Goal: Task Accomplishment & Management: Manage account settings

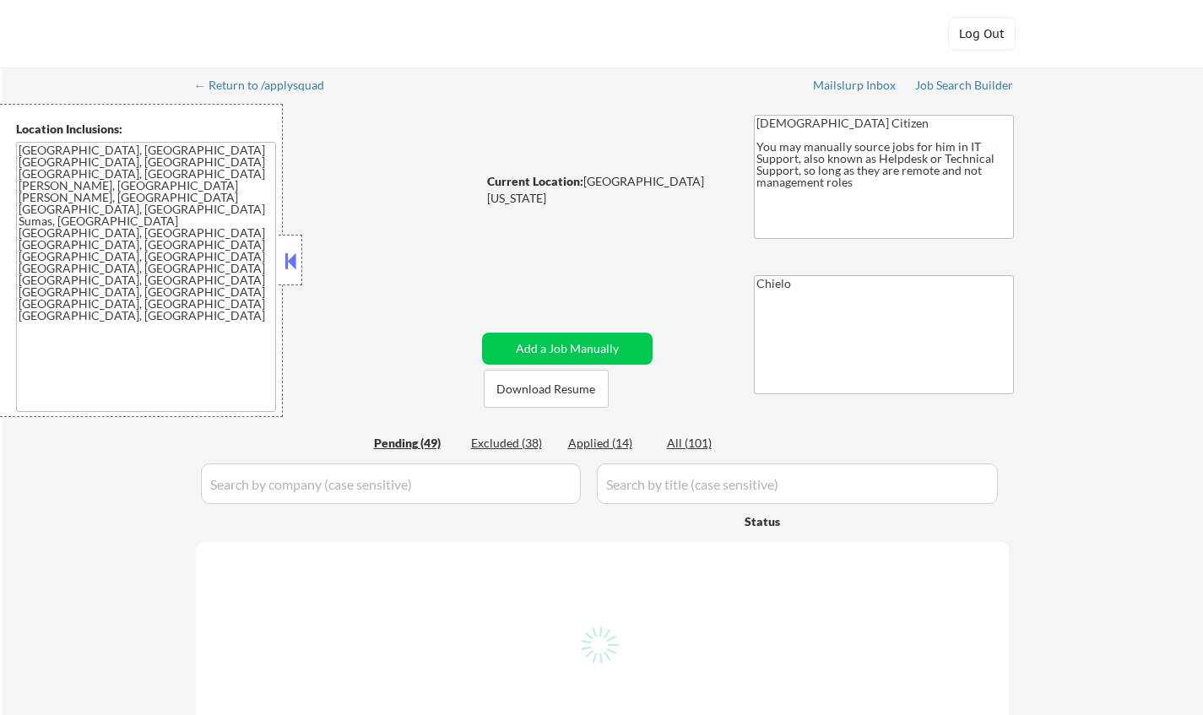
select select ""pending""
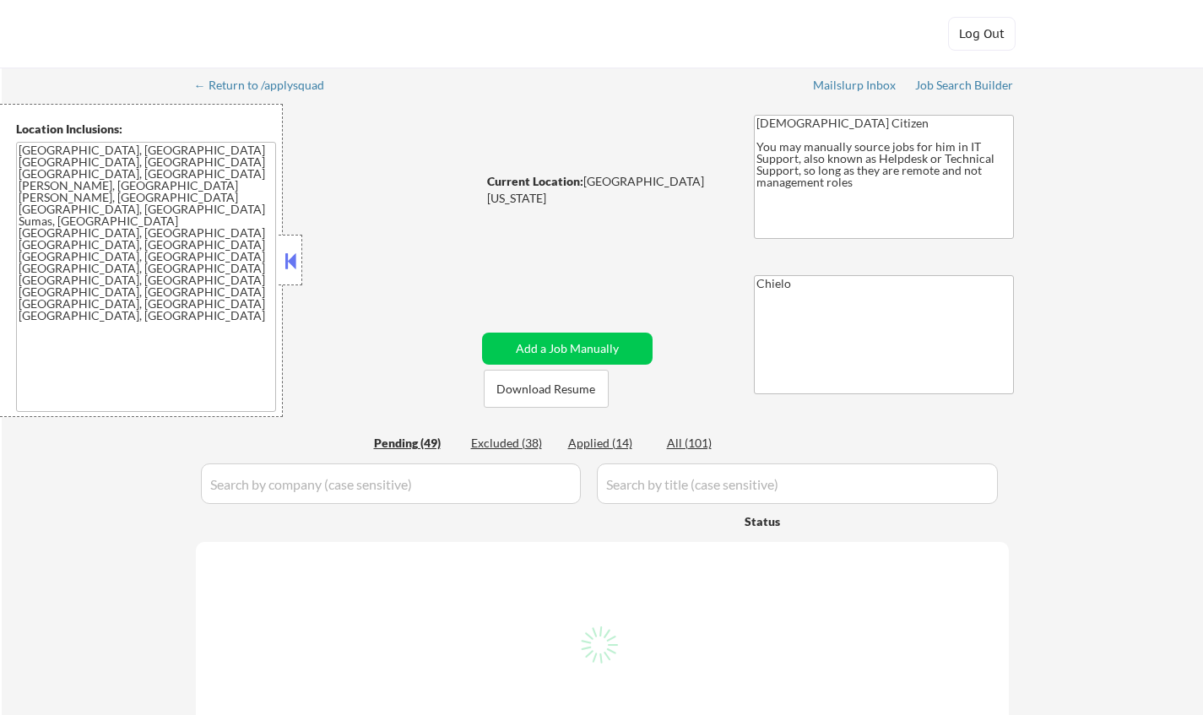
select select ""pending""
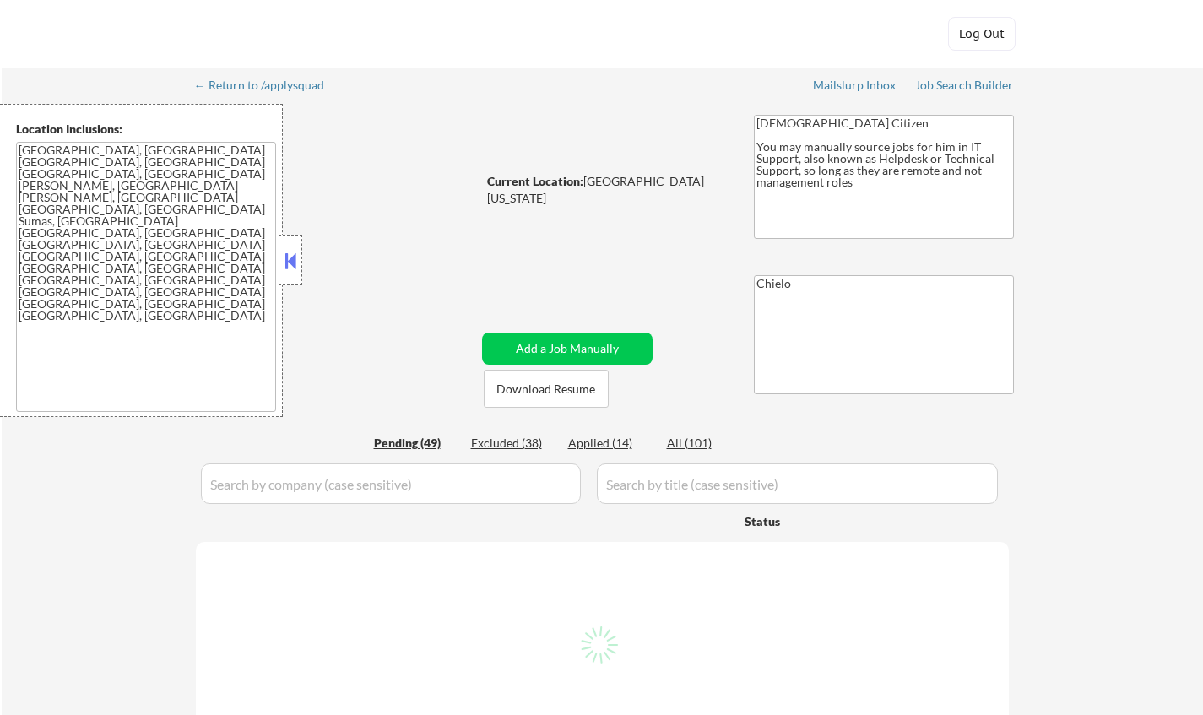
select select ""pending""
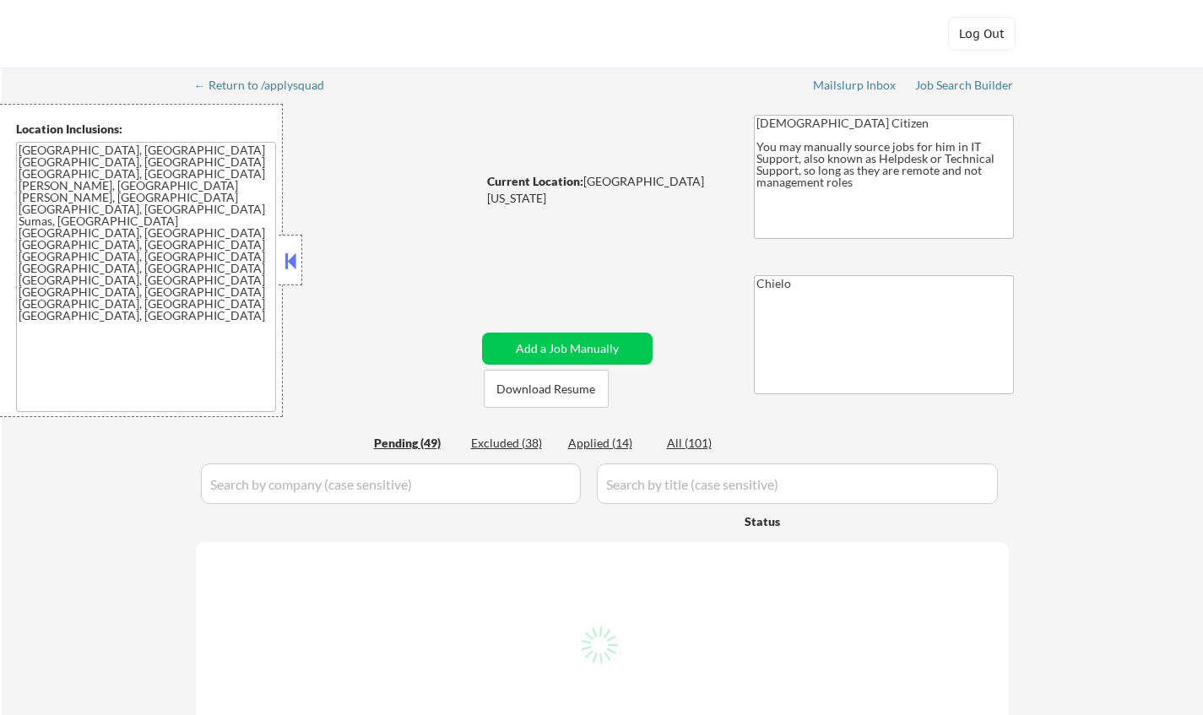
select select ""pending""
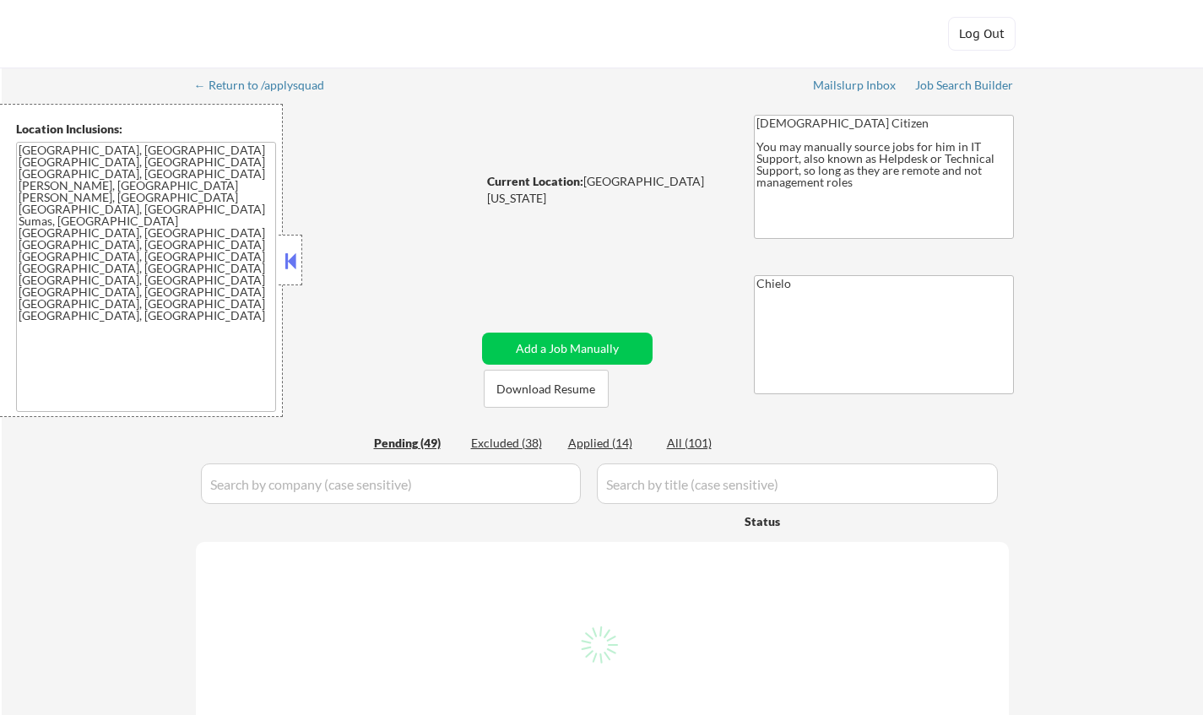
select select ""pending""
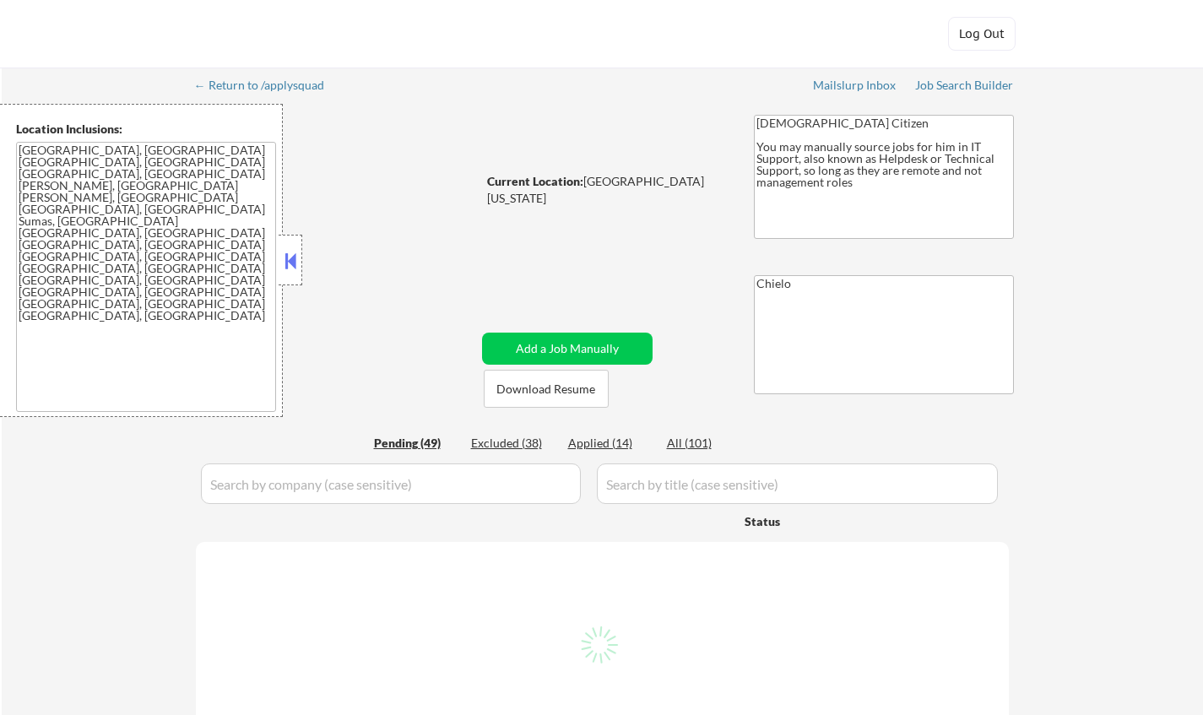
select select ""pending""
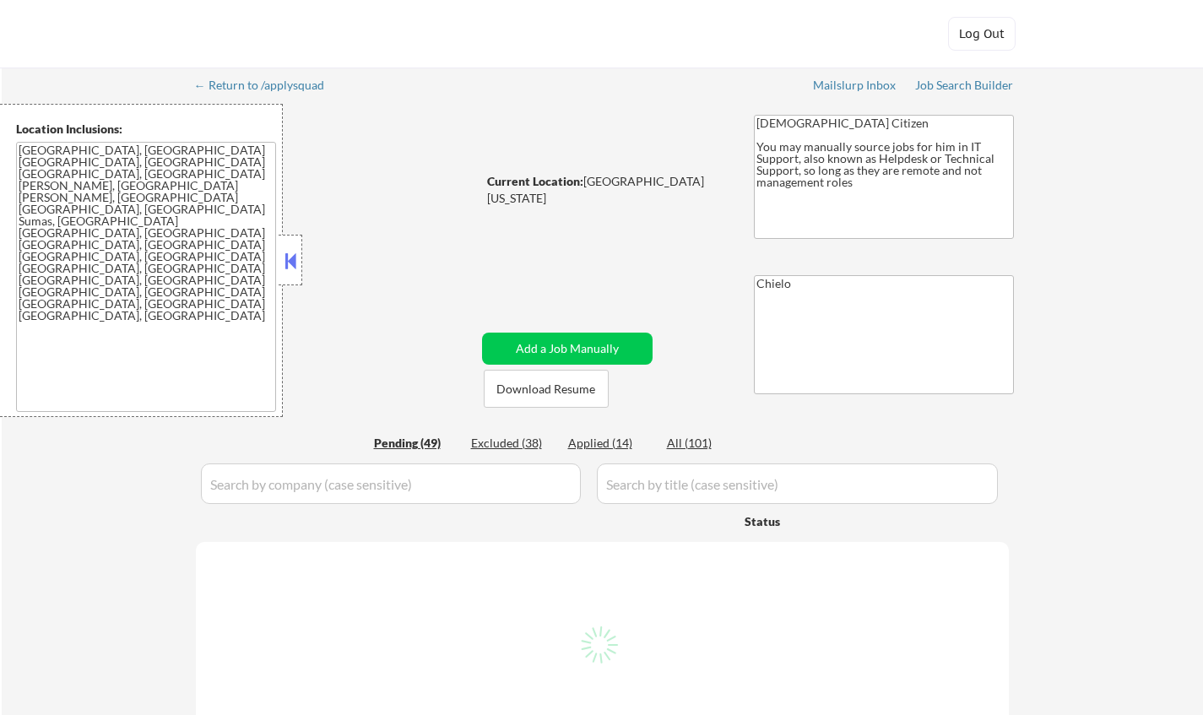
select select ""pending""
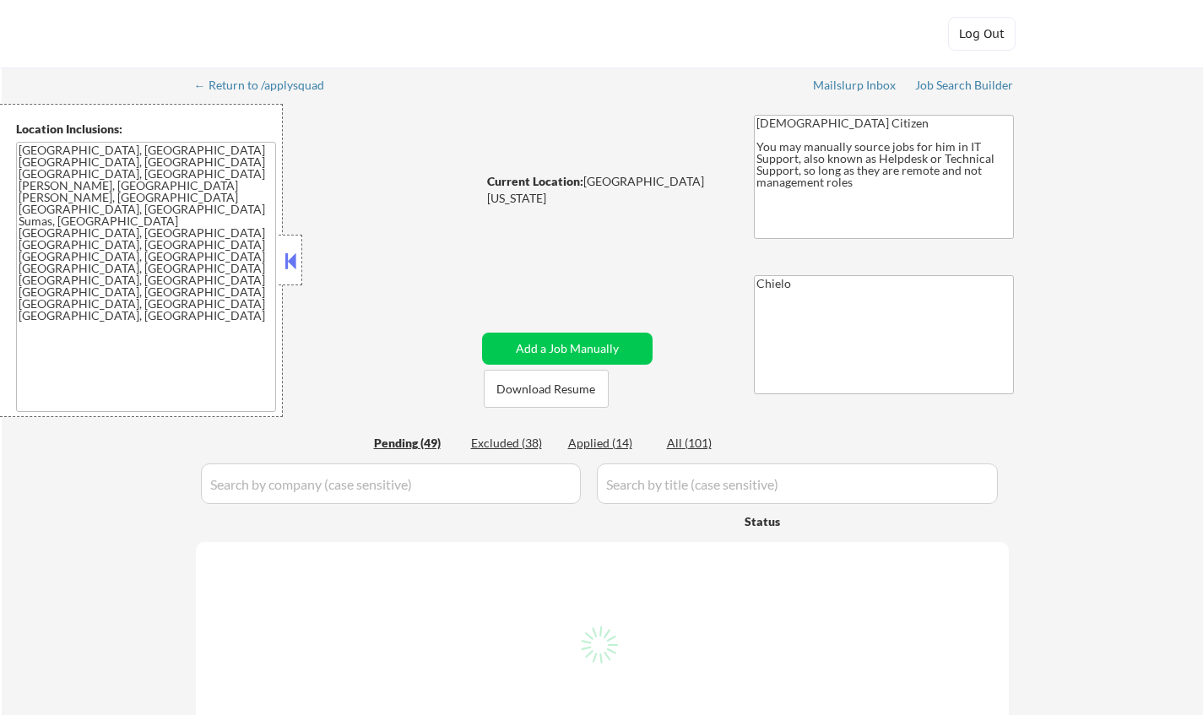
select select ""pending""
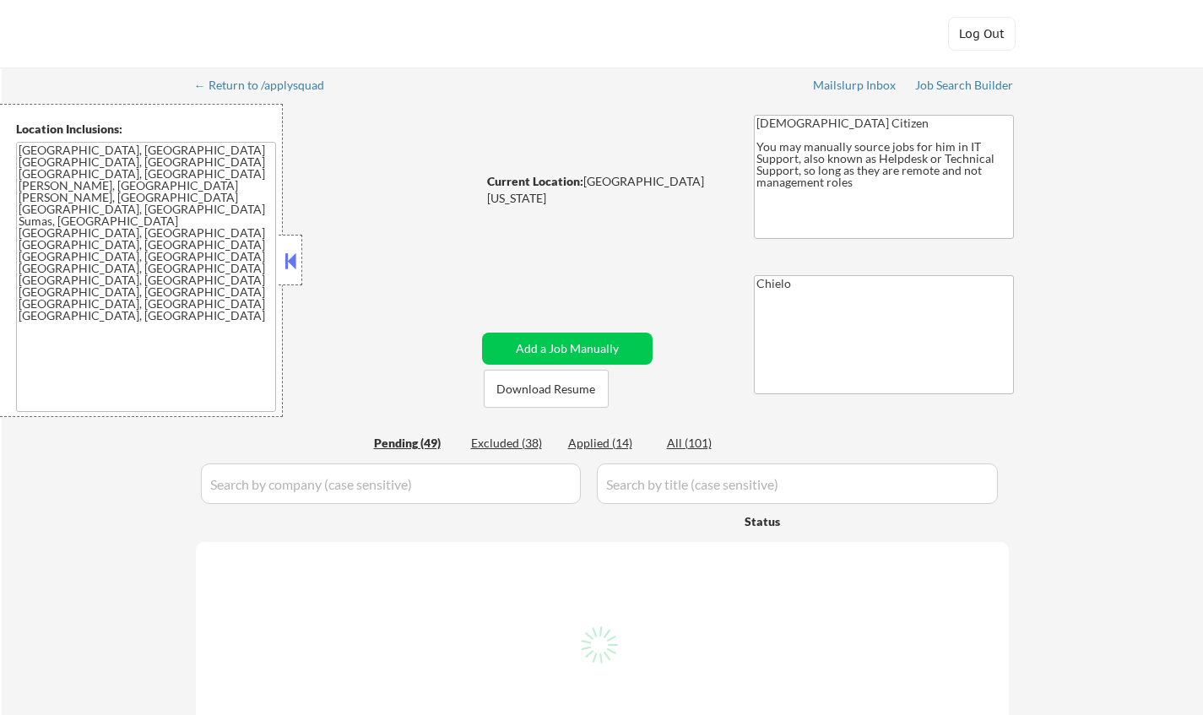
select select ""pending""
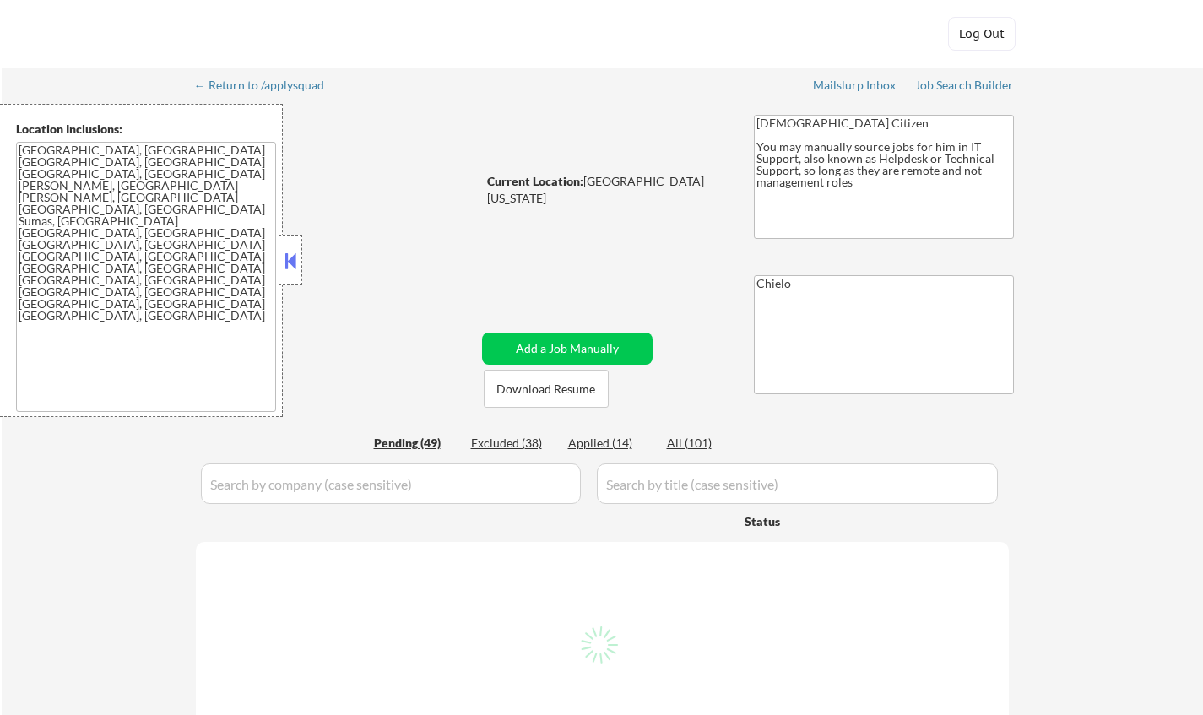
select select ""pending""
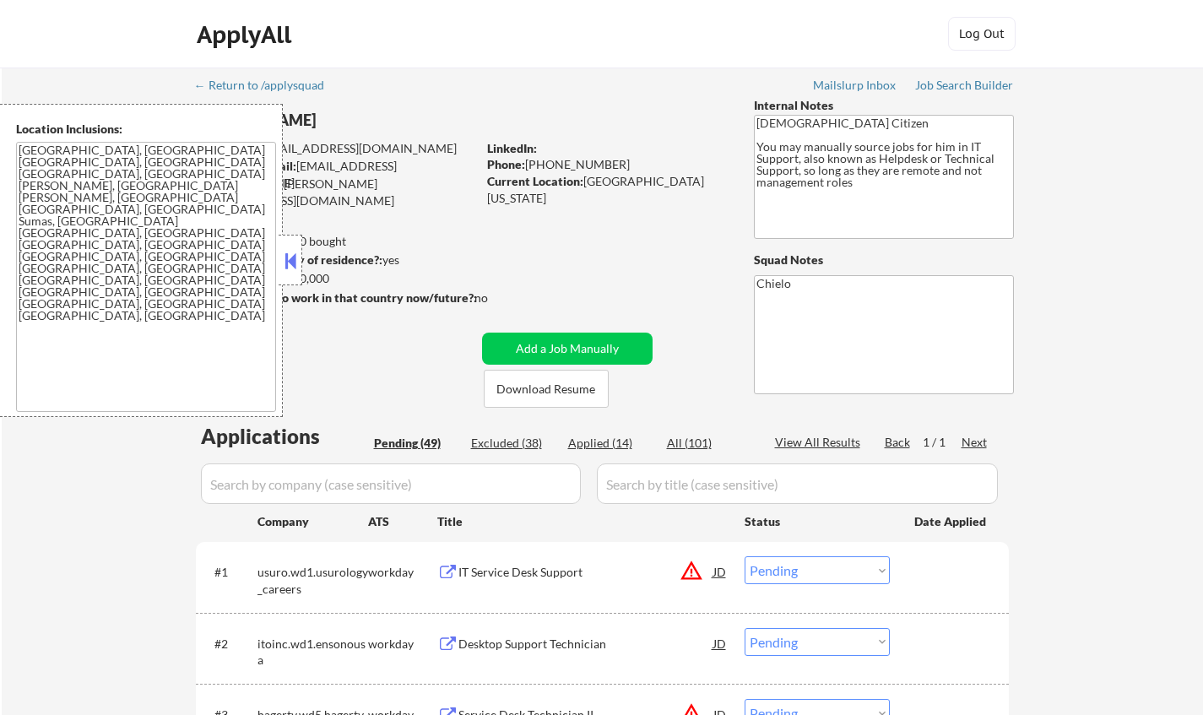
click at [286, 258] on button at bounding box center [290, 260] width 19 height 25
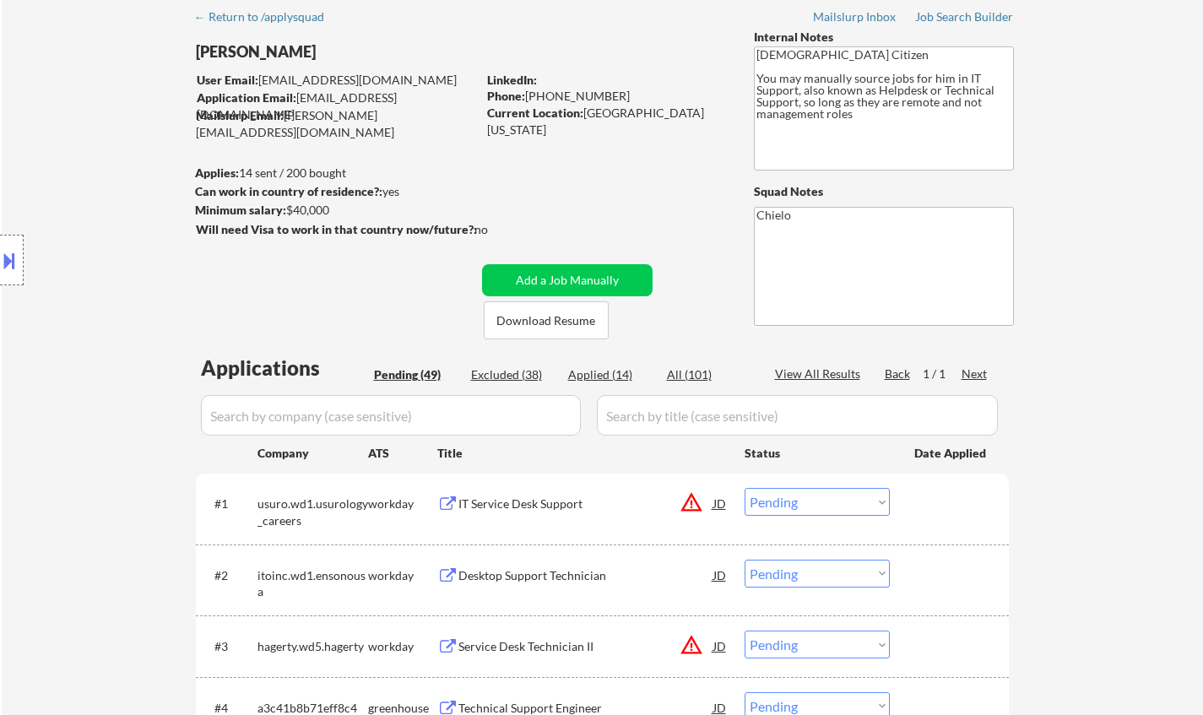
scroll to position [84, 0]
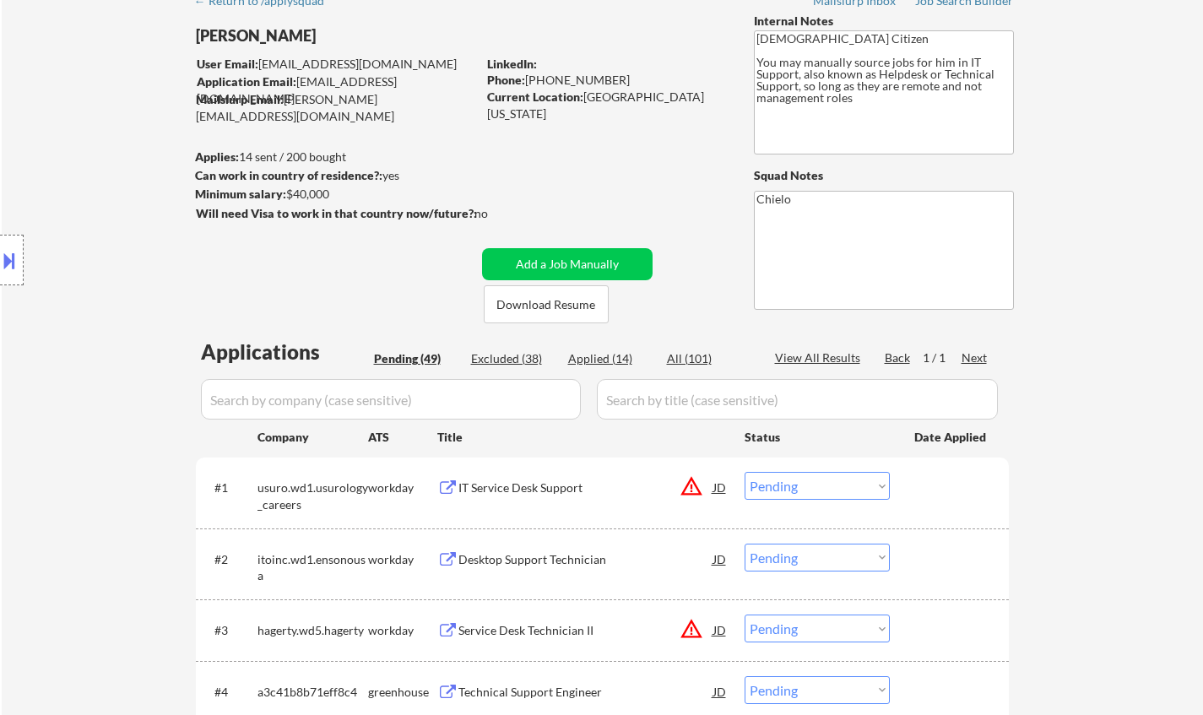
click at [719, 487] on div "JD" at bounding box center [720, 487] width 17 height 30
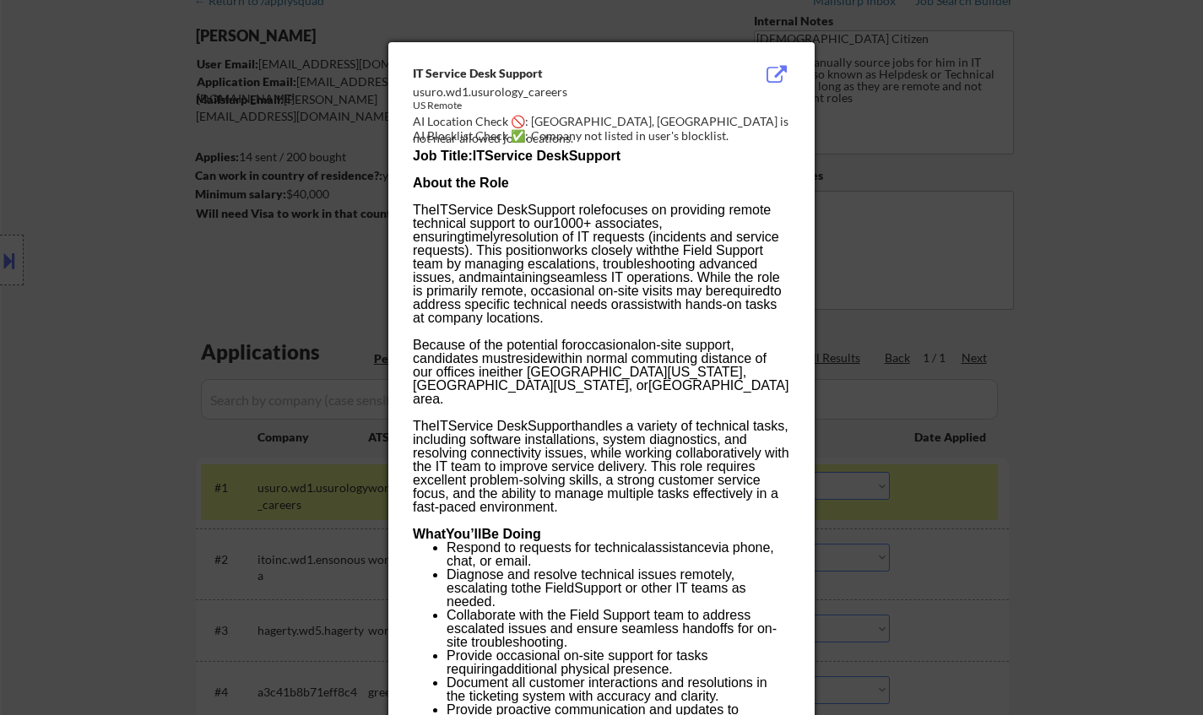
click at [1004, 596] on div at bounding box center [601, 357] width 1203 height 715
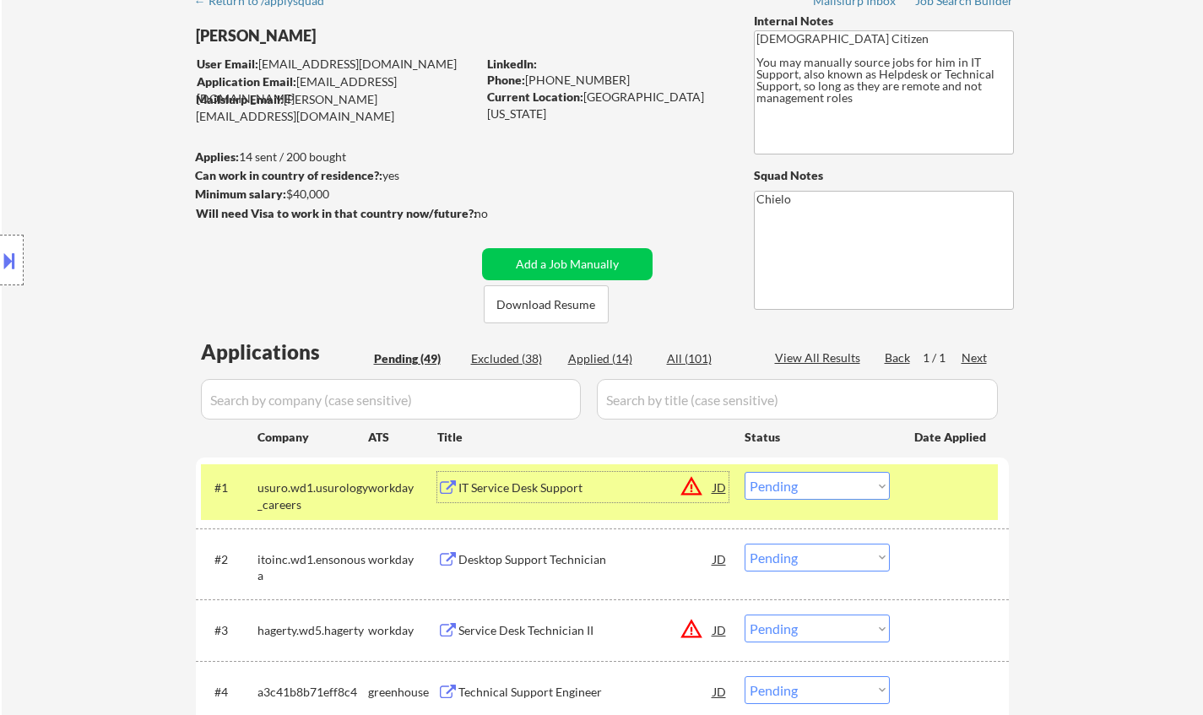
click at [518, 483] on div "IT Service Desk Support" at bounding box center [585, 488] width 255 height 17
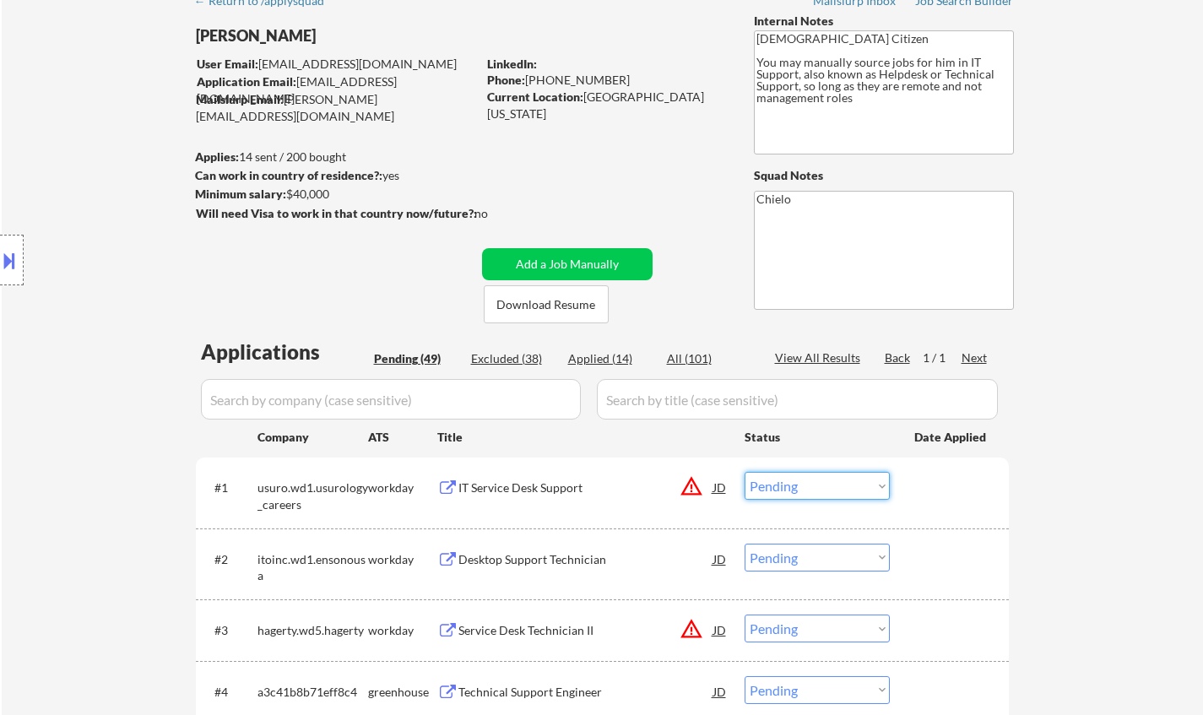
drag, startPoint x: 765, startPoint y: 491, endPoint x: 775, endPoint y: 496, distance: 11.7
click at [765, 491] on select "Choose an option... Pending Applied Excluded (Questions) Excluded (Expired) Exc…" at bounding box center [817, 486] width 145 height 28
click at [745, 472] on select "Choose an option... Pending Applied Excluded (Questions) Excluded (Expired) Exc…" at bounding box center [817, 486] width 145 height 28
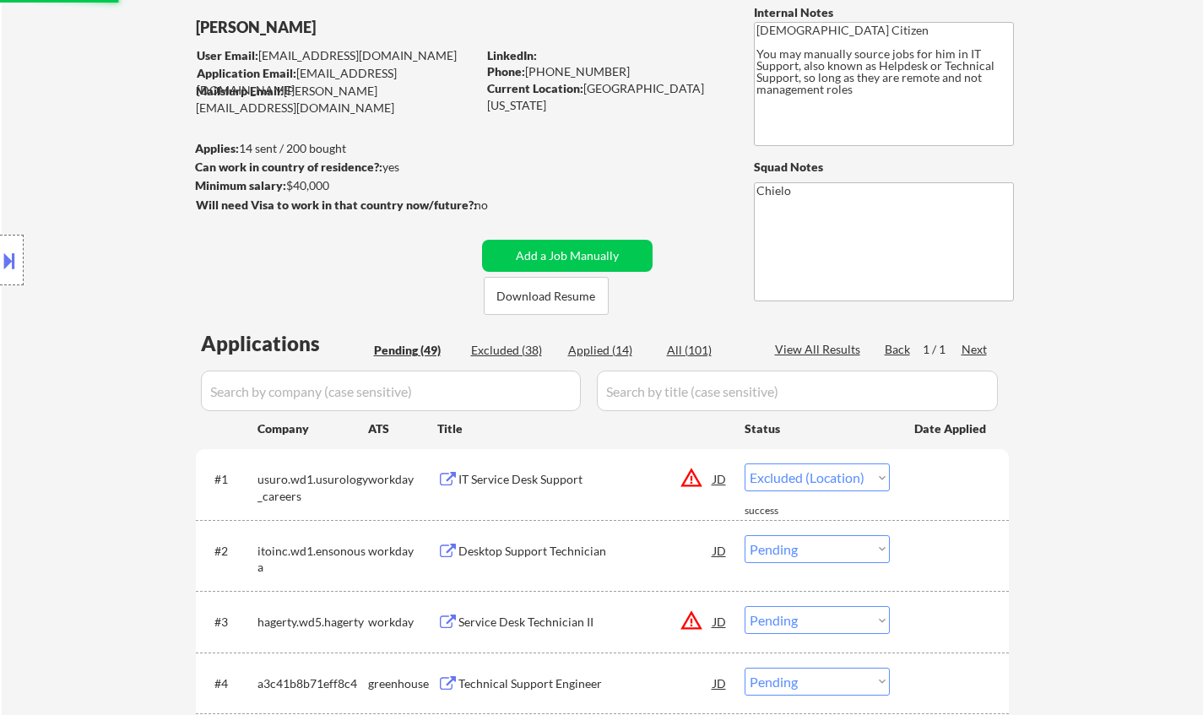
scroll to position [253, 0]
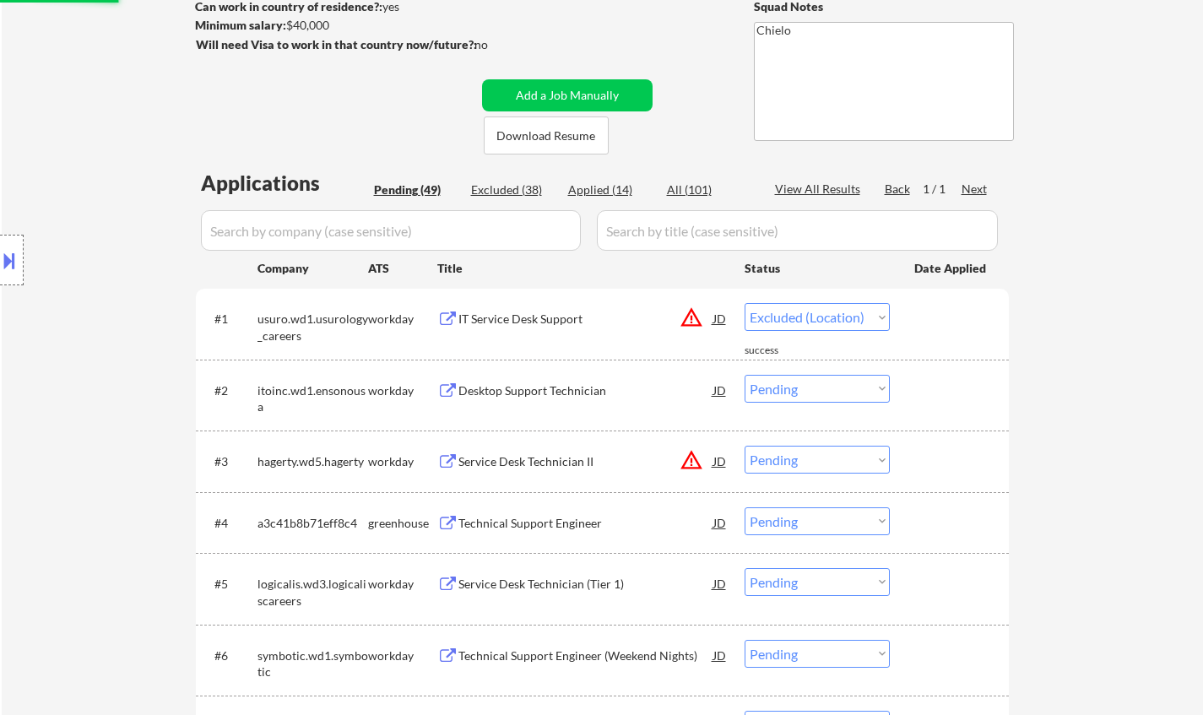
select select ""pending""
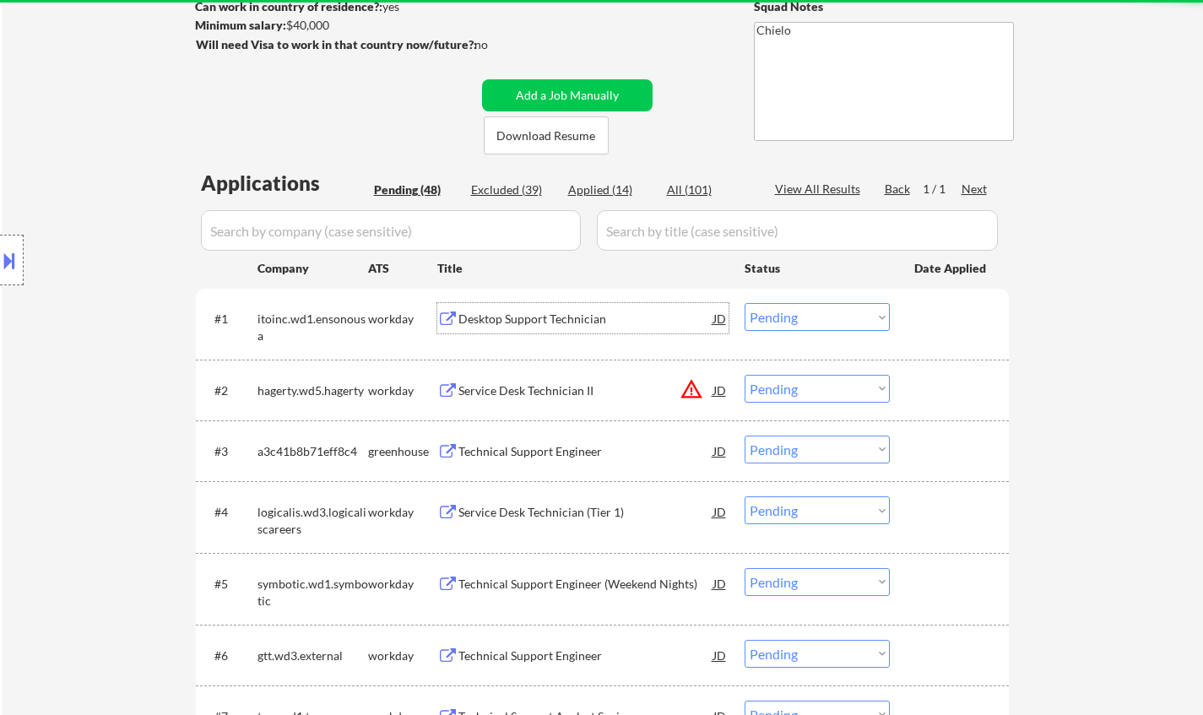
click at [510, 317] on div "Desktop Support Technician" at bounding box center [585, 319] width 255 height 17
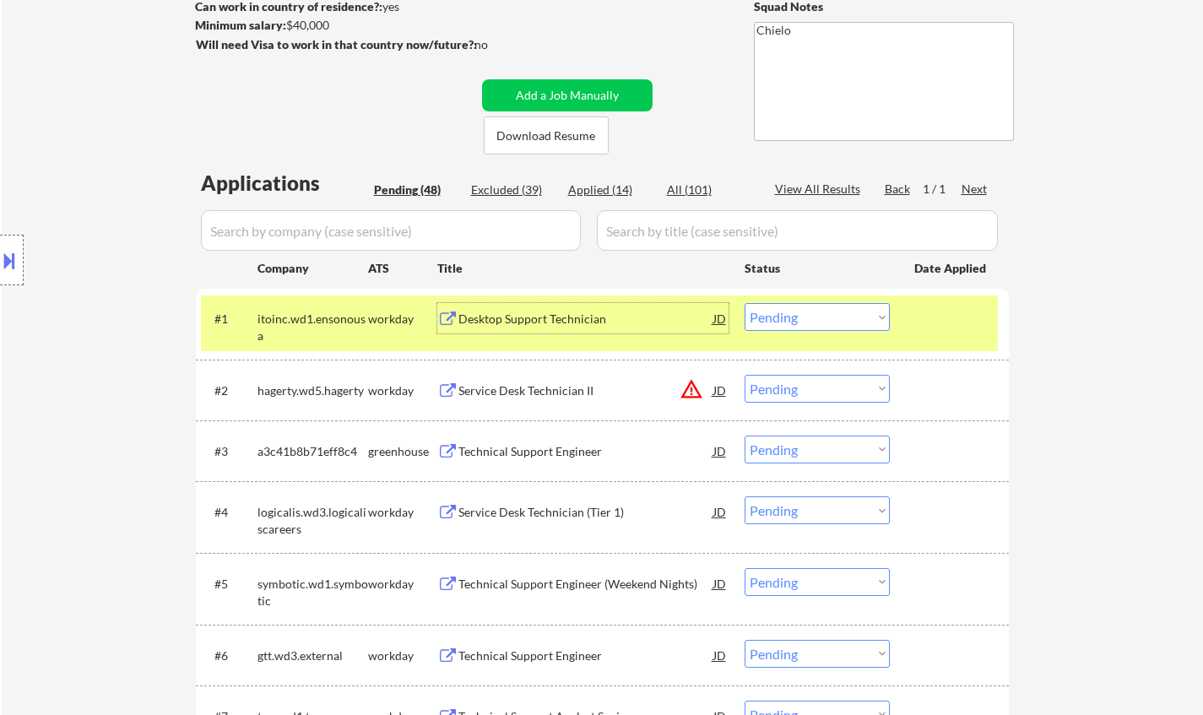
click at [556, 314] on div "Desktop Support Technician" at bounding box center [585, 319] width 255 height 17
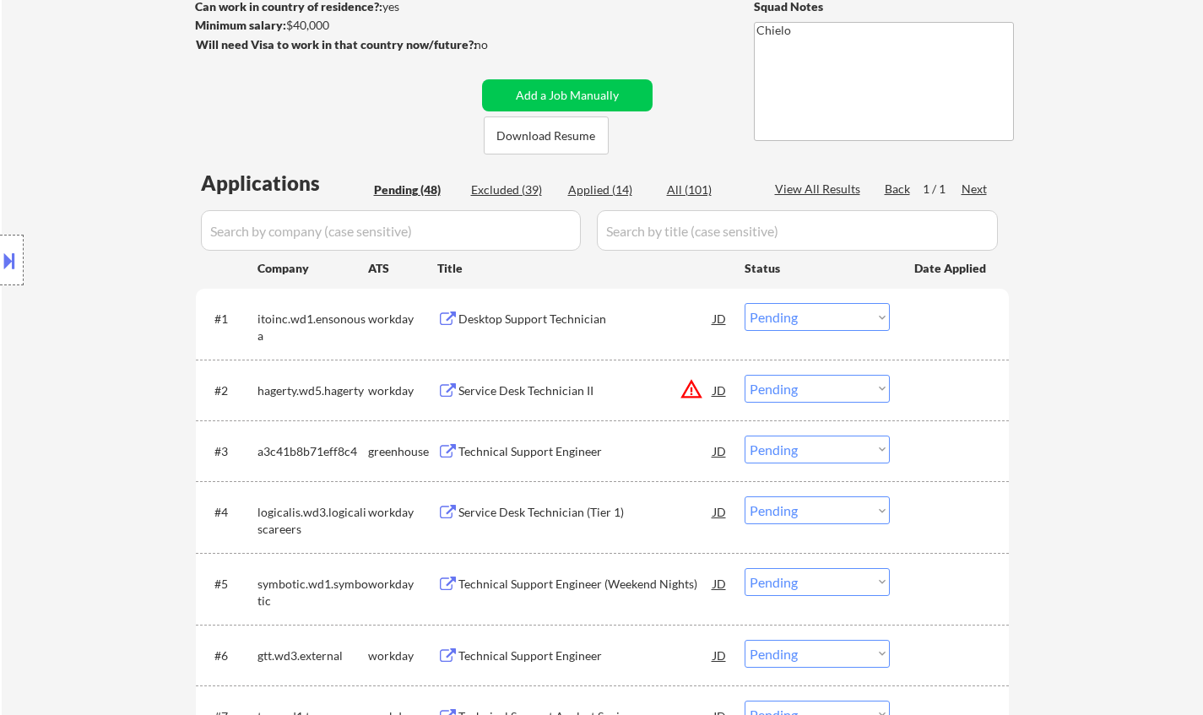
select select ""pending""
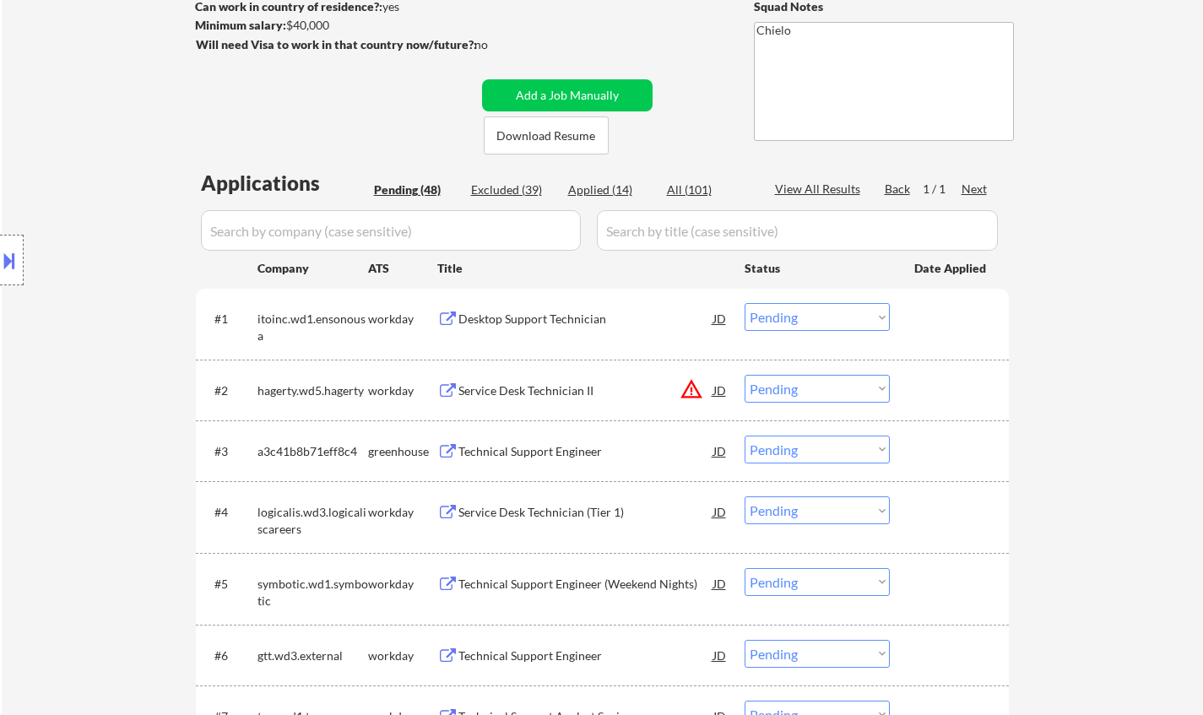
select select ""pending""
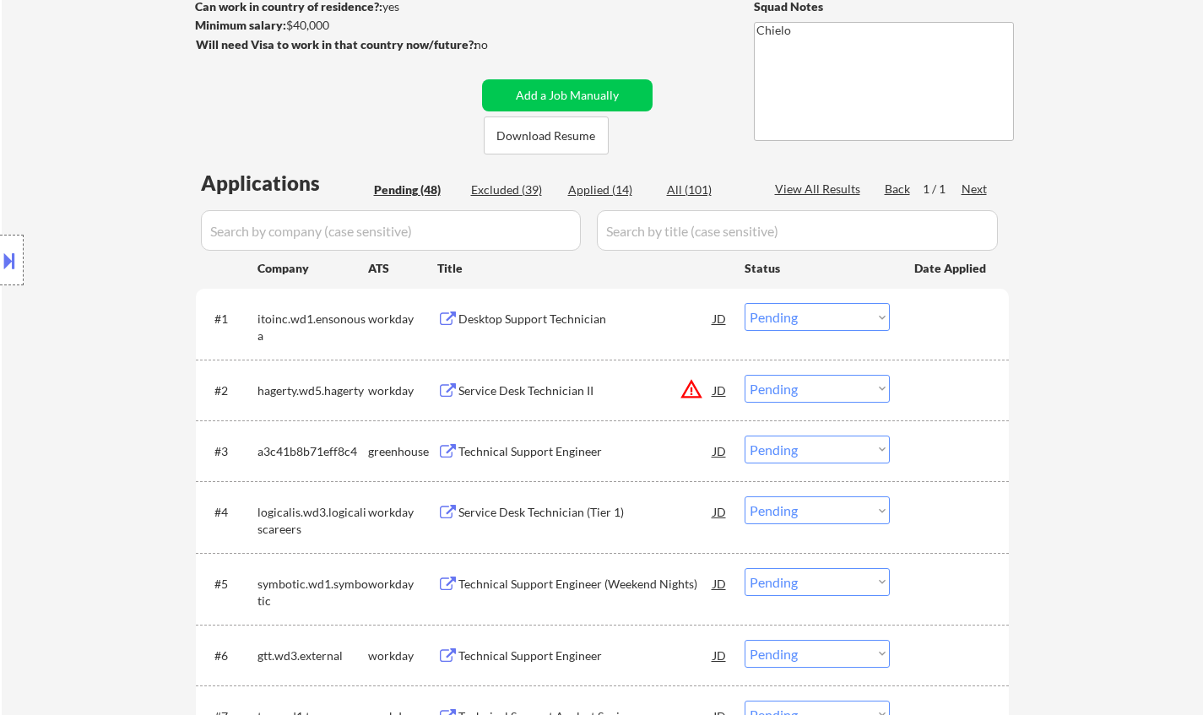
select select ""pending""
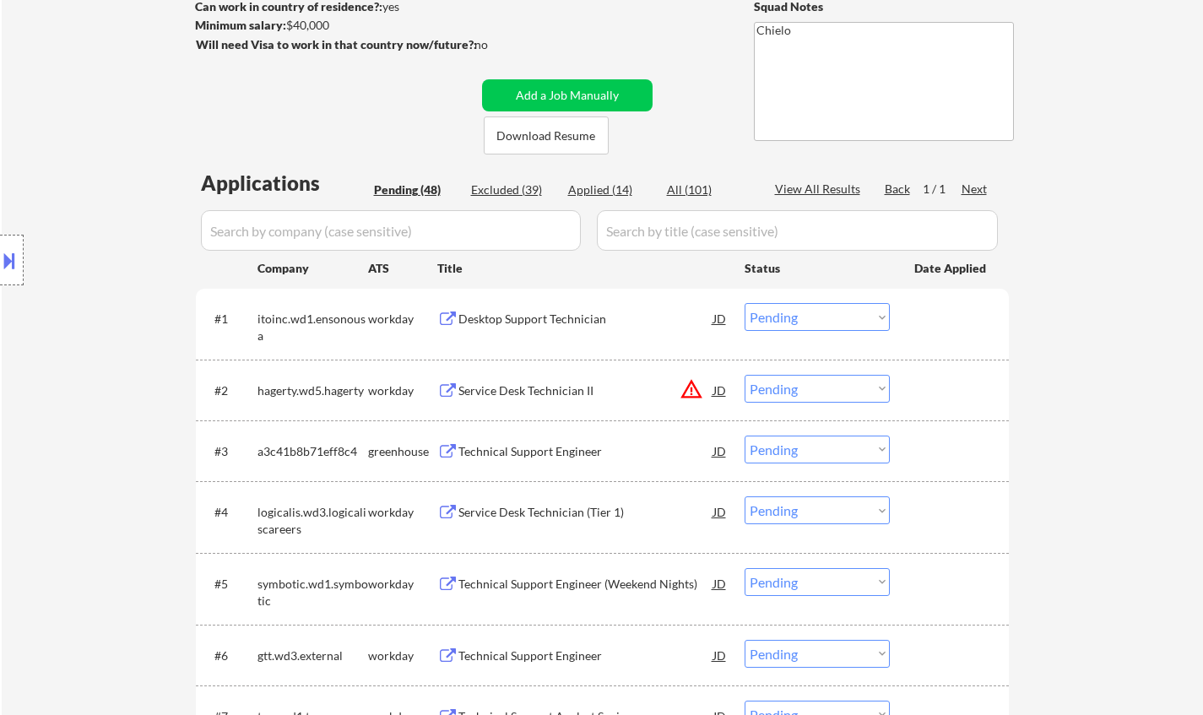
select select ""pending""
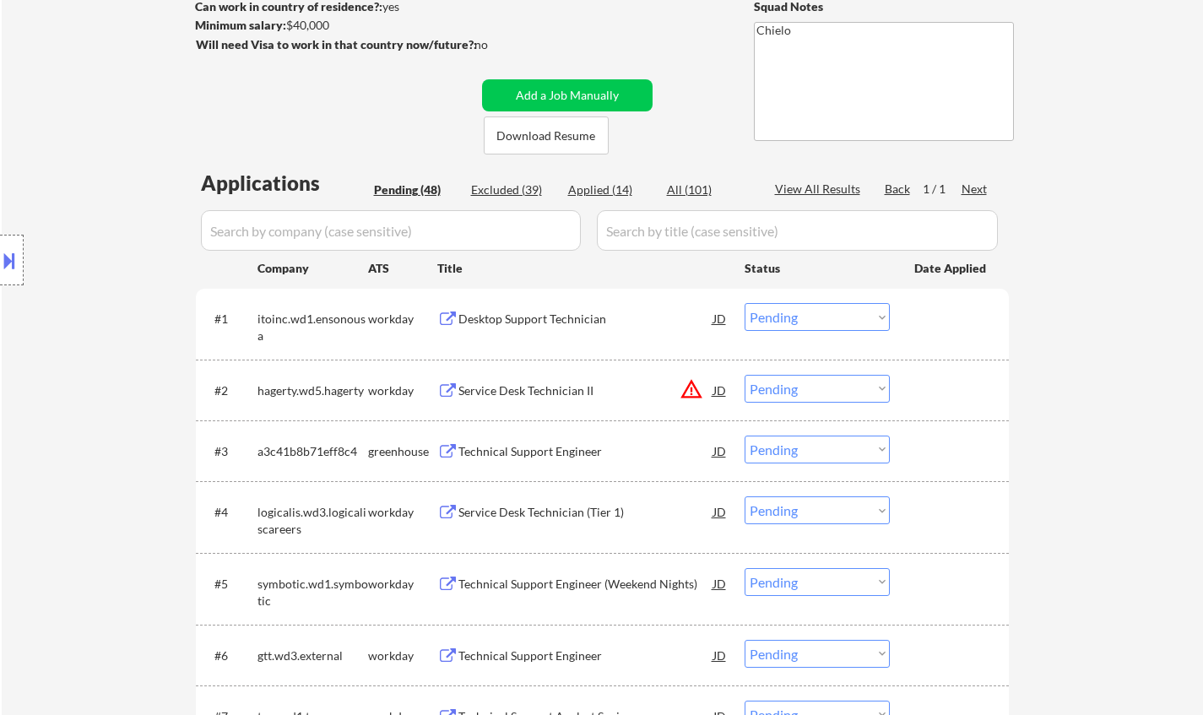
select select ""pending""
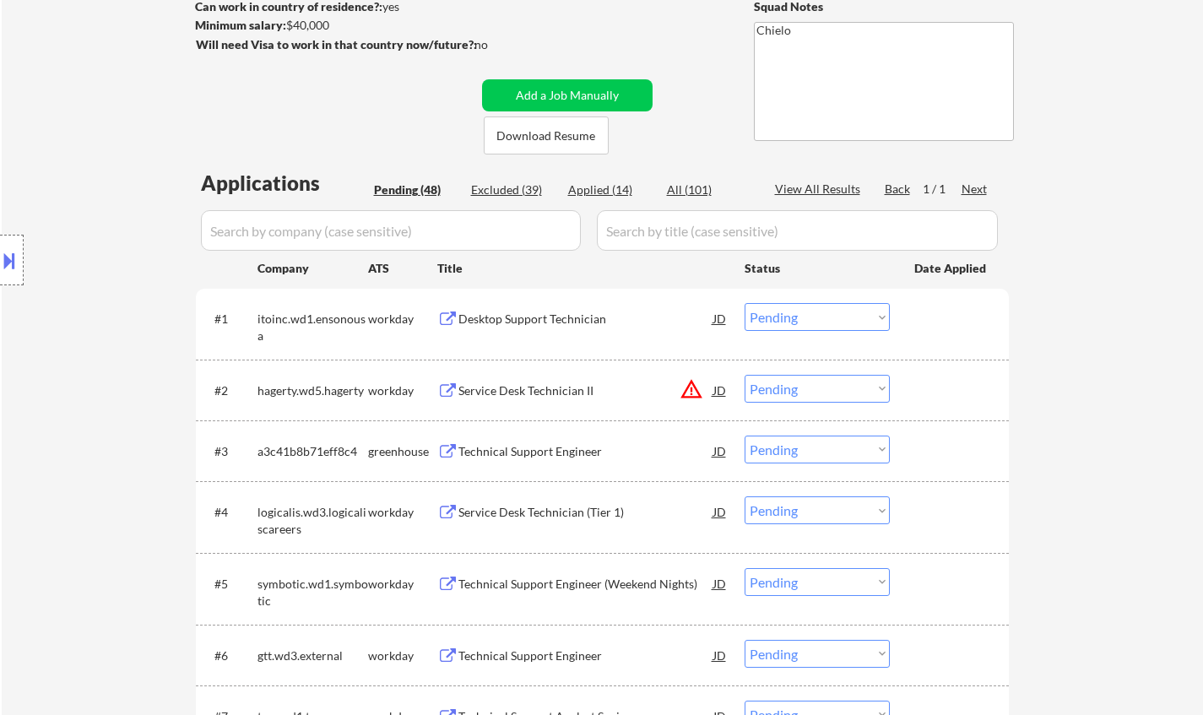
select select ""pending""
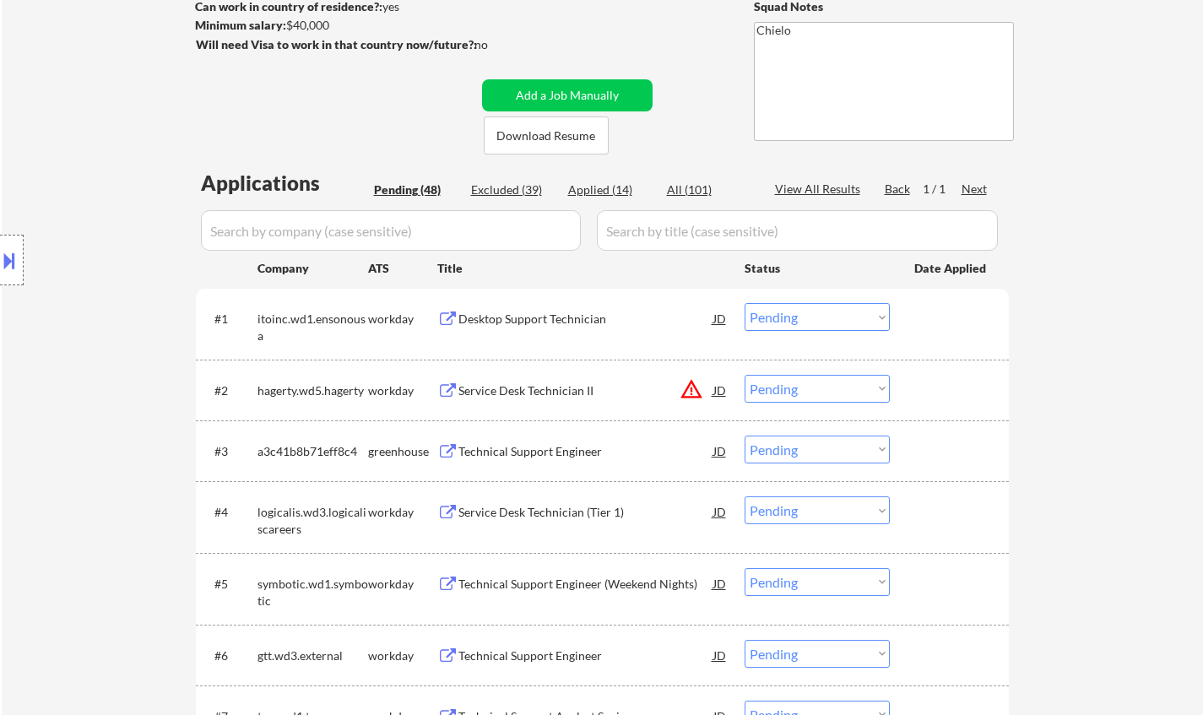
select select ""pending""
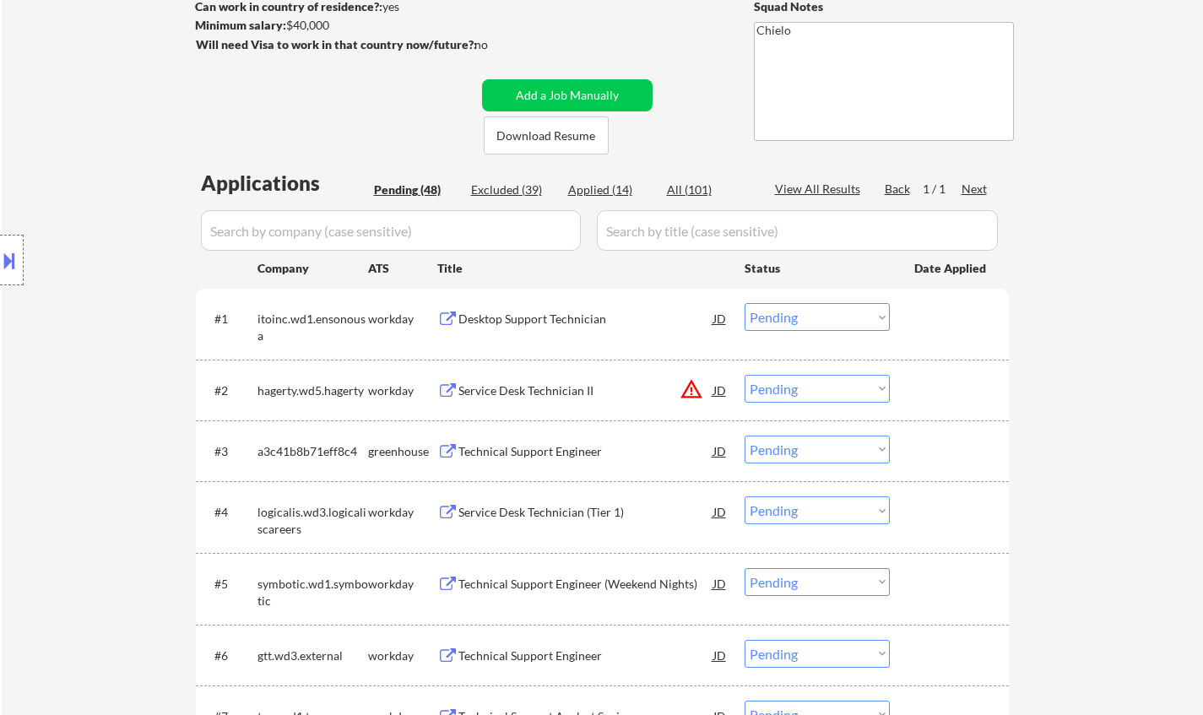
select select ""pending""
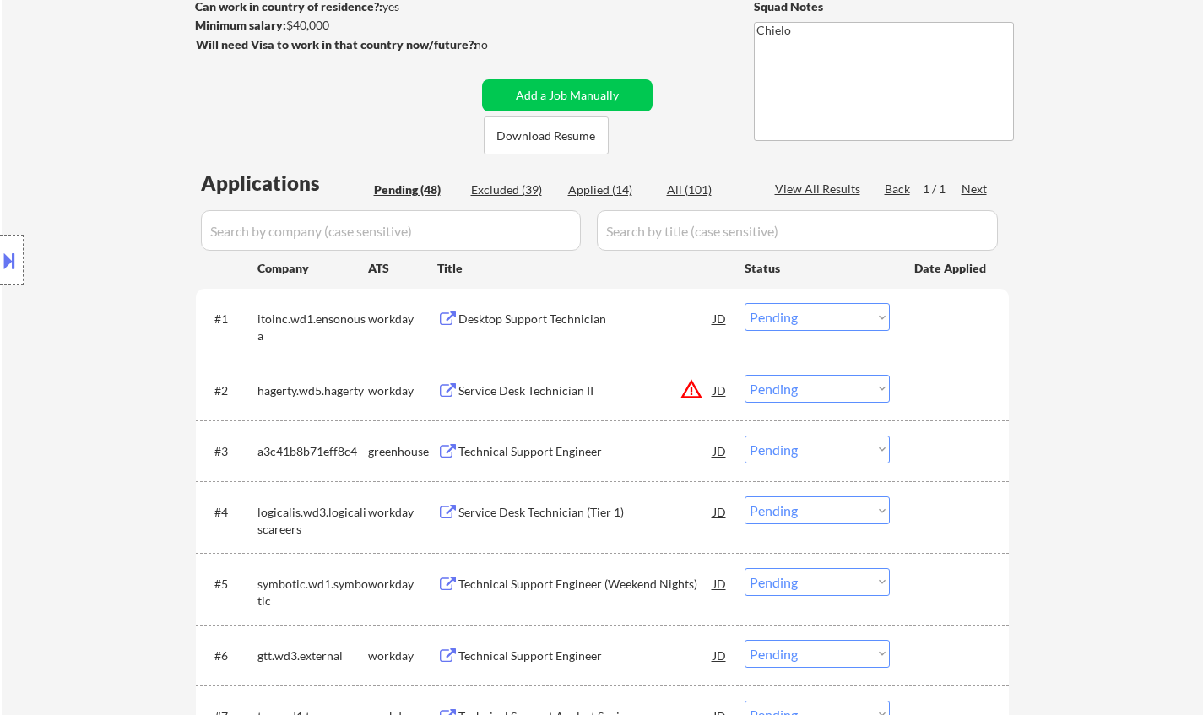
select select ""pending""
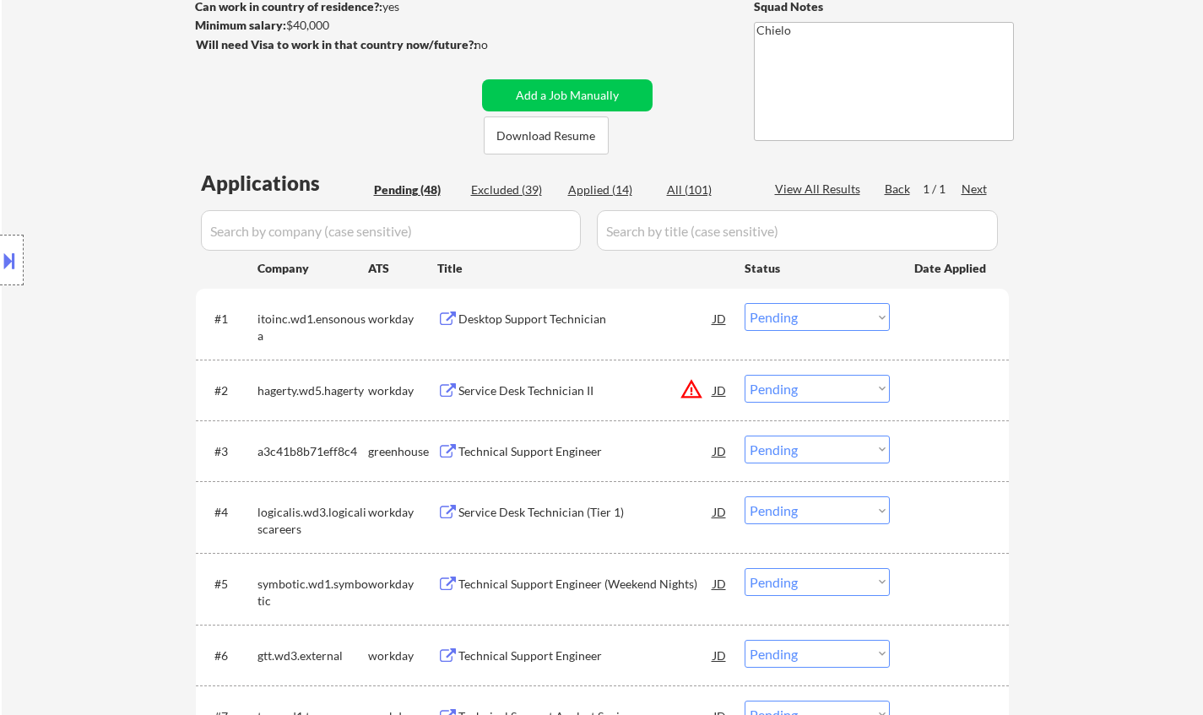
select select ""pending""
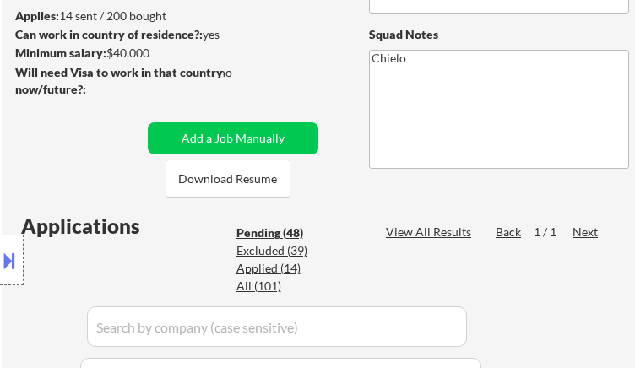
select select ""pending""
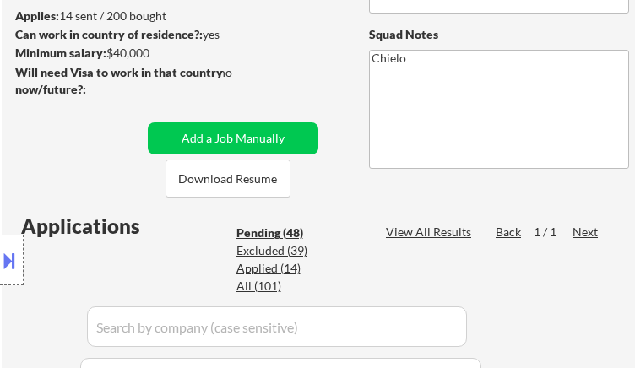
select select ""pending""
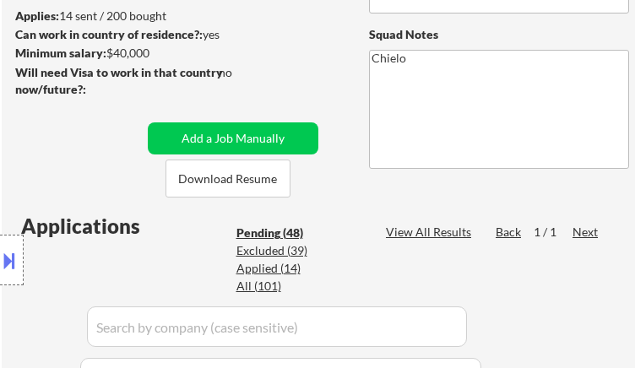
select select ""pending""
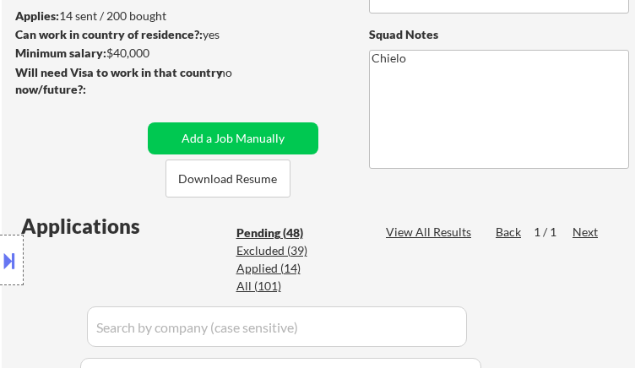
select select ""pending""
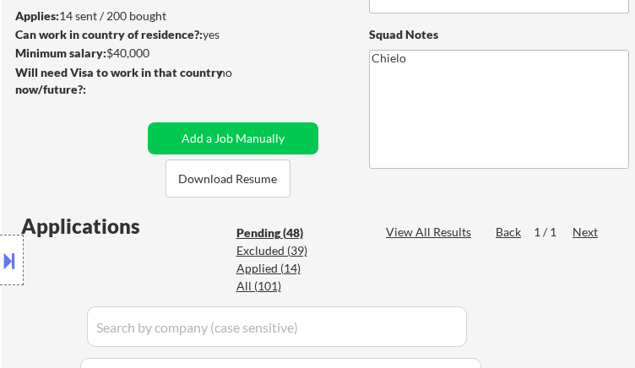
select select ""pending""
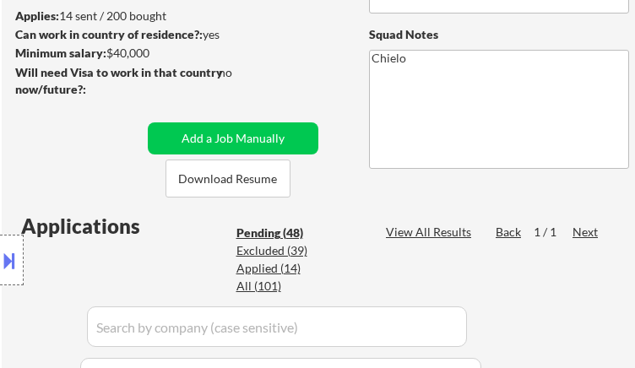
select select ""pending""
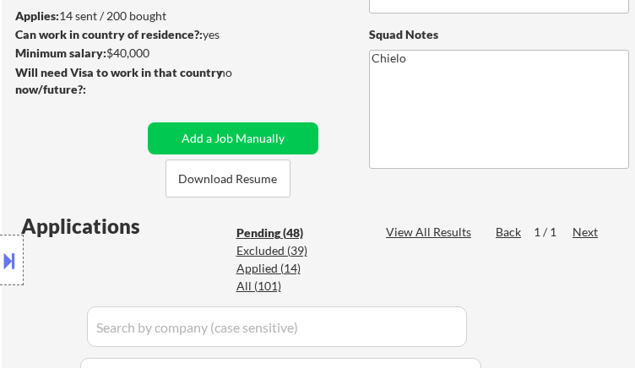
select select ""pending""
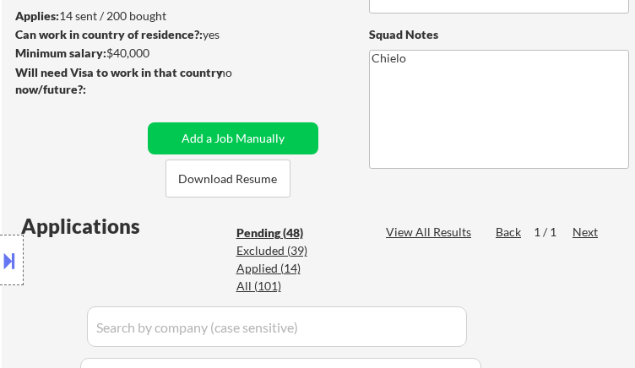
select select ""pending""
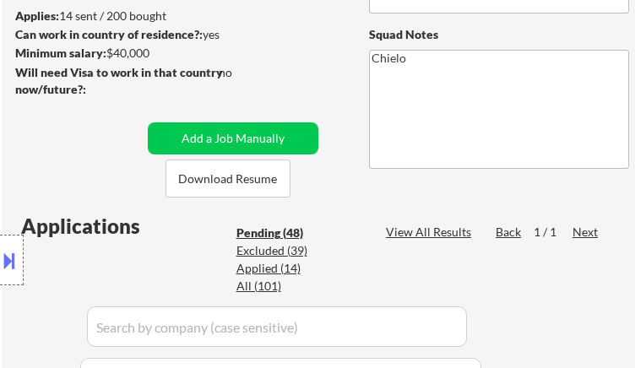
select select ""pending""
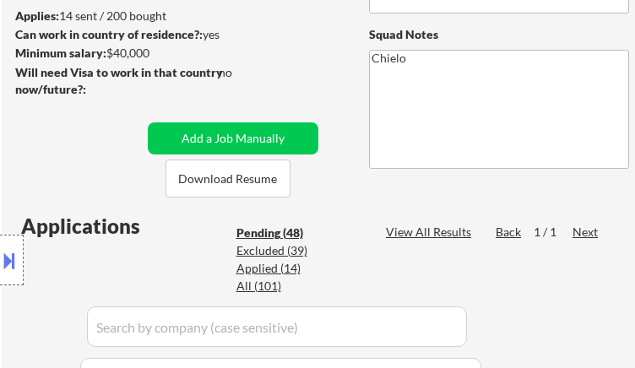
select select ""pending""
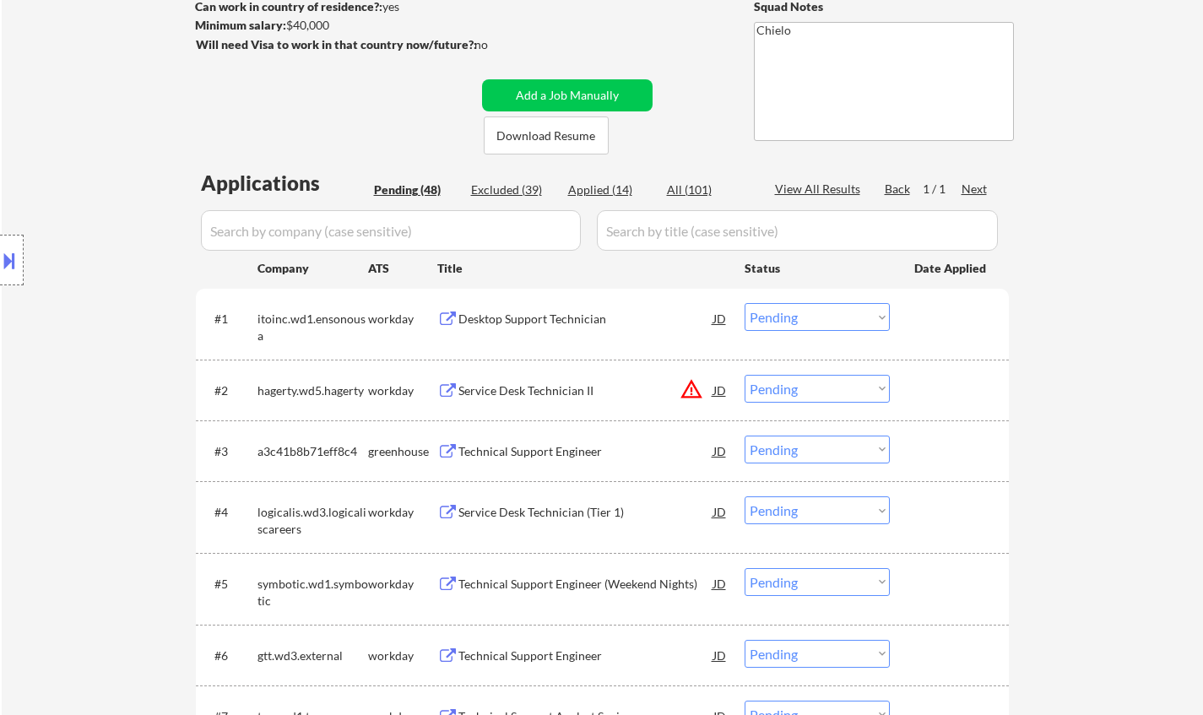
click at [800, 311] on select "Choose an option... Pending Applied Excluded (Questions) Excluded (Expired) Exc…" at bounding box center [817, 317] width 145 height 28
click at [745, 303] on select "Choose an option... Pending Applied Excluded (Questions) Excluded (Expired) Exc…" at bounding box center [817, 317] width 145 height 28
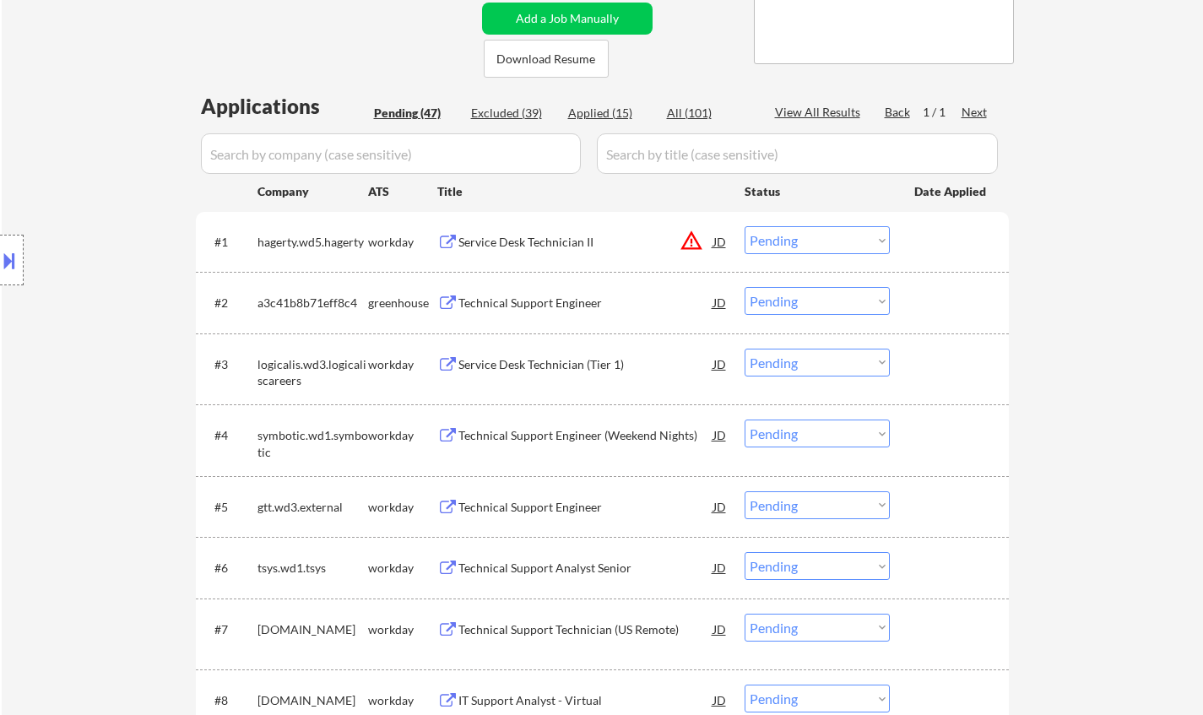
scroll to position [422, 0]
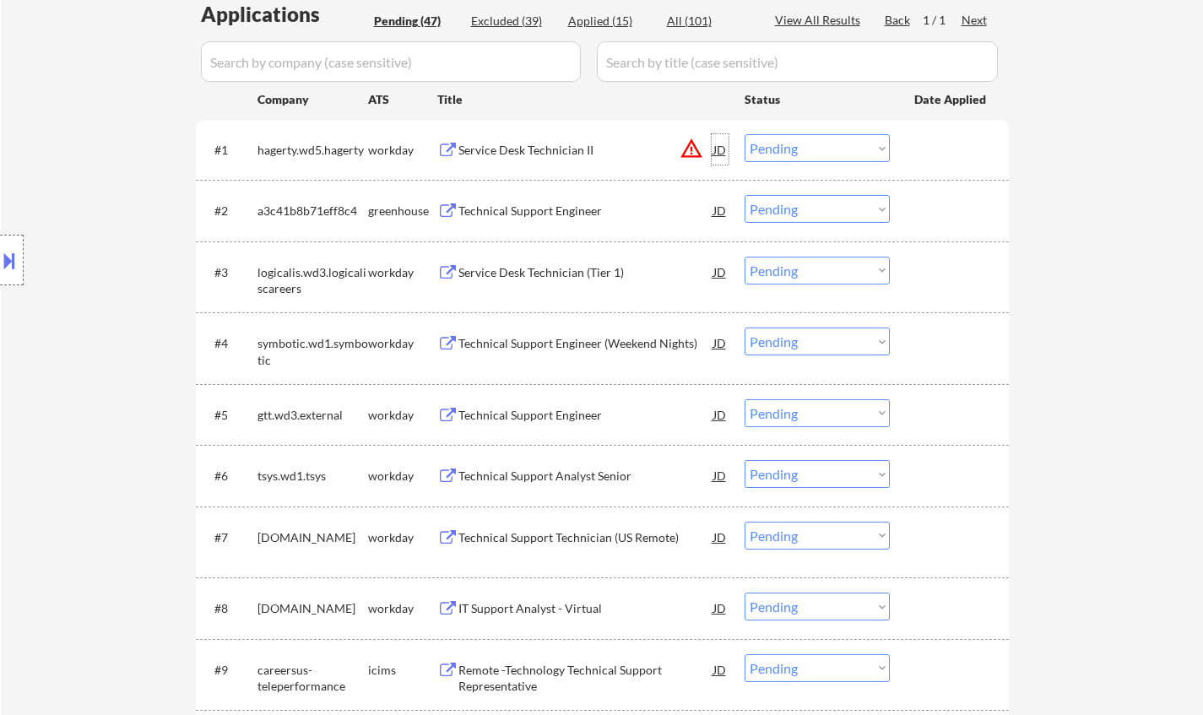
click at [721, 149] on div "JD" at bounding box center [720, 149] width 17 height 30
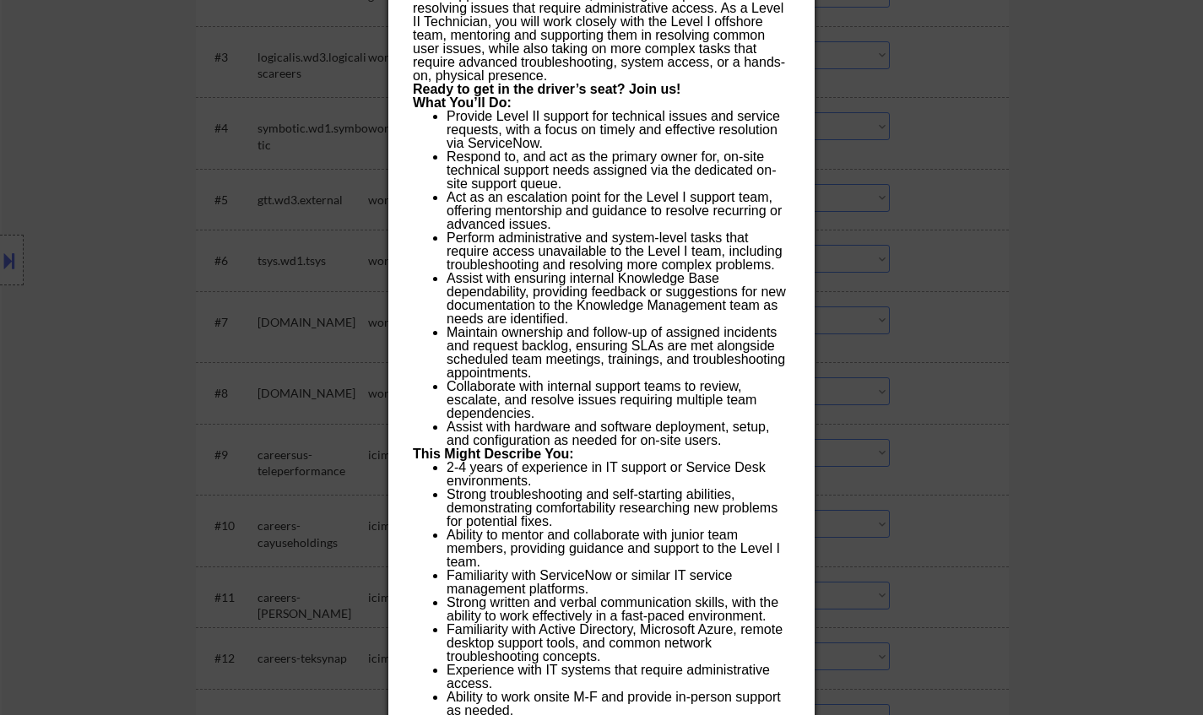
scroll to position [760, 0]
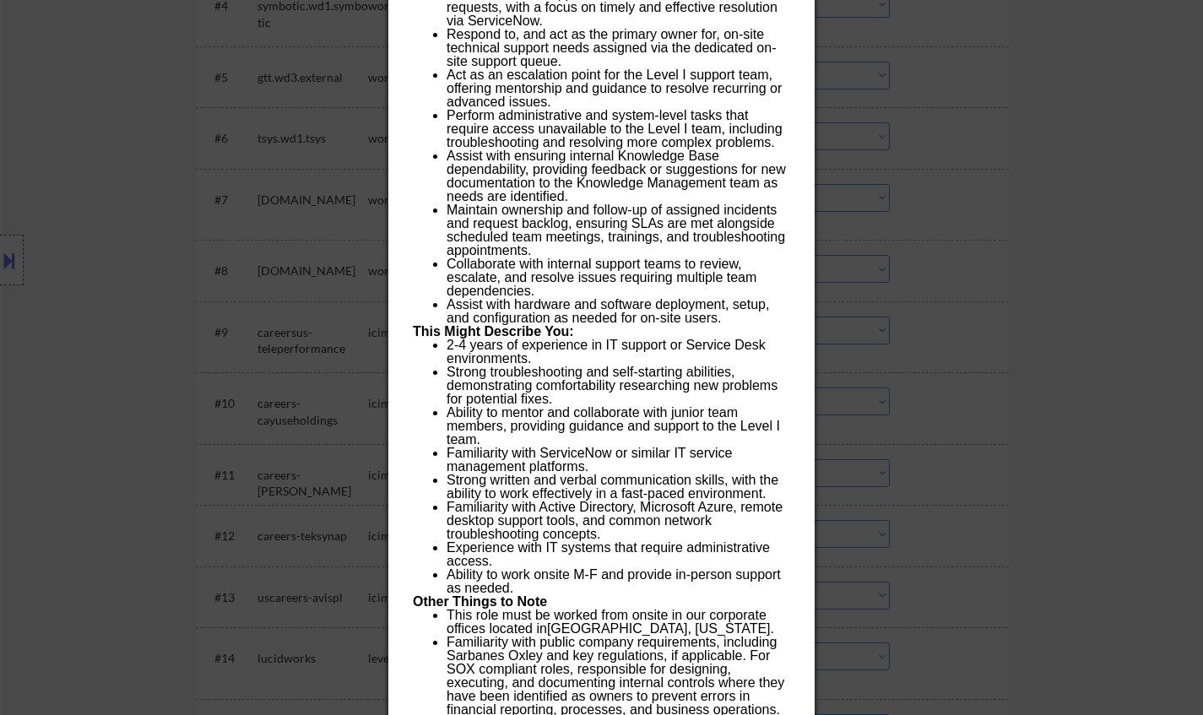
click at [1074, 314] on div at bounding box center [601, 357] width 1203 height 715
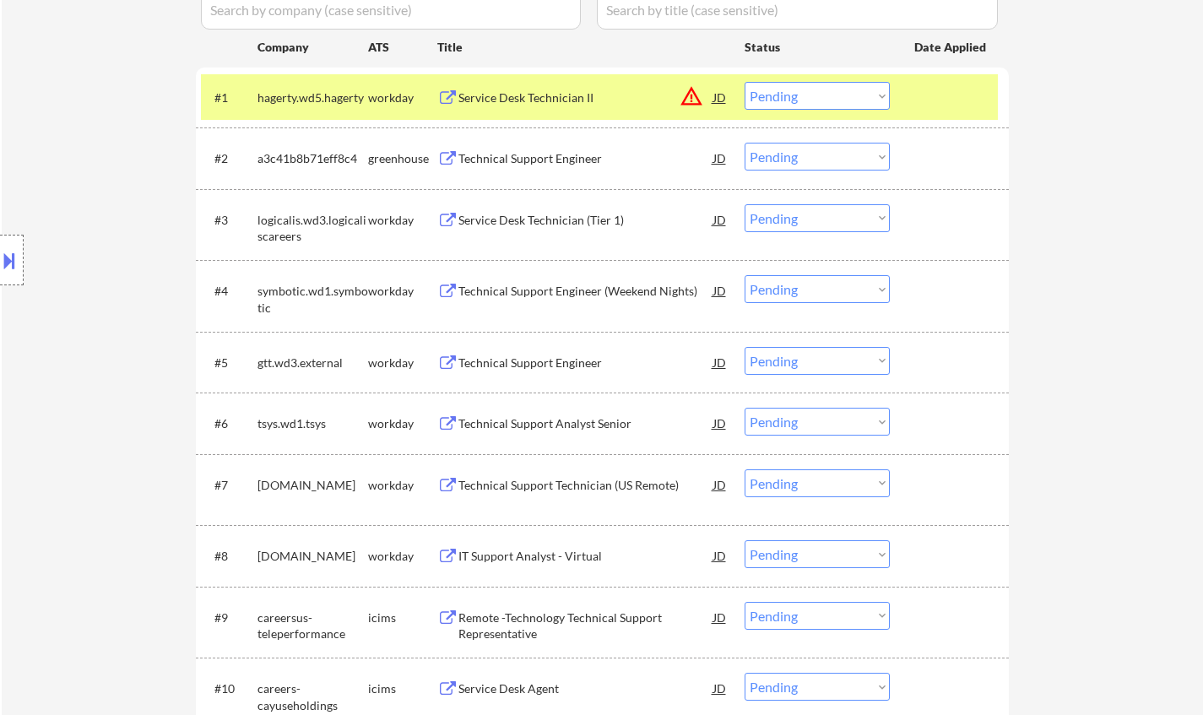
scroll to position [338, 0]
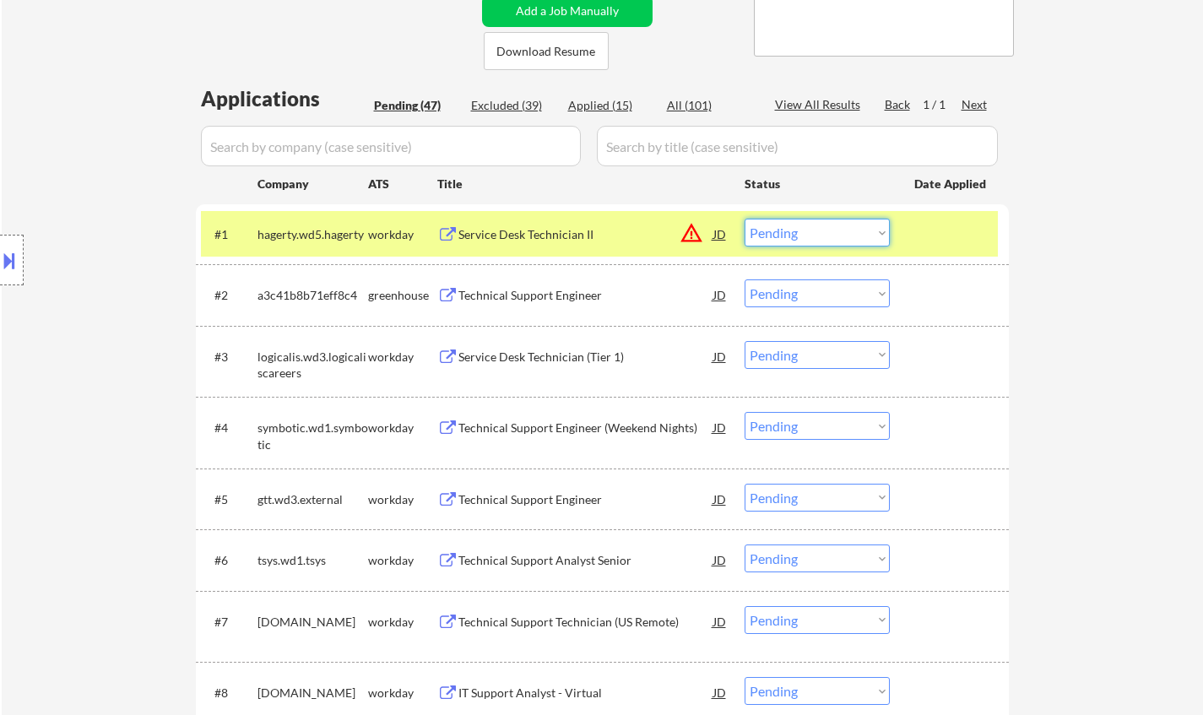
drag, startPoint x: 827, startPoint y: 225, endPoint x: 848, endPoint y: 241, distance: 26.5
click at [829, 226] on select "Choose an option... Pending Applied Excluded (Questions) Excluded (Expired) Exc…" at bounding box center [817, 233] width 145 height 28
click at [745, 219] on select "Choose an option... Pending Applied Excluded (Questions) Excluded (Expired) Exc…" at bounding box center [817, 233] width 145 height 28
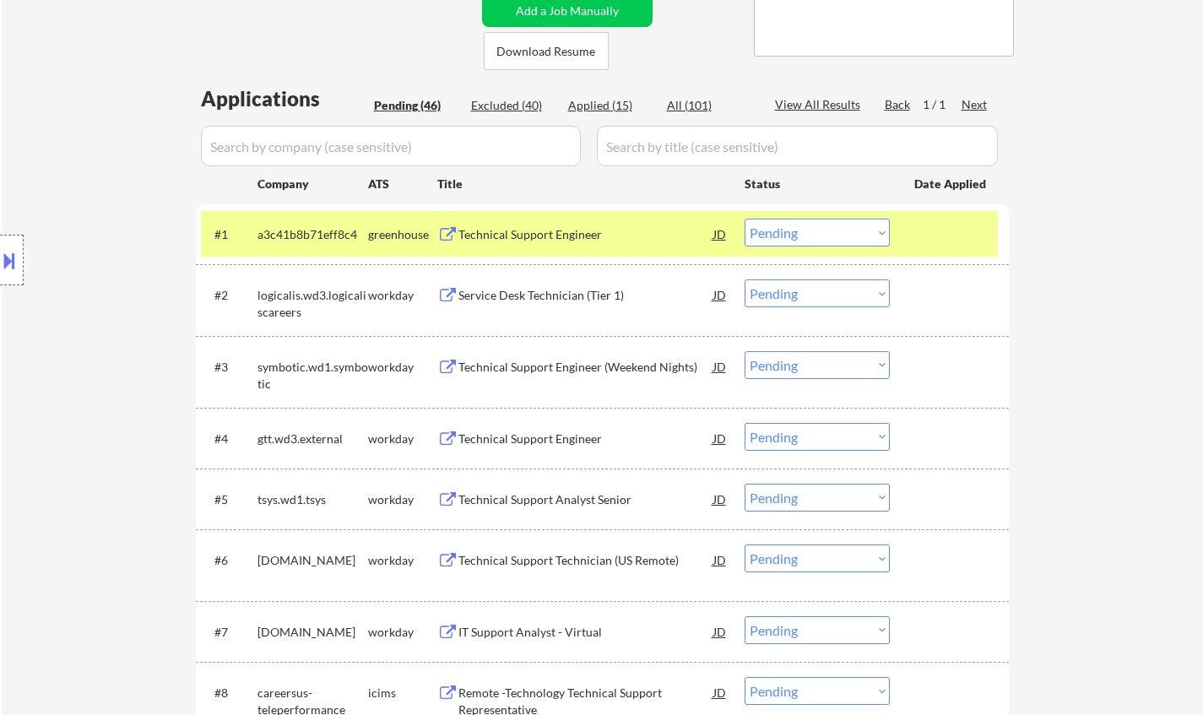
click at [538, 230] on div "Technical Support Engineer" at bounding box center [585, 234] width 255 height 17
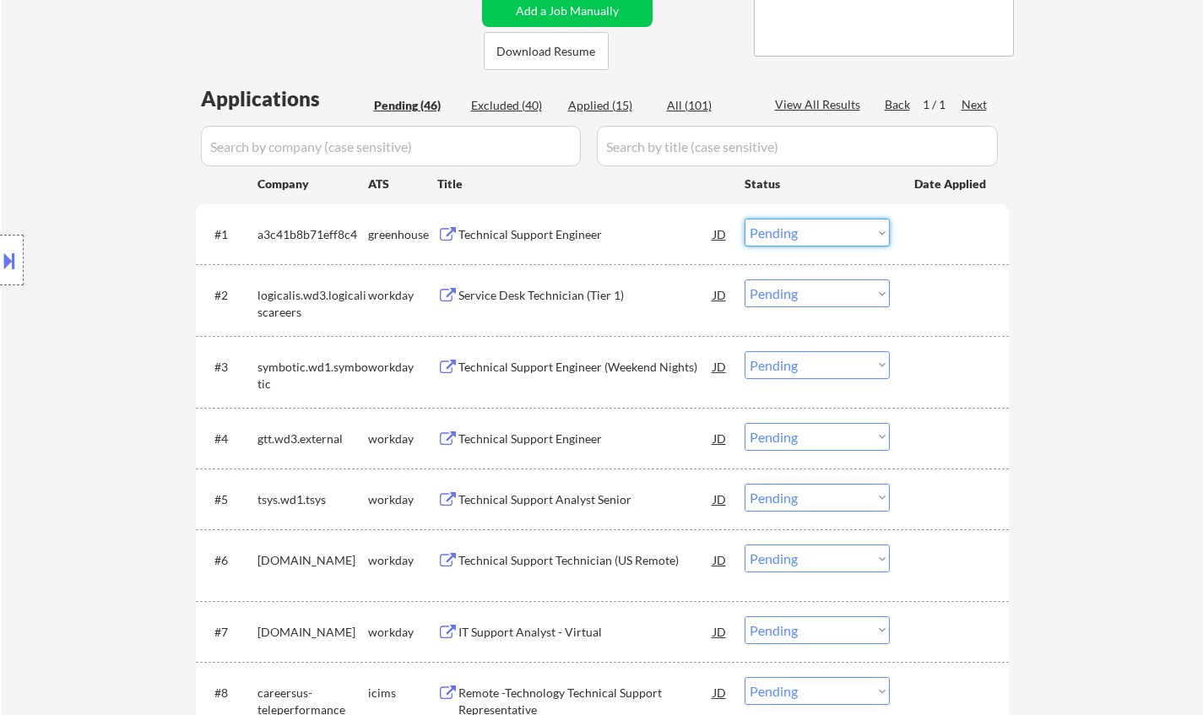
click at [805, 234] on select "Choose an option... Pending Applied Excluded (Questions) Excluded (Expired) Exc…" at bounding box center [817, 233] width 145 height 28
click at [745, 219] on select "Choose an option... Pending Applied Excluded (Questions) Excluded (Expired) Exc…" at bounding box center [817, 233] width 145 height 28
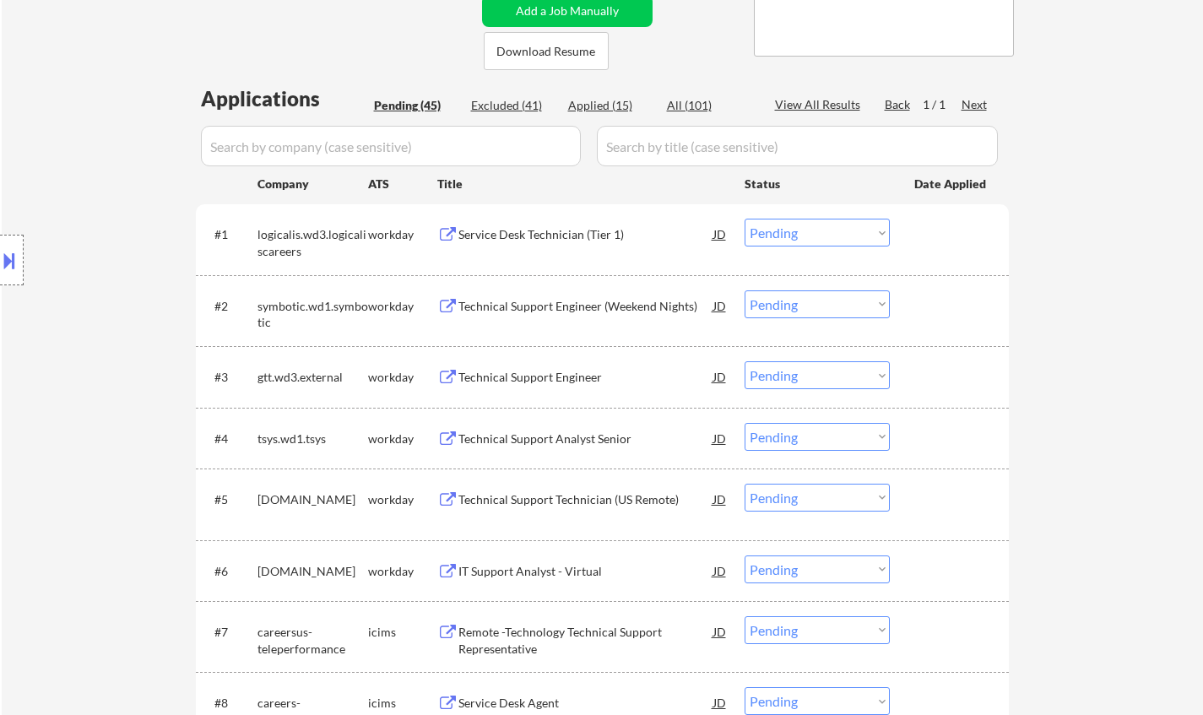
click at [515, 246] on div "Service Desk Technician (Tier 1)" at bounding box center [585, 234] width 255 height 30
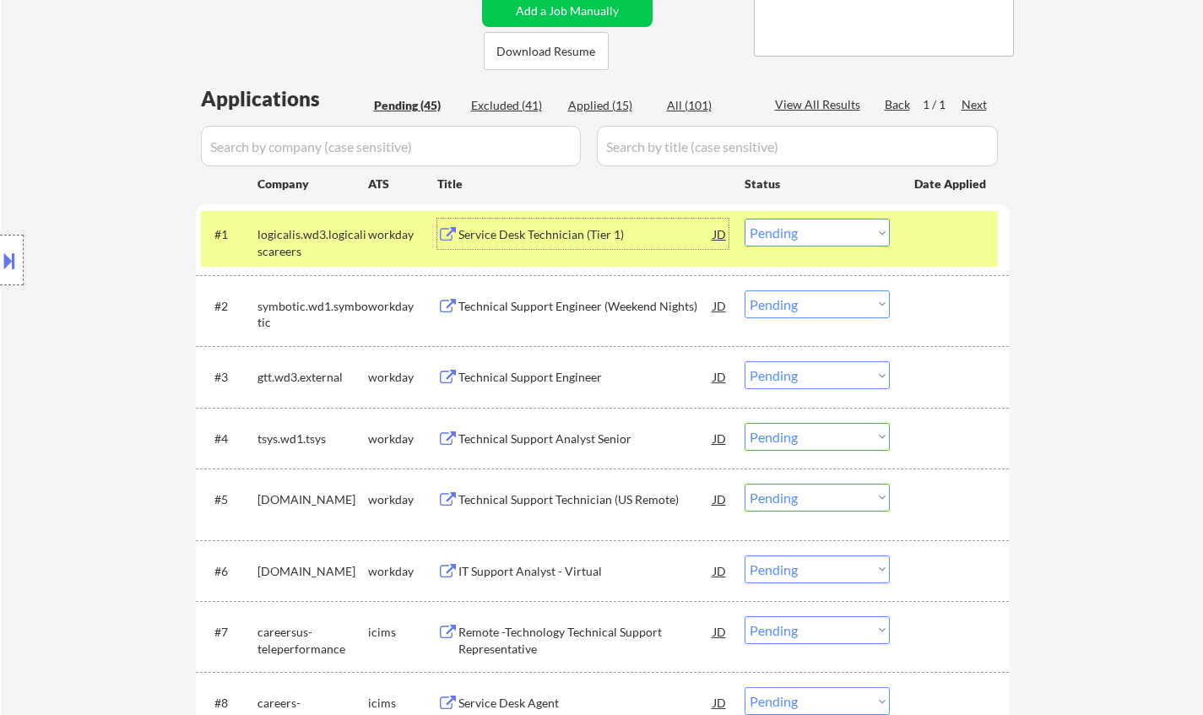
click at [821, 216] on div "#1 logicalis.wd3.logicaliscareers workday Service Desk Technician (Tier 1) JD w…" at bounding box center [599, 239] width 797 height 56
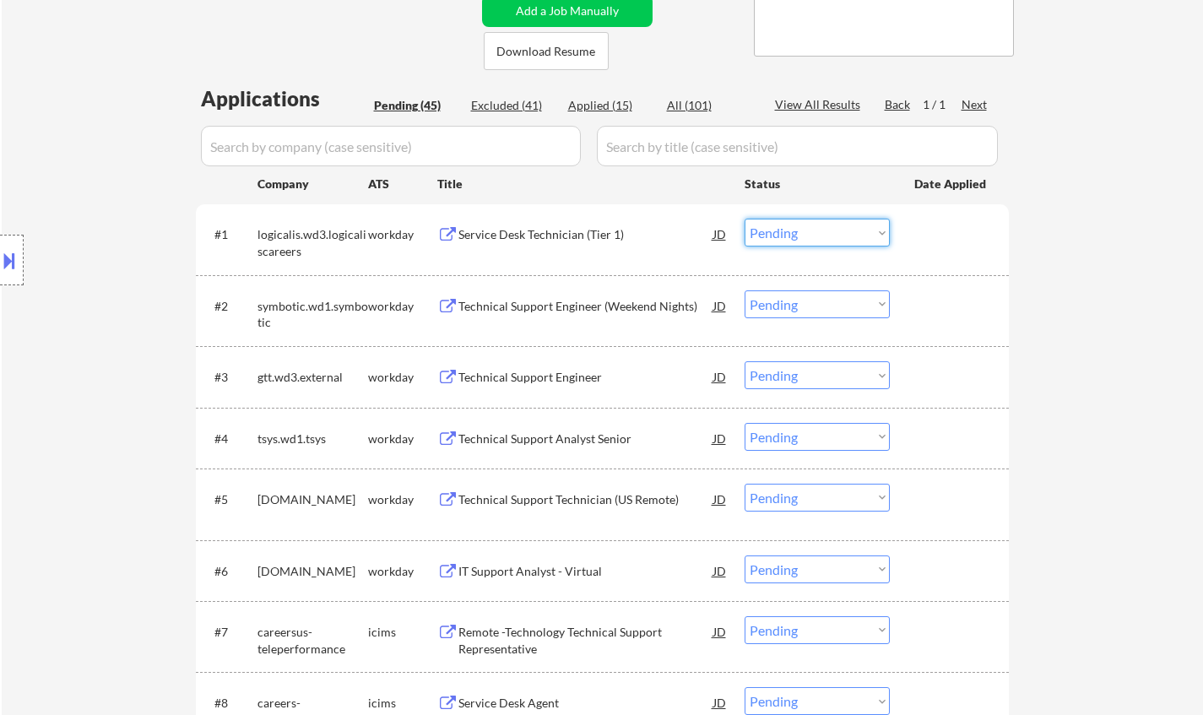
click at [829, 241] on select "Choose an option... Pending Applied Excluded (Questions) Excluded (Expired) Exc…" at bounding box center [817, 233] width 145 height 28
click at [745, 219] on select "Choose an option... Pending Applied Excluded (Questions) Excluded (Expired) Exc…" at bounding box center [817, 233] width 145 height 28
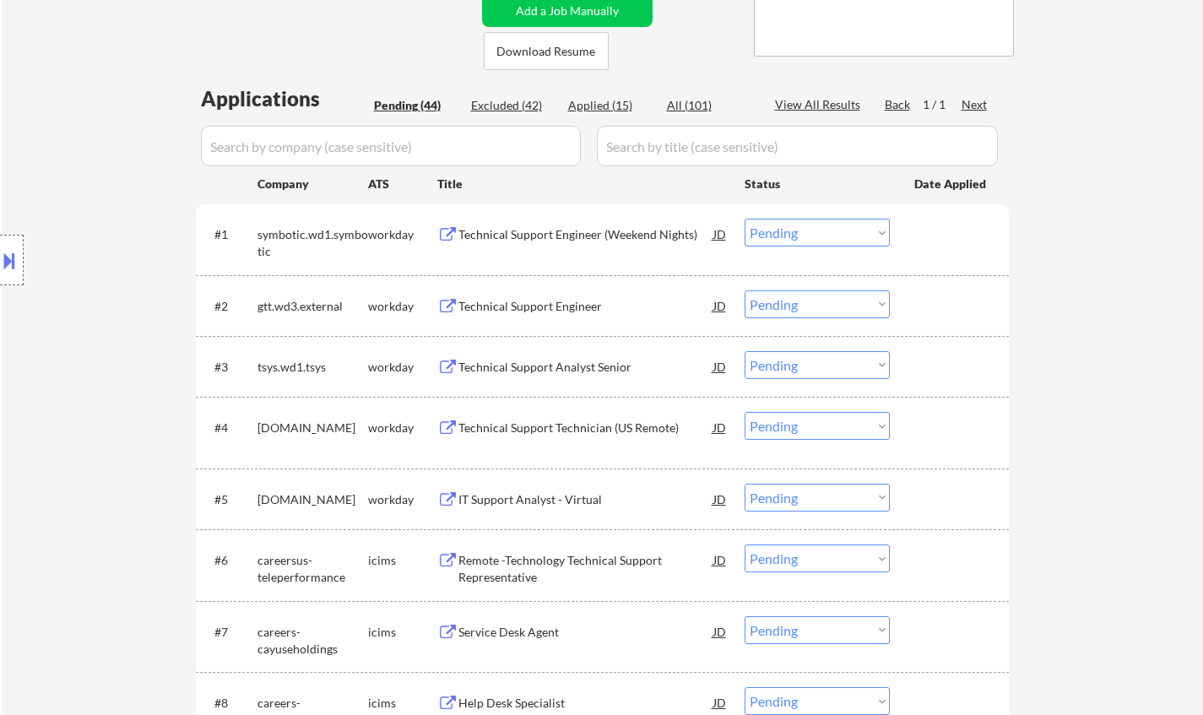
click at [553, 232] on div "Technical Support Engineer (Weekend Nights)" at bounding box center [585, 234] width 255 height 17
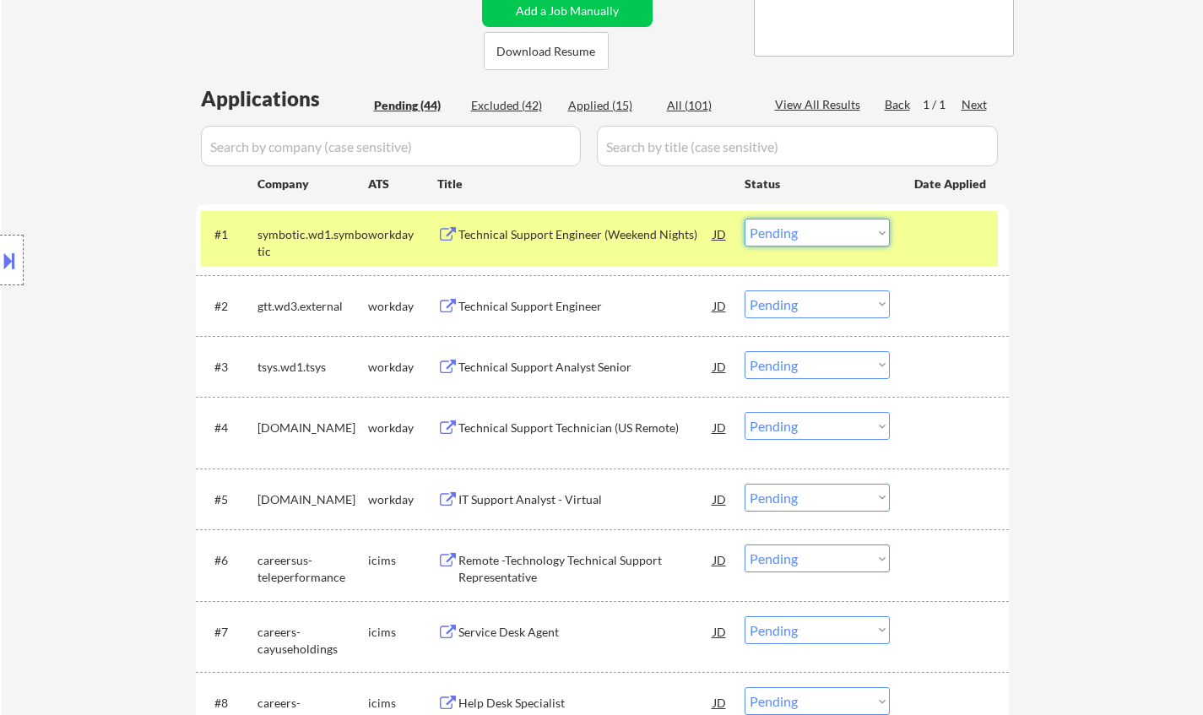
drag, startPoint x: 805, startPoint y: 227, endPoint x: 810, endPoint y: 240, distance: 13.6
click at [805, 227] on select "Choose an option... Pending Applied Excluded (Questions) Excluded (Expired) Exc…" at bounding box center [817, 233] width 145 height 28
click at [745, 219] on select "Choose an option... Pending Applied Excluded (Questions) Excluded (Expired) Exc…" at bounding box center [817, 233] width 145 height 28
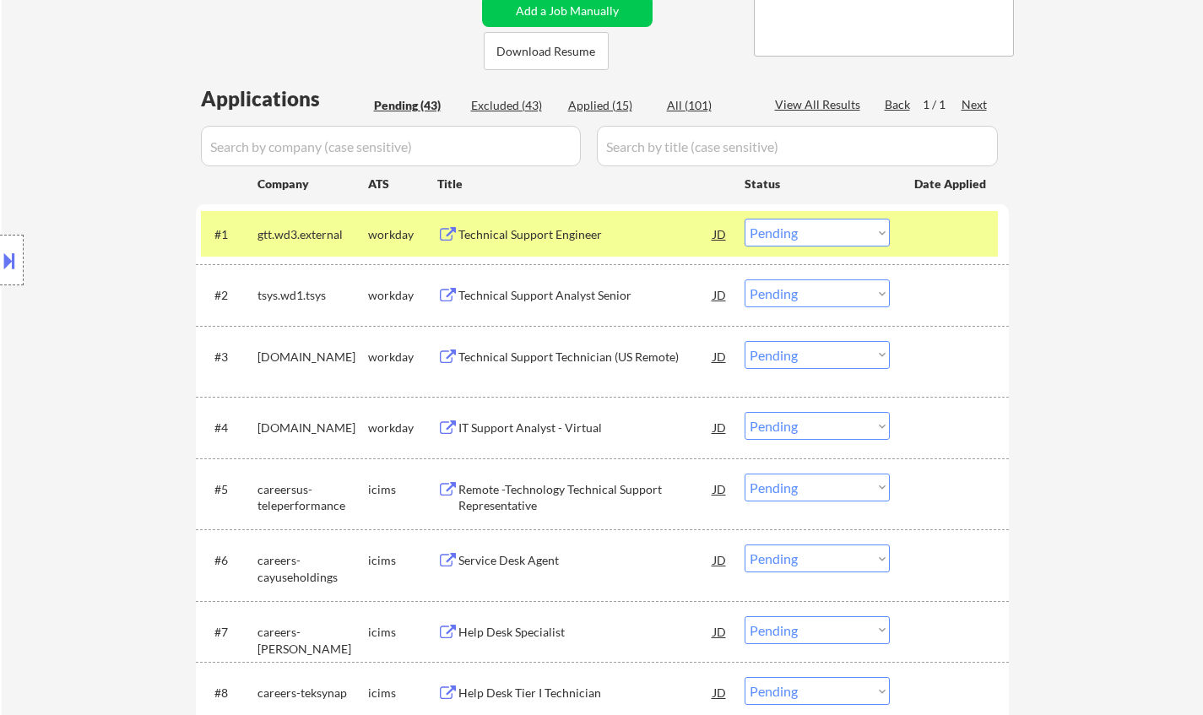
click at [513, 219] on div "Technical Support Engineer" at bounding box center [585, 234] width 255 height 30
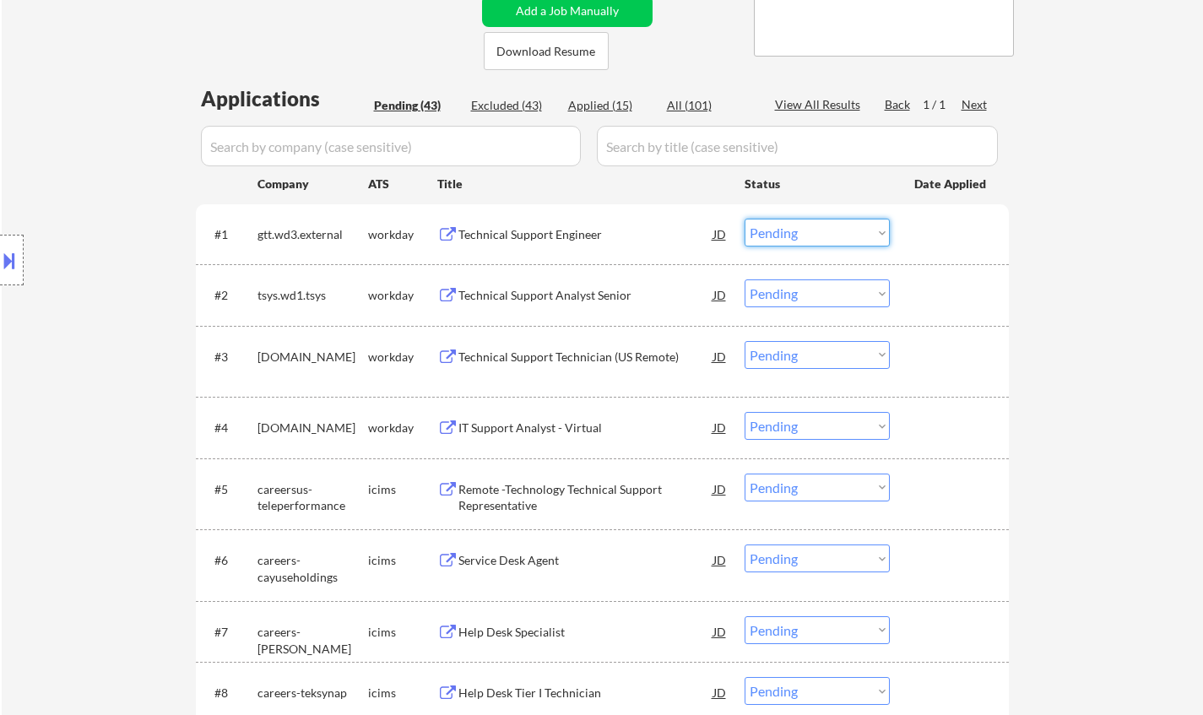
click at [816, 223] on select "Choose an option... Pending Applied Excluded (Questions) Excluded (Expired) Exc…" at bounding box center [817, 233] width 145 height 28
click at [745, 219] on select "Choose an option... Pending Applied Excluded (Questions) Excluded (Expired) Exc…" at bounding box center [817, 233] width 145 height 28
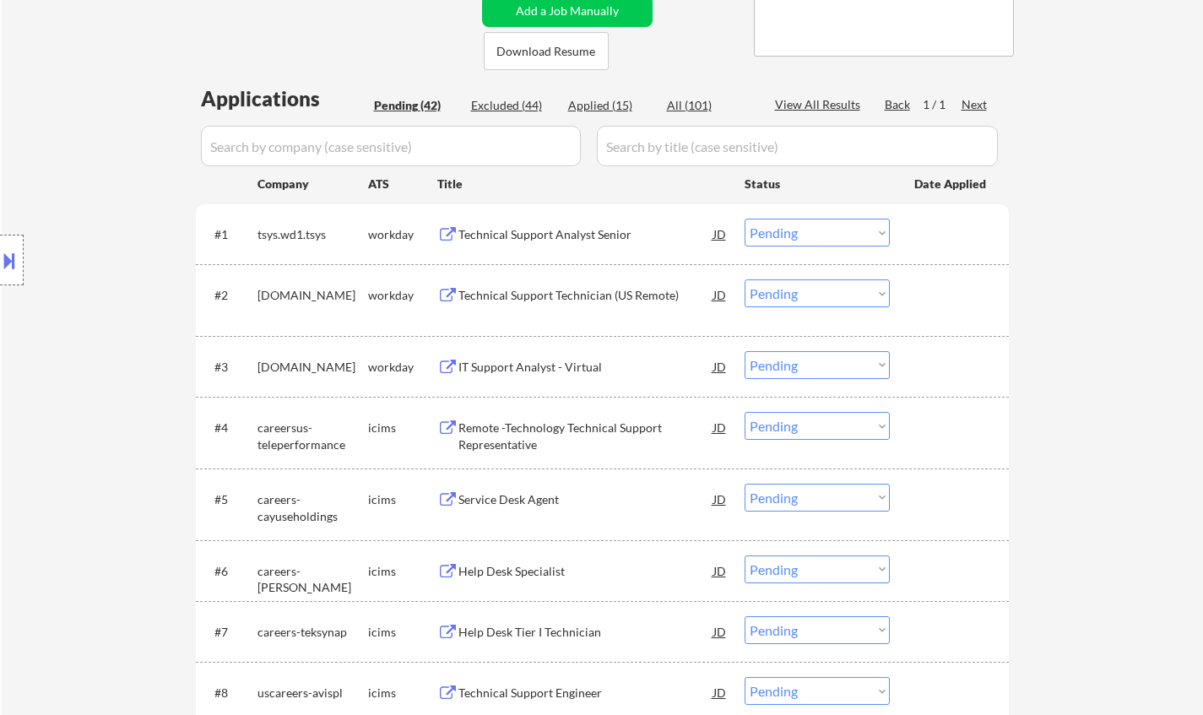
click at [580, 237] on div "Technical Support Analyst Senior" at bounding box center [585, 234] width 255 height 17
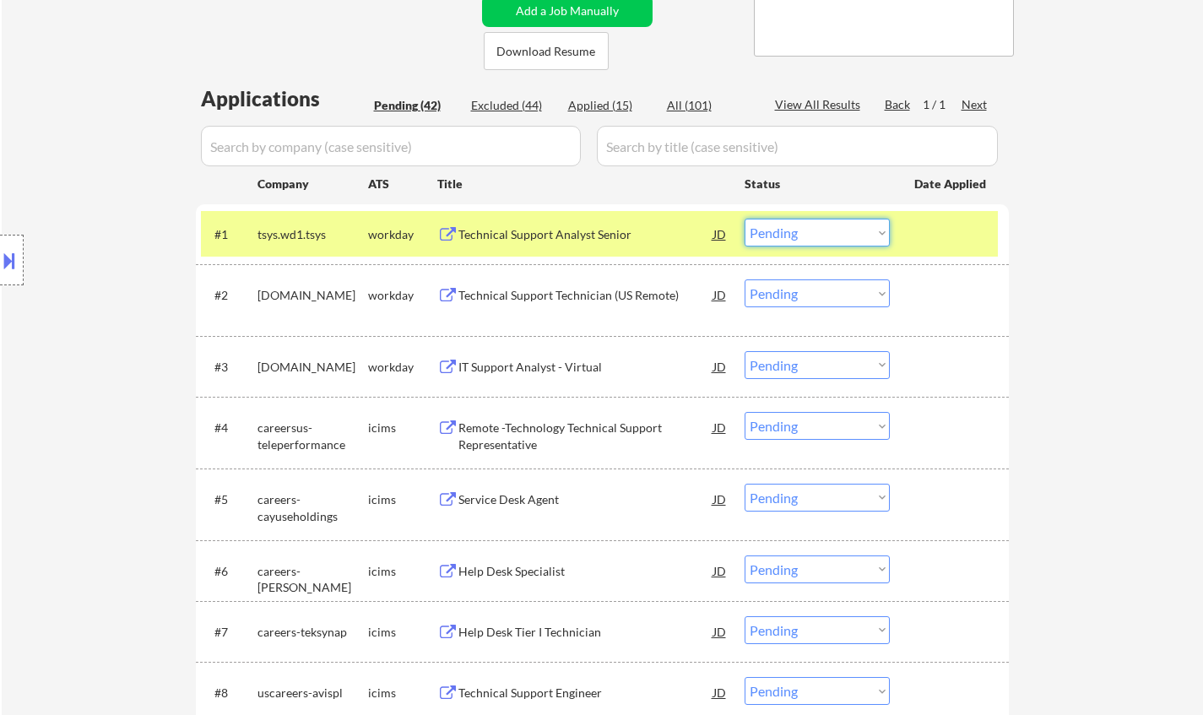
drag, startPoint x: 805, startPoint y: 232, endPoint x: 812, endPoint y: 241, distance: 11.4
click at [805, 232] on select "Choose an option... Pending Applied Excluded (Questions) Excluded (Expired) Exc…" at bounding box center [817, 233] width 145 height 28
click at [745, 219] on select "Choose an option... Pending Applied Excluded (Questions) Excluded (Expired) Exc…" at bounding box center [817, 233] width 145 height 28
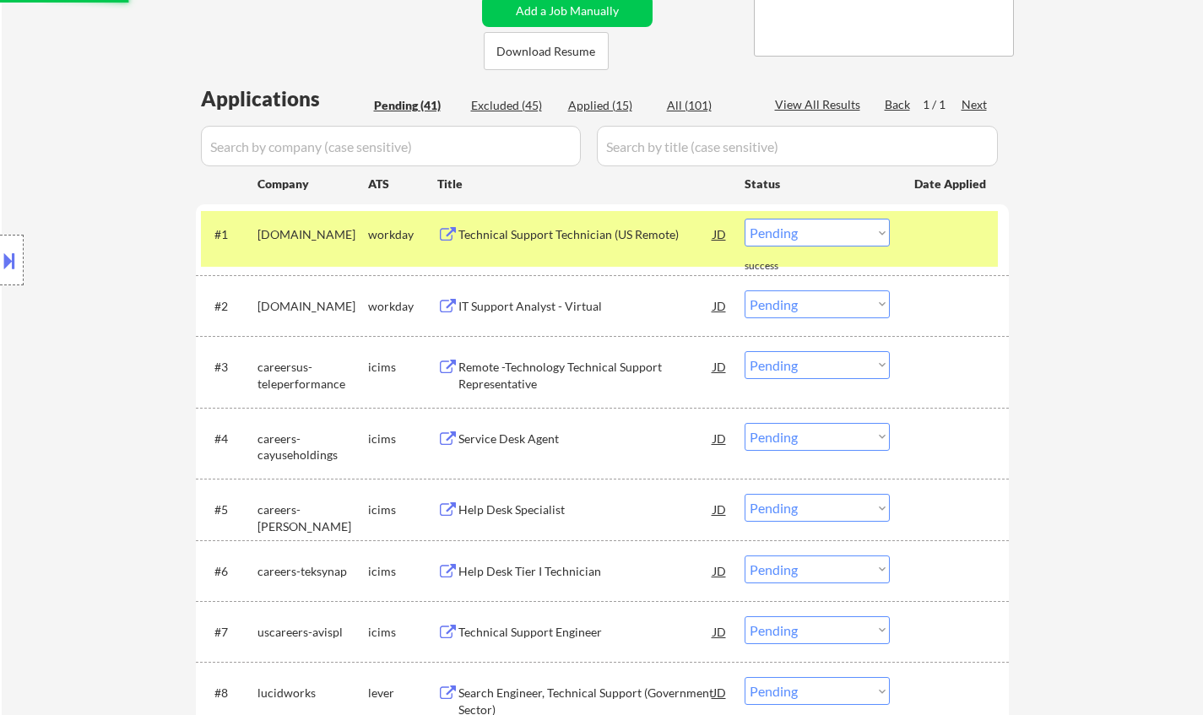
click at [561, 239] on div "Technical Support Technician (US Remote)" at bounding box center [585, 234] width 255 height 17
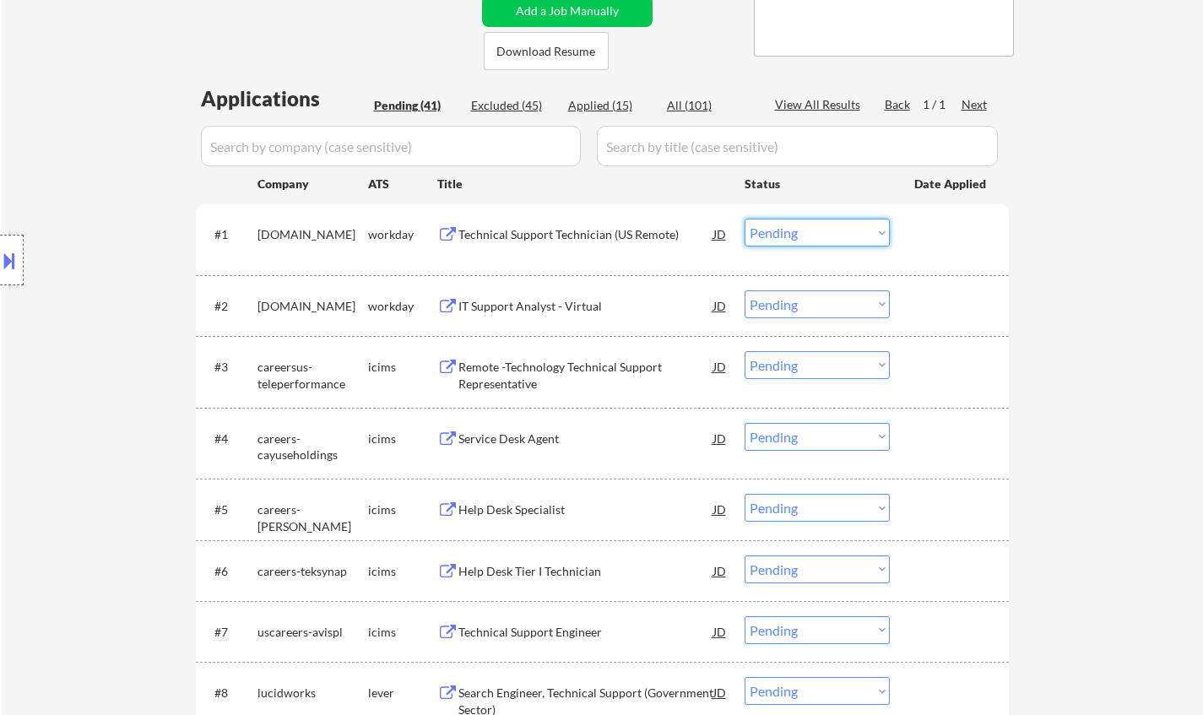
drag, startPoint x: 834, startPoint y: 227, endPoint x: 843, endPoint y: 241, distance: 16.7
click at [834, 227] on select "Choose an option... Pending Applied Excluded (Questions) Excluded (Expired) Exc…" at bounding box center [817, 233] width 145 height 28
click at [745, 219] on select "Choose an option... Pending Applied Excluded (Questions) Excluded (Expired) Exc…" at bounding box center [817, 233] width 145 height 28
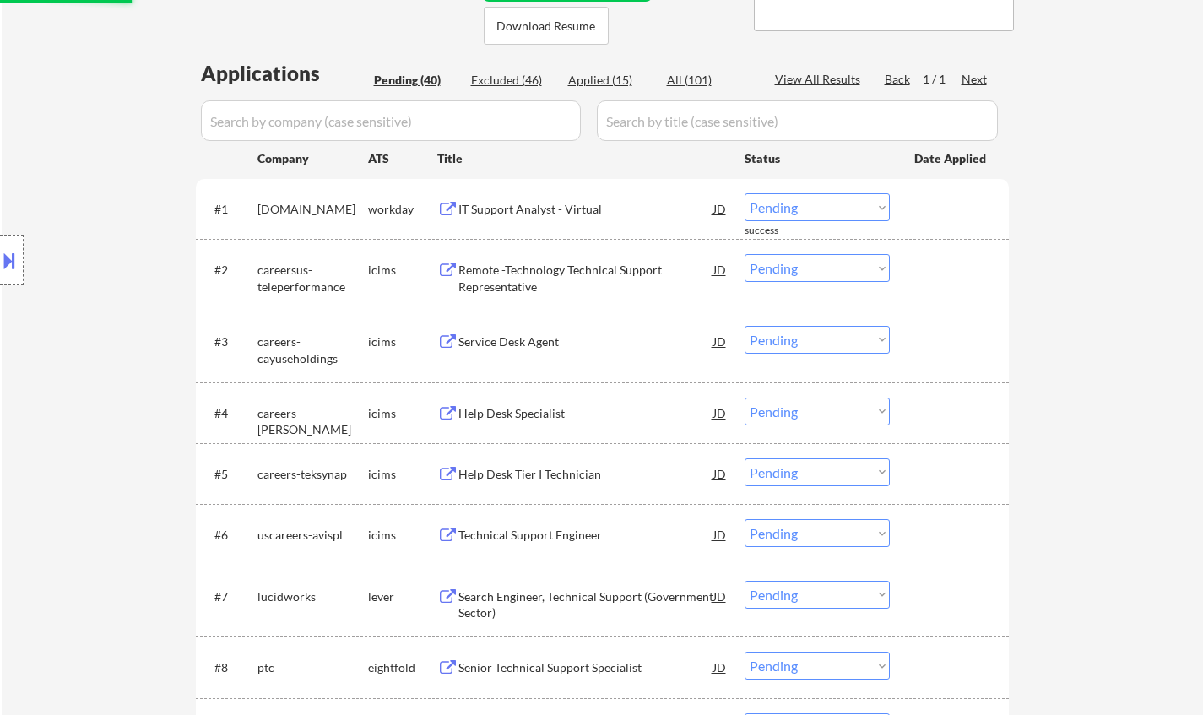
scroll to position [422, 0]
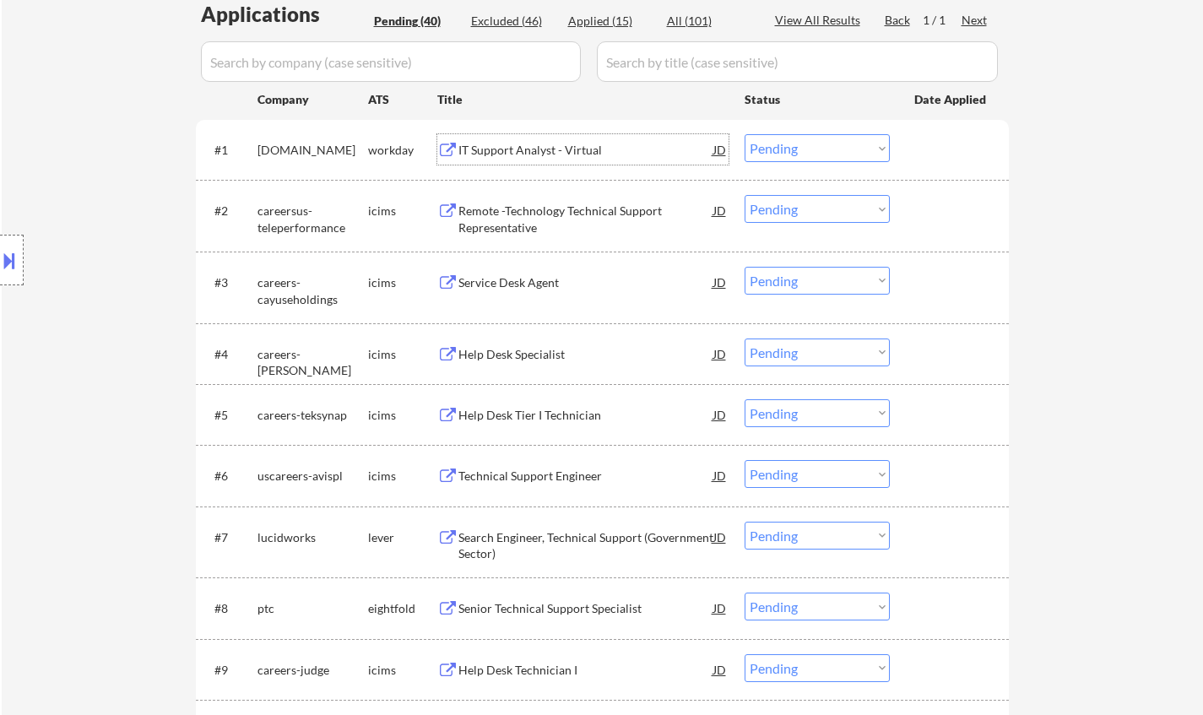
click at [523, 145] on div "IT Support Analyst - Virtual" at bounding box center [585, 150] width 255 height 17
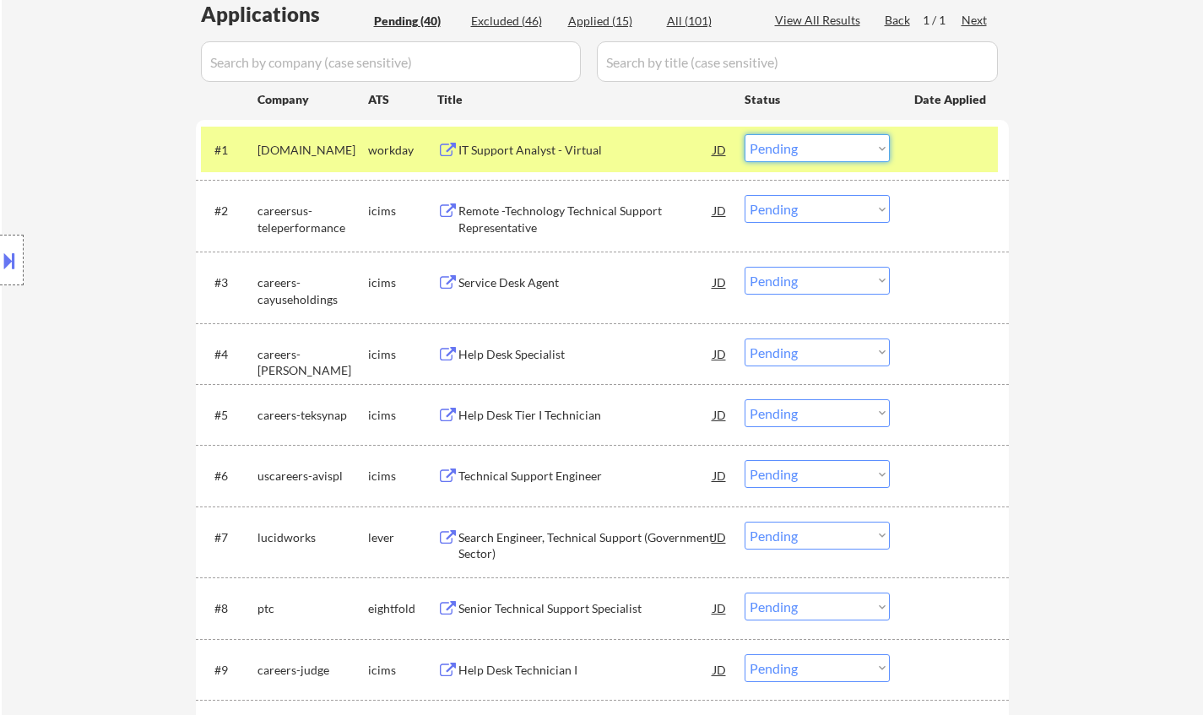
click at [845, 153] on select "Choose an option... Pending Applied Excluded (Questions) Excluded (Expired) Exc…" at bounding box center [817, 148] width 145 height 28
click at [745, 134] on select "Choose an option... Pending Applied Excluded (Questions) Excluded (Expired) Exc…" at bounding box center [817, 148] width 145 height 28
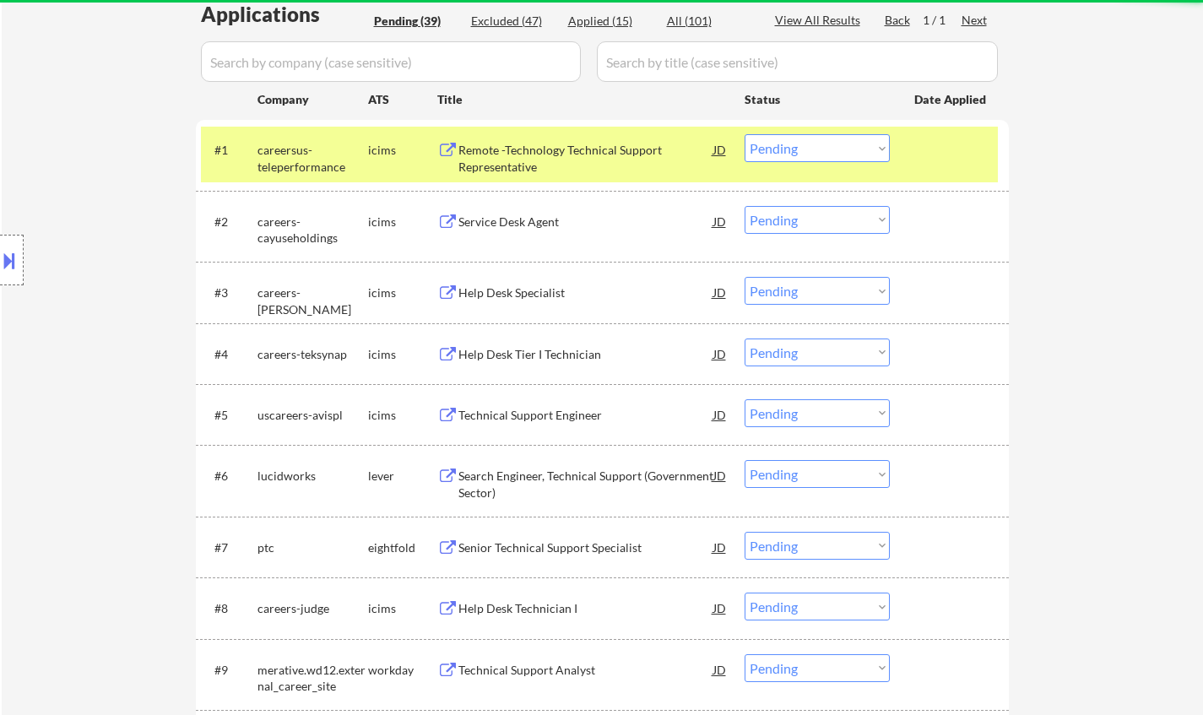
click at [532, 146] on div "Remote -Technology Technical Support Representative" at bounding box center [585, 158] width 255 height 33
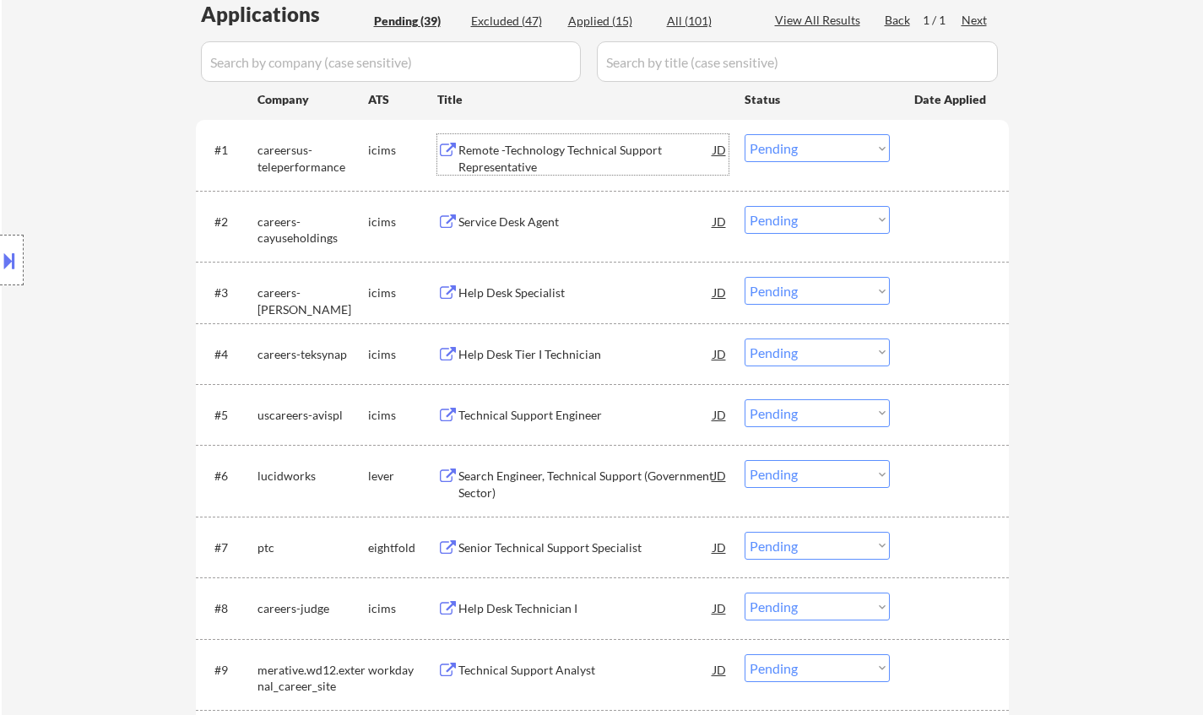
click at [806, 141] on select "Choose an option... Pending Applied Excluded (Questions) Excluded (Expired) Exc…" at bounding box center [817, 148] width 145 height 28
click at [745, 134] on select "Choose an option... Pending Applied Excluded (Questions) Excluded (Expired) Exc…" at bounding box center [817, 148] width 145 height 28
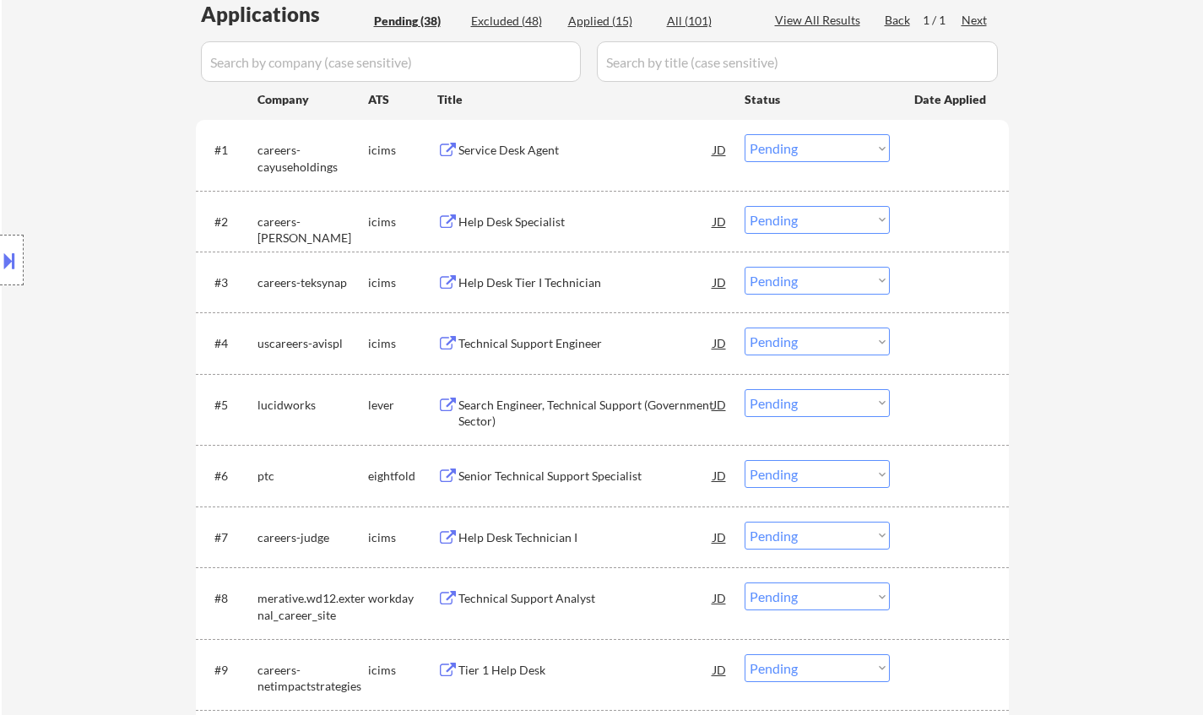
click at [501, 141] on div "Service Desk Agent" at bounding box center [585, 149] width 255 height 30
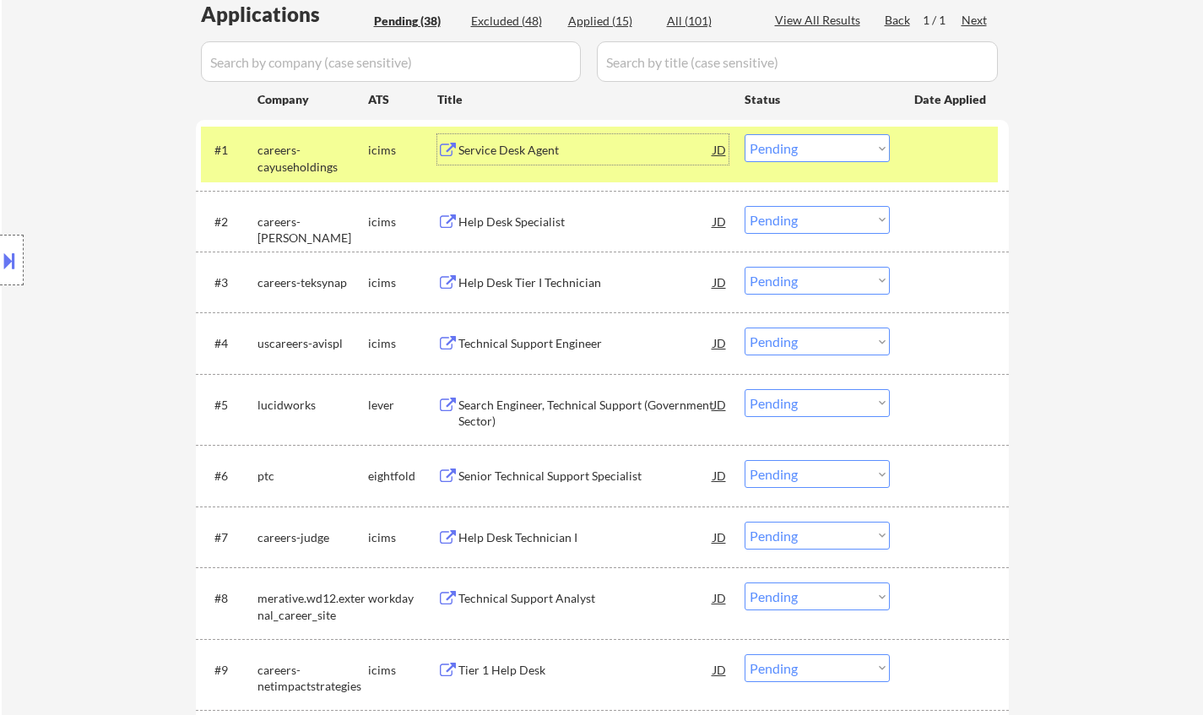
click at [805, 149] on select "Choose an option... Pending Applied Excluded (Questions) Excluded (Expired) Exc…" at bounding box center [817, 148] width 145 height 28
click at [745, 134] on select "Choose an option... Pending Applied Excluded (Questions) Excluded (Expired) Exc…" at bounding box center [817, 148] width 145 height 28
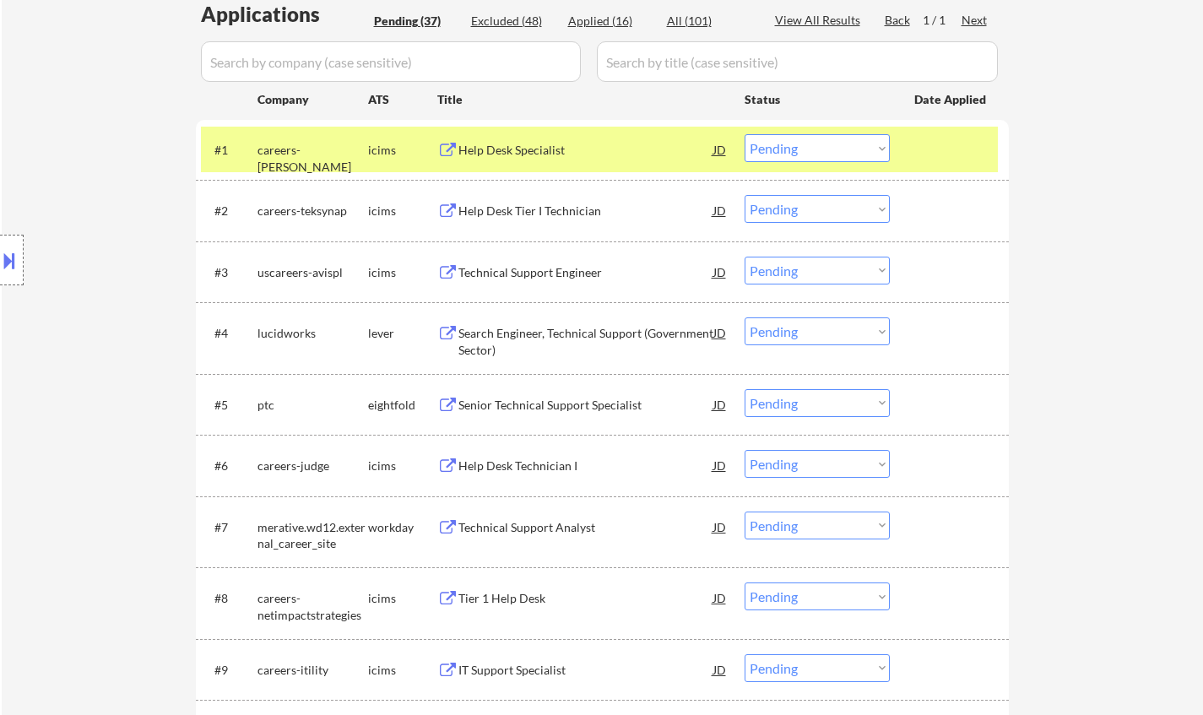
click at [513, 142] on div "Help Desk Specialist" at bounding box center [585, 150] width 255 height 17
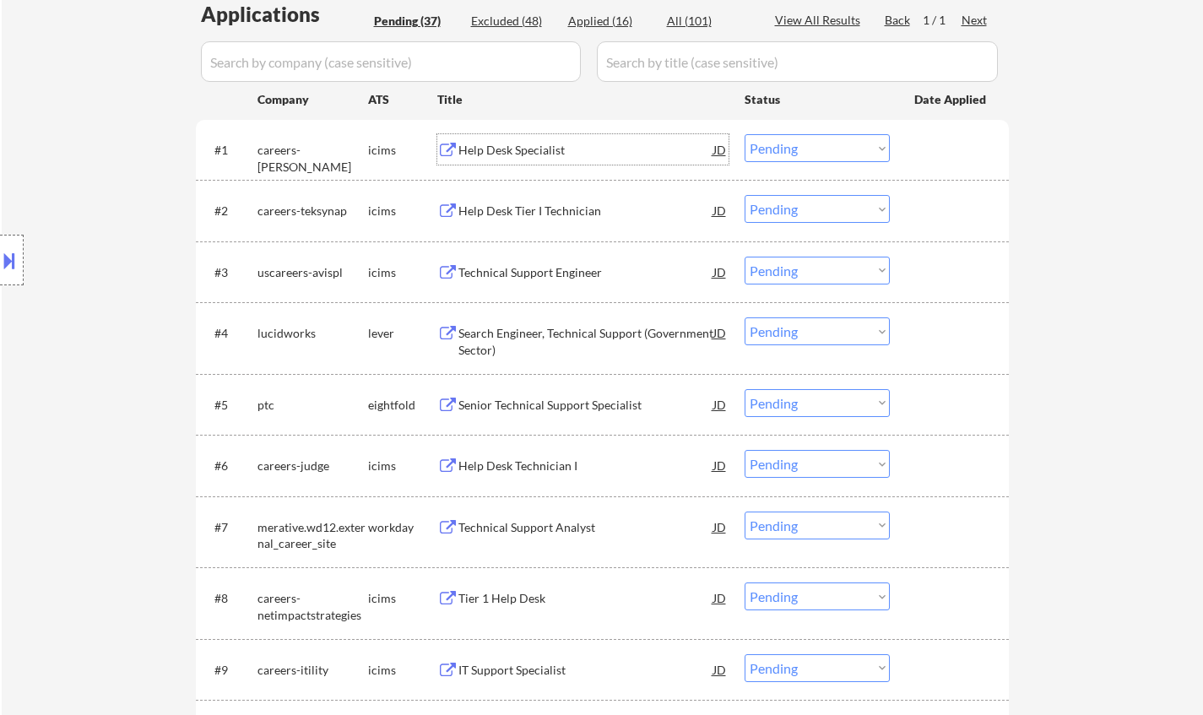
drag, startPoint x: 805, startPoint y: 138, endPoint x: 821, endPoint y: 151, distance: 21.1
click at [805, 138] on select "Choose an option... Pending Applied Excluded (Questions) Excluded (Expired) Exc…" at bounding box center [817, 148] width 145 height 28
click at [745, 134] on select "Choose an option... Pending Applied Excluded (Questions) Excluded (Expired) Exc…" at bounding box center [817, 148] width 145 height 28
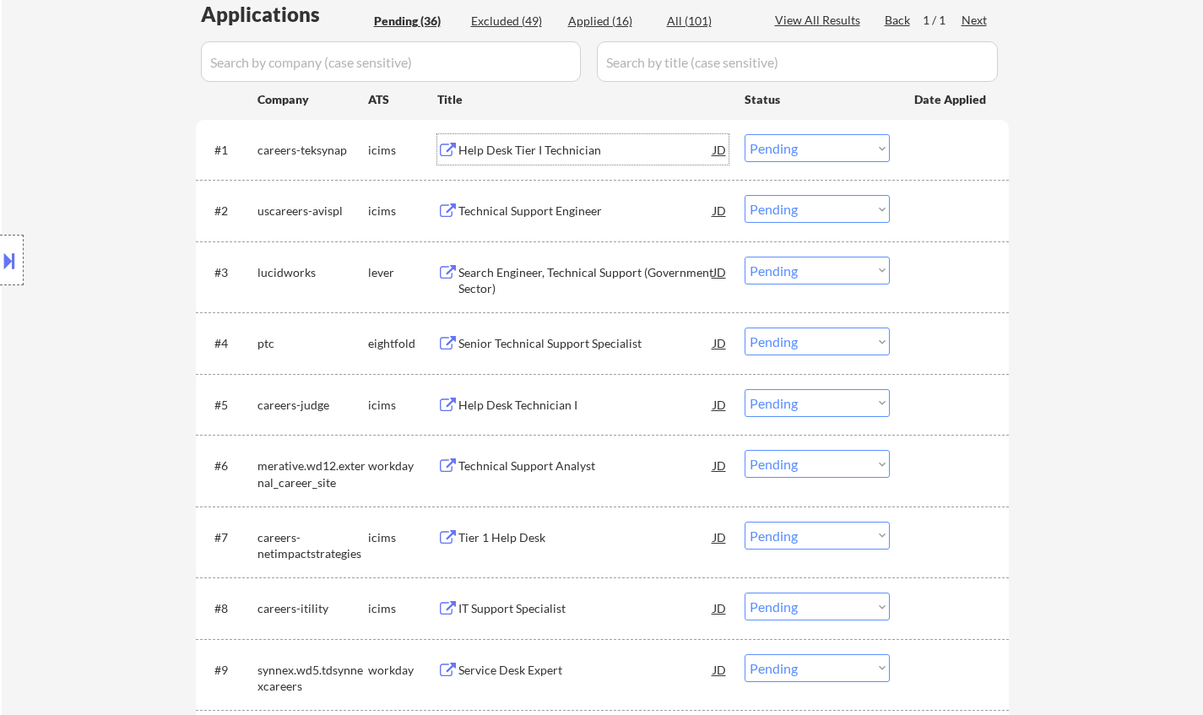
click at [527, 145] on div "Help Desk Tier I Technician" at bounding box center [585, 150] width 255 height 17
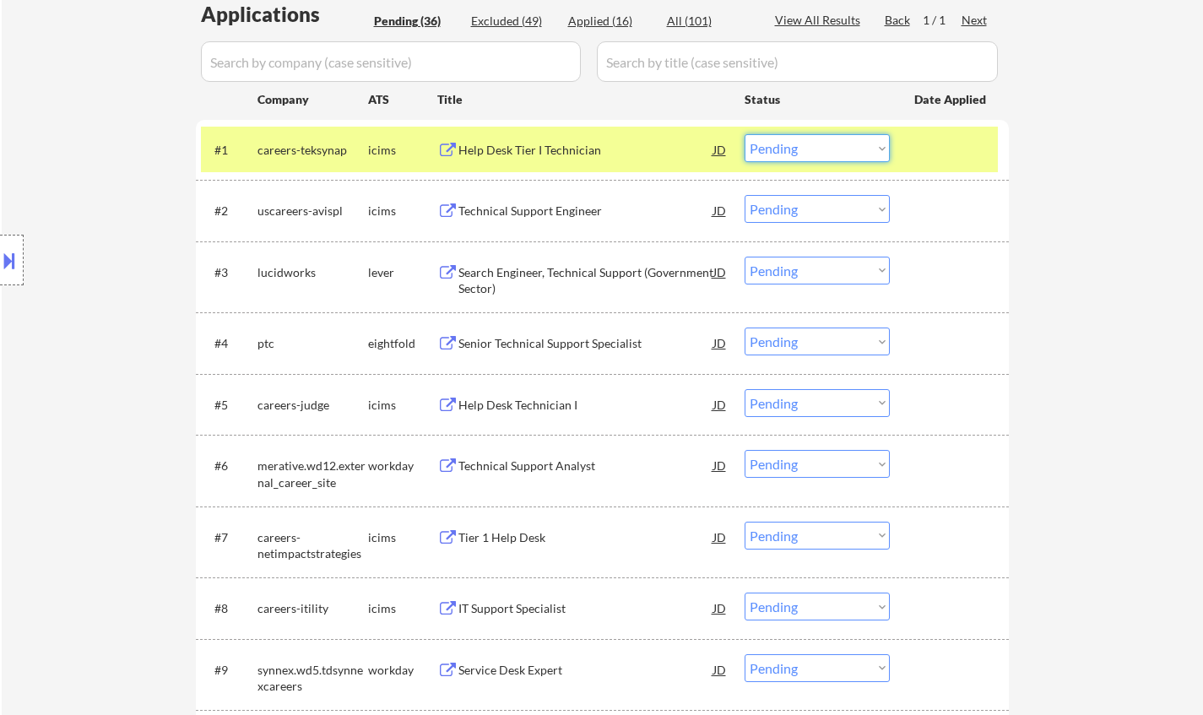
drag, startPoint x: 830, startPoint y: 151, endPoint x: 835, endPoint y: 159, distance: 9.1
click at [830, 151] on select "Choose an option... Pending Applied Excluded (Questions) Excluded (Expired) Exc…" at bounding box center [817, 148] width 145 height 28
click at [745, 134] on select "Choose an option... Pending Applied Excluded (Questions) Excluded (Expired) Exc…" at bounding box center [817, 148] width 145 height 28
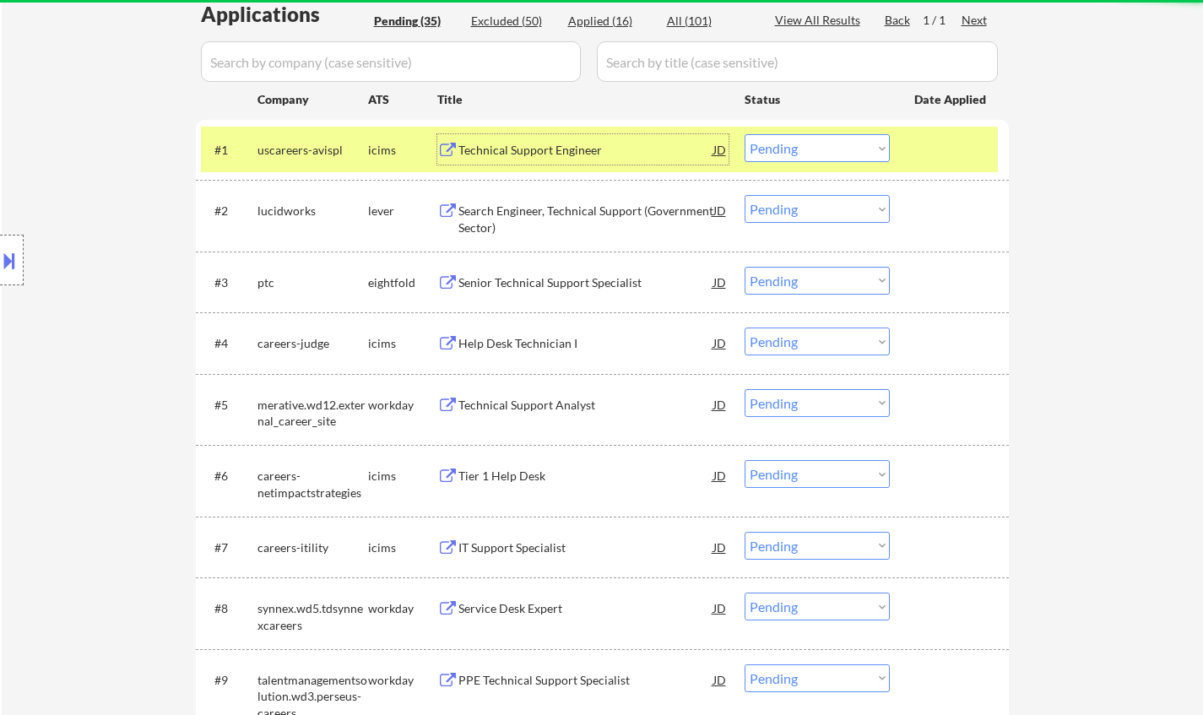
click at [534, 145] on div "Technical Support Engineer" at bounding box center [585, 150] width 255 height 17
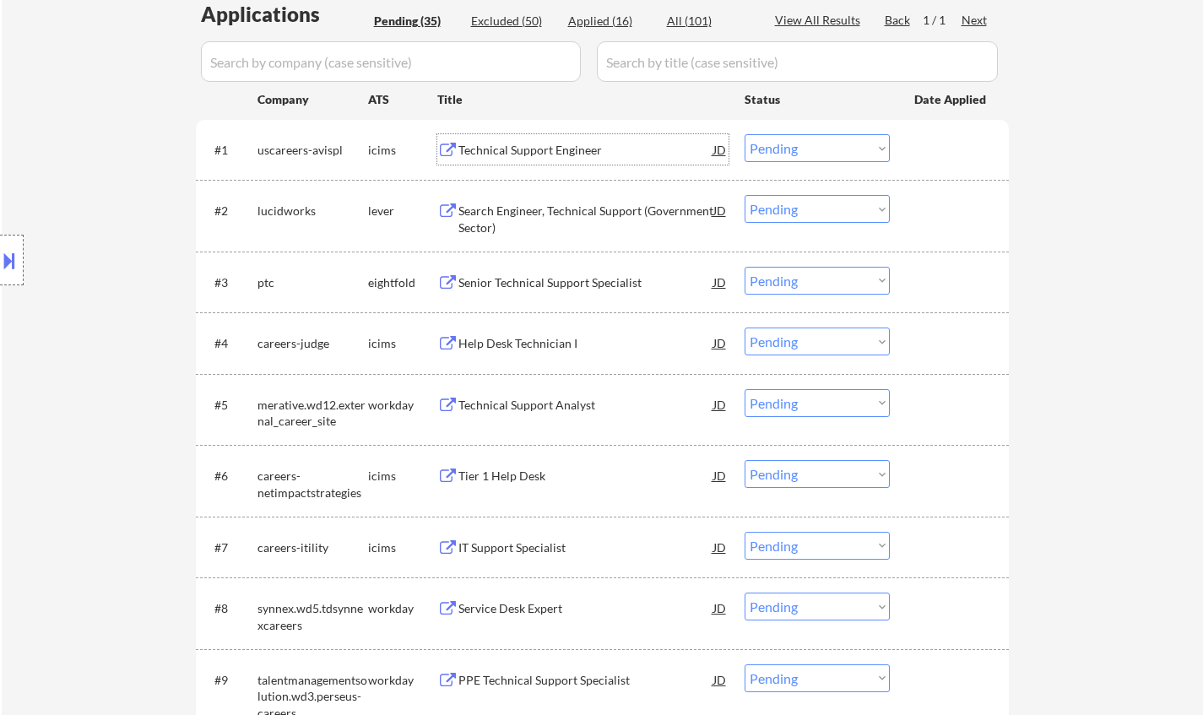
click at [803, 152] on select "Choose an option... Pending Applied Excluded (Questions) Excluded (Expired) Exc…" at bounding box center [817, 148] width 145 height 28
click at [745, 134] on select "Choose an option... Pending Applied Excluded (Questions) Excluded (Expired) Exc…" at bounding box center [817, 148] width 145 height 28
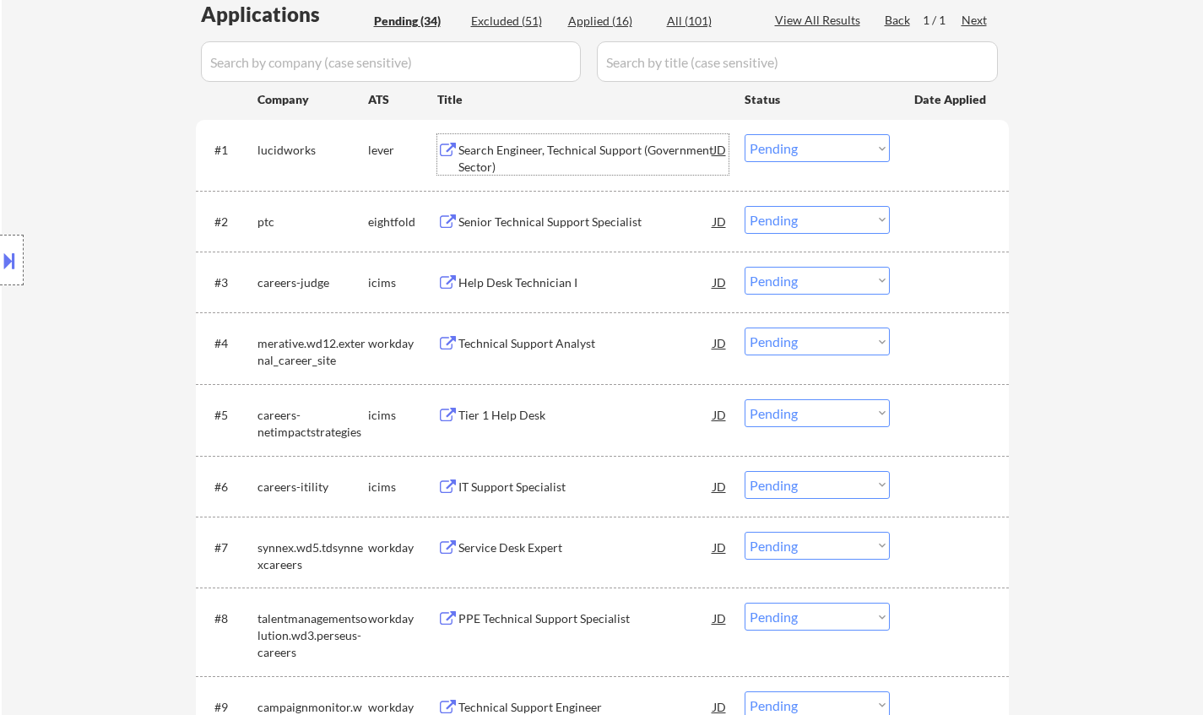
click at [552, 154] on div "Search Engineer, Technical Support (Government Sector)" at bounding box center [585, 158] width 255 height 33
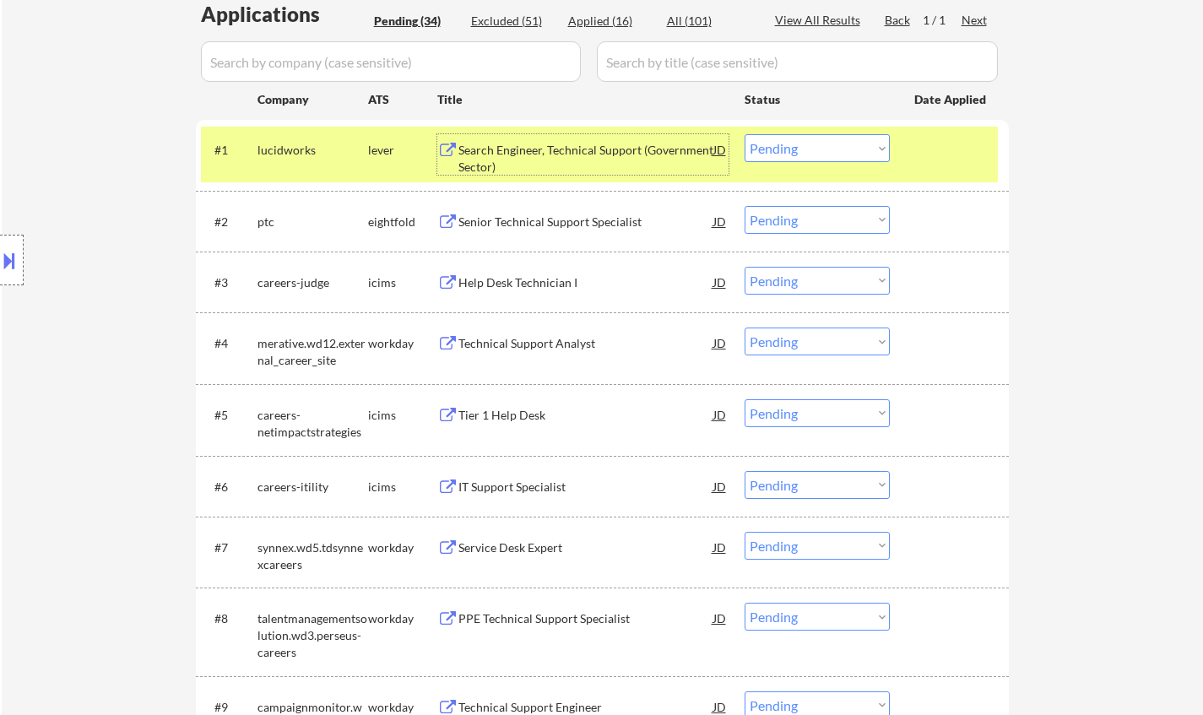
click at [828, 152] on select "Choose an option... Pending Applied Excluded (Questions) Excluded (Expired) Exc…" at bounding box center [817, 148] width 145 height 28
click at [745, 134] on select "Choose an option... Pending Applied Excluded (Questions) Excluded (Expired) Exc…" at bounding box center [817, 148] width 145 height 28
select select ""pending""
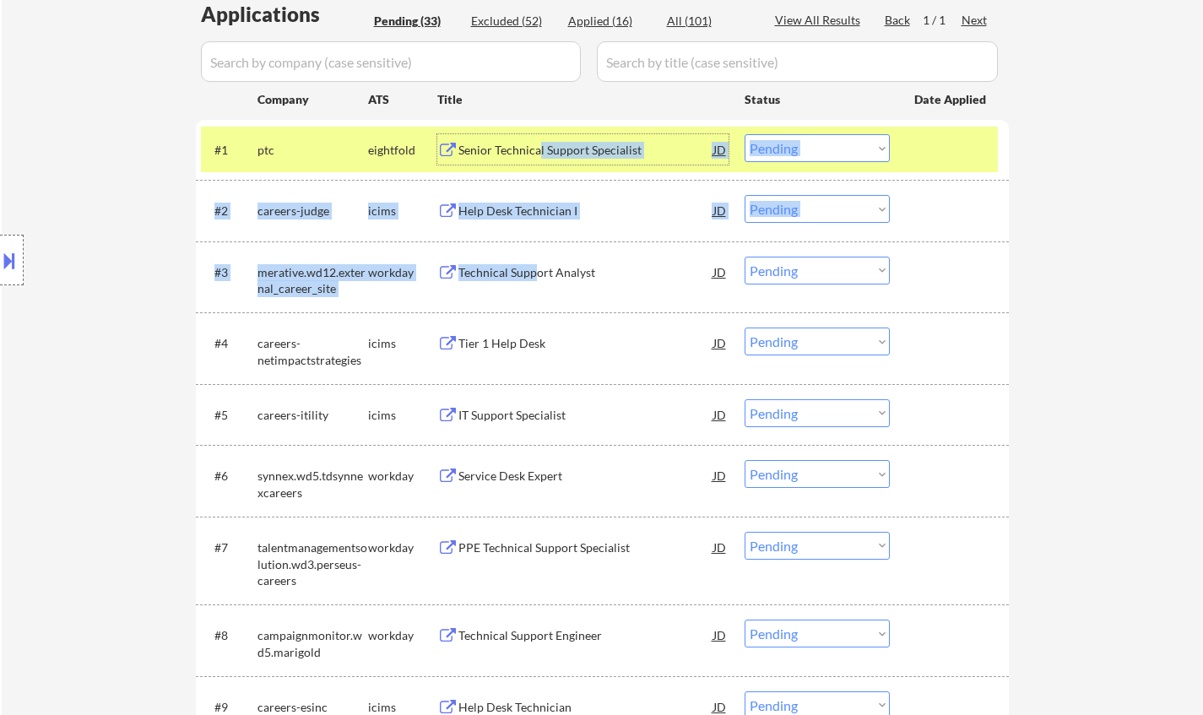
drag, startPoint x: 539, startPoint y: 155, endPoint x: 535, endPoint y: 279, distance: 124.2
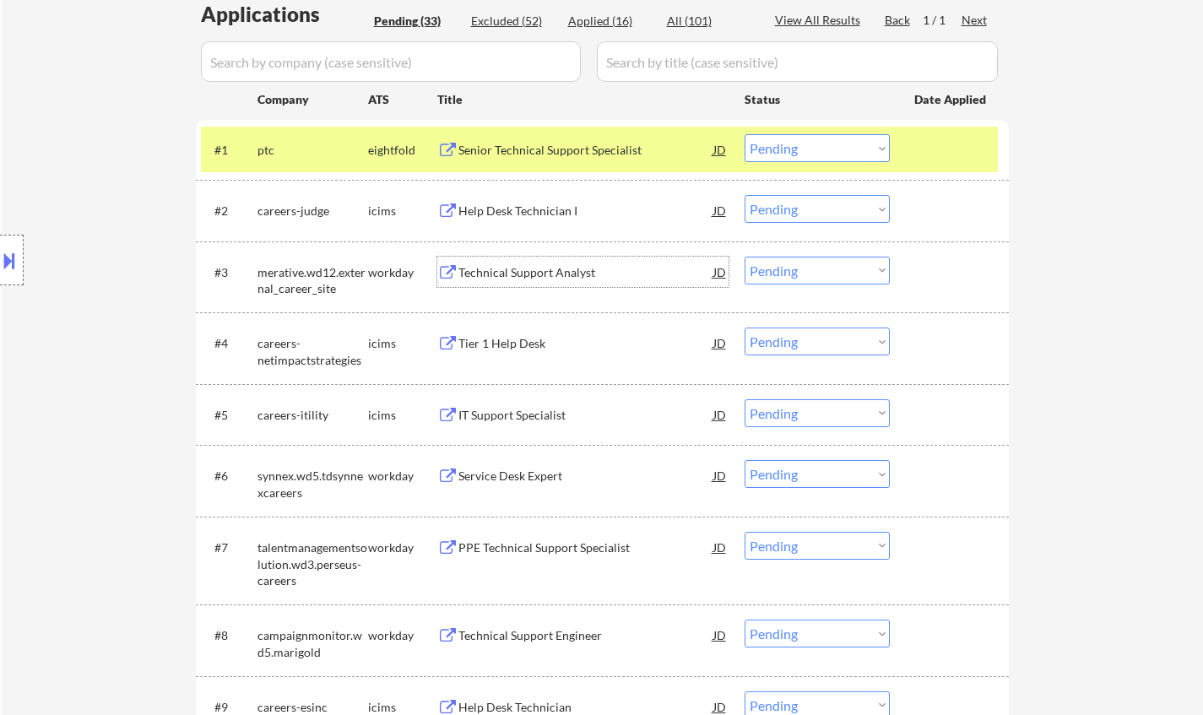
click at [560, 270] on div "Technical Support Analyst" at bounding box center [585, 272] width 255 height 17
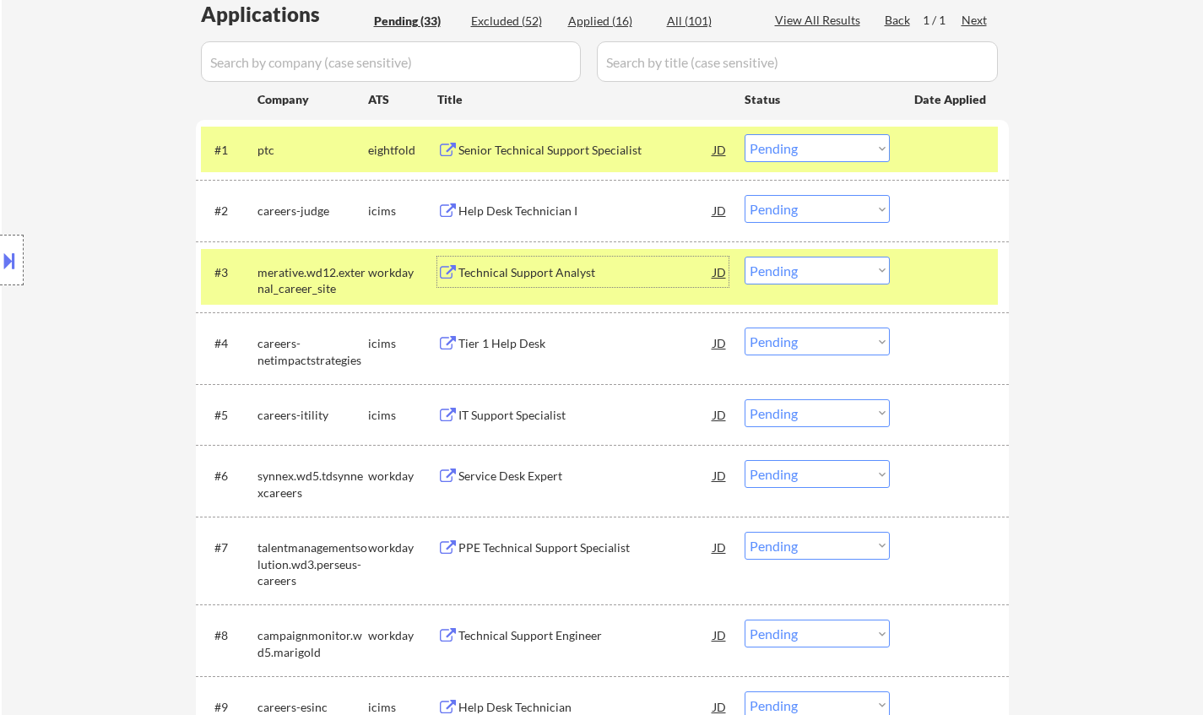
click at [885, 272] on select "Choose an option... Pending Applied Excluded (Questions) Excluded (Expired) Exc…" at bounding box center [817, 271] width 145 height 28
click at [745, 257] on select "Choose an option... Pending Applied Excluded (Questions) Excluded (Expired) Exc…" at bounding box center [817, 271] width 145 height 28
select select ""pending""
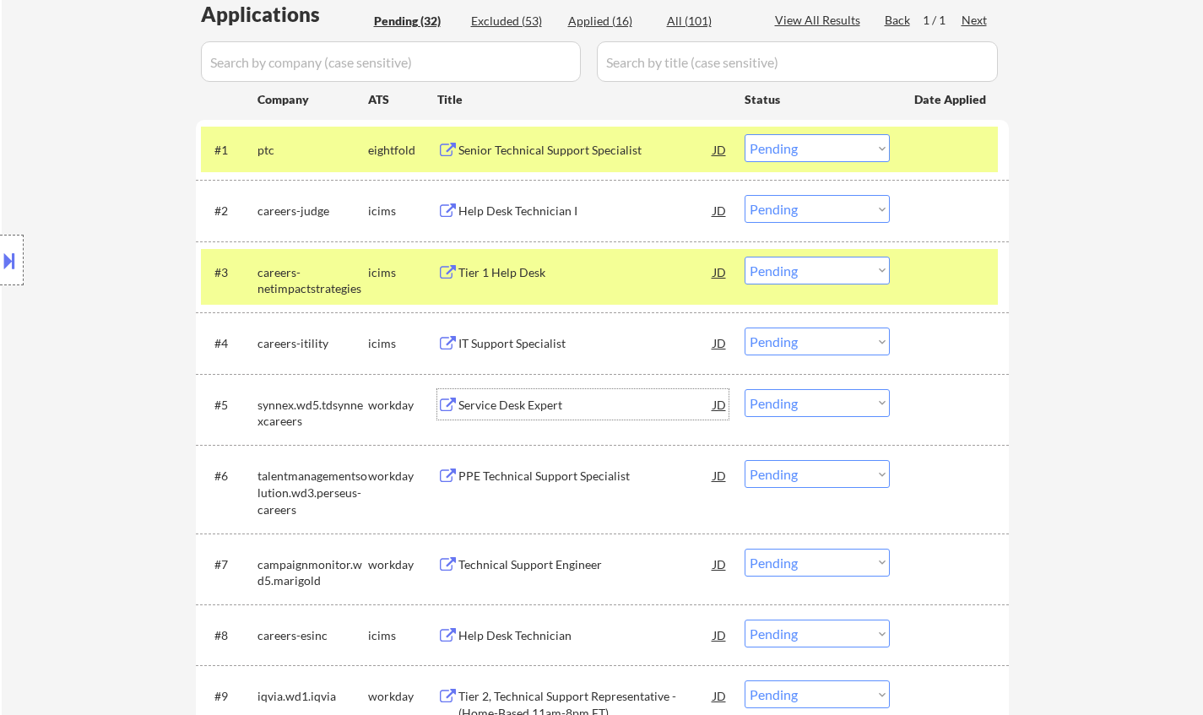
click at [499, 403] on div "Service Desk Expert" at bounding box center [585, 405] width 255 height 17
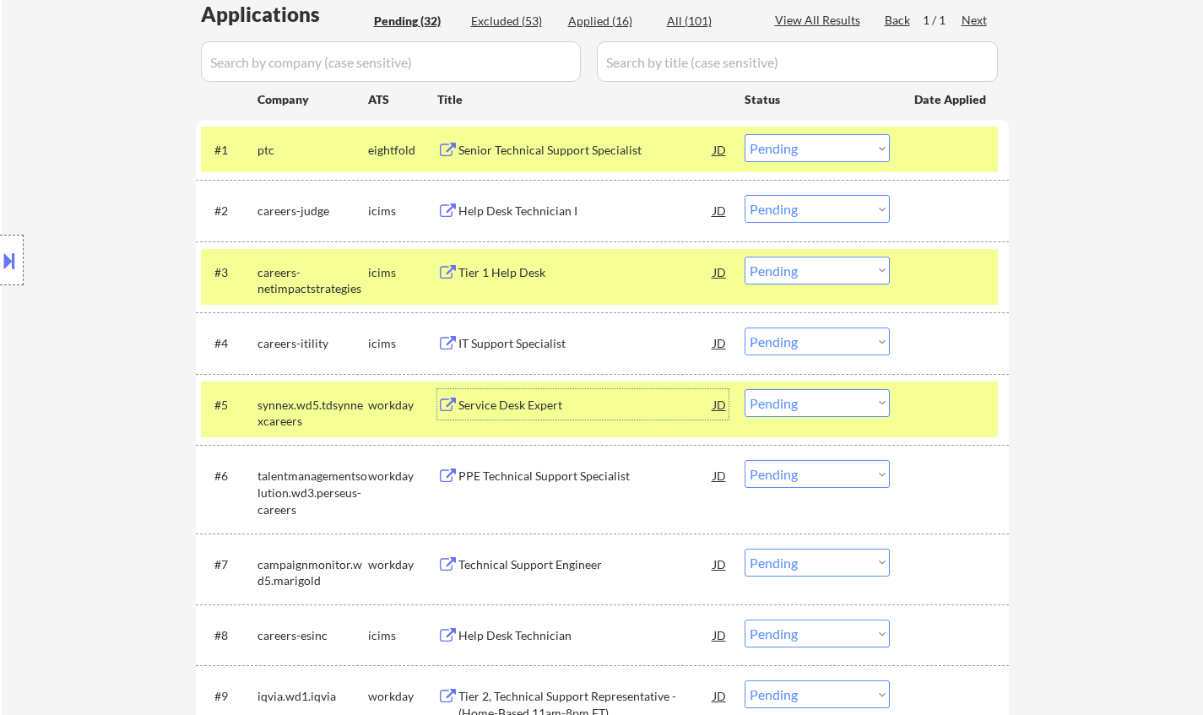
click at [792, 402] on select "Choose an option... Pending Applied Excluded (Questions) Excluded (Expired) Exc…" at bounding box center [817, 403] width 145 height 28
click at [745, 389] on select "Choose an option... Pending Applied Excluded (Questions) Excluded (Expired) Exc…" at bounding box center [817, 403] width 145 height 28
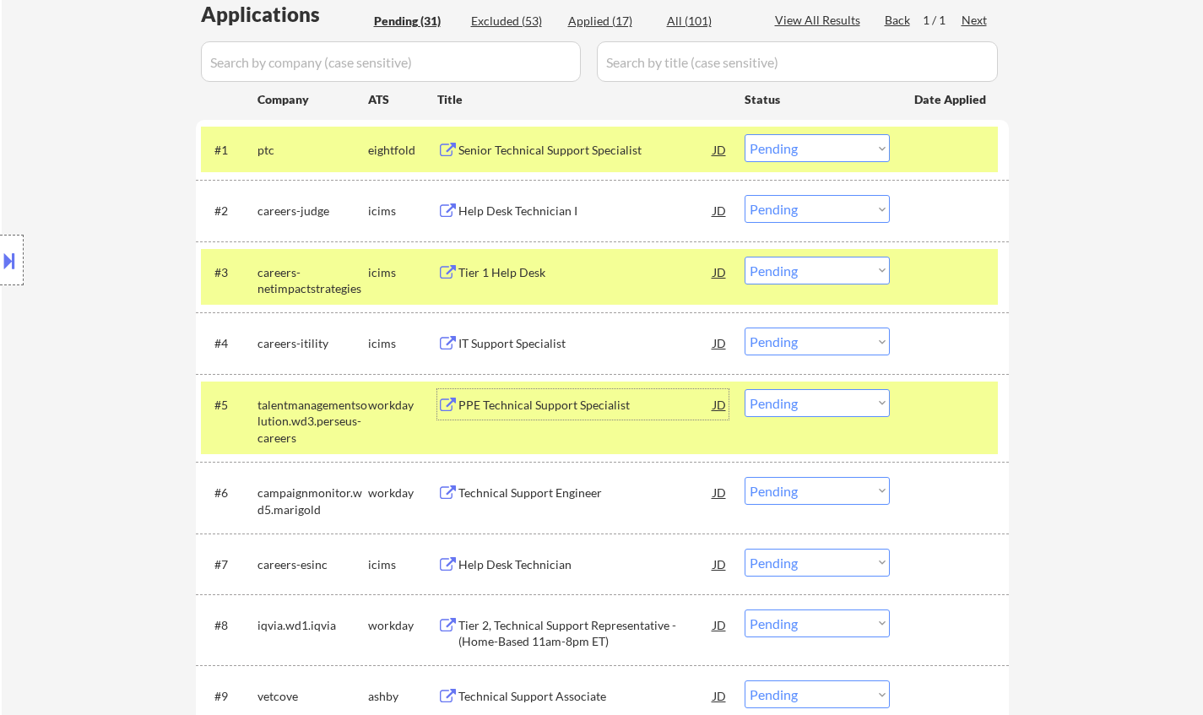
click at [529, 406] on div "PPE Technical Support Specialist" at bounding box center [585, 405] width 255 height 17
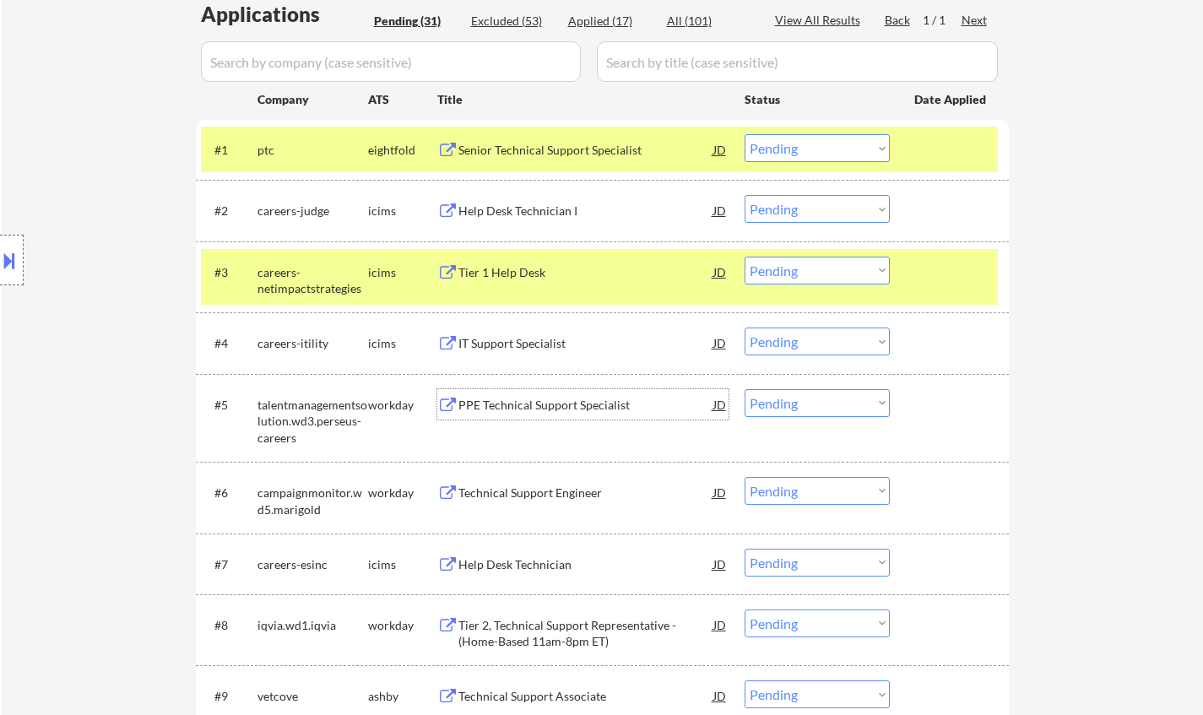
drag, startPoint x: 808, startPoint y: 409, endPoint x: 821, endPoint y: 416, distance: 14.4
click at [808, 409] on select "Choose an option... Pending Applied Excluded (Questions) Excluded (Expired) Exc…" at bounding box center [817, 403] width 145 height 28
click at [745, 389] on select "Choose an option... Pending Applied Excluded (Questions) Excluded (Expired) Exc…" at bounding box center [817, 403] width 145 height 28
select select ""pending""
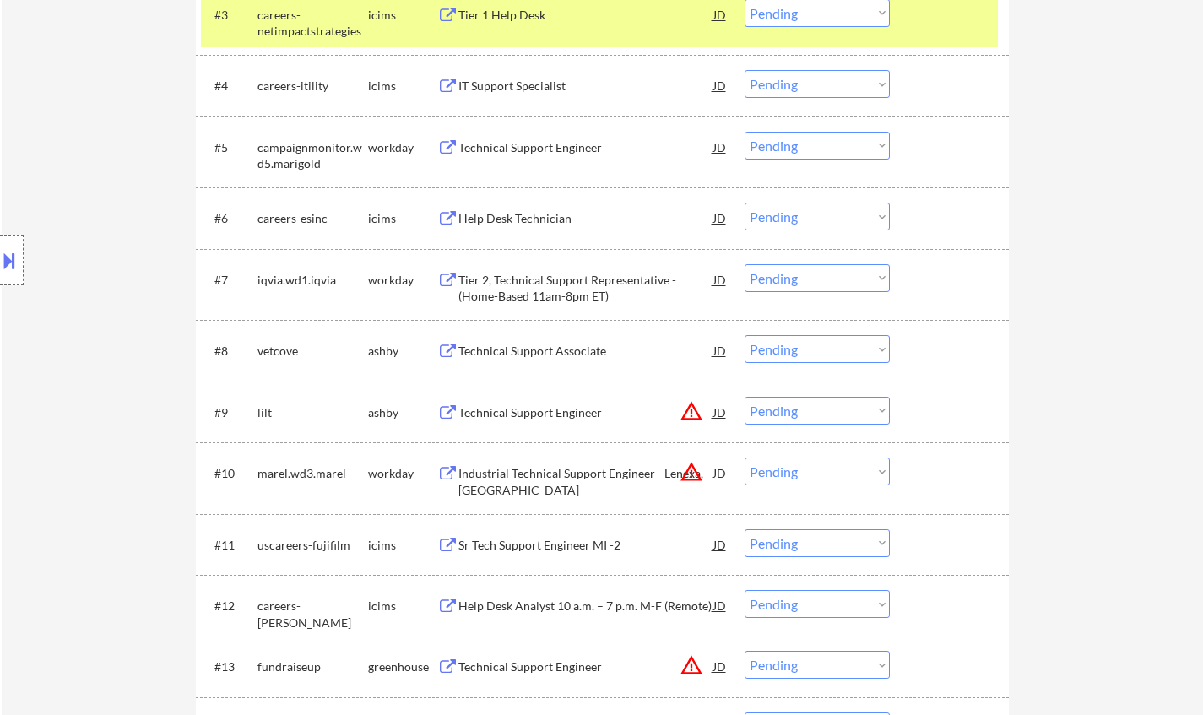
scroll to position [760, 0]
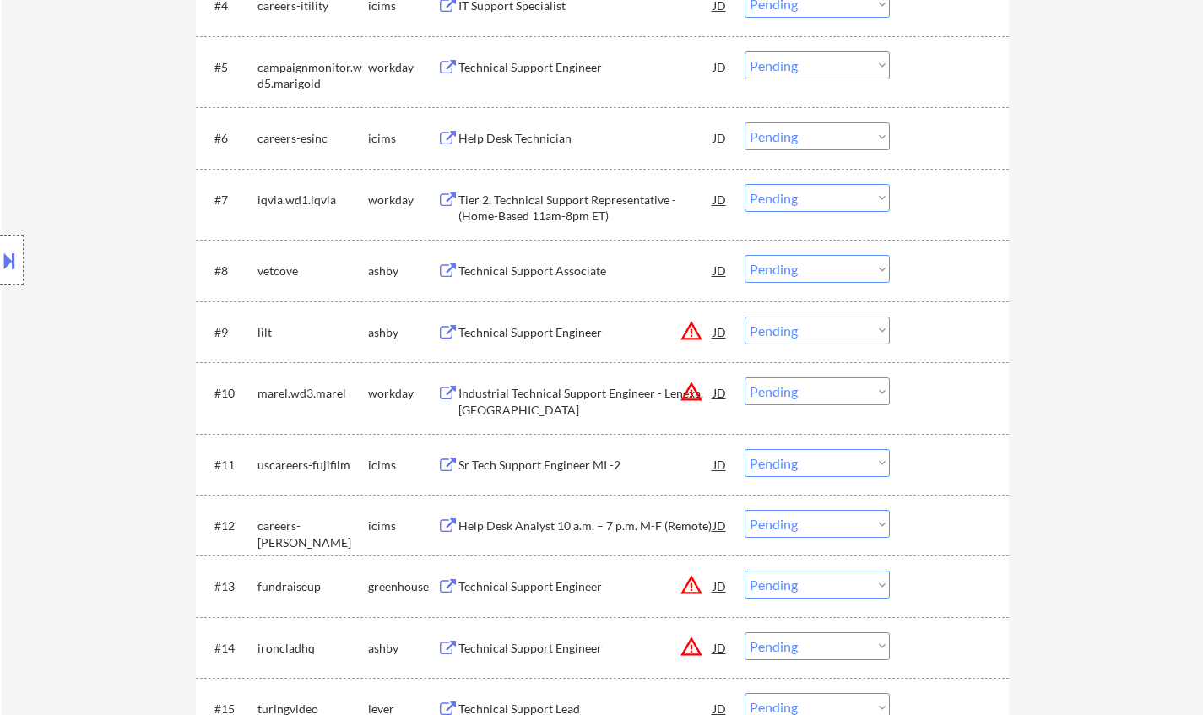
click at [546, 277] on div "Technical Support Associate" at bounding box center [585, 271] width 255 height 17
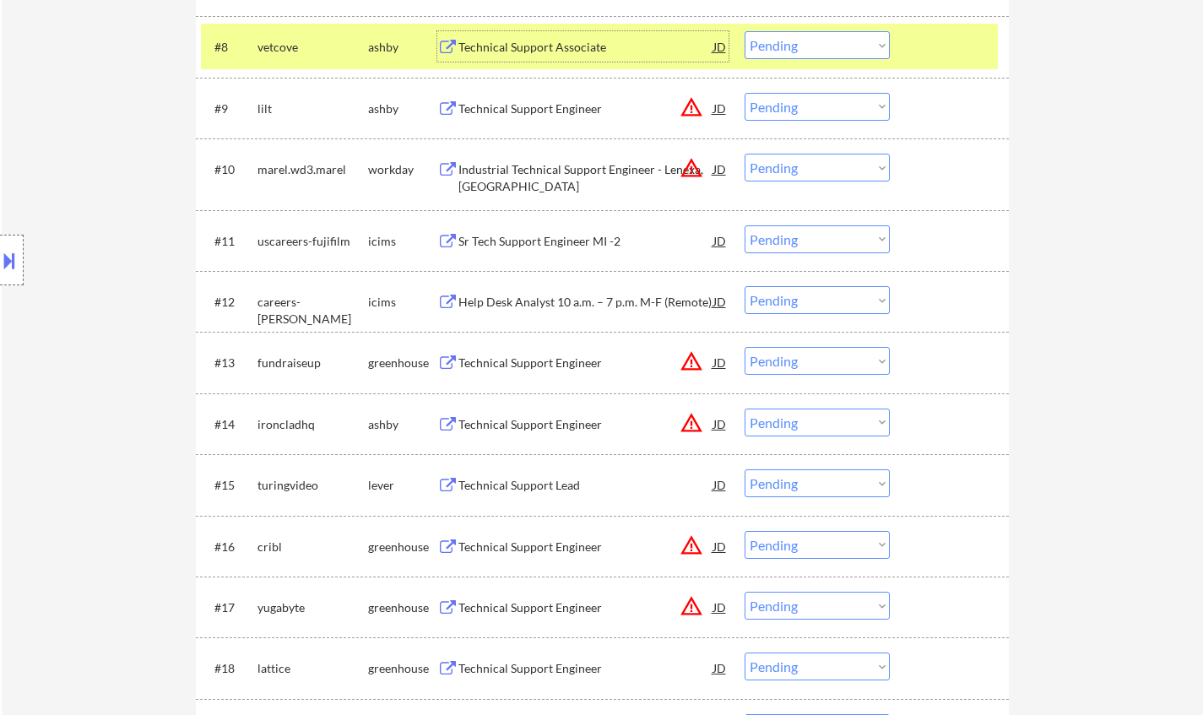
scroll to position [1013, 0]
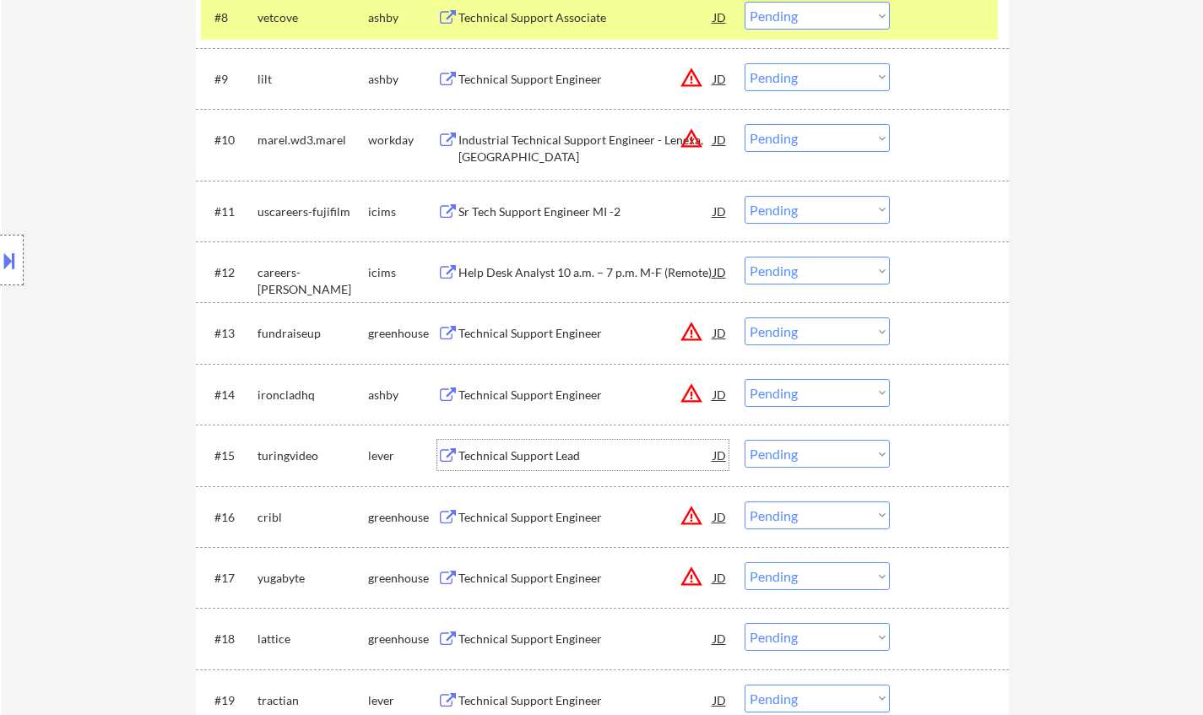
click at [550, 465] on div "Technical Support Lead" at bounding box center [585, 455] width 255 height 30
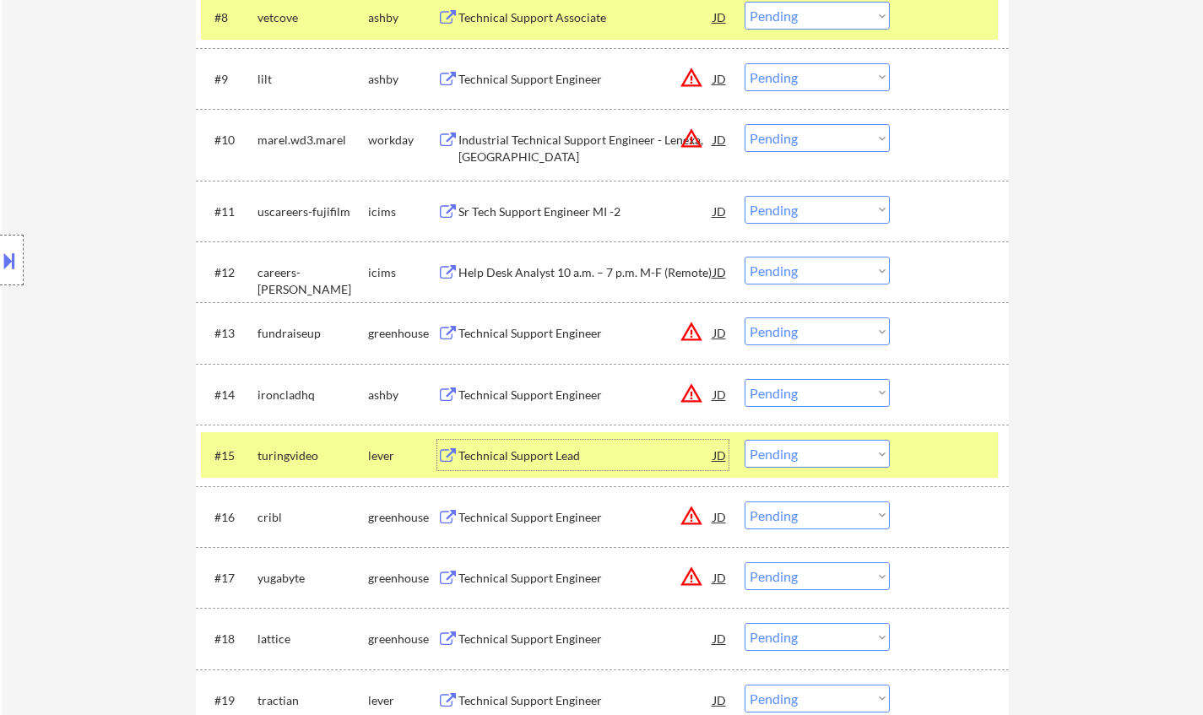
click at [801, 442] on select "Choose an option... Pending Applied Excluded (Questions) Excluded (Expired) Exc…" at bounding box center [817, 454] width 145 height 28
click at [745, 440] on select "Choose an option... Pending Applied Excluded (Questions) Excluded (Expired) Exc…" at bounding box center [817, 454] width 145 height 28
click at [718, 331] on div "JD" at bounding box center [720, 332] width 17 height 30
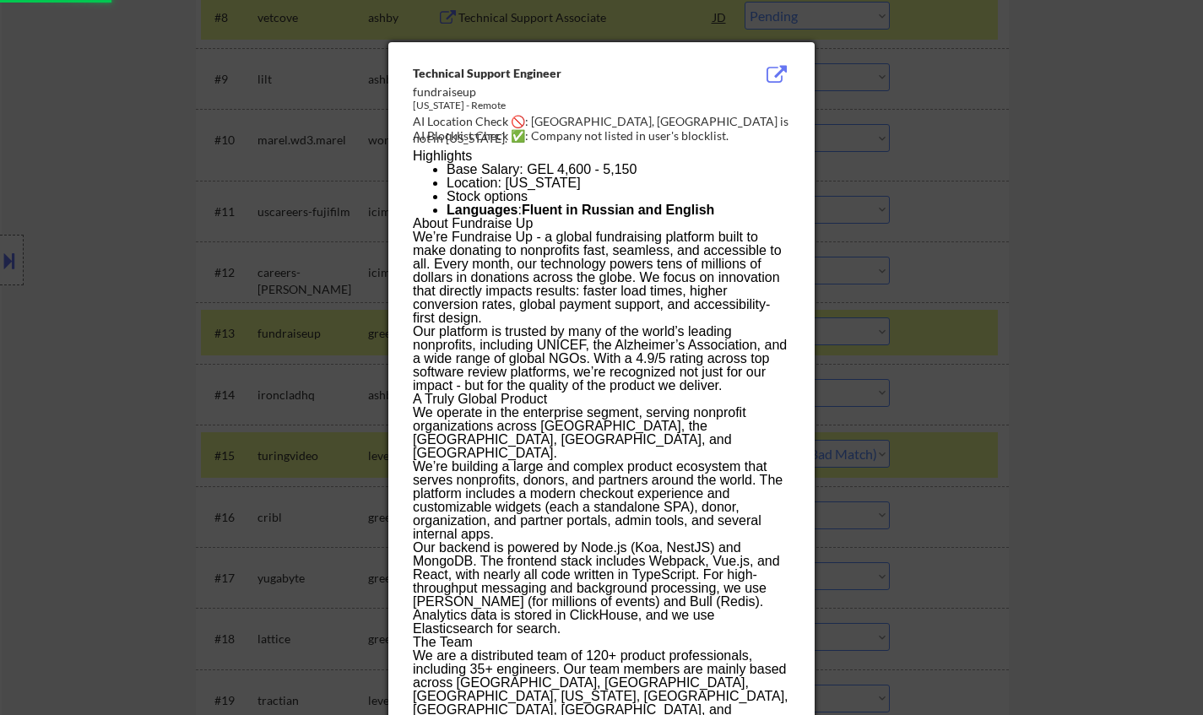
click at [908, 447] on div at bounding box center [601, 357] width 1203 height 715
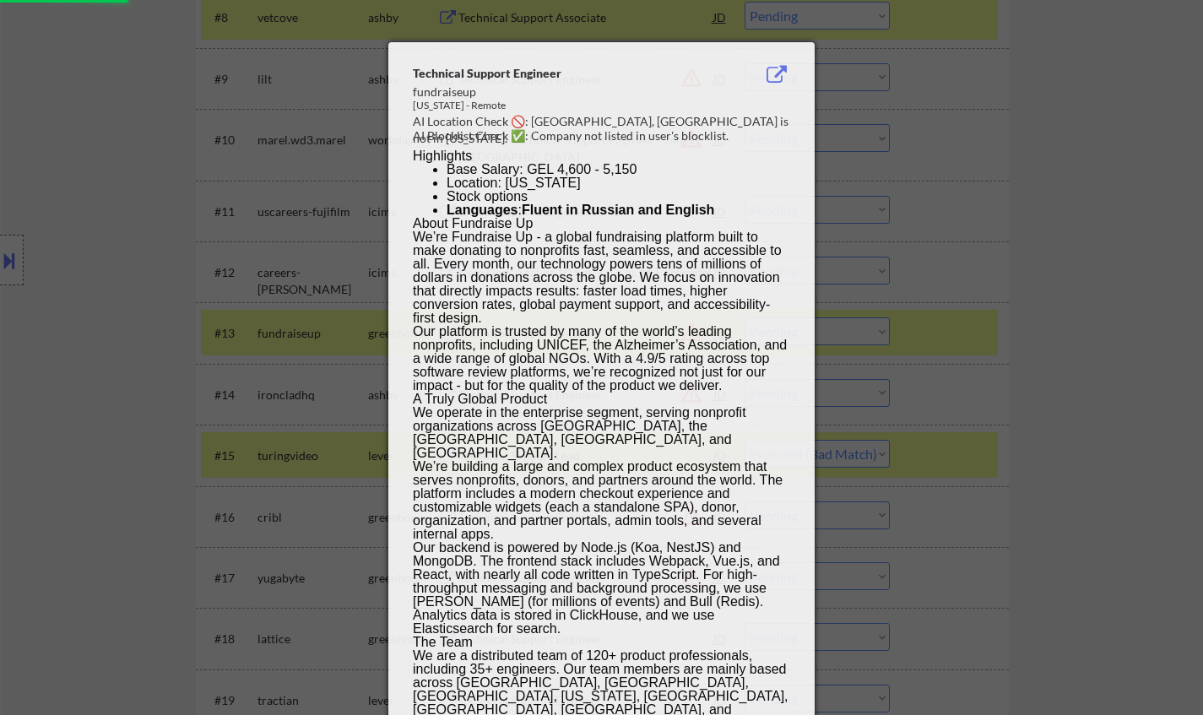
select select ""pending""
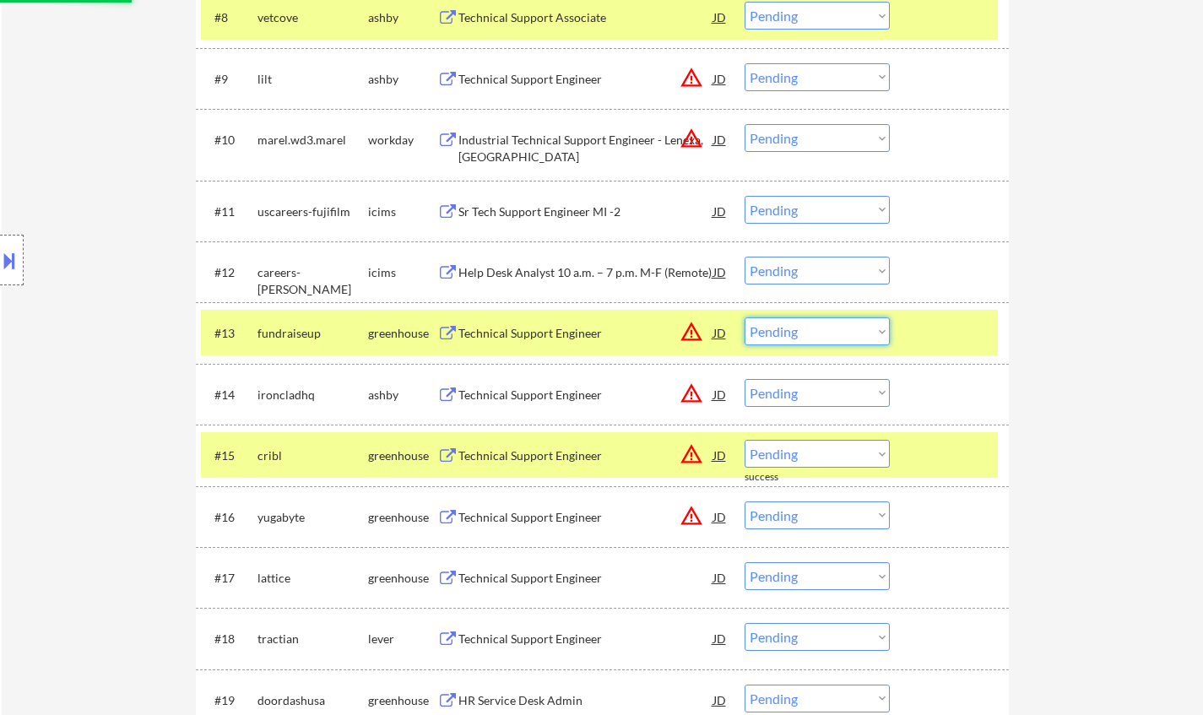
drag, startPoint x: 817, startPoint y: 333, endPoint x: 816, endPoint y: 343, distance: 10.2
click at [817, 333] on select "Choose an option... Pending Applied Excluded (Questions) Excluded (Expired) Exc…" at bounding box center [817, 331] width 145 height 28
click at [745, 317] on select "Choose an option... Pending Applied Excluded (Questions) Excluded (Expired) Exc…" at bounding box center [817, 331] width 145 height 28
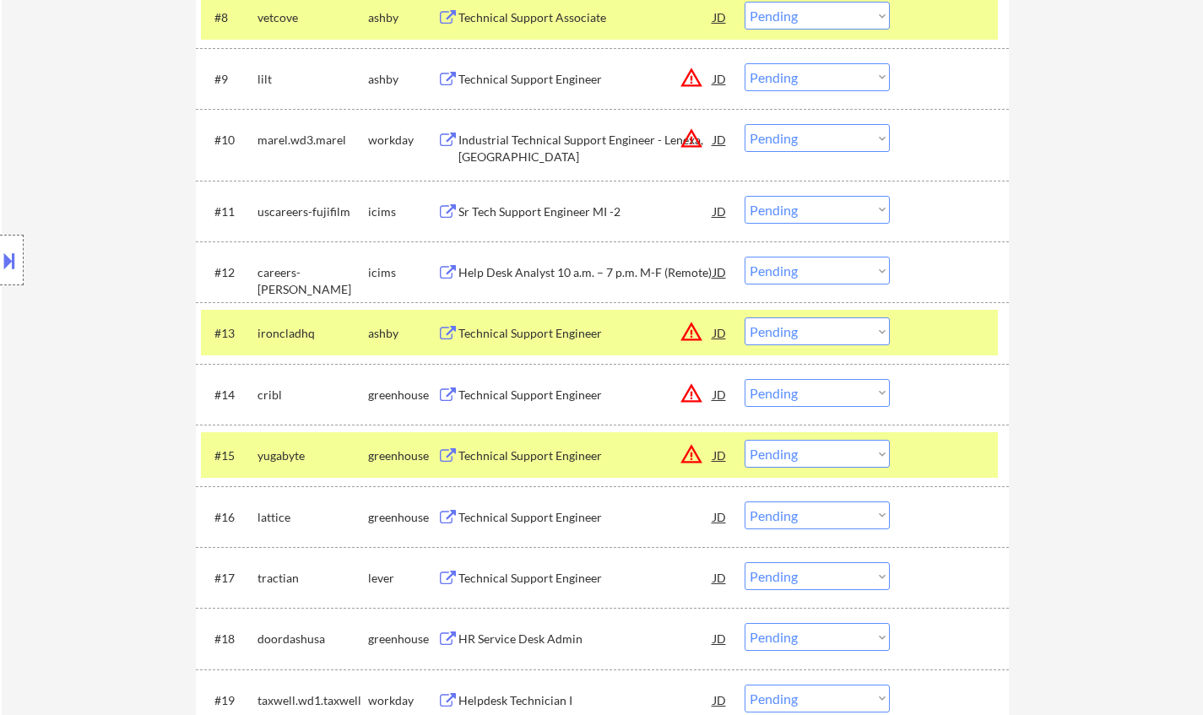
click at [721, 338] on div "JD" at bounding box center [720, 332] width 17 height 30
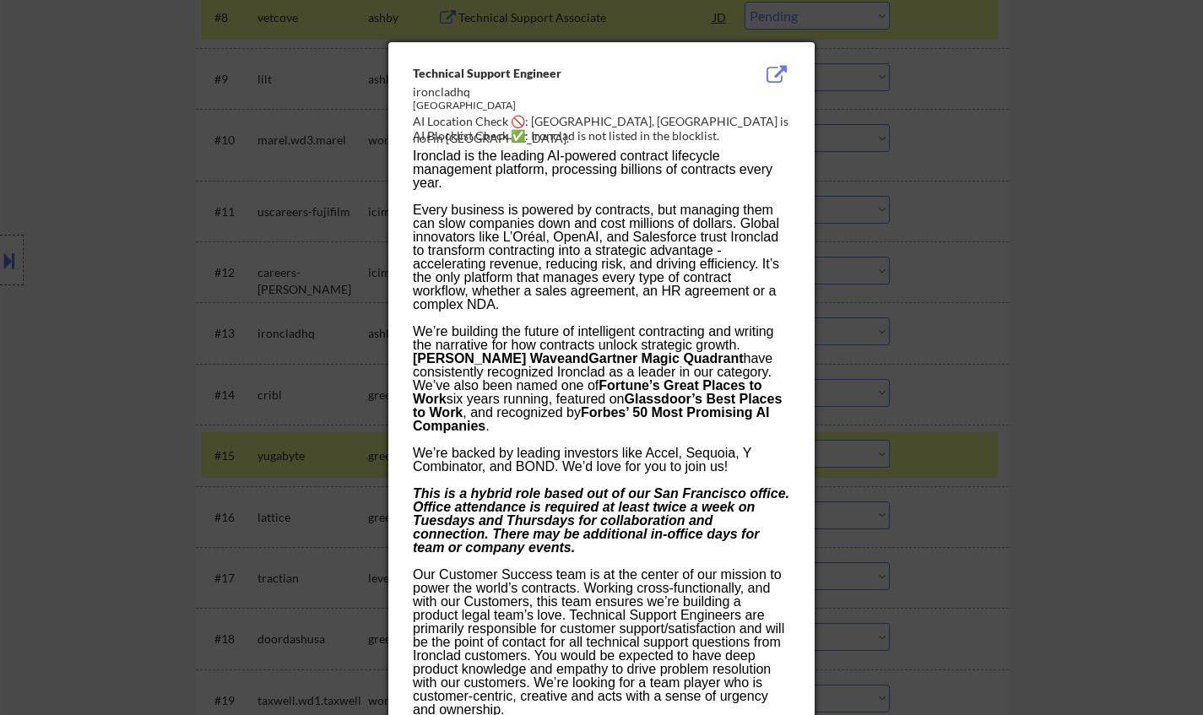
click at [934, 419] on div at bounding box center [601, 357] width 1203 height 715
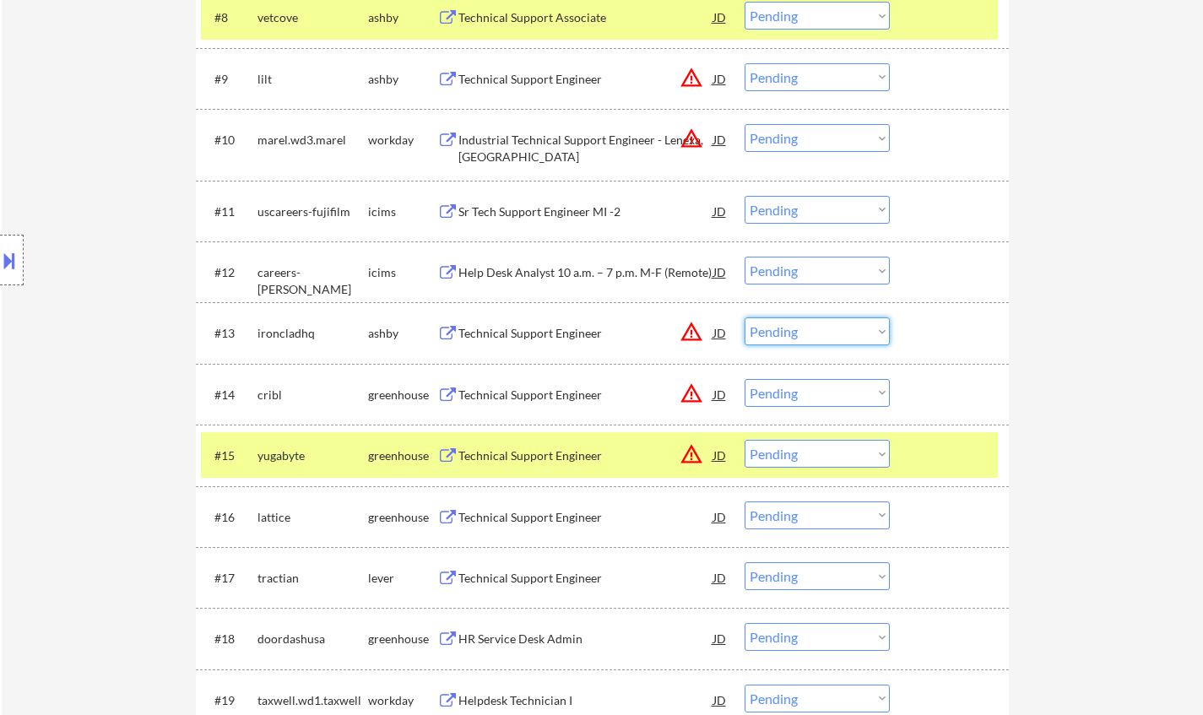
drag, startPoint x: 792, startPoint y: 323, endPoint x: 803, endPoint y: 342, distance: 21.6
click at [792, 323] on select "Choose an option... Pending Applied Excluded (Questions) Excluded (Expired) Exc…" at bounding box center [817, 331] width 145 height 28
click at [745, 317] on select "Choose an option... Pending Applied Excluded (Questions) Excluded (Expired) Exc…" at bounding box center [817, 331] width 145 height 28
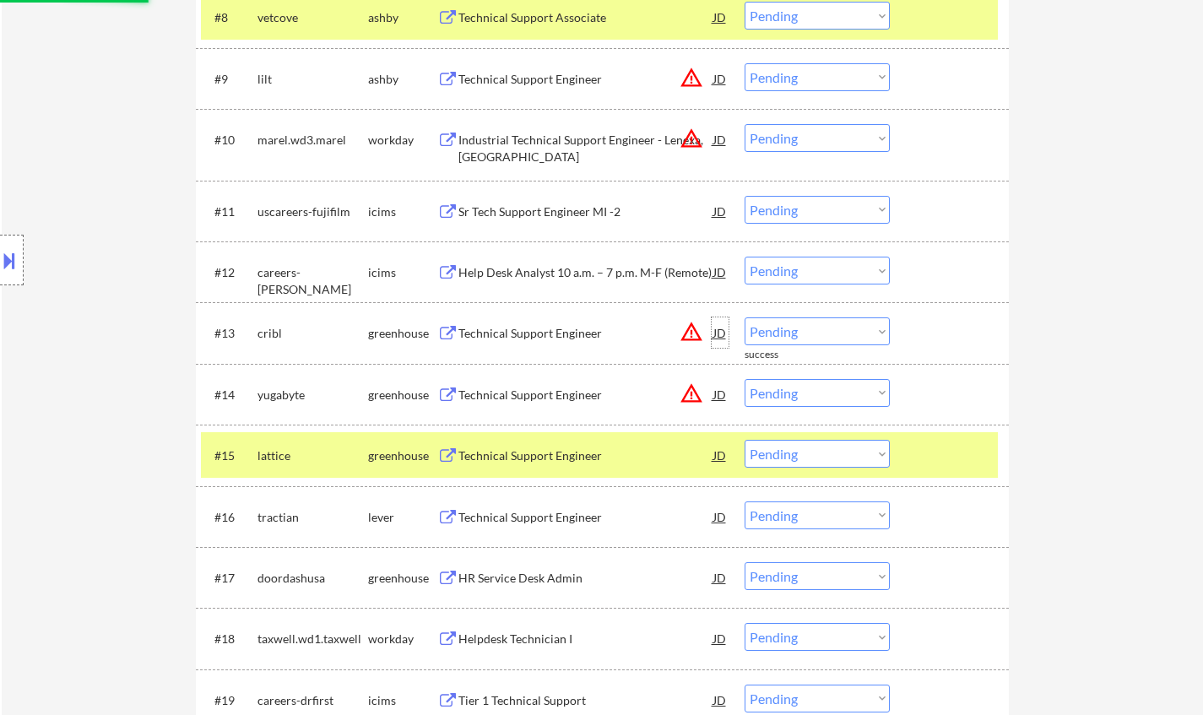
click at [719, 335] on div "JD" at bounding box center [720, 332] width 17 height 30
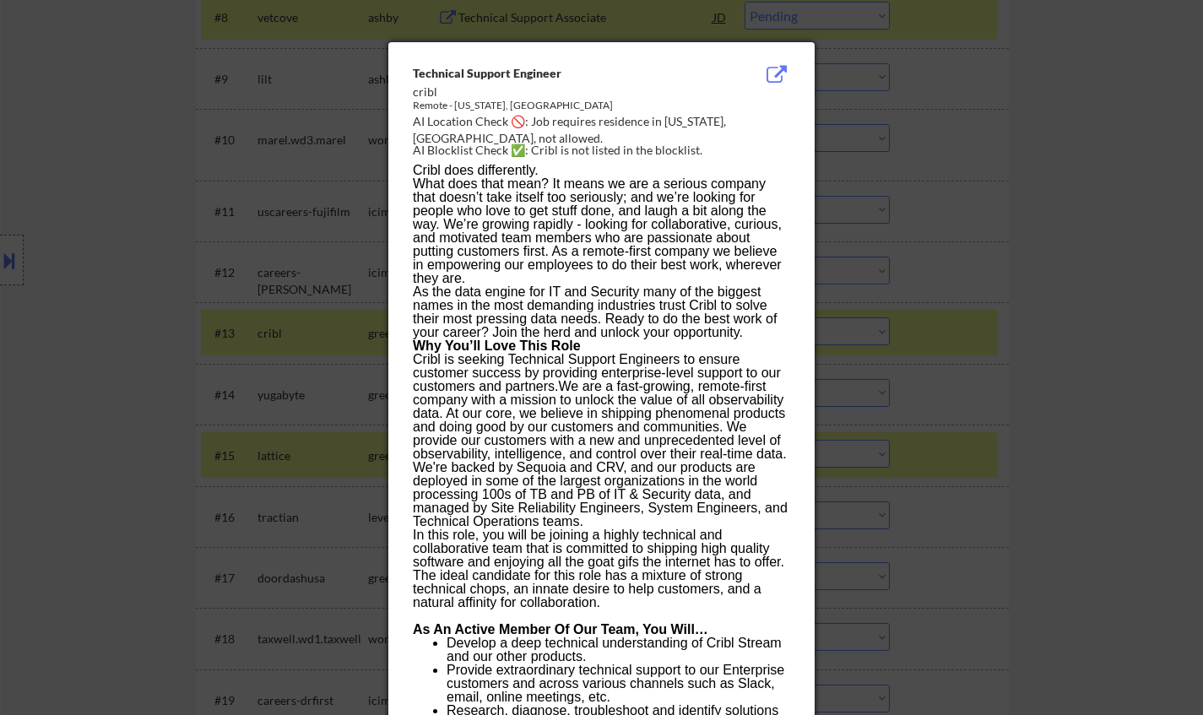
click at [922, 401] on div at bounding box center [601, 357] width 1203 height 715
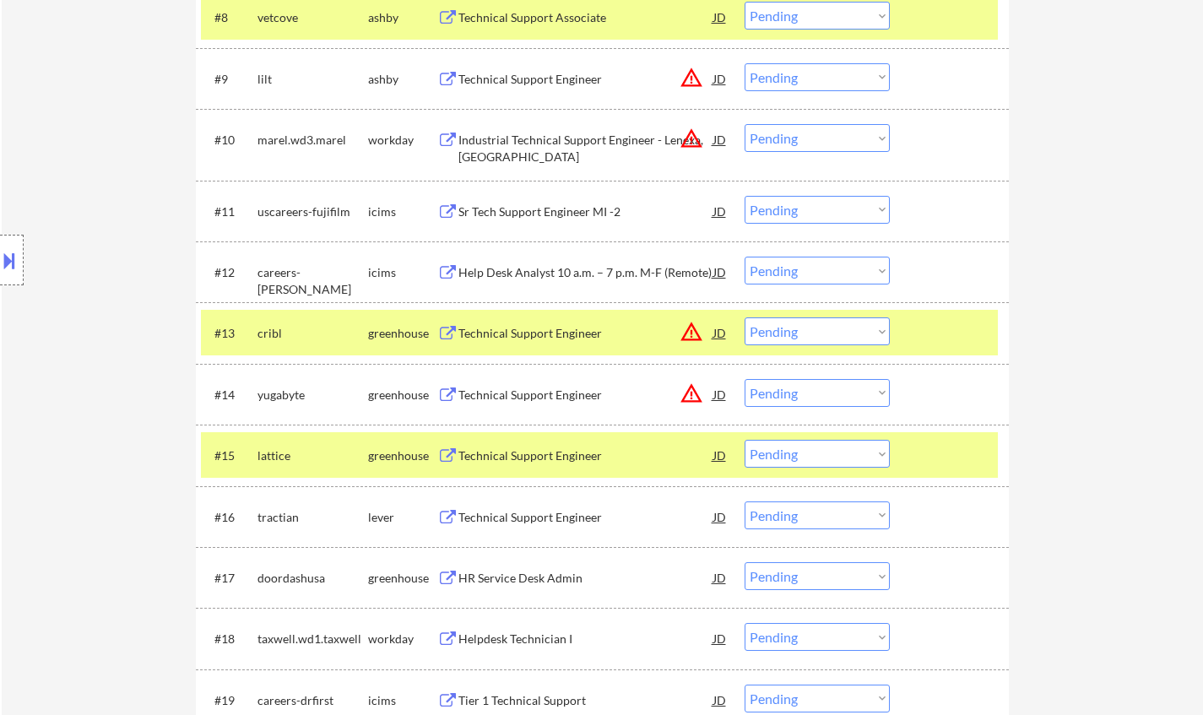
drag, startPoint x: 826, startPoint y: 336, endPoint x: 832, endPoint y: 344, distance: 10.8
click at [826, 336] on select "Choose an option... Pending Applied Excluded (Questions) Excluded (Expired) Exc…" at bounding box center [817, 331] width 145 height 28
click at [745, 317] on select "Choose an option... Pending Applied Excluded (Questions) Excluded (Expired) Exc…" at bounding box center [817, 331] width 145 height 28
click at [720, 334] on div "JD" at bounding box center [720, 332] width 17 height 30
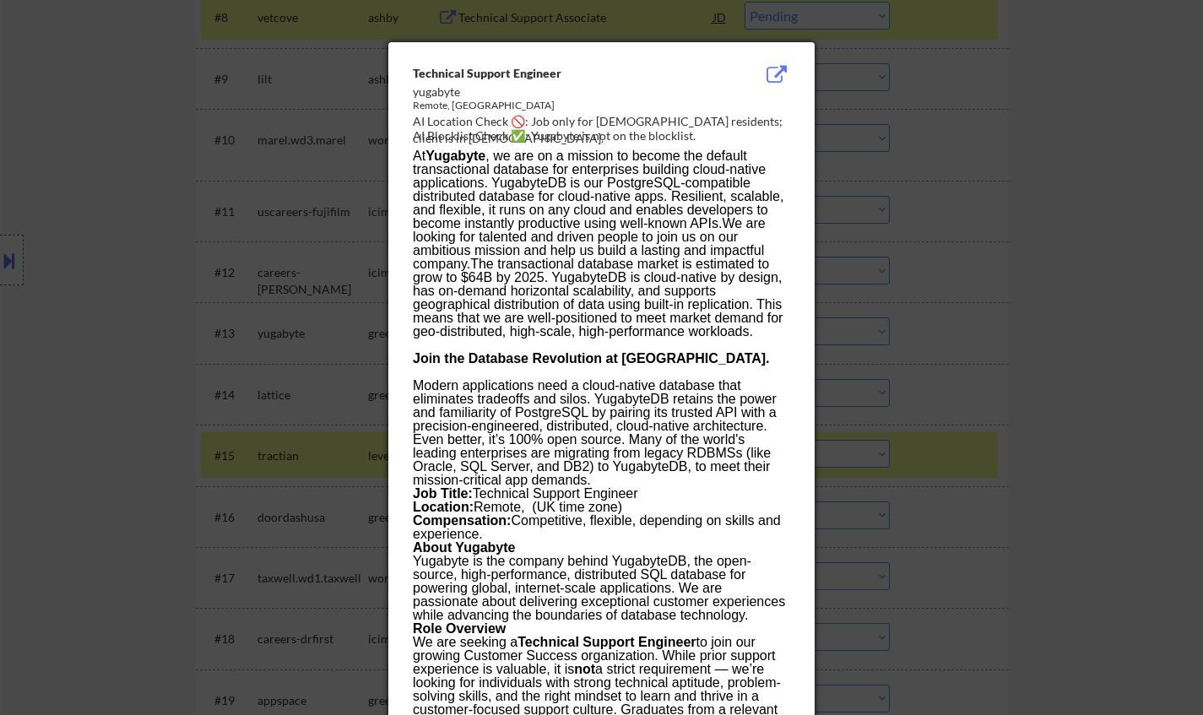
click at [1009, 396] on div at bounding box center [601, 357] width 1203 height 715
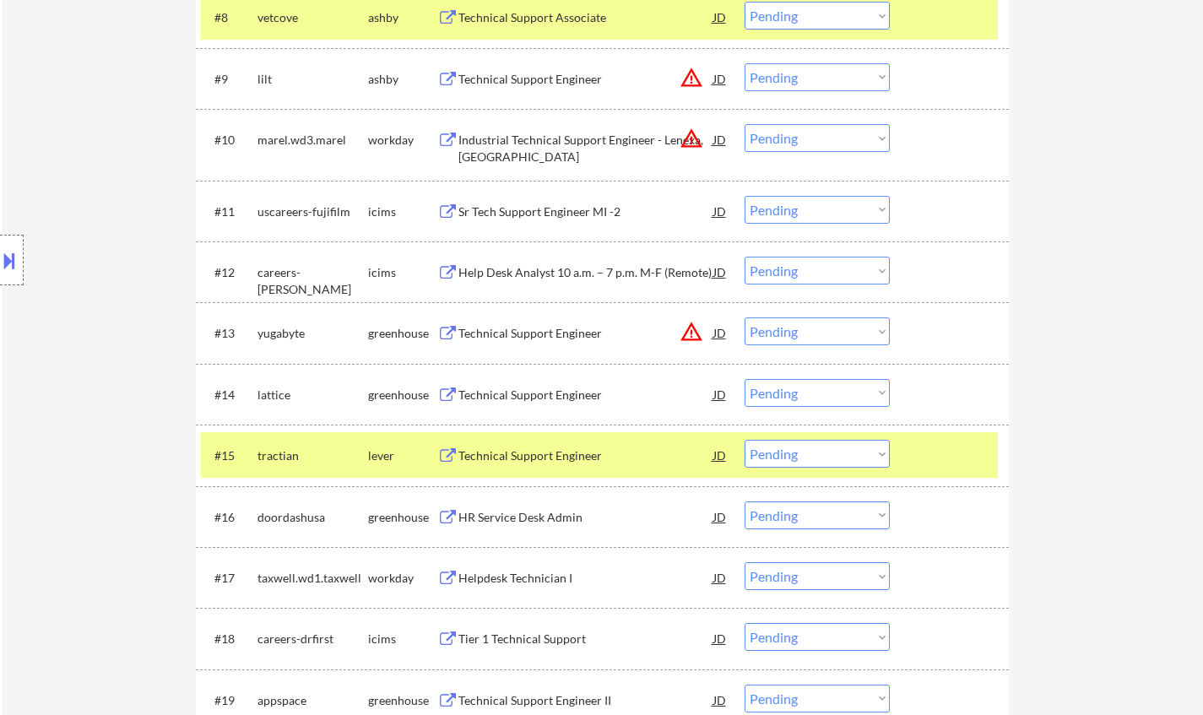
drag, startPoint x: 843, startPoint y: 335, endPoint x: 854, endPoint y: 344, distance: 13.2
click at [843, 335] on select "Choose an option... Pending Applied Excluded (Questions) Excluded (Expired) Exc…" at bounding box center [817, 331] width 145 height 28
click at [745, 317] on select "Choose an option... Pending Applied Excluded (Questions) Excluded (Expired) Exc…" at bounding box center [817, 331] width 145 height 28
click at [516, 392] on div "Technical Support Engineer" at bounding box center [585, 395] width 255 height 17
select select ""pending""
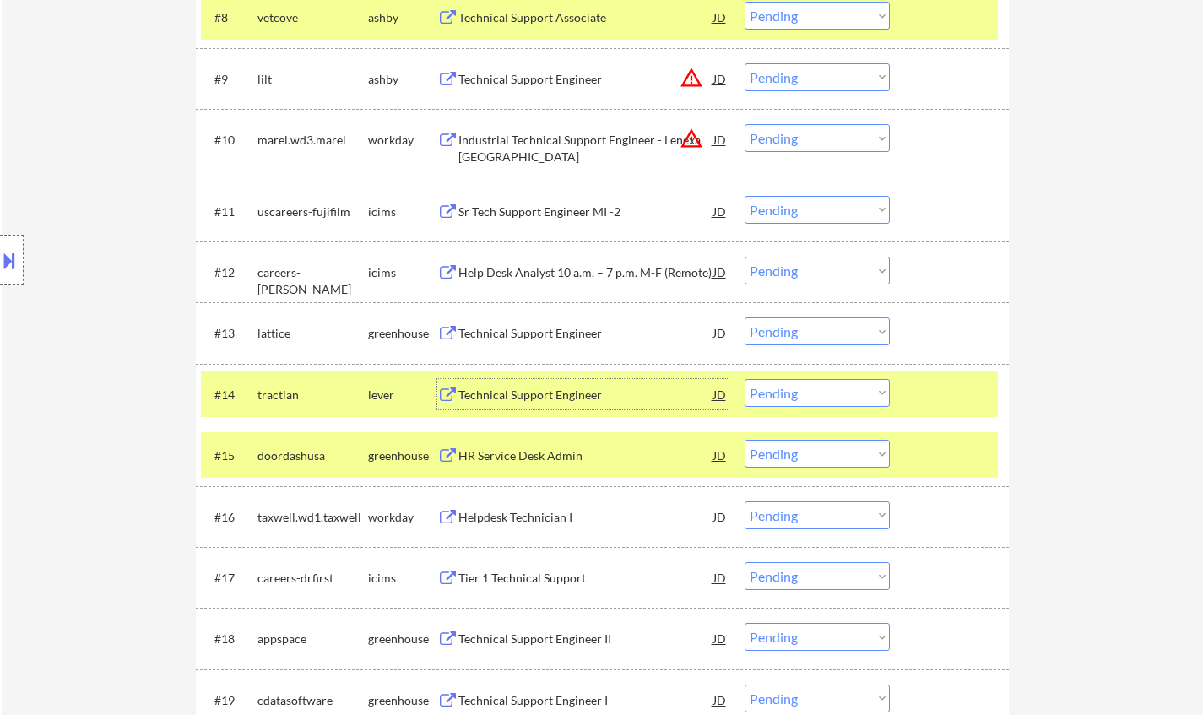
click at [802, 388] on select "Choose an option... Pending Applied Excluded (Questions) Excluded (Expired) Exc…" at bounding box center [817, 393] width 145 height 28
click at [745, 379] on select "Choose an option... Pending Applied Excluded (Questions) Excluded (Expired) Exc…" at bounding box center [817, 393] width 145 height 28
select select ""pending""
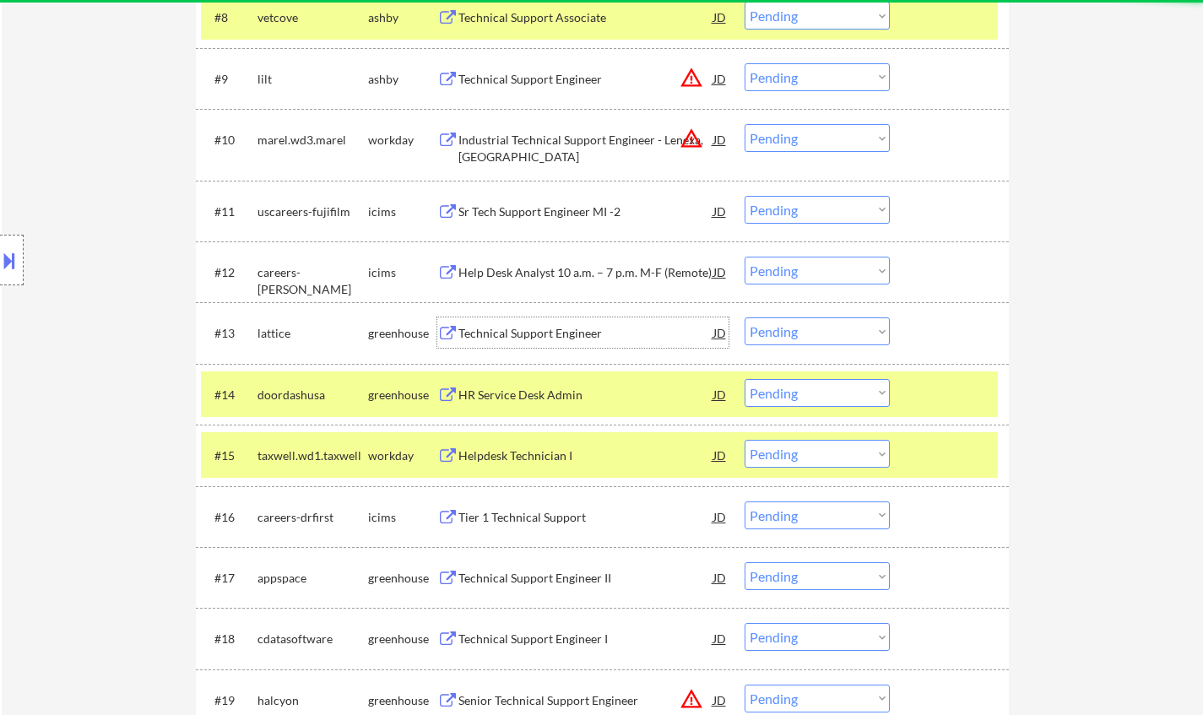
click at [533, 337] on div "Technical Support Engineer" at bounding box center [585, 333] width 255 height 17
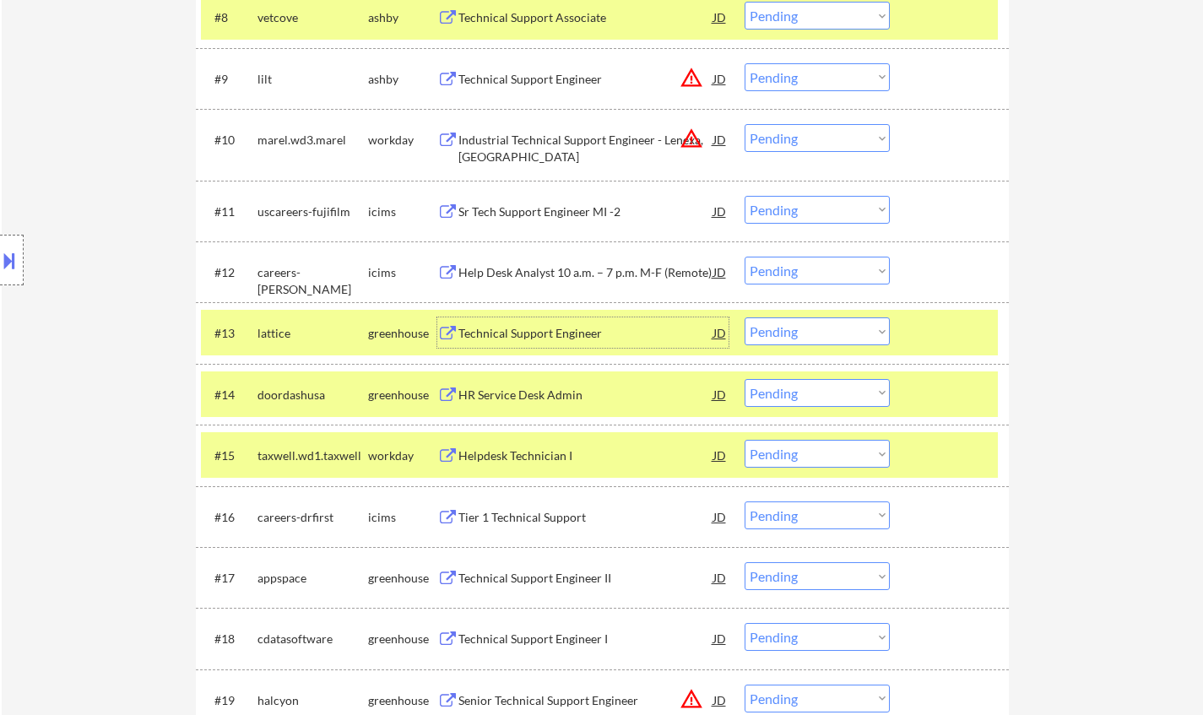
click at [873, 332] on select "Choose an option... Pending Applied Excluded (Questions) Excluded (Expired) Exc…" at bounding box center [817, 331] width 145 height 28
click at [745, 317] on select "Choose an option... Pending Applied Excluded (Questions) Excluded (Expired) Exc…" at bounding box center [817, 331] width 145 height 28
click at [519, 335] on div "HR Service Desk Admin" at bounding box center [585, 333] width 255 height 17
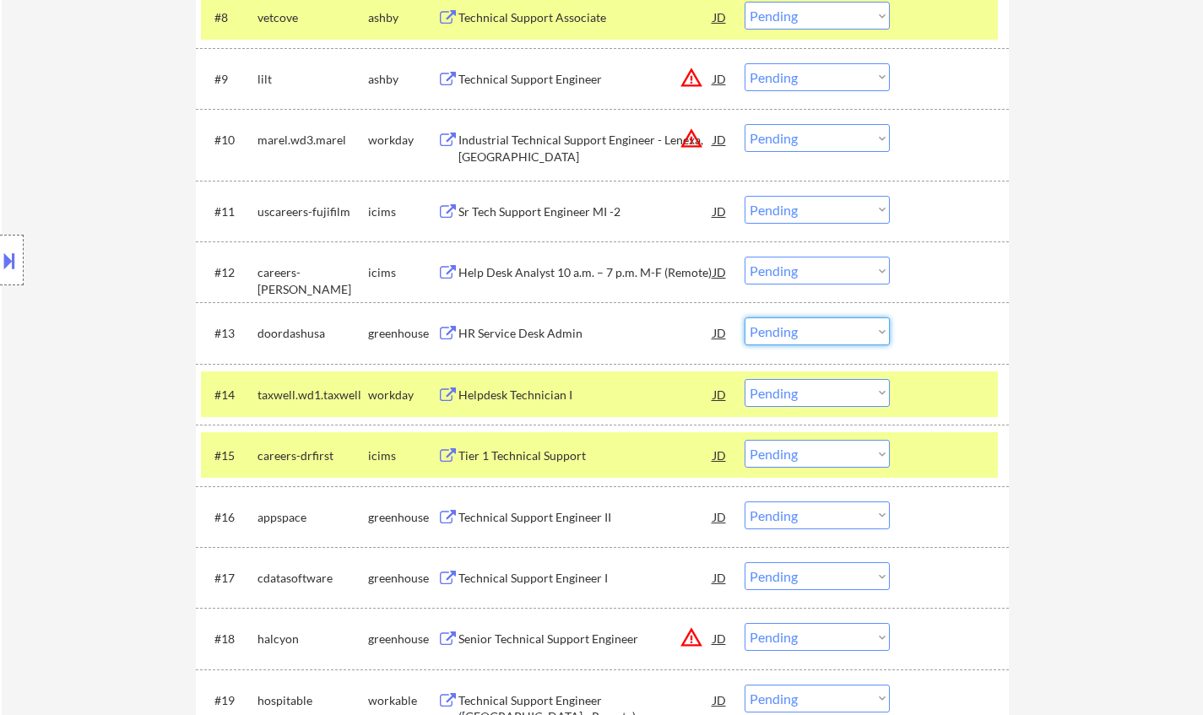
click at [786, 327] on select "Choose an option... Pending Applied Excluded (Questions) Excluded (Expired) Exc…" at bounding box center [817, 331] width 145 height 28
click at [745, 317] on select "Choose an option... Pending Applied Excluded (Questions) Excluded (Expired) Exc…" at bounding box center [817, 331] width 145 height 28
select select ""pending""
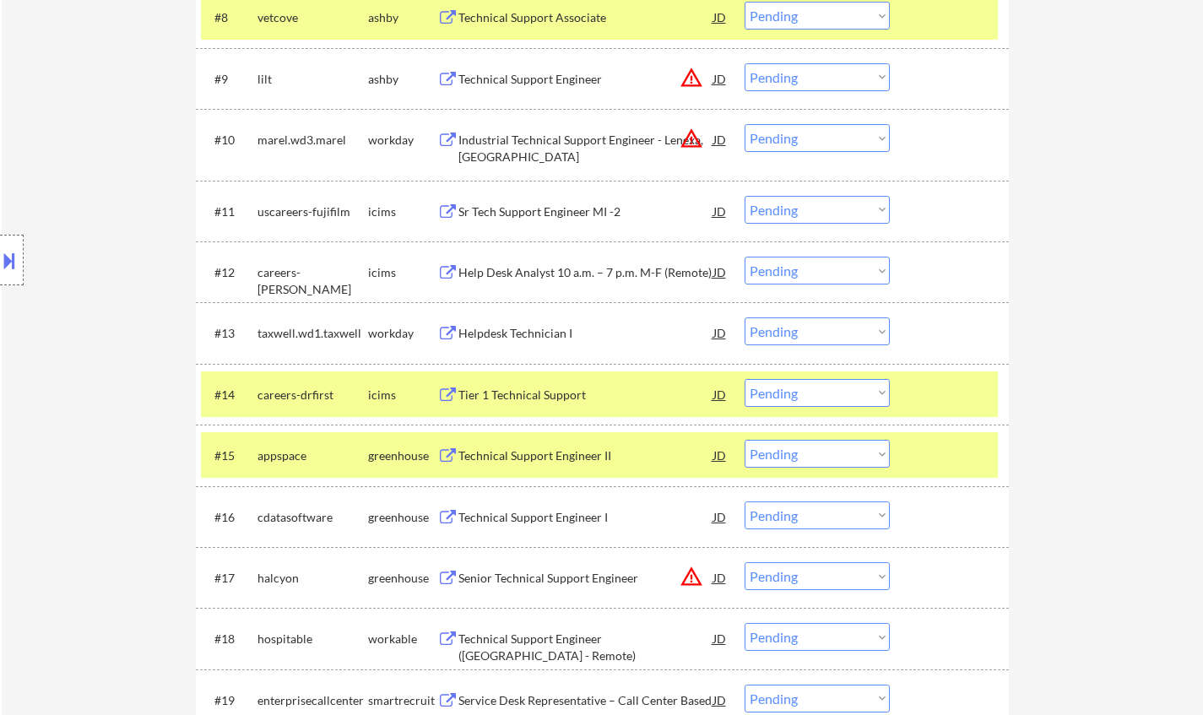
click at [522, 453] on div "Technical Support Engineer II" at bounding box center [585, 455] width 255 height 17
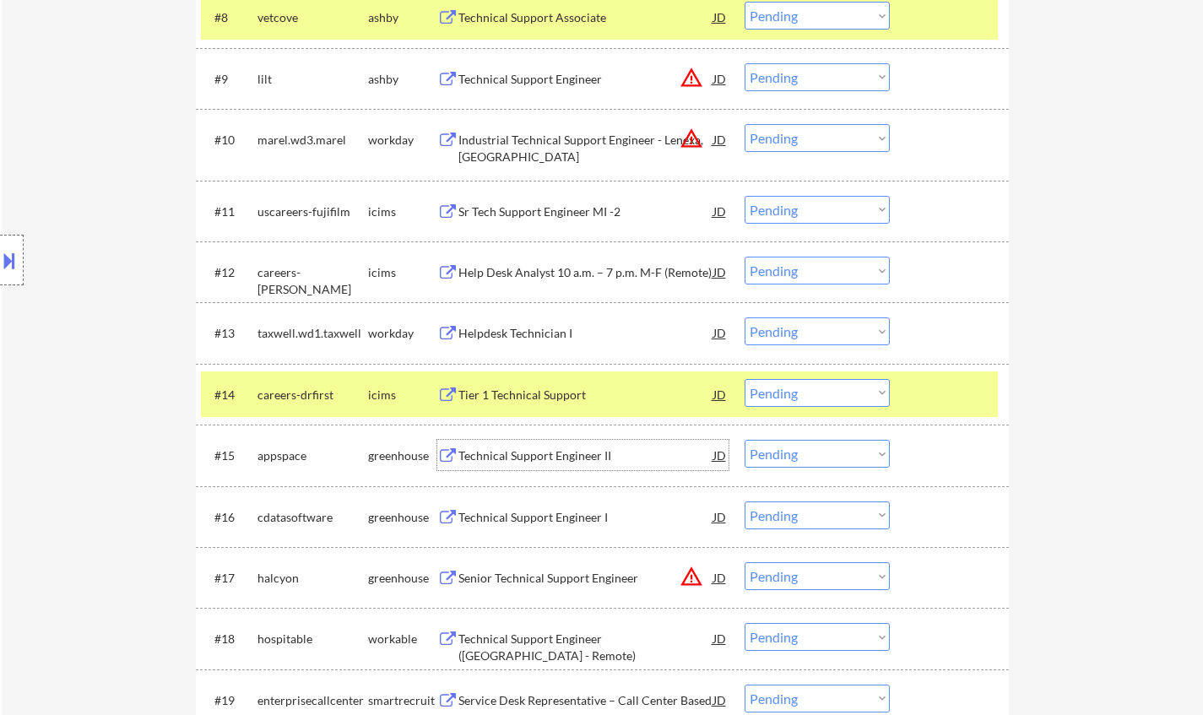
click at [577, 452] on div "Technical Support Engineer II" at bounding box center [585, 455] width 255 height 17
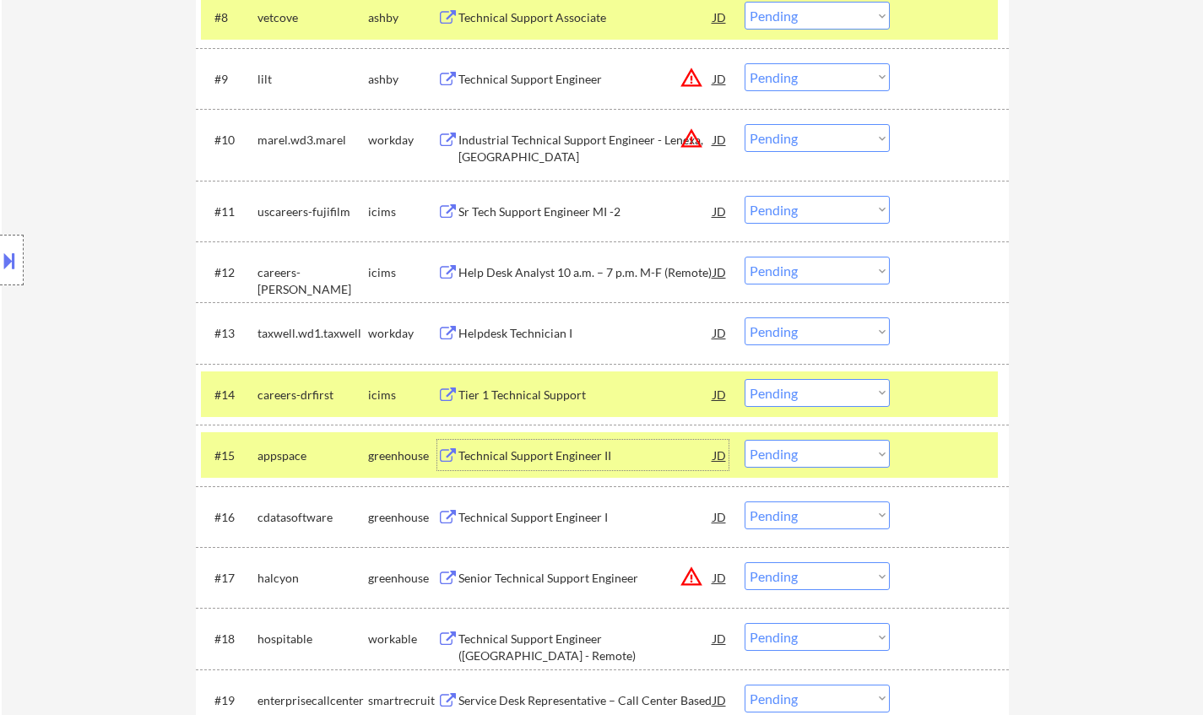
click at [838, 456] on select "Choose an option... Pending Applied Excluded (Questions) Excluded (Expired) Exc…" at bounding box center [817, 454] width 145 height 28
click at [745, 440] on select "Choose an option... Pending Applied Excluded (Questions) Excluded (Expired) Exc…" at bounding box center [817, 454] width 145 height 28
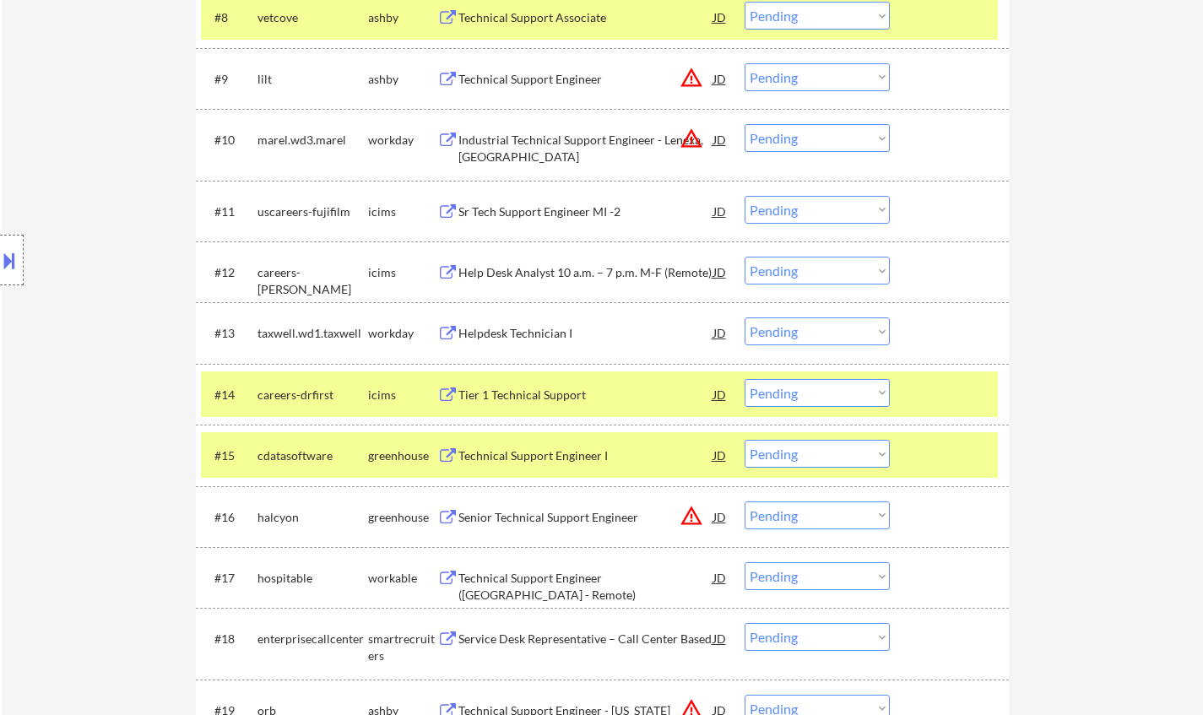
scroll to position [1182, 0]
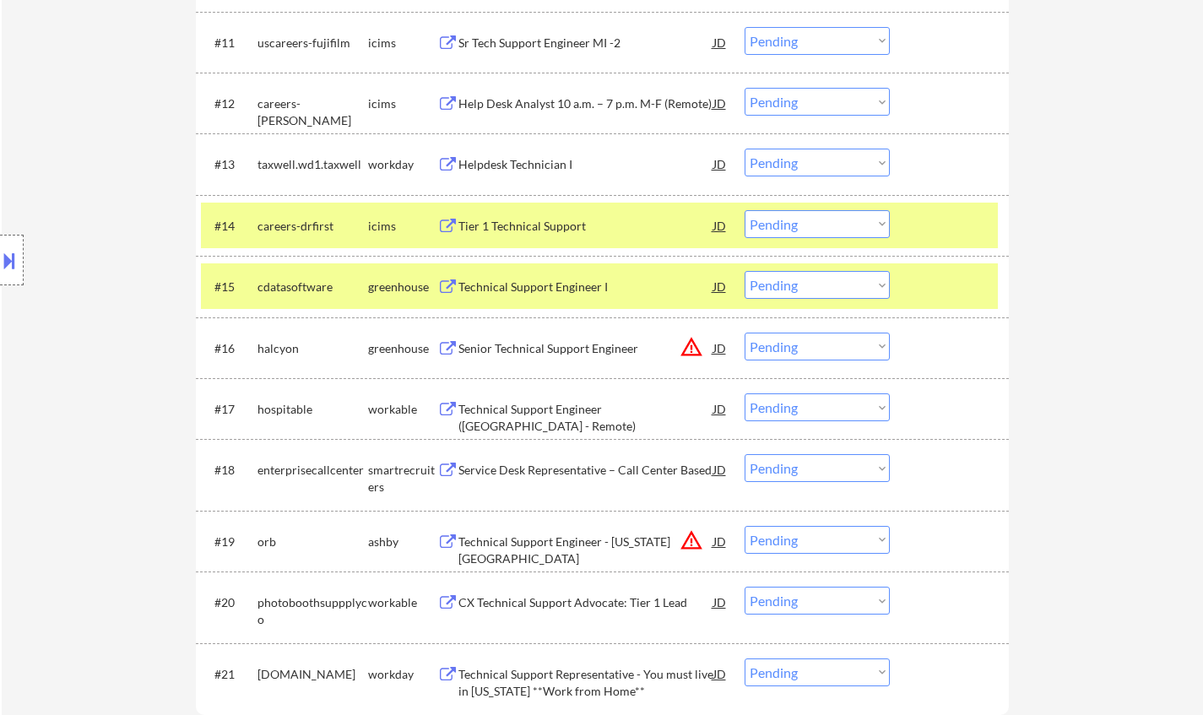
click at [512, 277] on div "Technical Support Engineer I" at bounding box center [585, 286] width 255 height 30
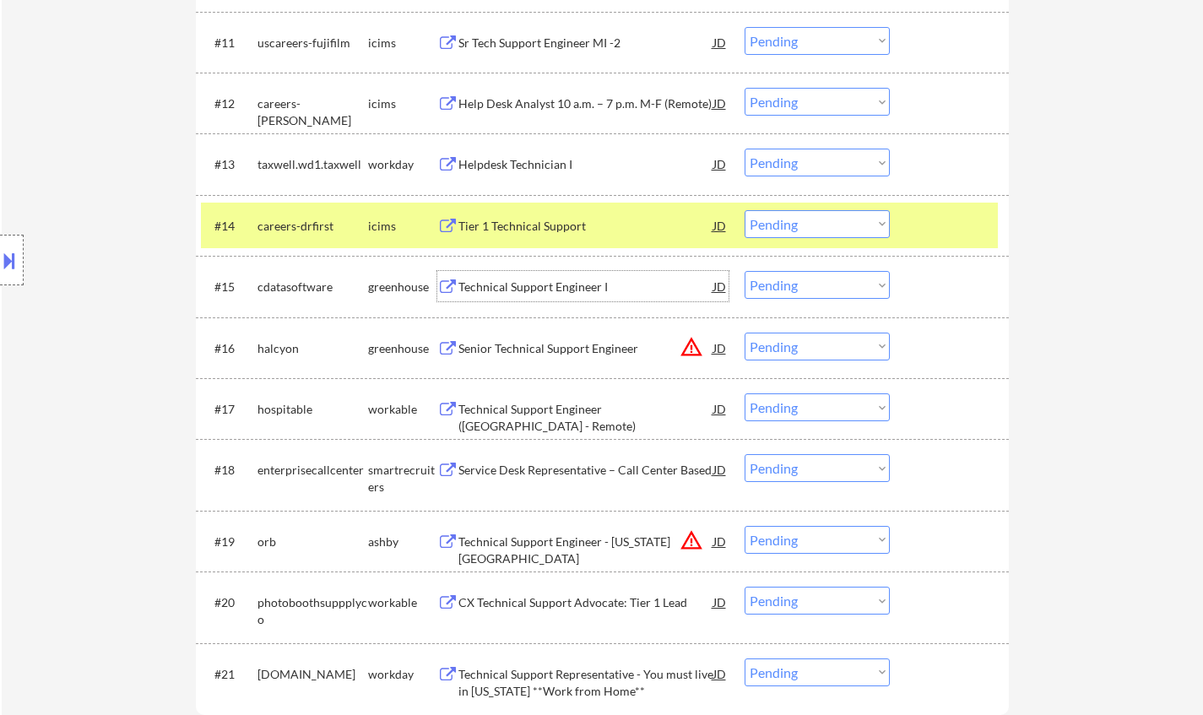
drag, startPoint x: 790, startPoint y: 289, endPoint x: 800, endPoint y: 295, distance: 12.2
click at [791, 289] on select "Choose an option... Pending Applied Excluded (Questions) Excluded (Expired) Exc…" at bounding box center [817, 285] width 145 height 28
click at [745, 271] on select "Choose an option... Pending Applied Excluded (Questions) Excluded (Expired) Exc…" at bounding box center [817, 285] width 145 height 28
select select ""pending""
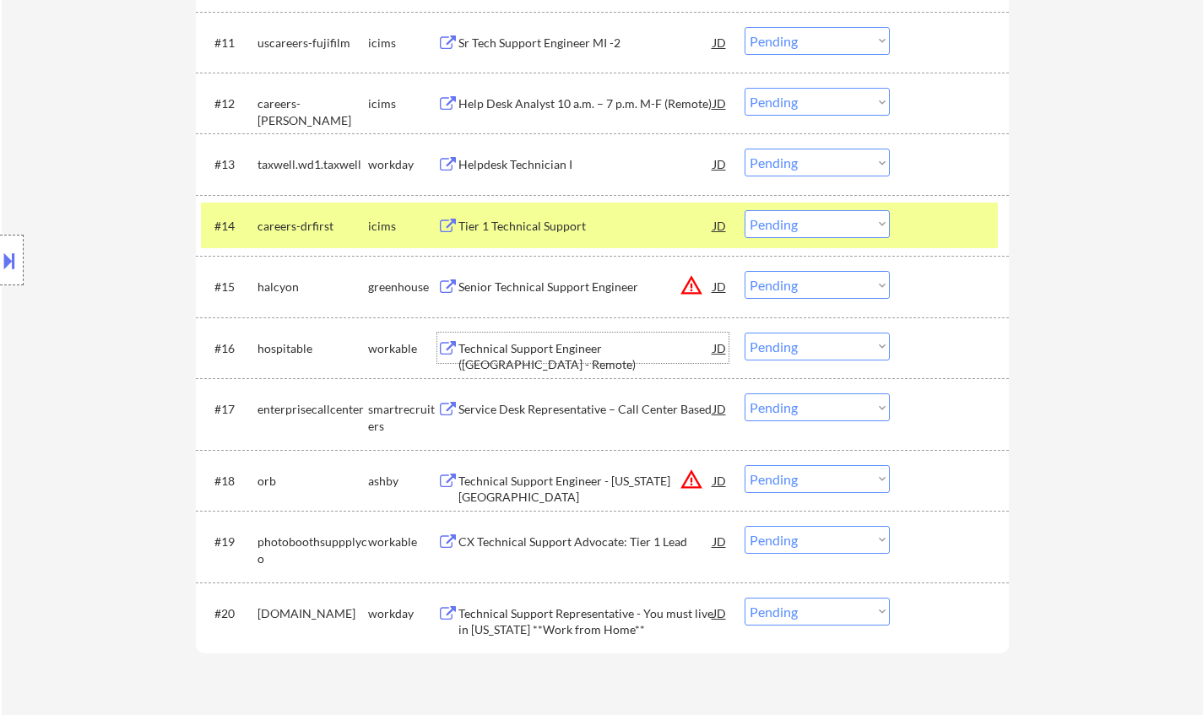
click at [569, 344] on div "Technical Support Engineer (USA - Remote)" at bounding box center [585, 356] width 255 height 33
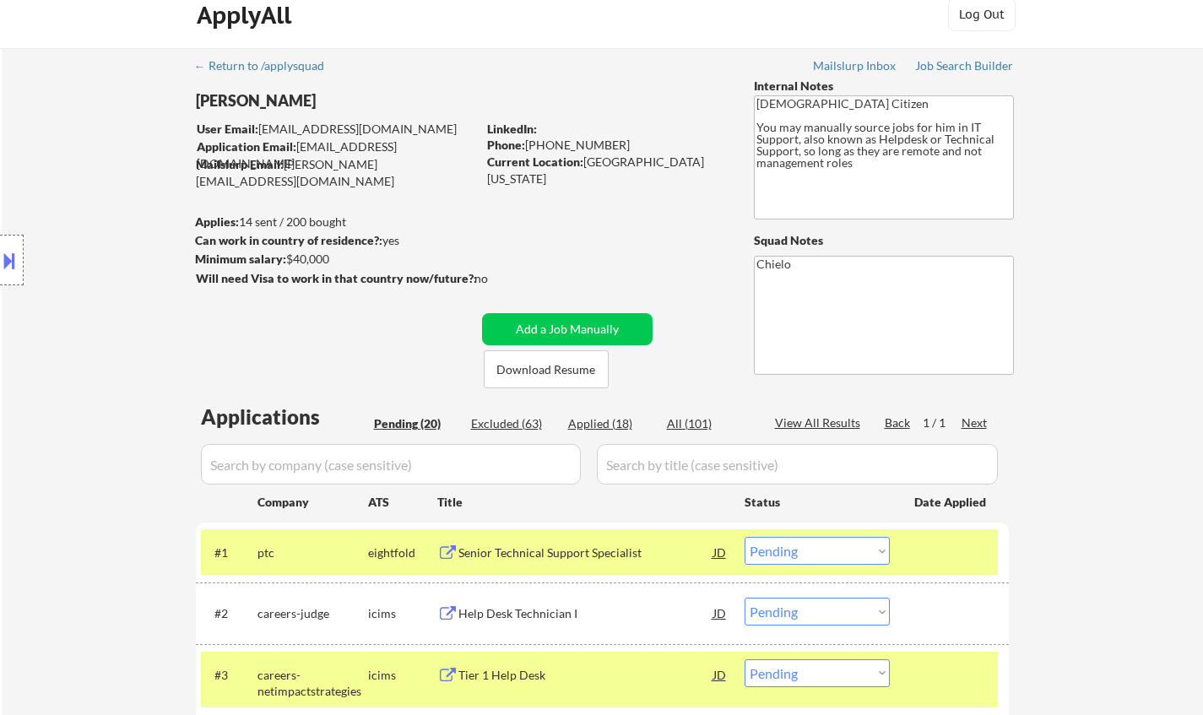
scroll to position [0, 0]
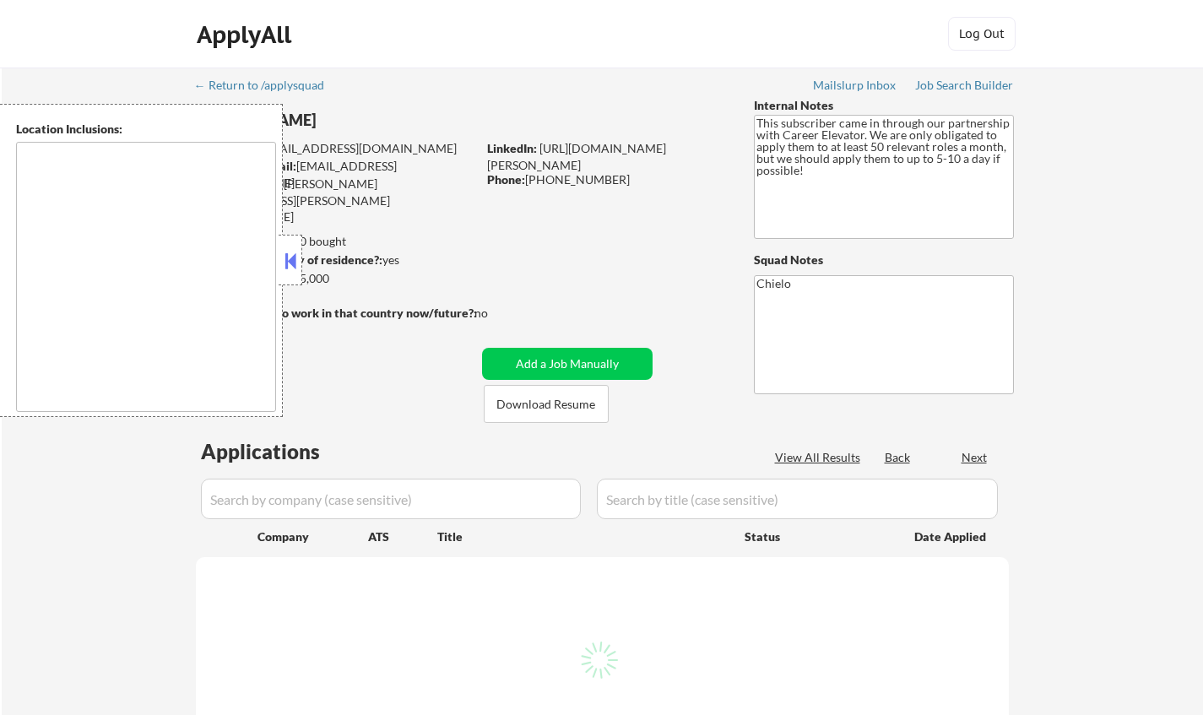
type textarea "Tampa, FL St. Petersburg, FL Clearwater, FL Brandon, FL Riverview, FL Largo, FL…"
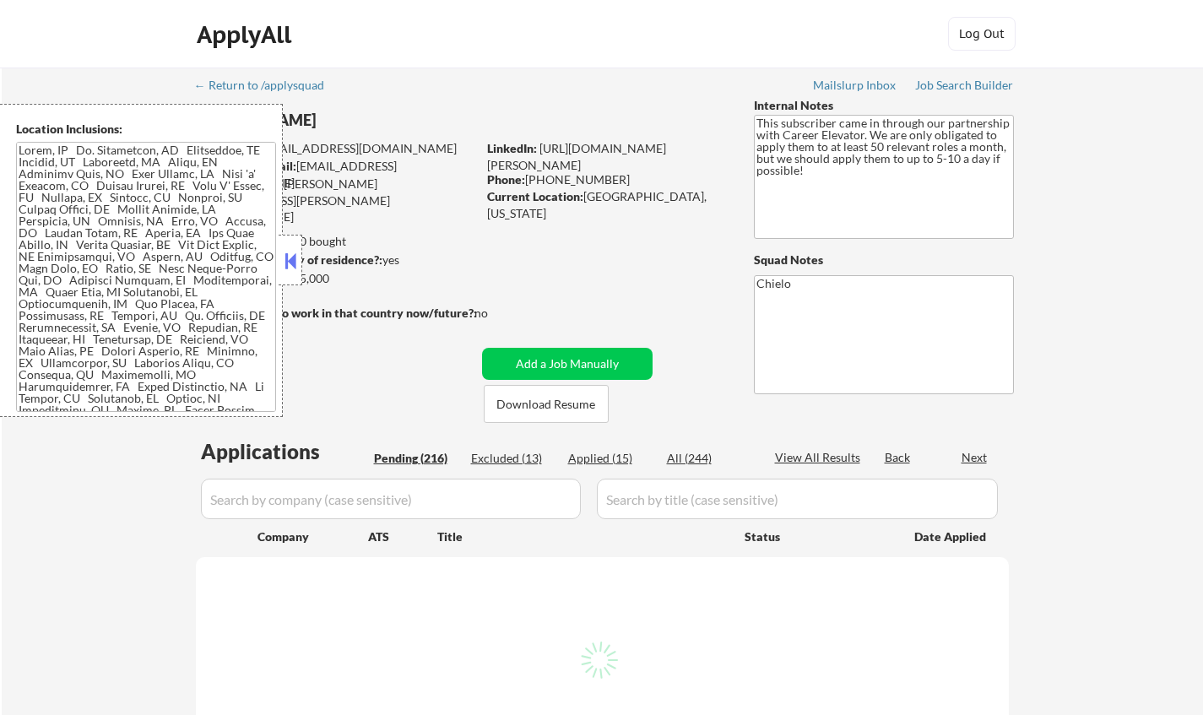
select select ""pending""
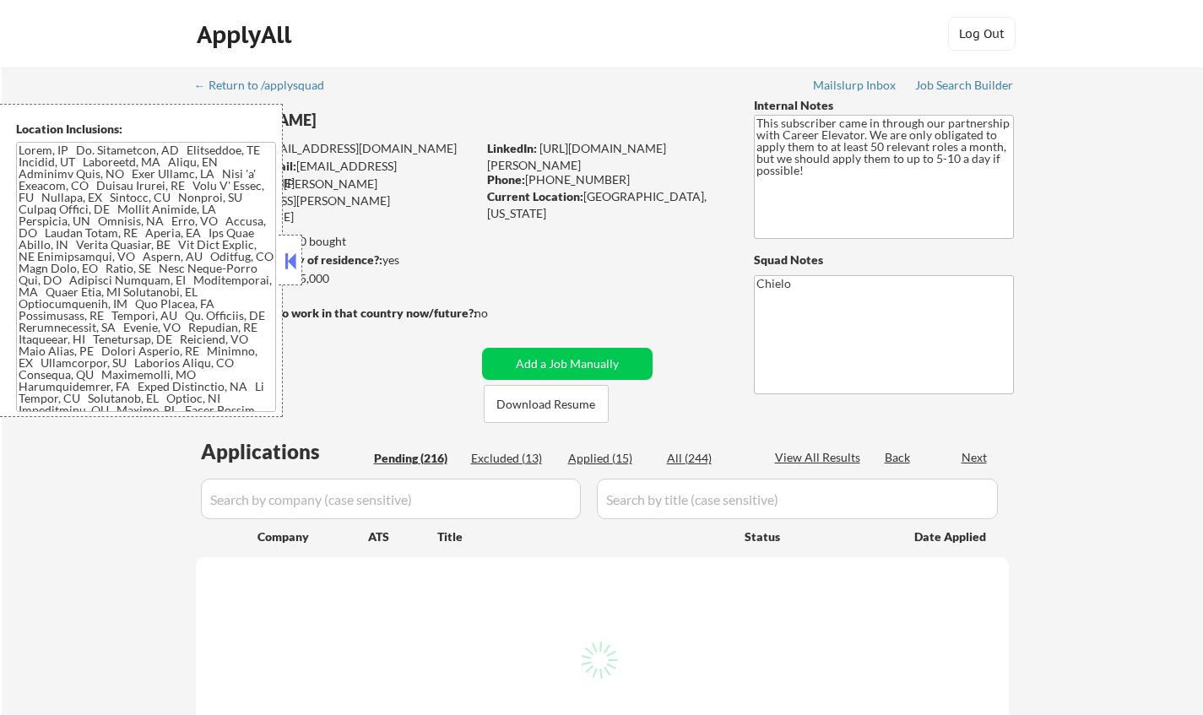
select select ""pending""
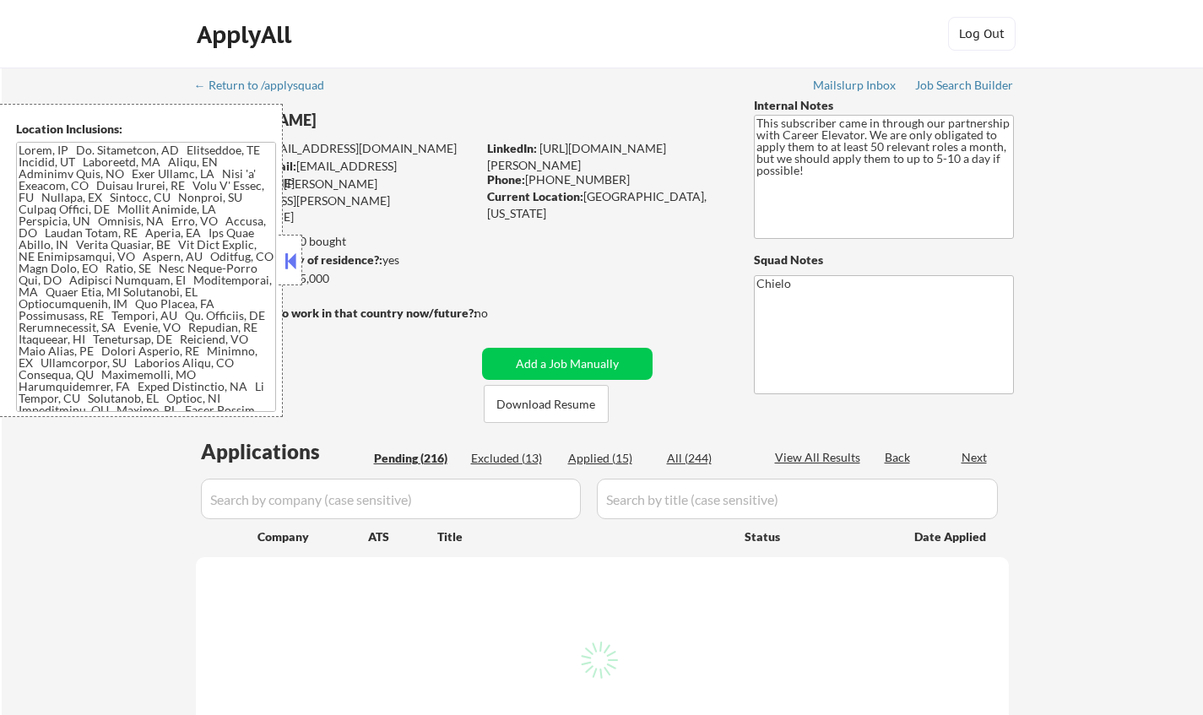
select select ""pending""
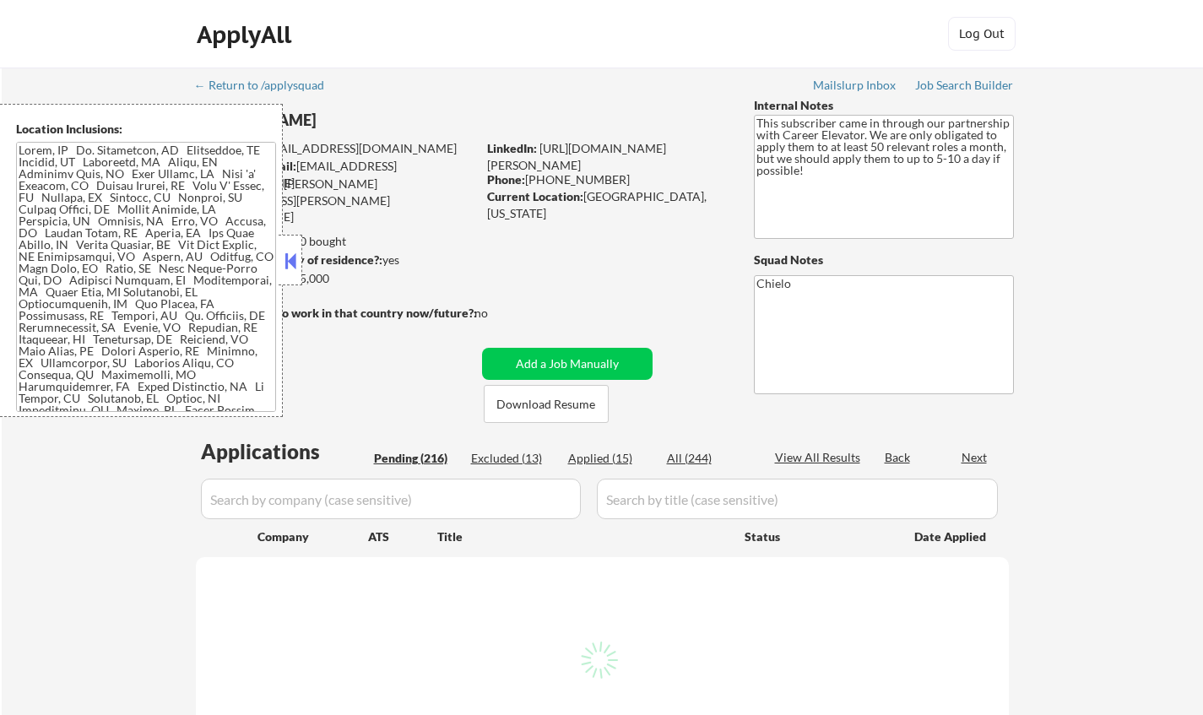
select select ""pending""
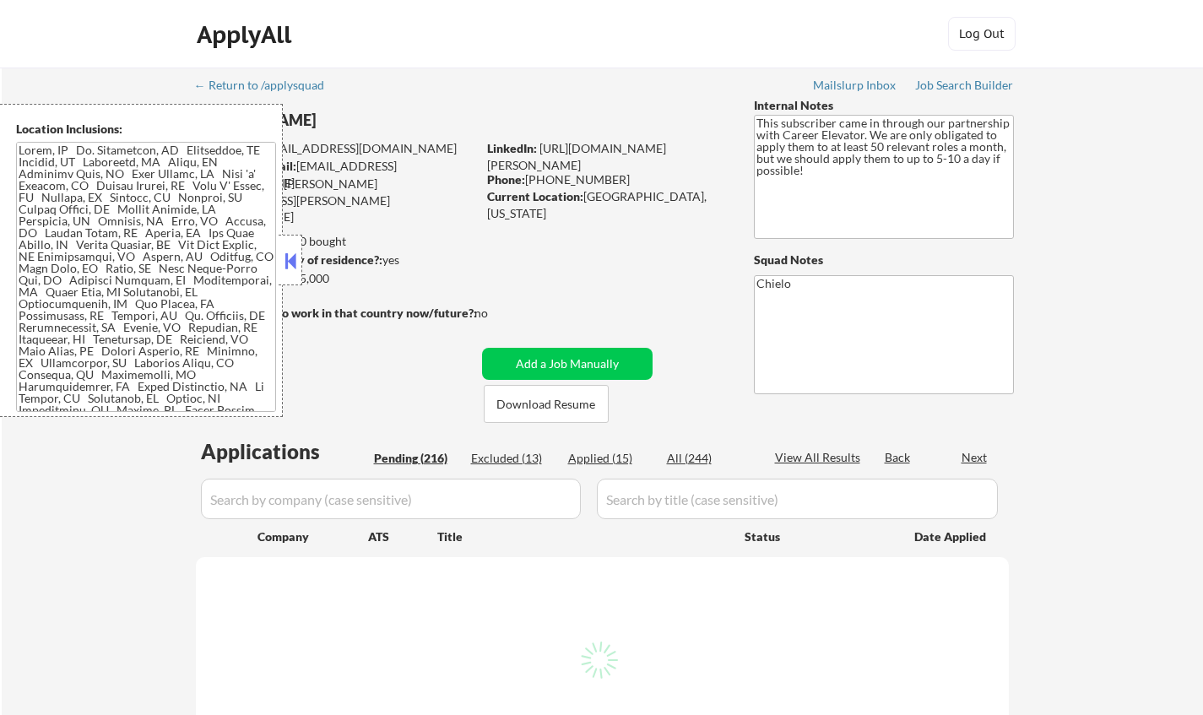
select select ""pending""
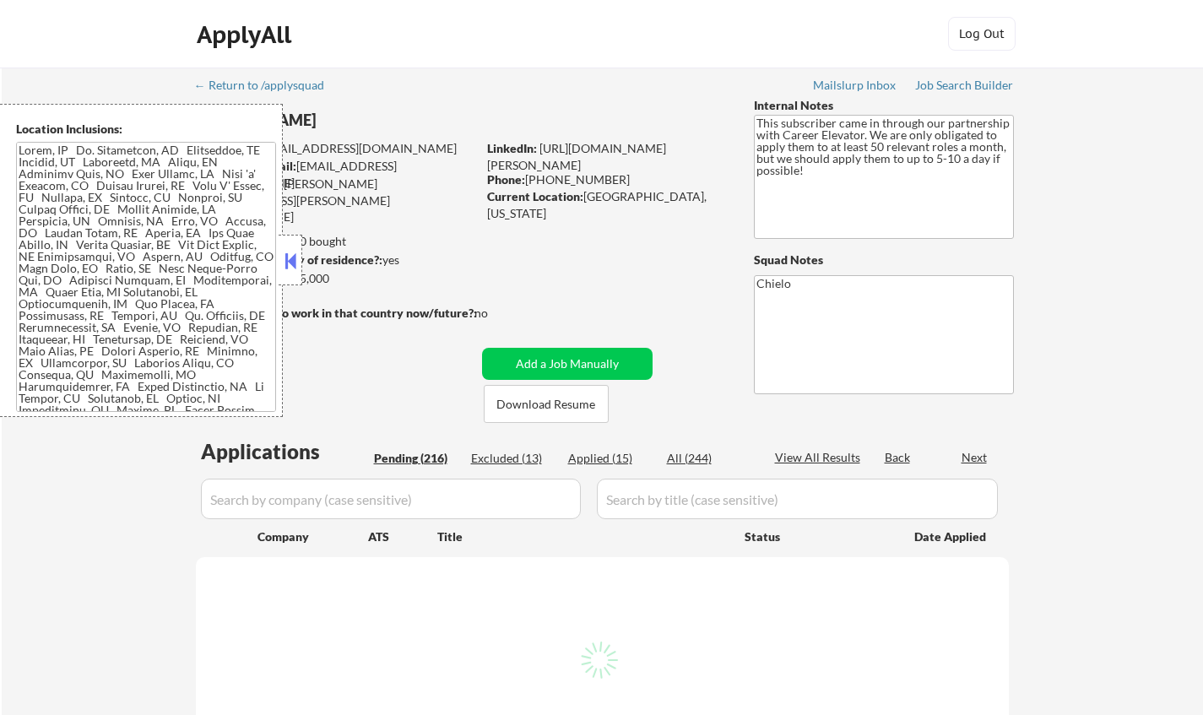
select select ""pending""
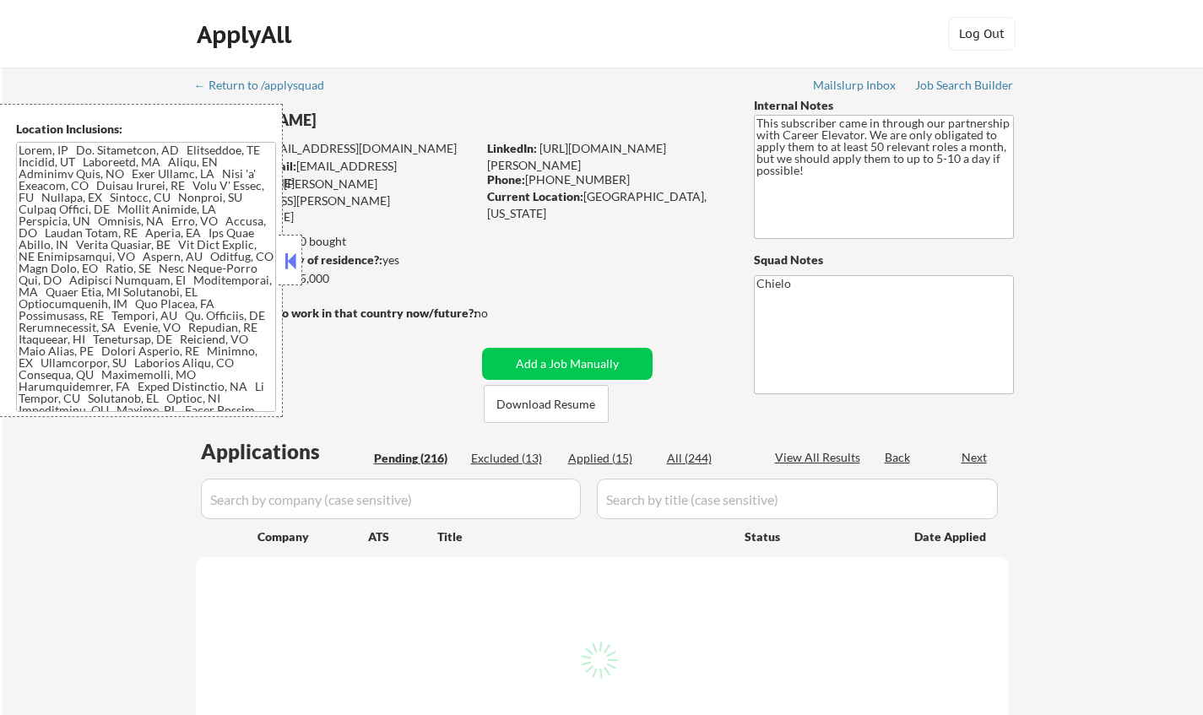
select select ""pending""
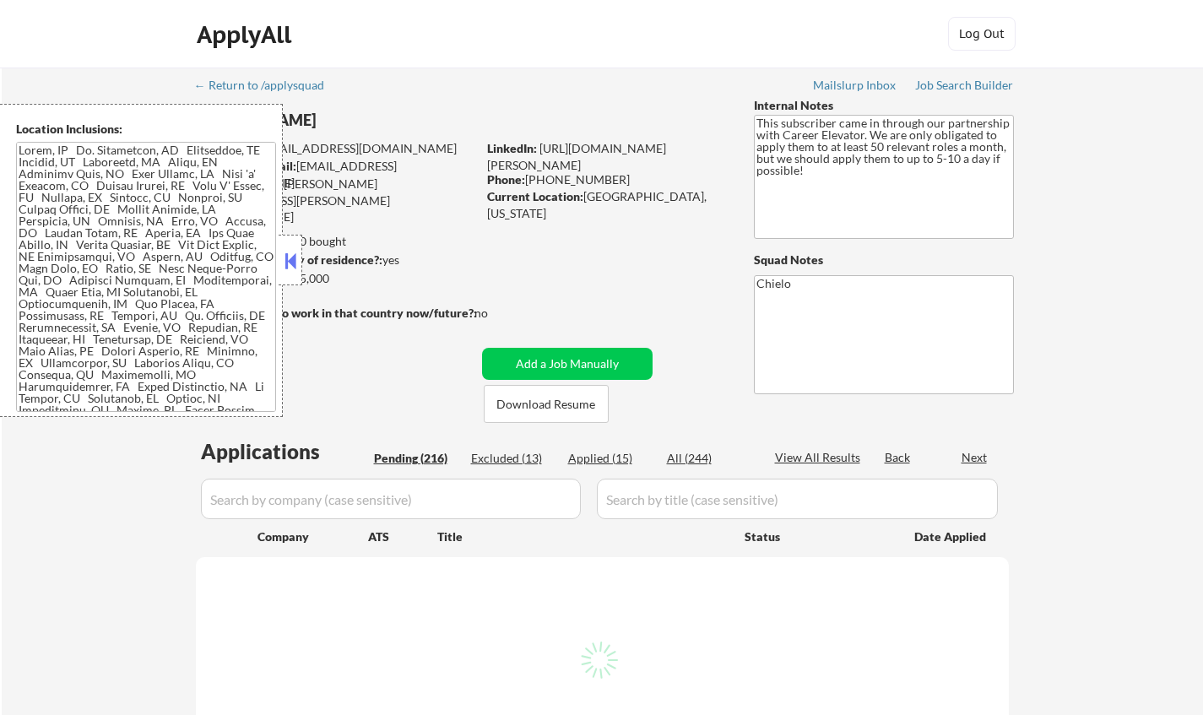
select select ""pending""
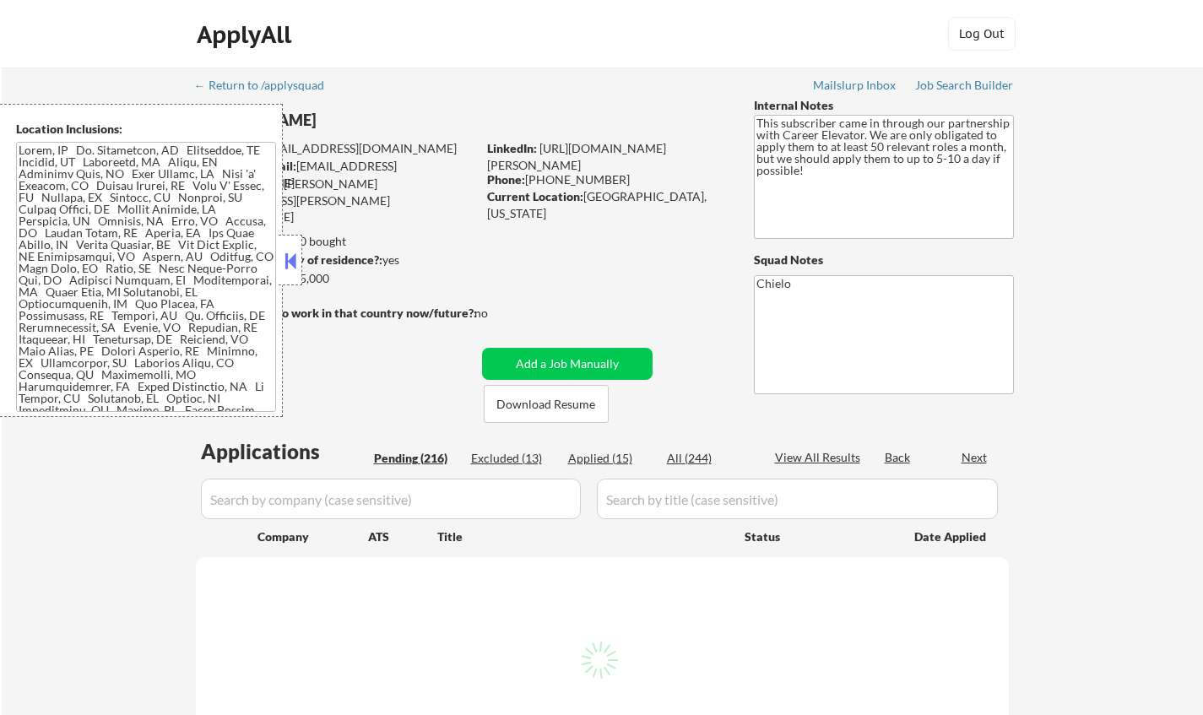
select select ""pending""
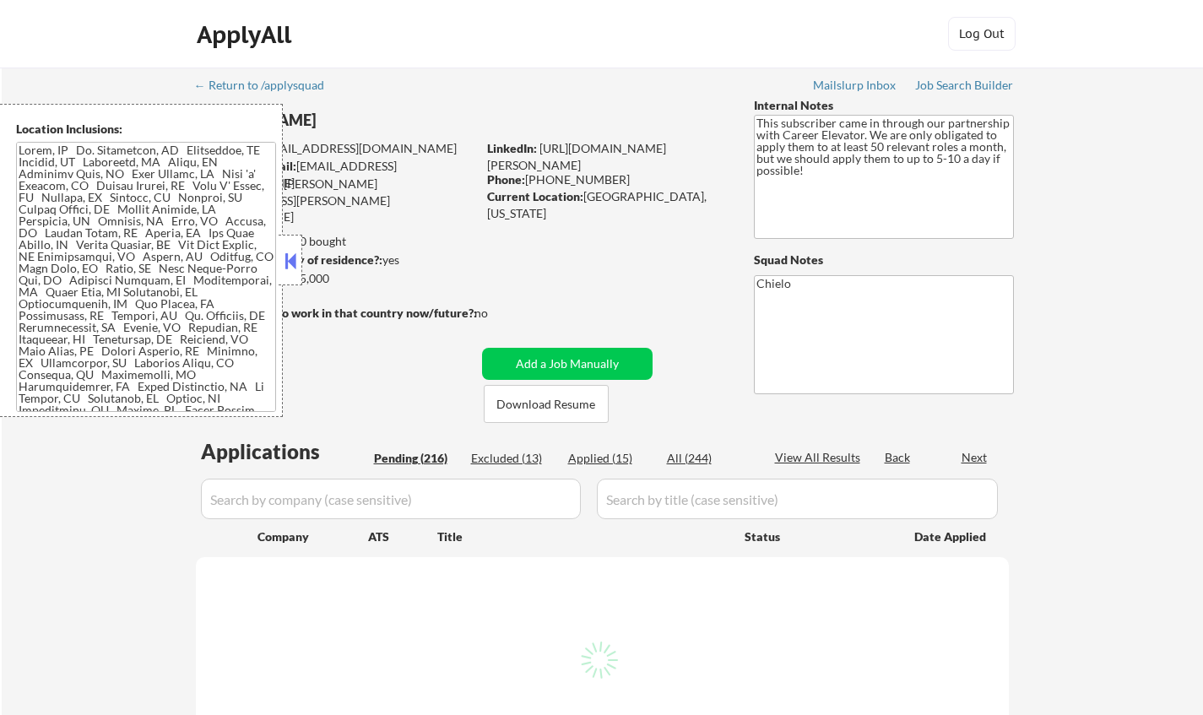
select select ""pending""
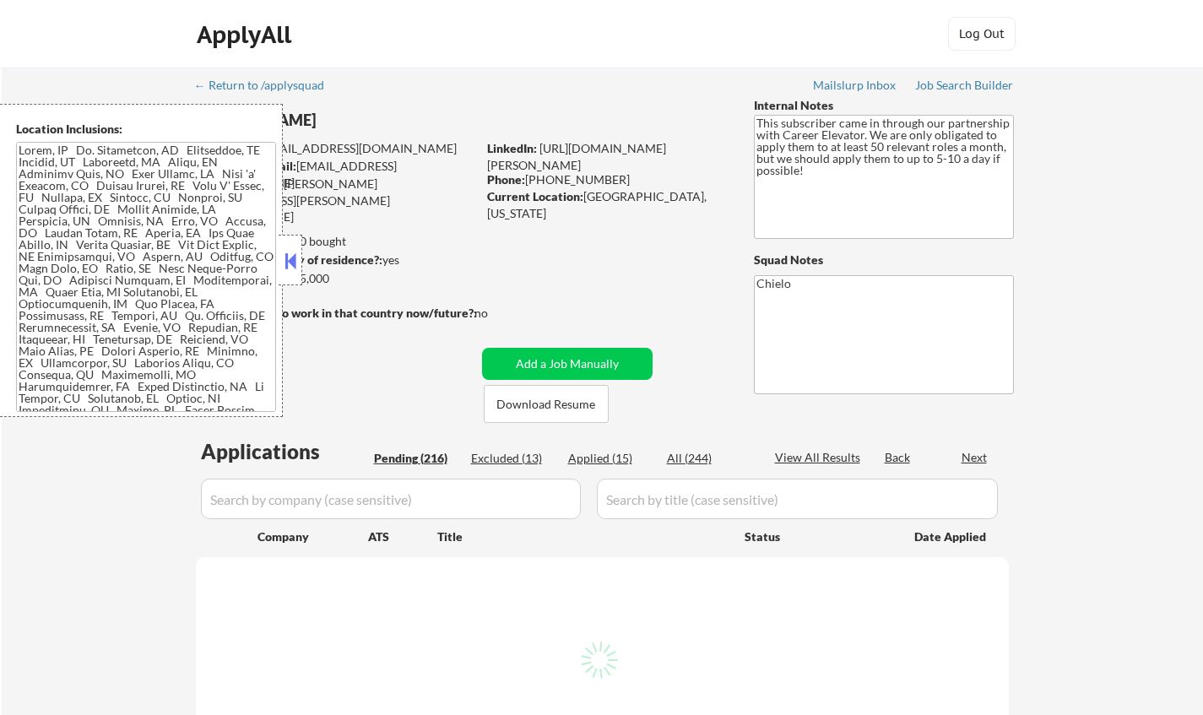
select select ""pending""
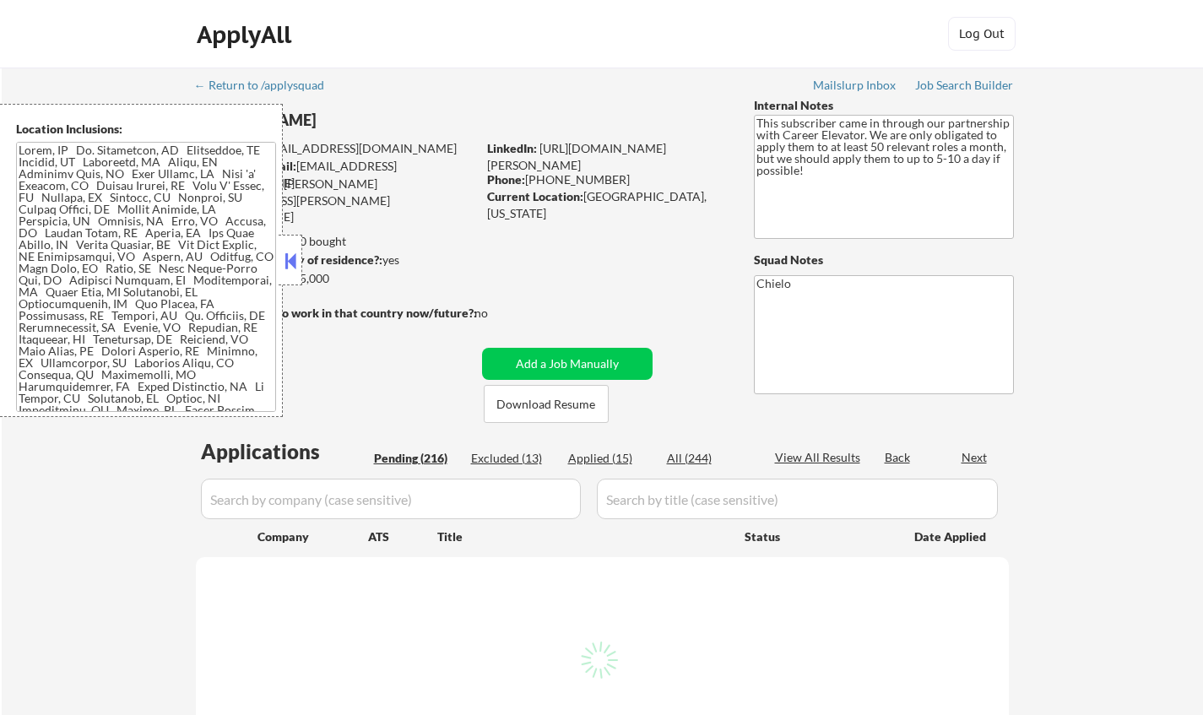
select select ""pending""
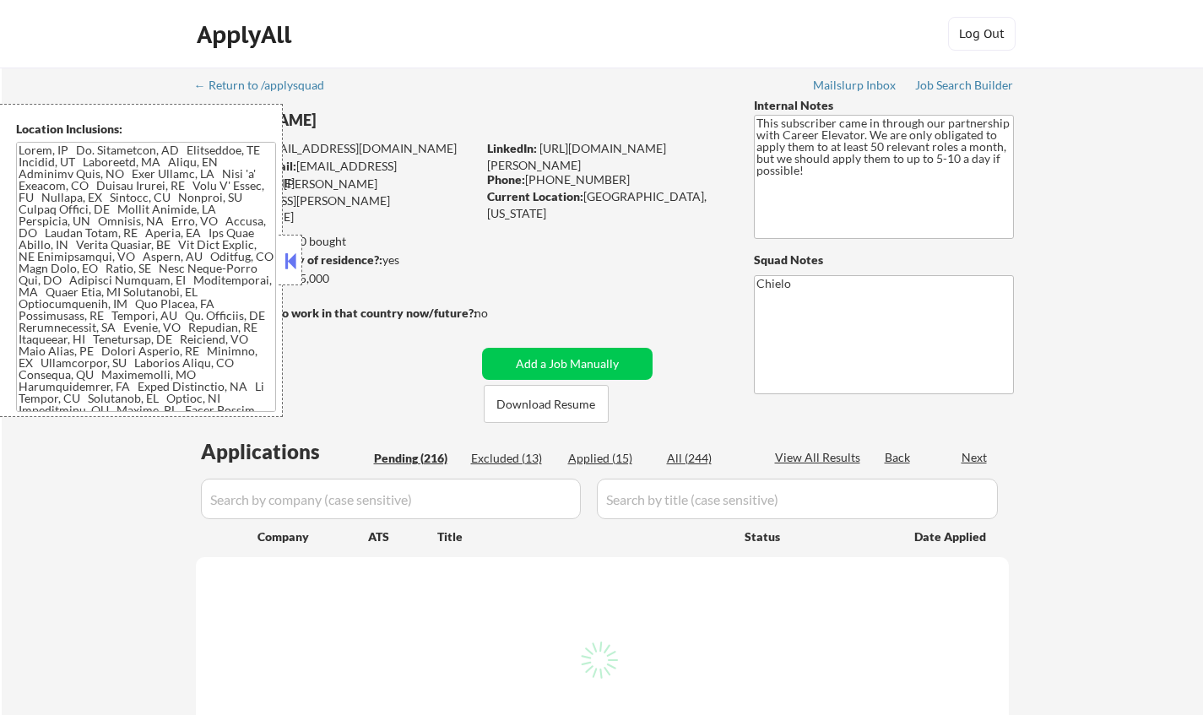
select select ""pending""
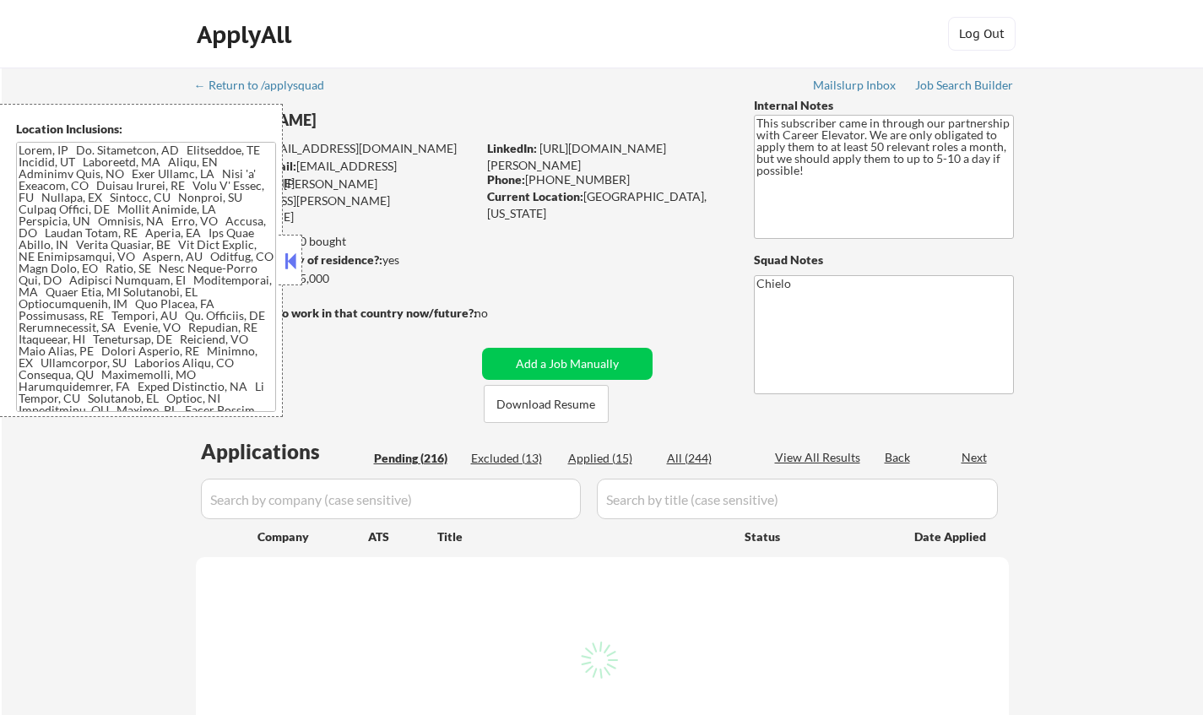
select select ""pending""
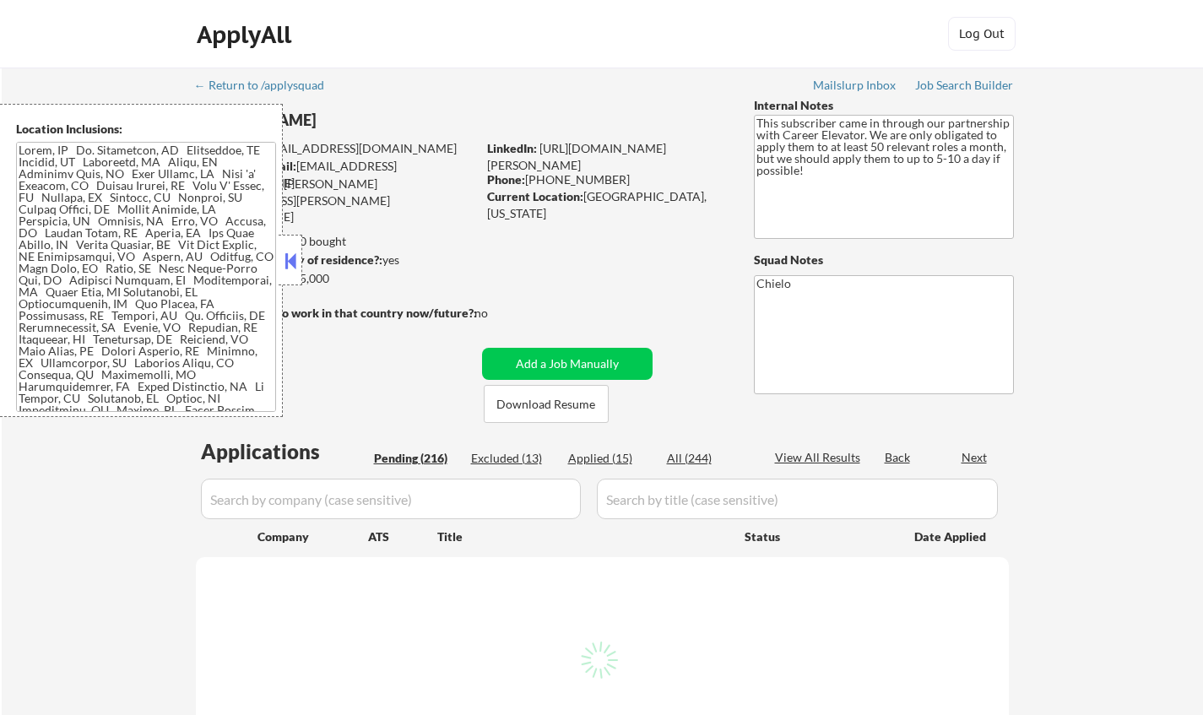
select select ""pending""
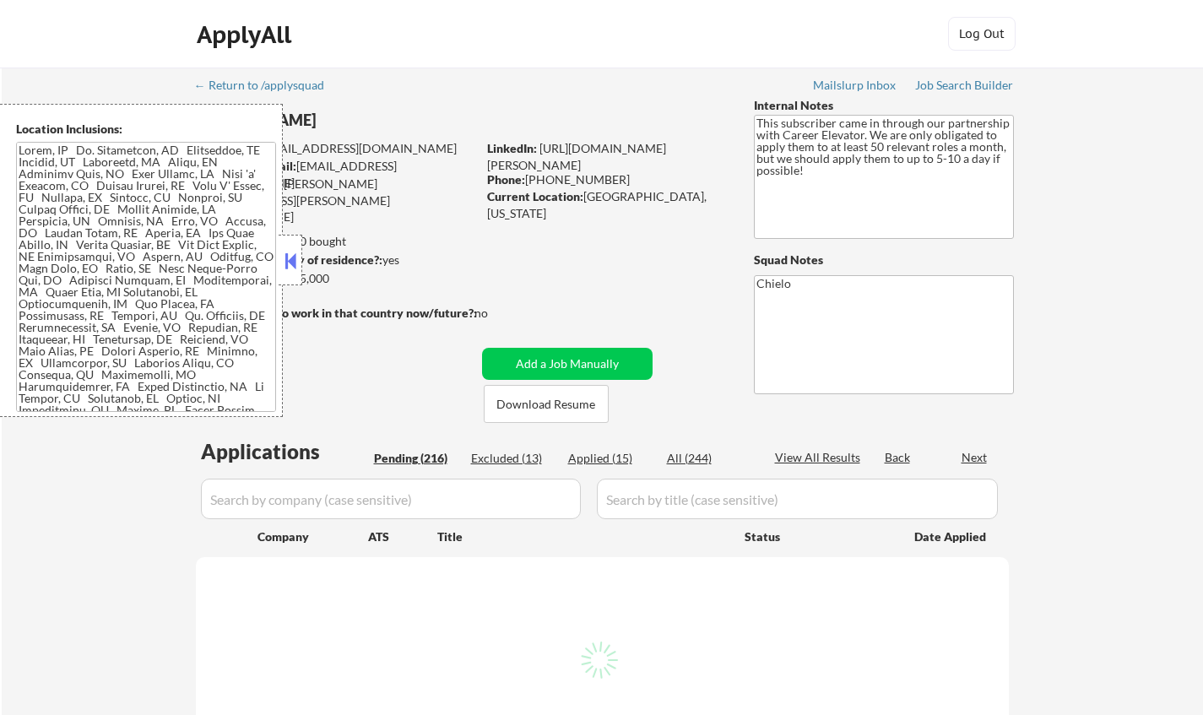
select select ""pending""
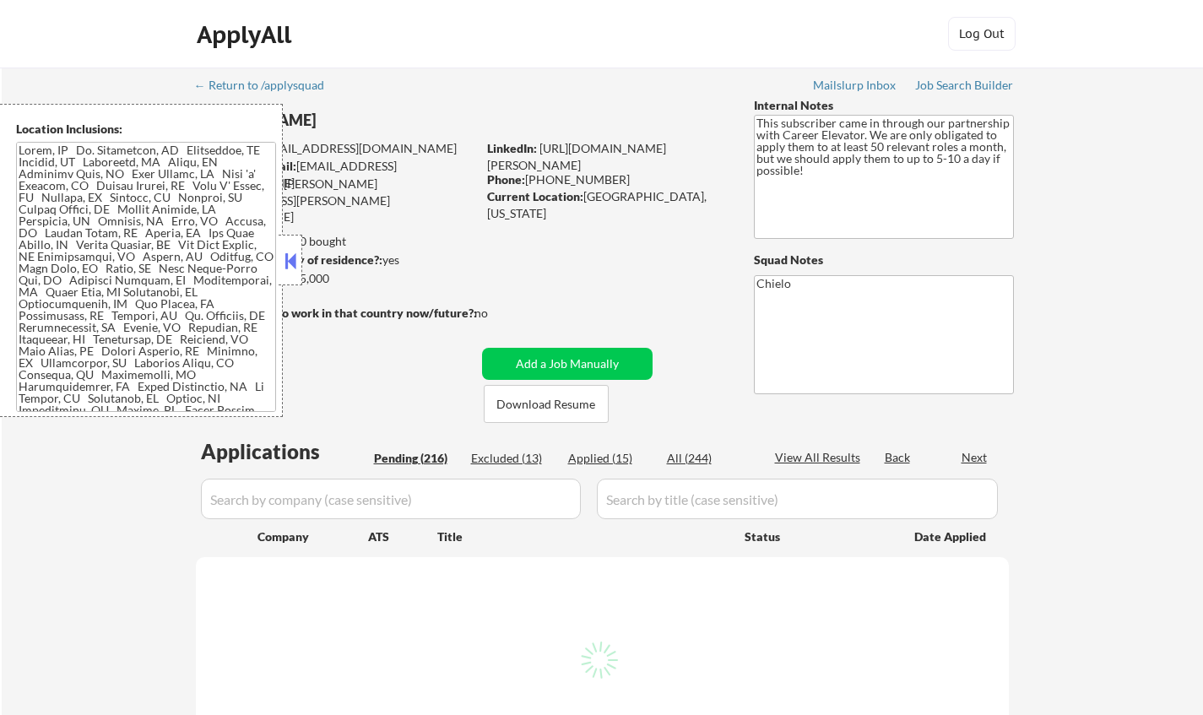
select select ""pending""
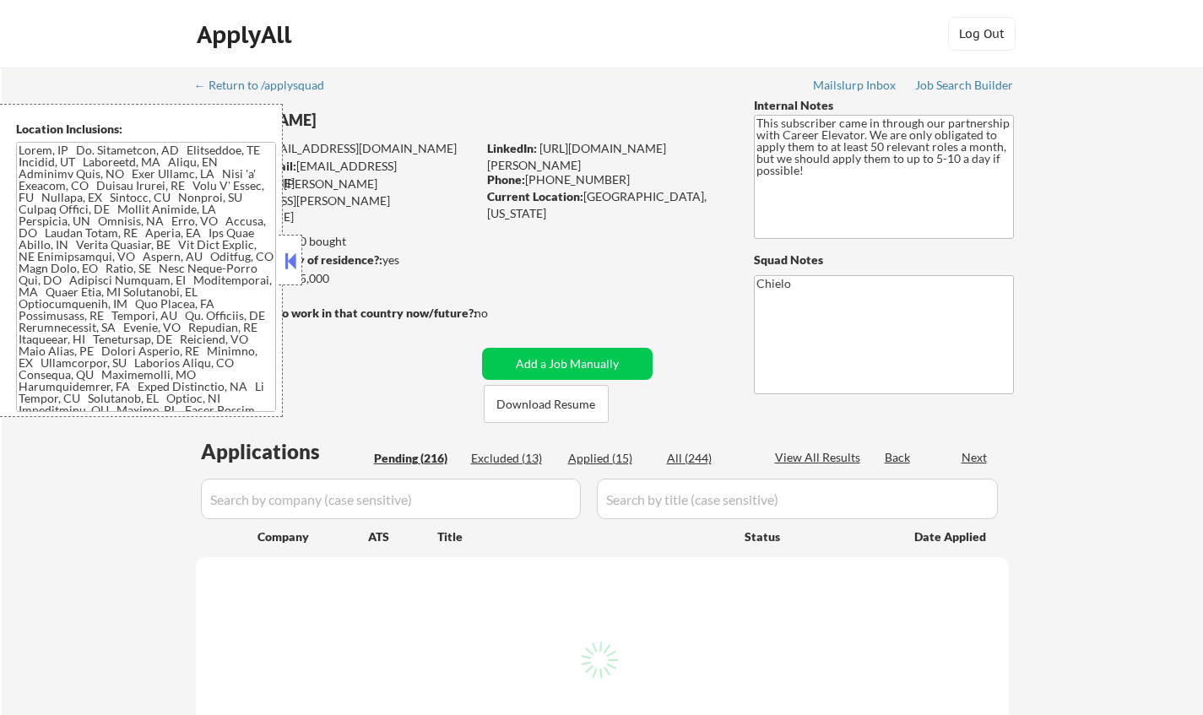
select select ""pending""
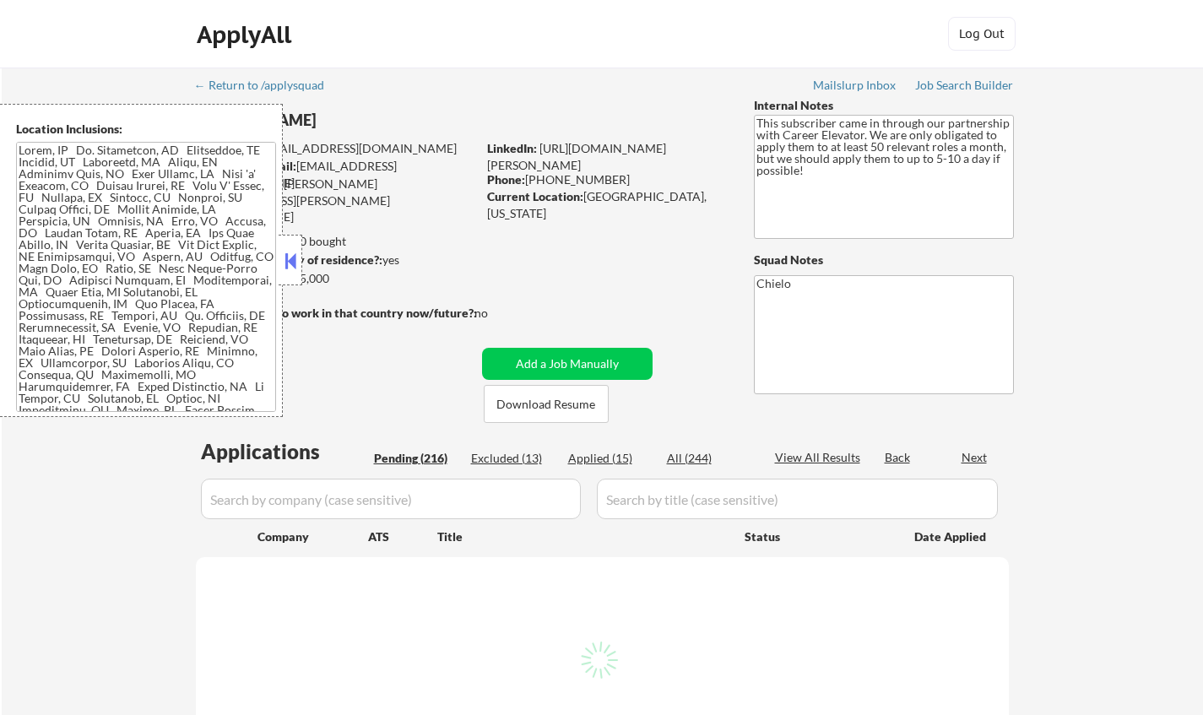
select select ""pending""
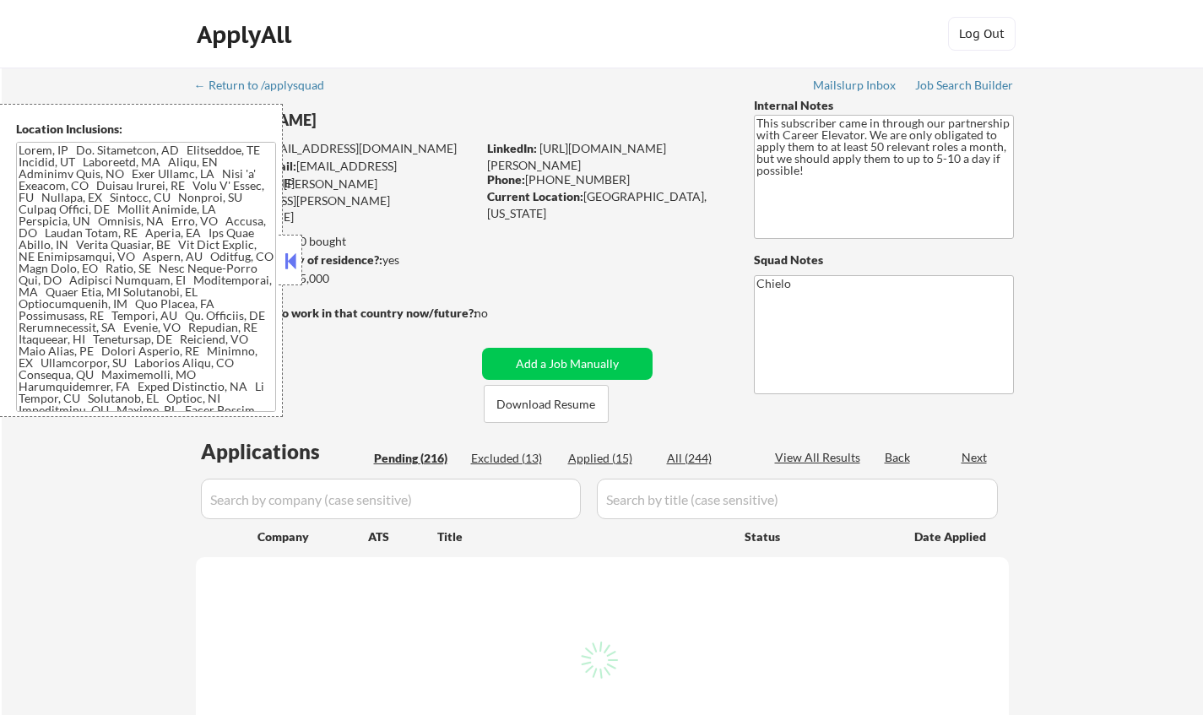
select select ""pending""
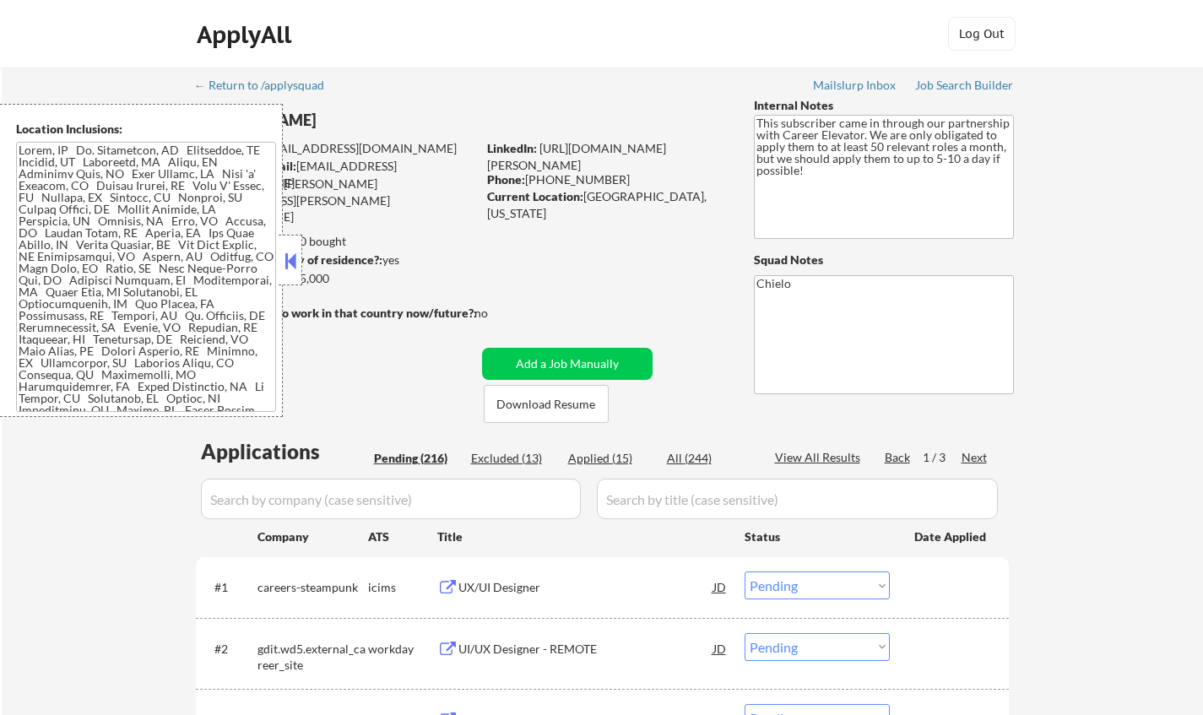
click at [300, 260] on div at bounding box center [291, 260] width 24 height 51
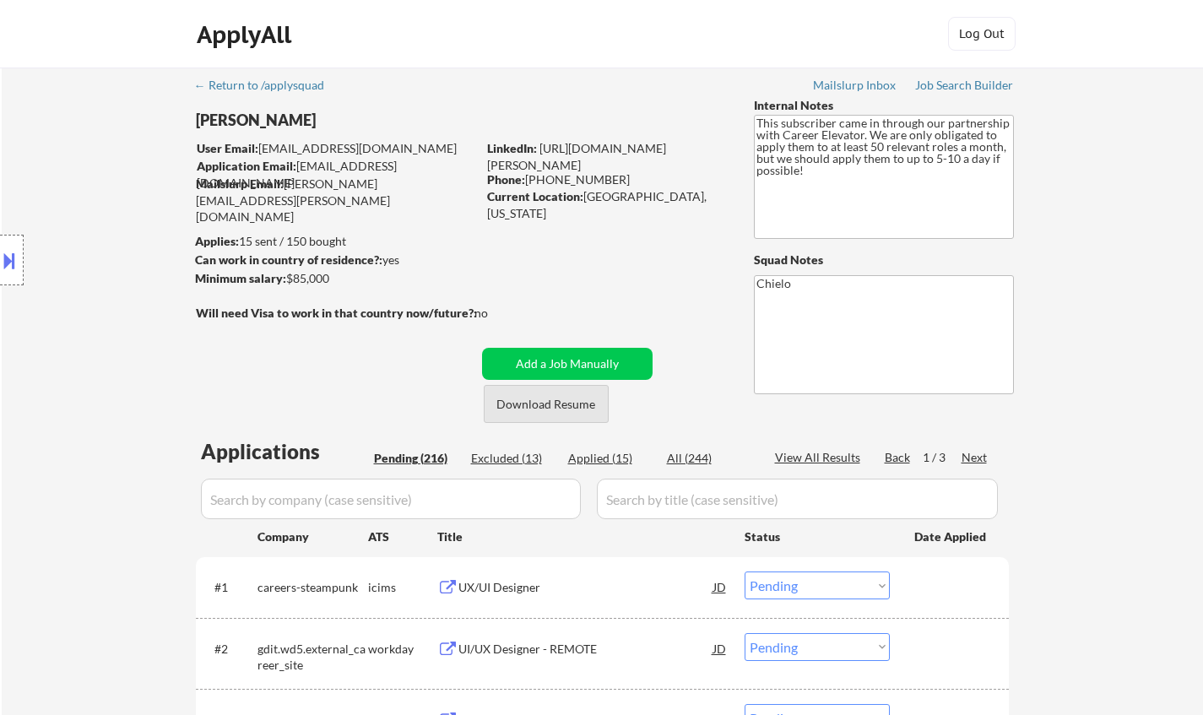
click at [542, 396] on button "Download Resume" at bounding box center [546, 404] width 125 height 38
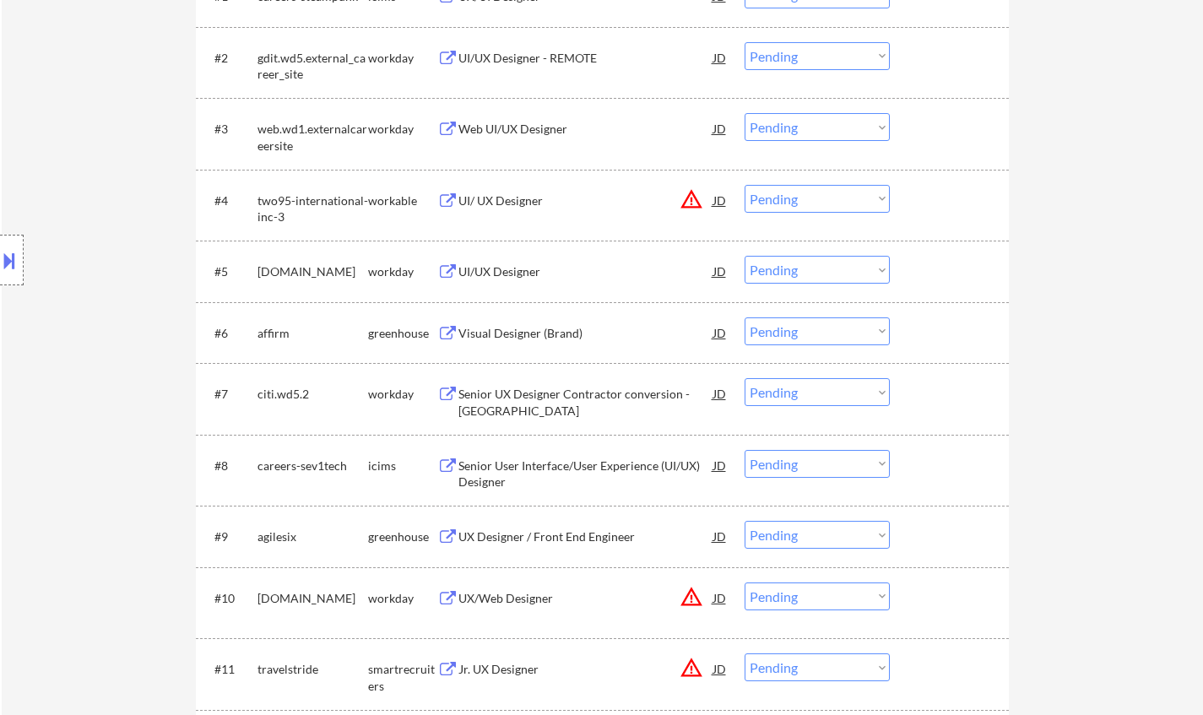
scroll to position [760, 0]
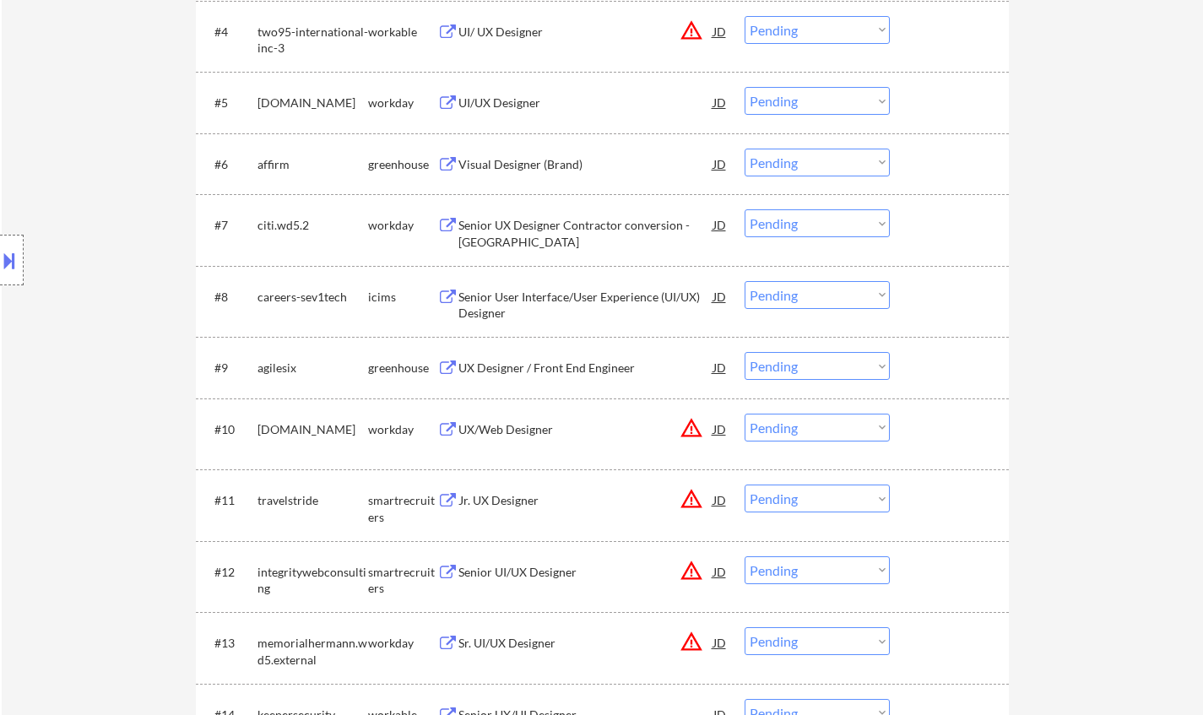
click at [546, 367] on div "UX Designer / Front End Engineer" at bounding box center [585, 368] width 255 height 17
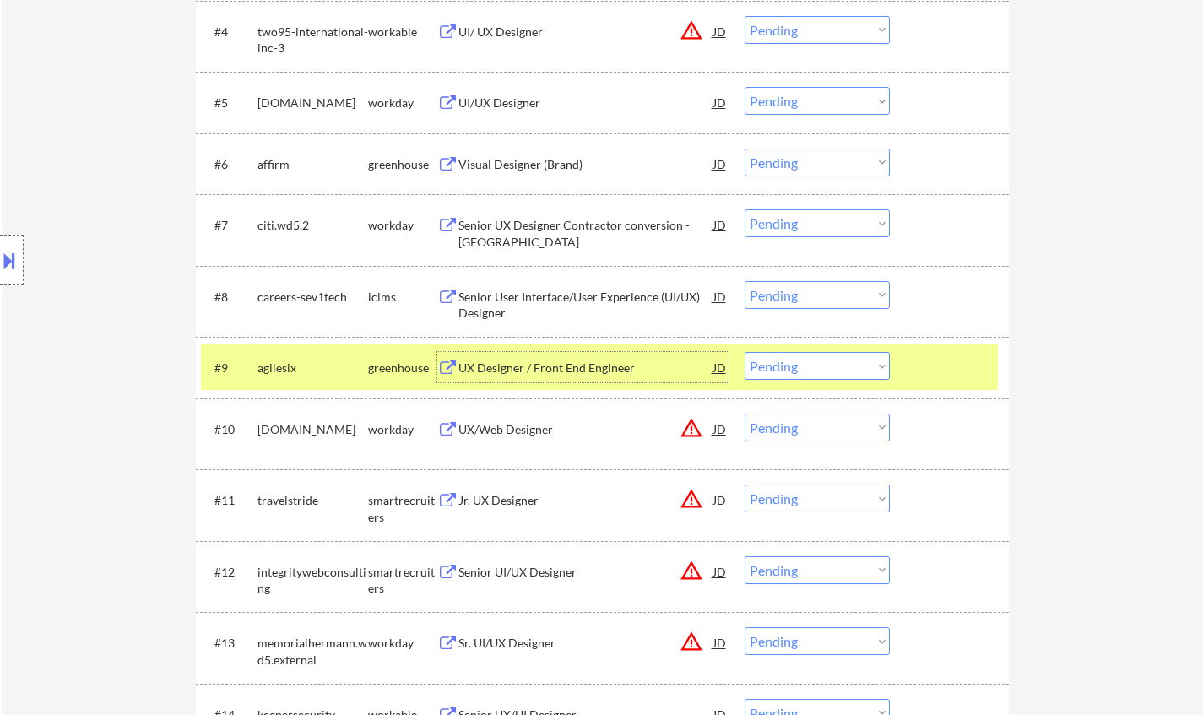
click at [812, 365] on select "Choose an option... Pending Applied Excluded (Questions) Excluded (Expired) Exc…" at bounding box center [817, 366] width 145 height 28
click at [745, 352] on select "Choose an option... Pending Applied Excluded (Questions) Excluded (Expired) Exc…" at bounding box center [817, 366] width 145 height 28
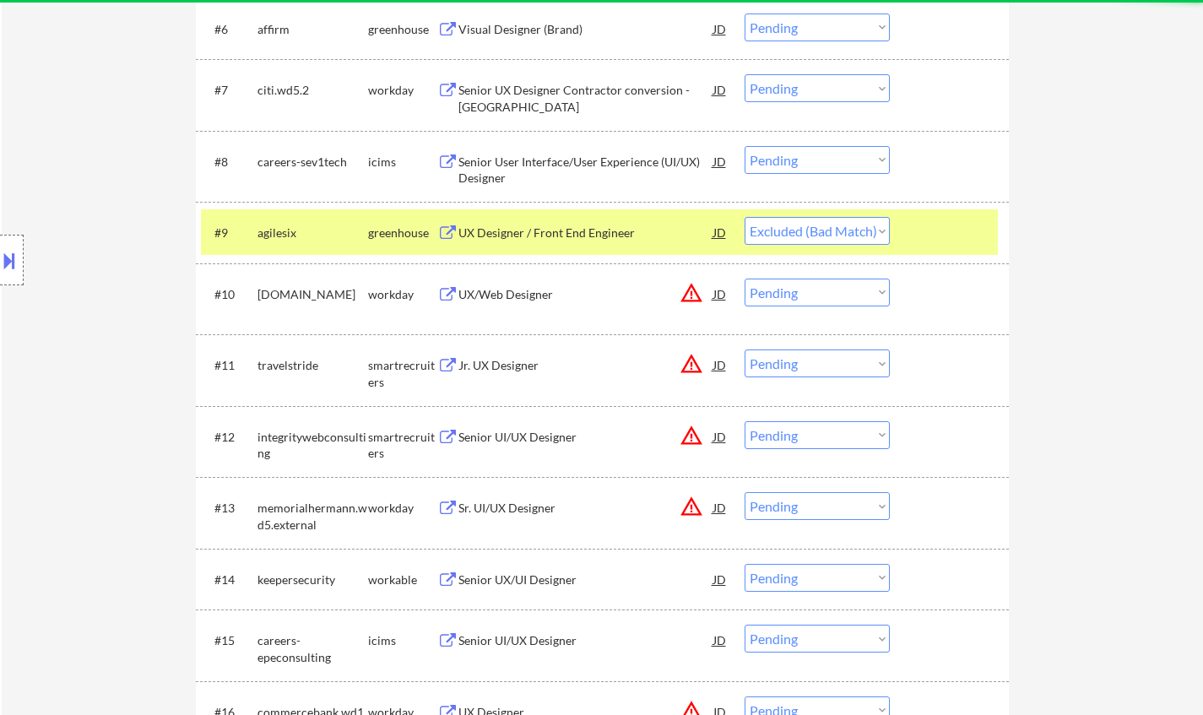
scroll to position [929, 0]
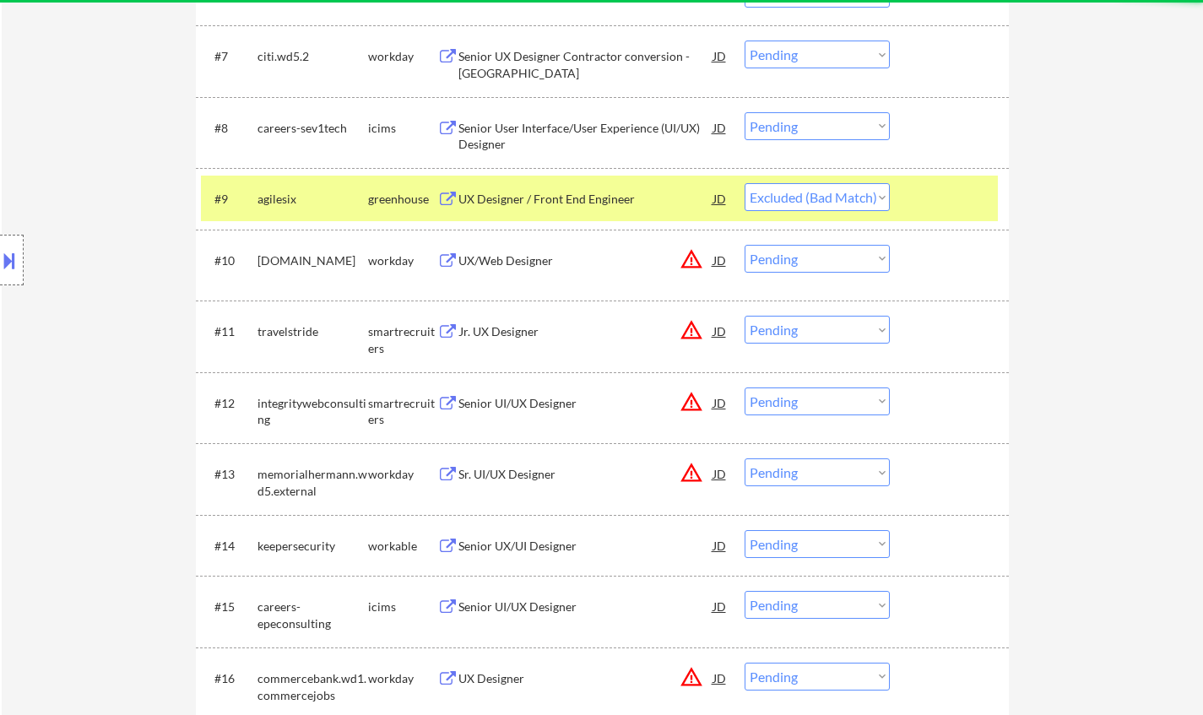
select select ""pending""
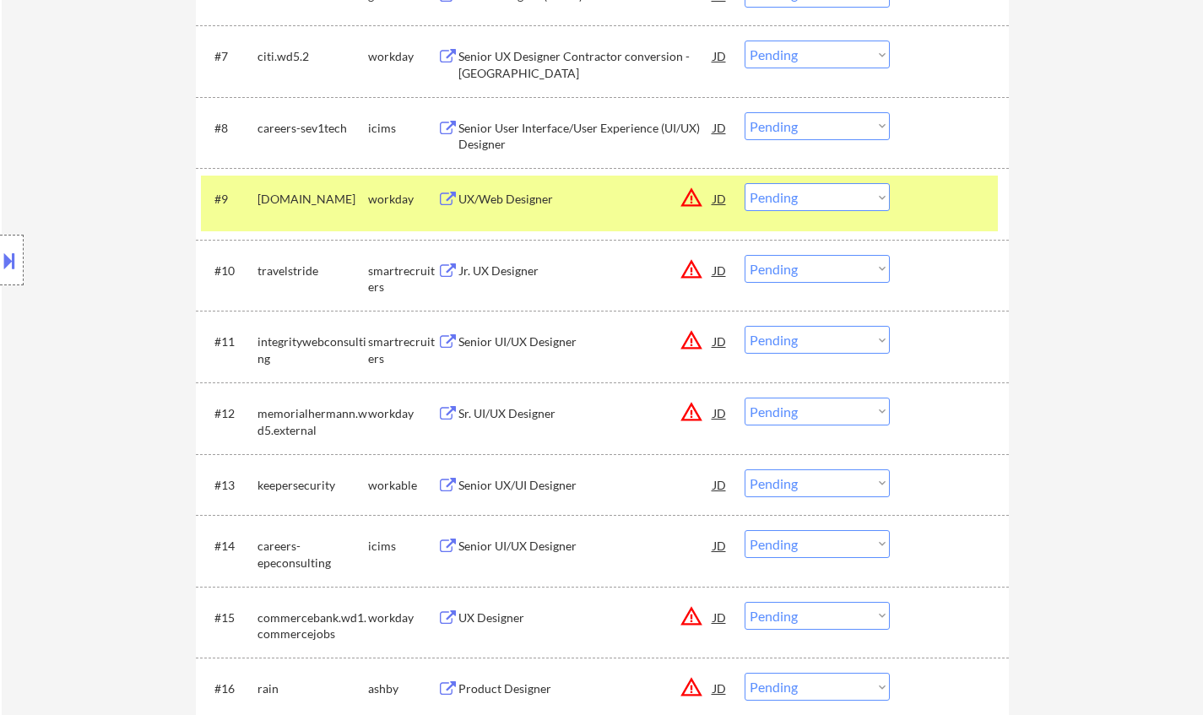
click at [725, 273] on div "JD" at bounding box center [720, 270] width 17 height 30
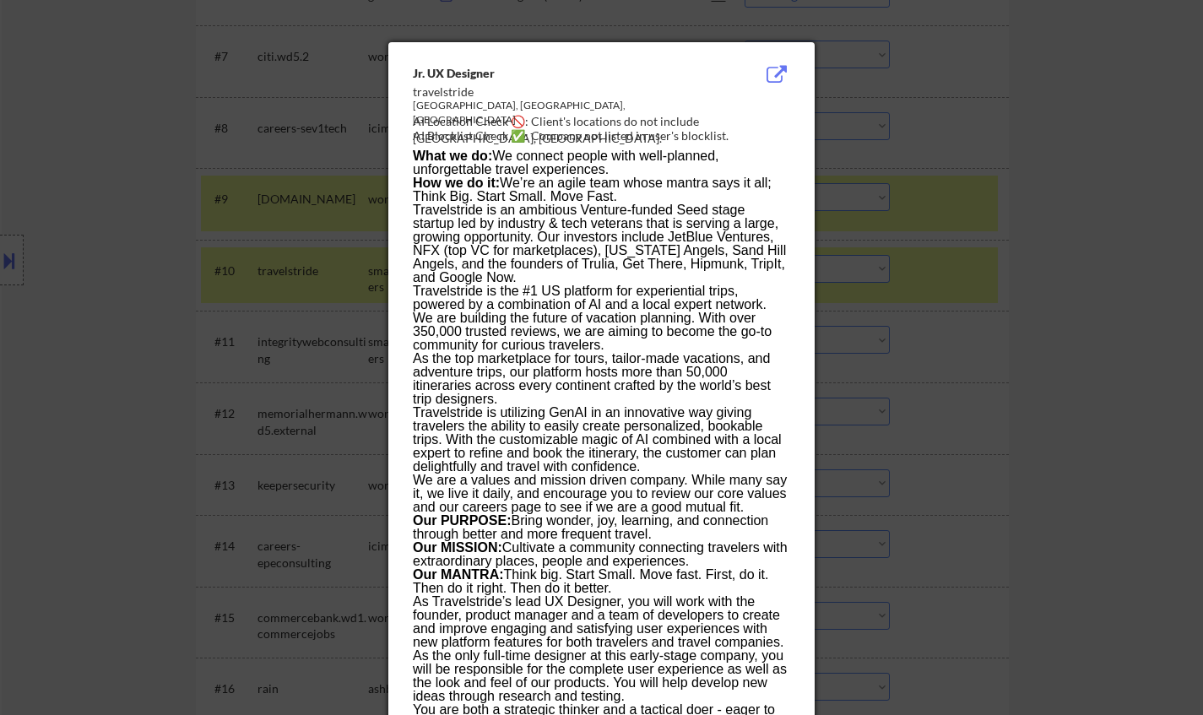
click at [1011, 411] on div at bounding box center [601, 357] width 1203 height 715
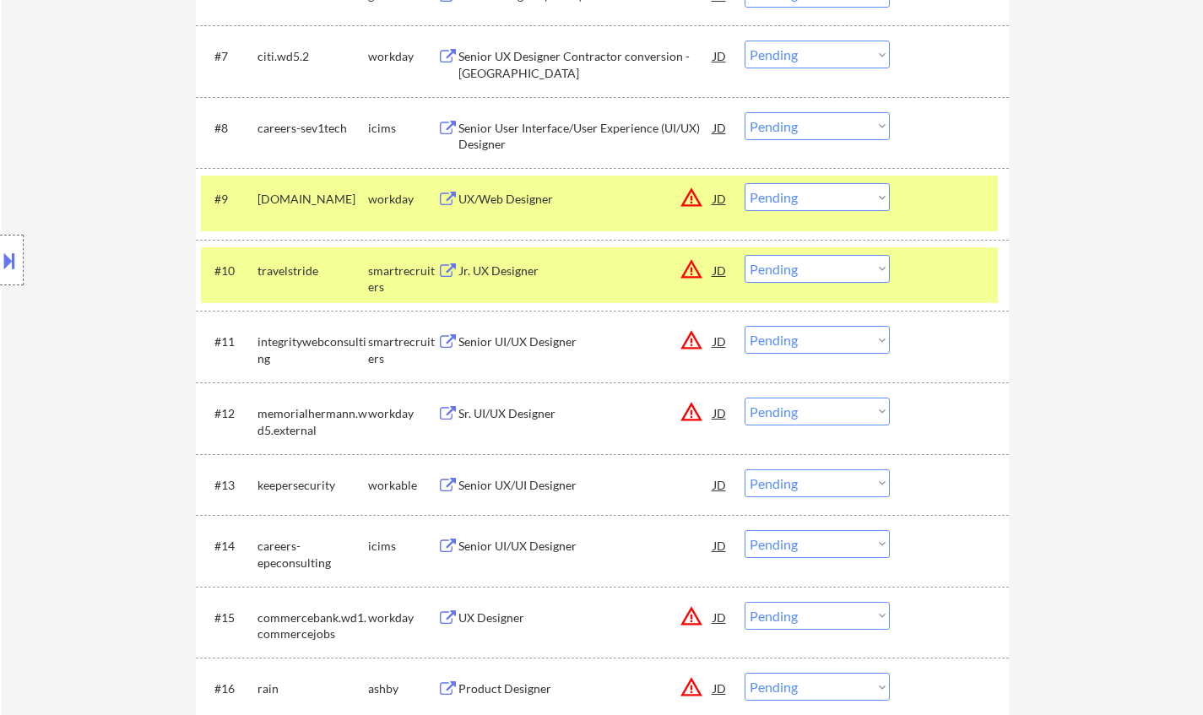
drag, startPoint x: 816, startPoint y: 269, endPoint x: 815, endPoint y: 280, distance: 11.0
click at [816, 269] on select "Choose an option... Pending Applied Excluded (Questions) Excluded (Expired) Exc…" at bounding box center [817, 269] width 145 height 28
click at [745, 255] on select "Choose an option... Pending Applied Excluded (Questions) Excluded (Expired) Exc…" at bounding box center [817, 269] width 145 height 28
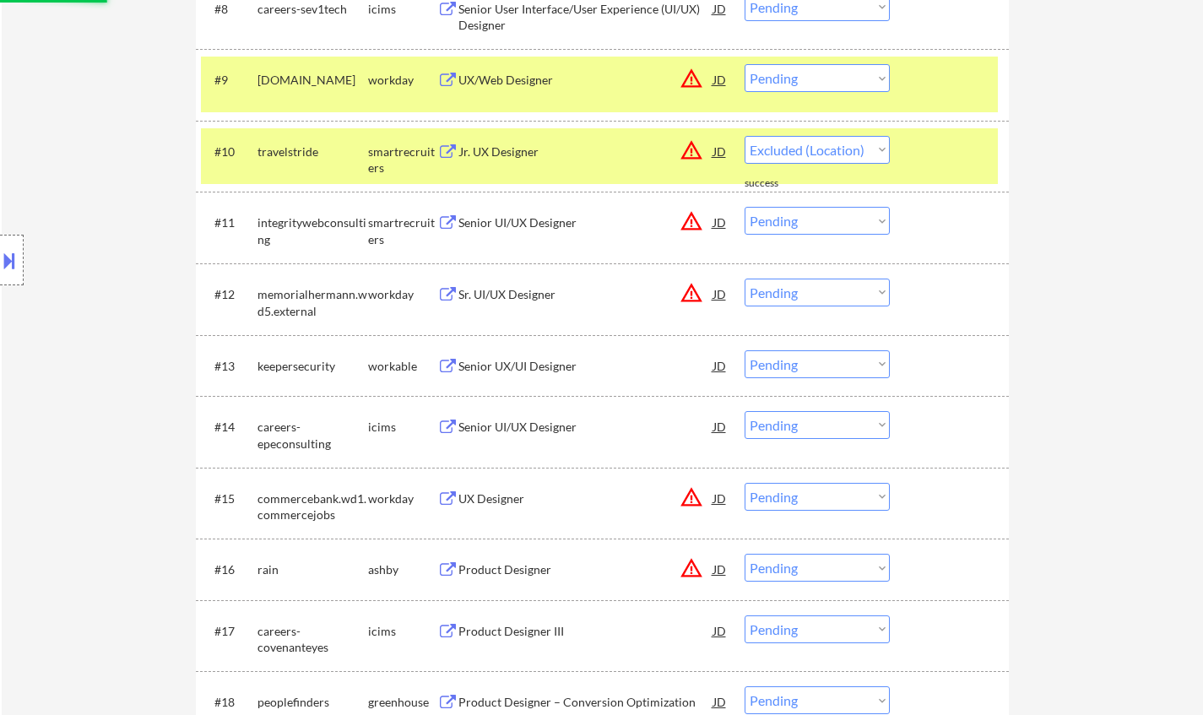
scroll to position [1098, 0]
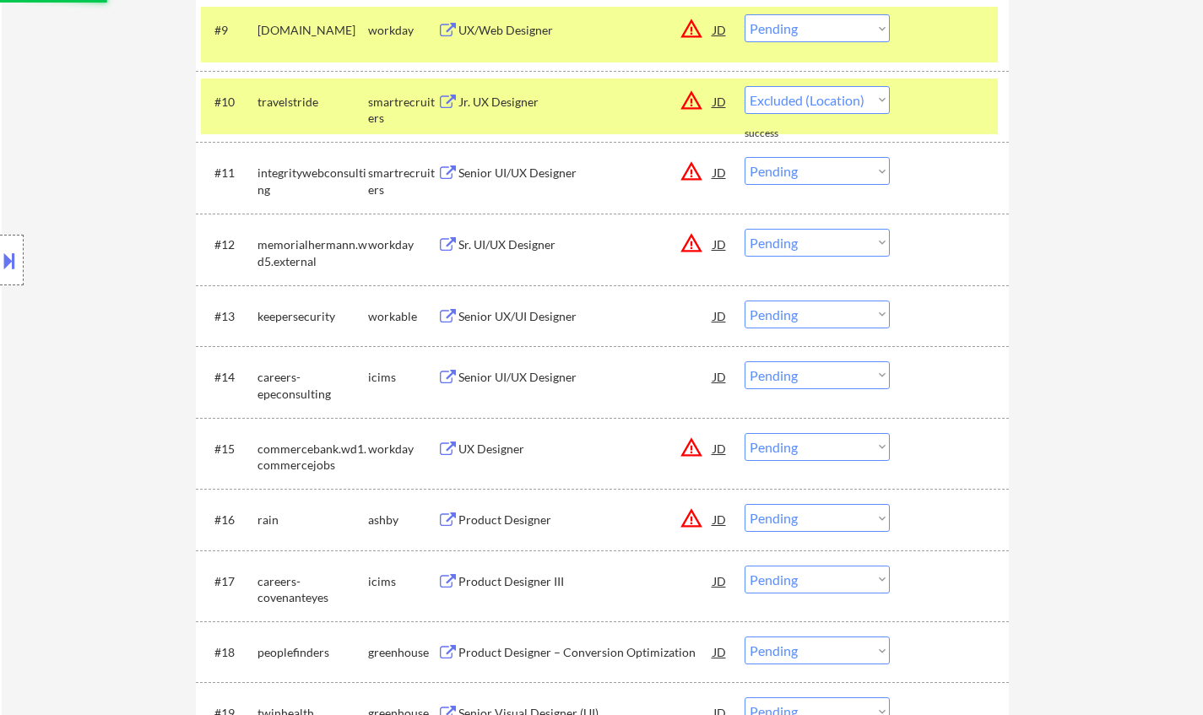
select select ""pending""
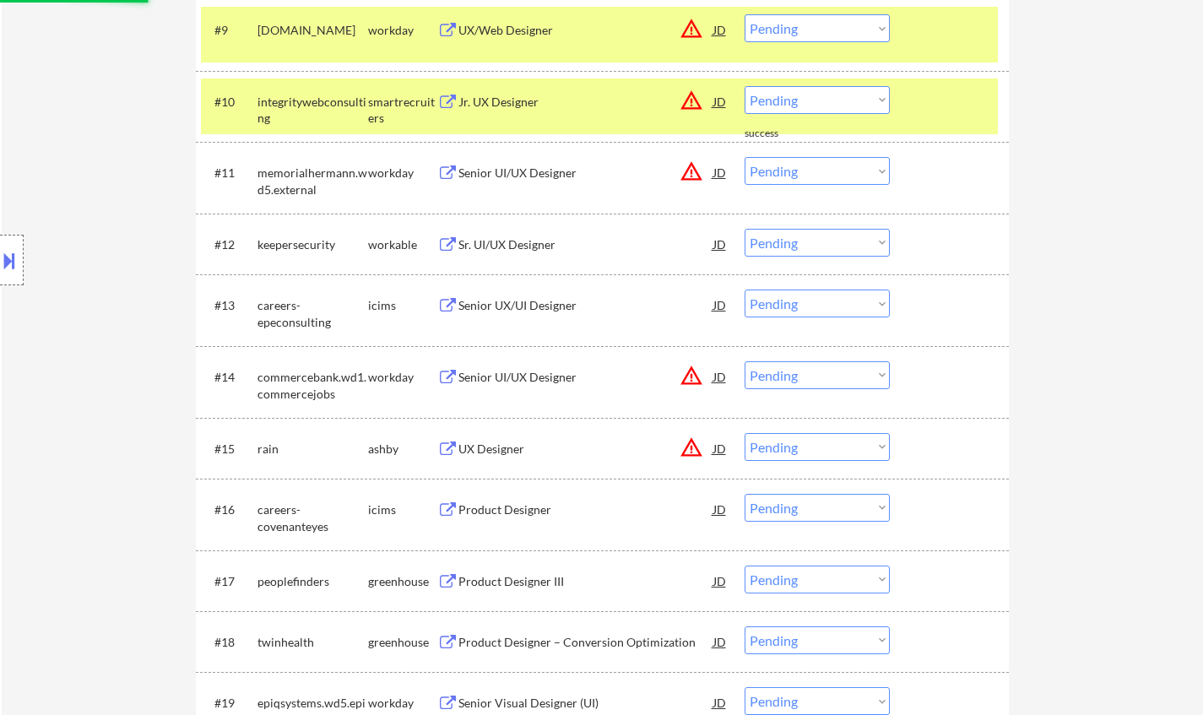
scroll to position [1351, 0]
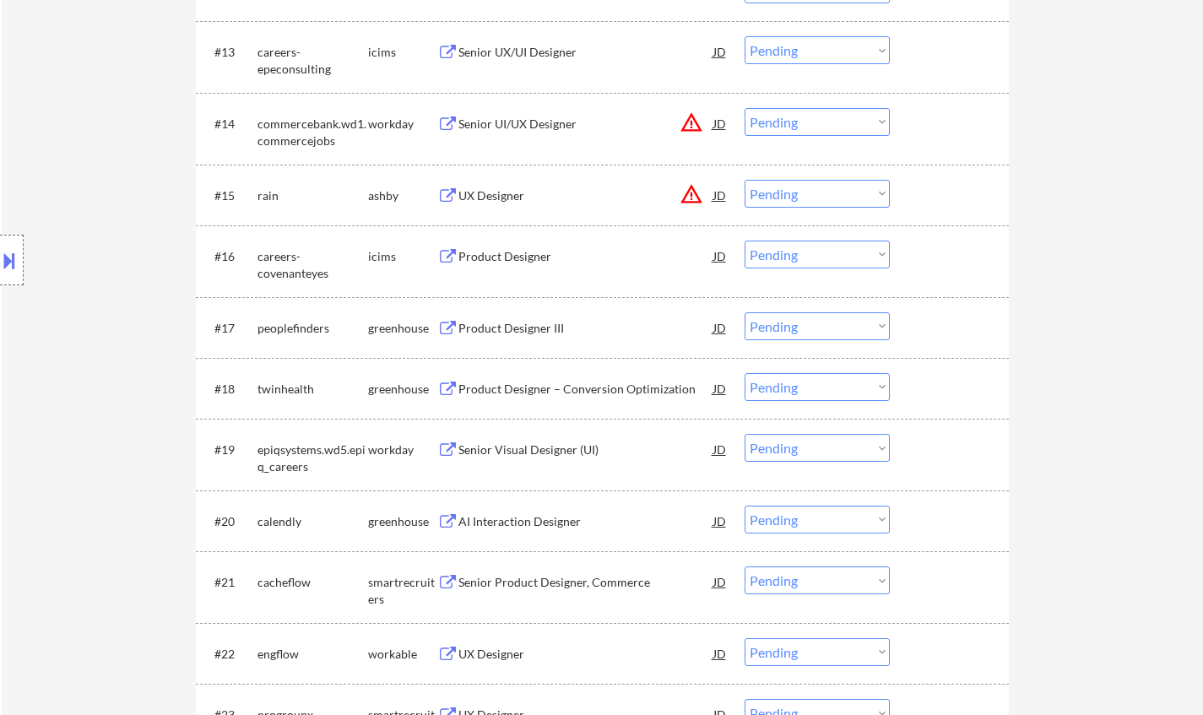
click at [539, 316] on div "Product Designer III" at bounding box center [585, 327] width 255 height 30
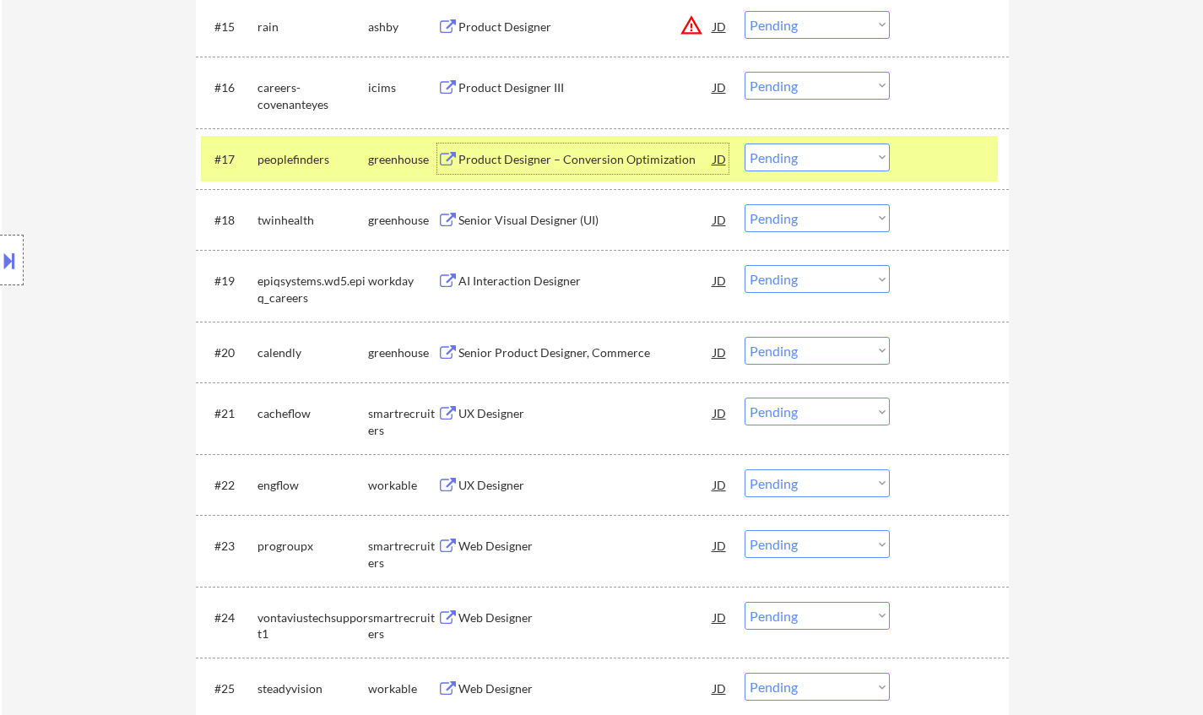
scroll to position [1491, 0]
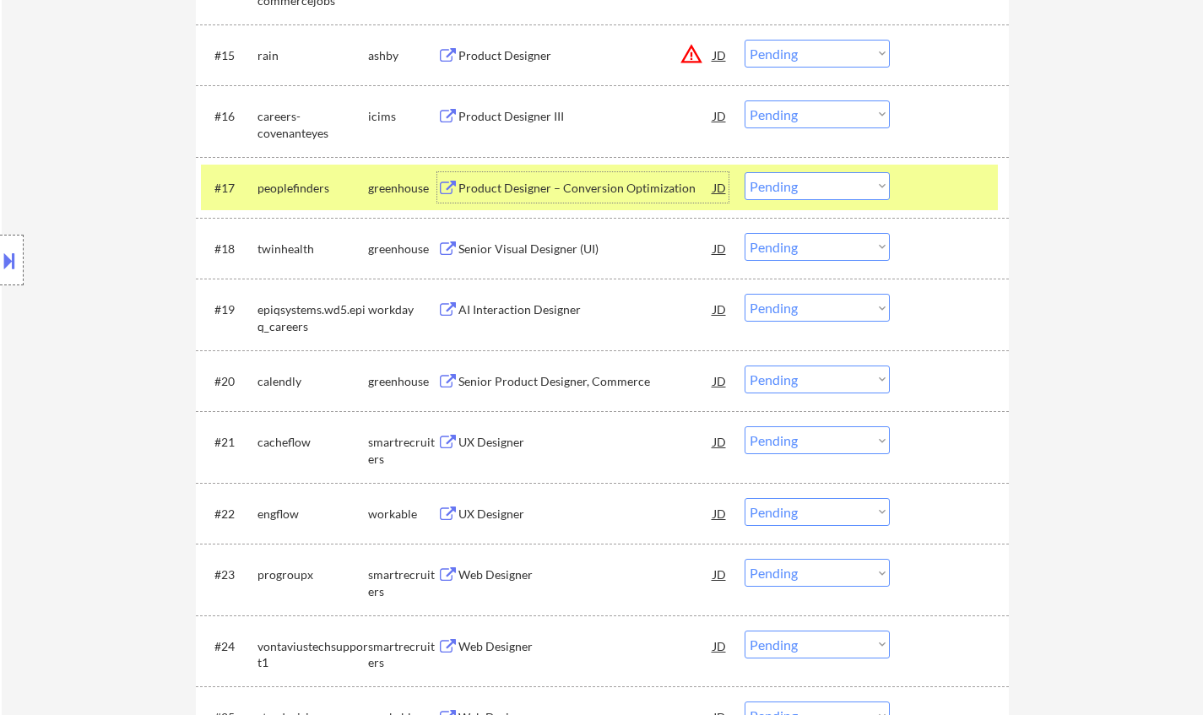
drag, startPoint x: 805, startPoint y: 186, endPoint x: 808, endPoint y: 198, distance: 12.1
click at [806, 187] on select "Choose an option... Pending Applied Excluded (Questions) Excluded (Expired) Exc…" at bounding box center [817, 186] width 145 height 28
click at [745, 172] on select "Choose an option... Pending Applied Excluded (Questions) Excluded (Expired) Exc…" at bounding box center [817, 186] width 145 height 28
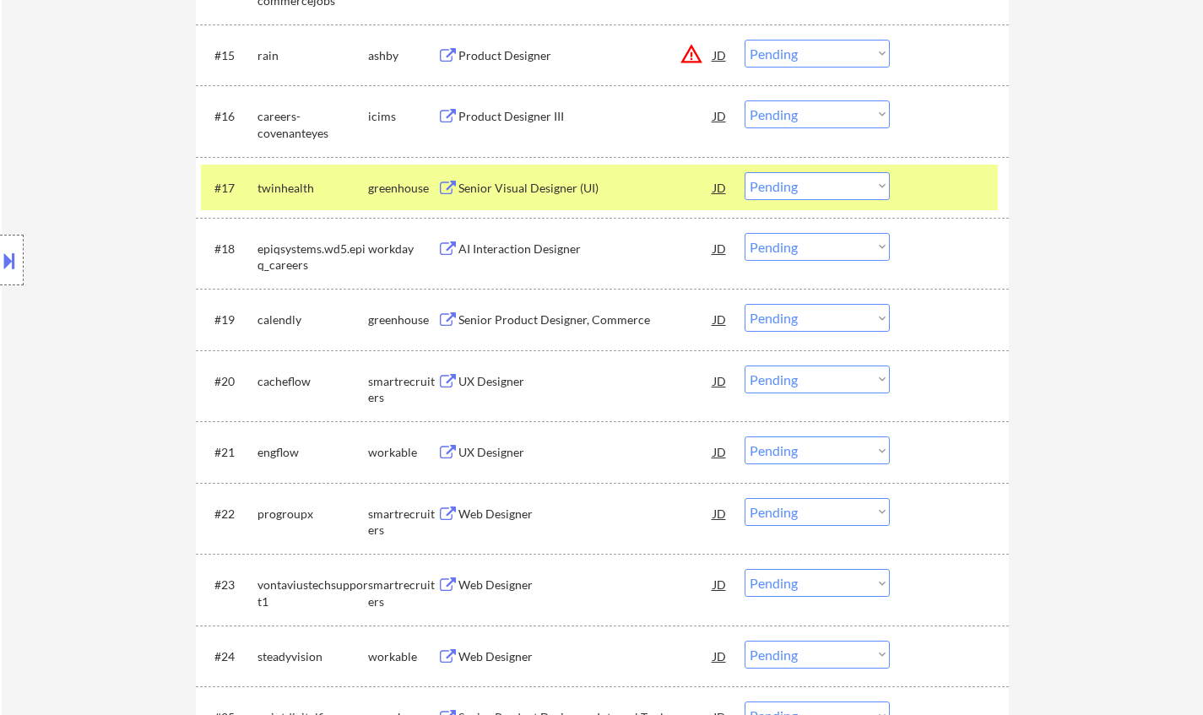
click at [520, 183] on div "Senior Visual Designer (UI)" at bounding box center [585, 188] width 255 height 17
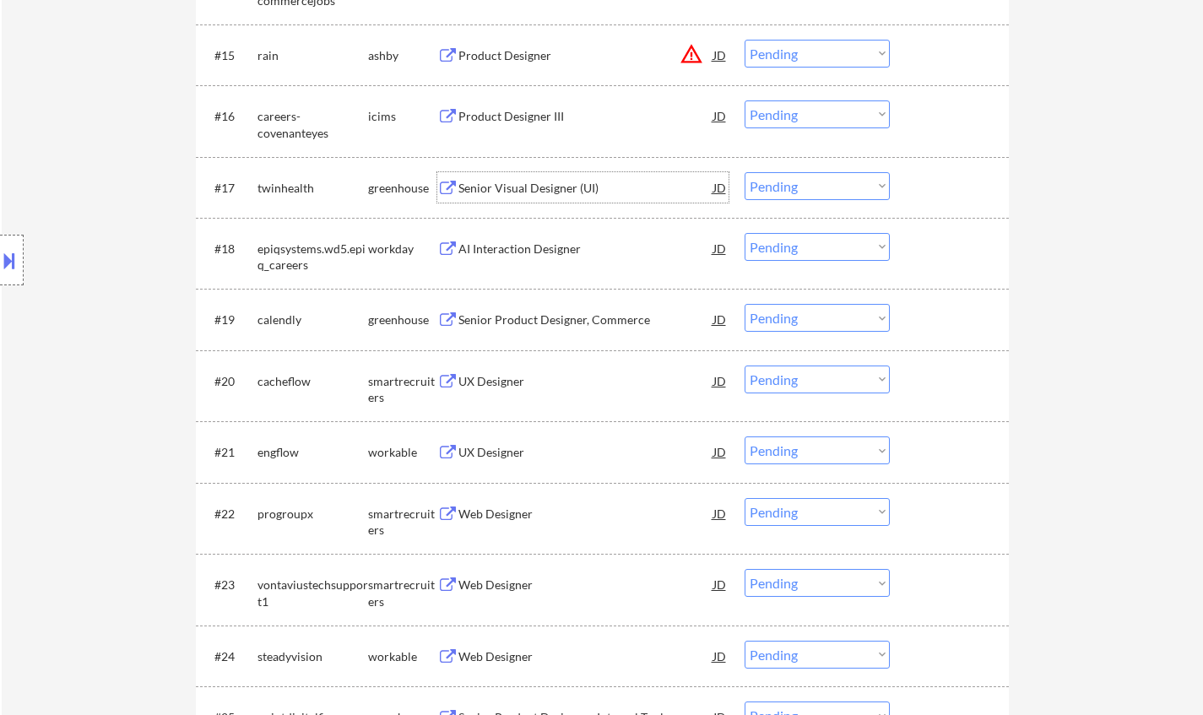
click at [0, 261] on button at bounding box center [9, 261] width 19 height 28
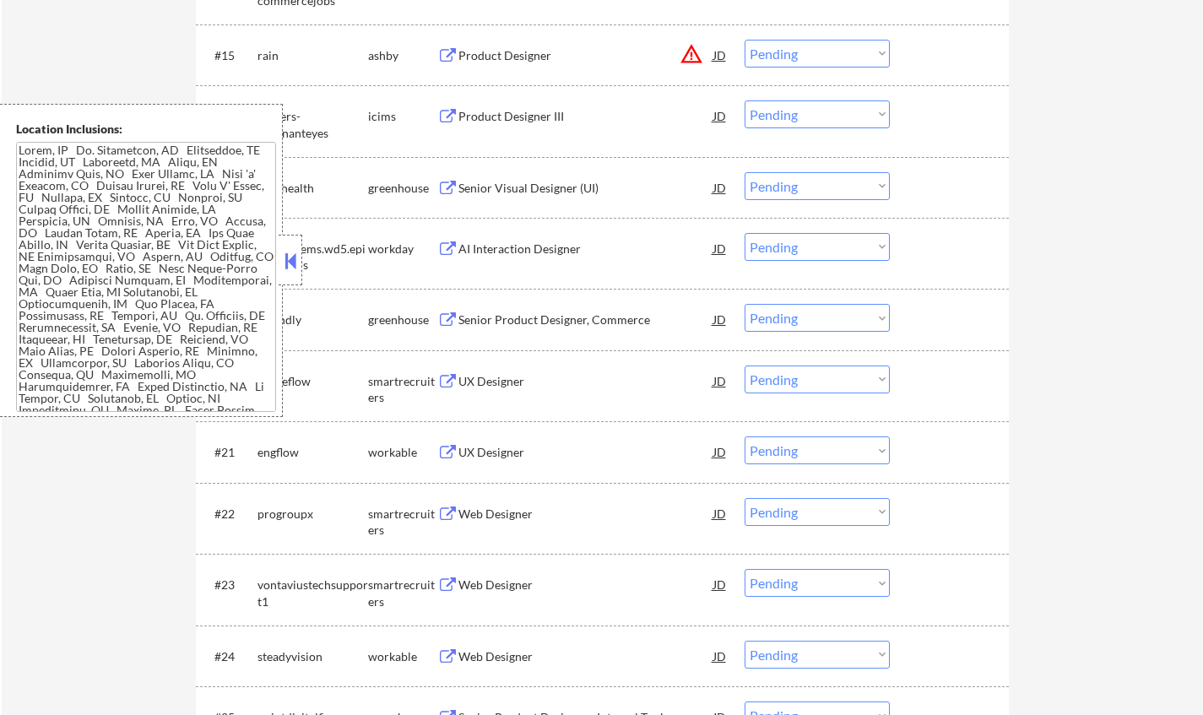
click at [285, 257] on button at bounding box center [290, 260] width 19 height 25
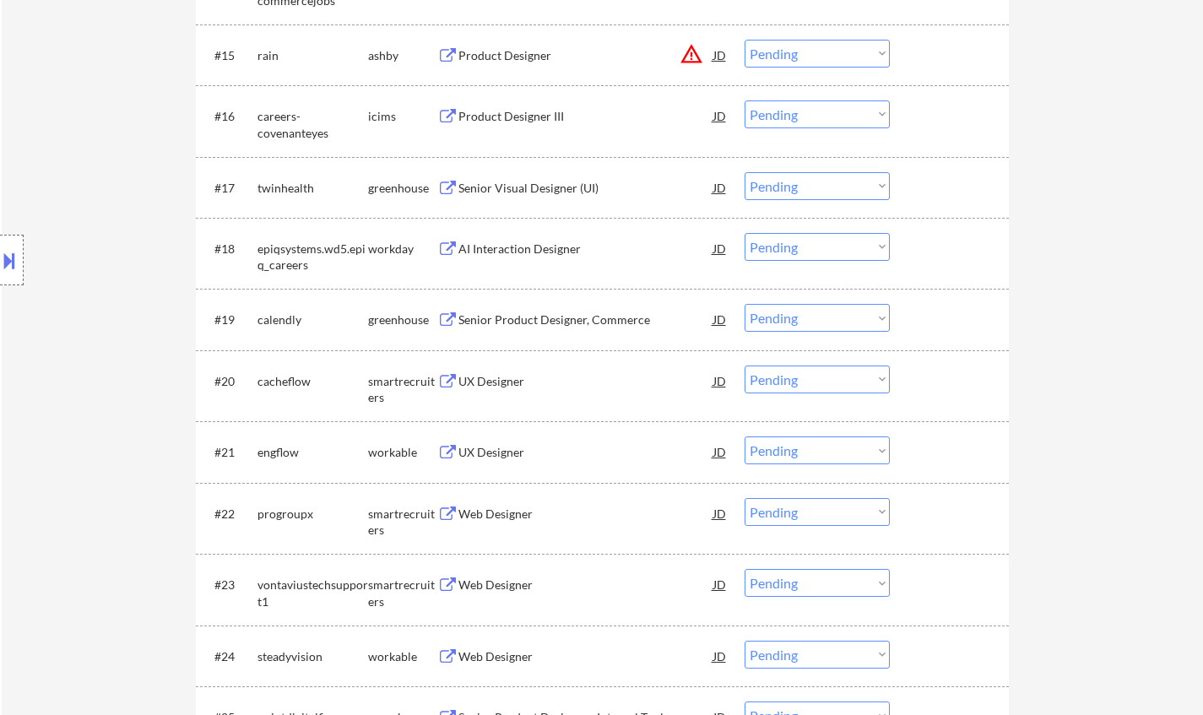
click at [19, 242] on div at bounding box center [12, 260] width 24 height 51
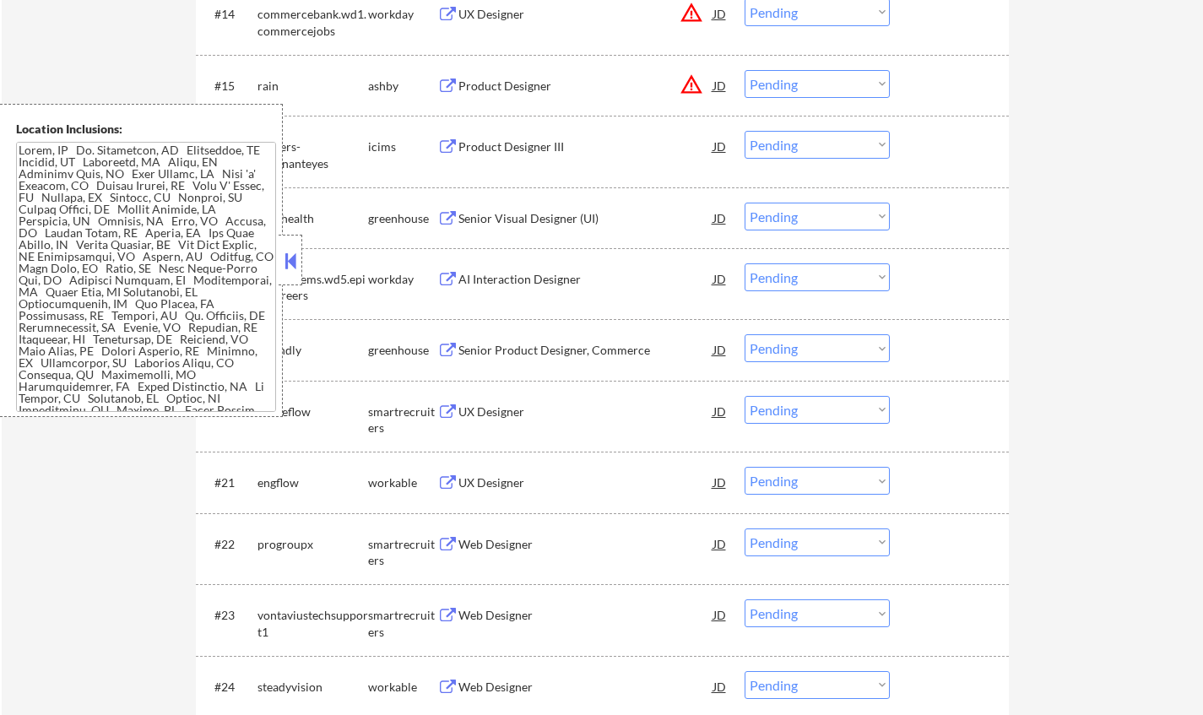
scroll to position [1407, 0]
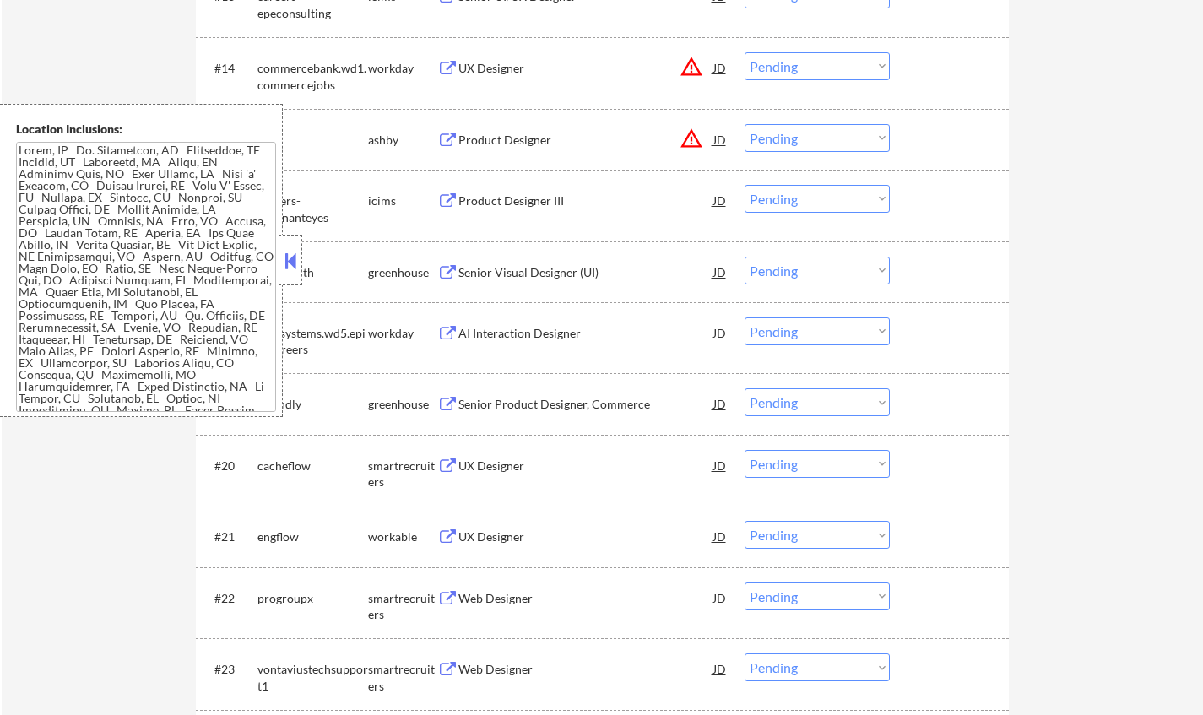
click at [288, 257] on button at bounding box center [290, 260] width 19 height 25
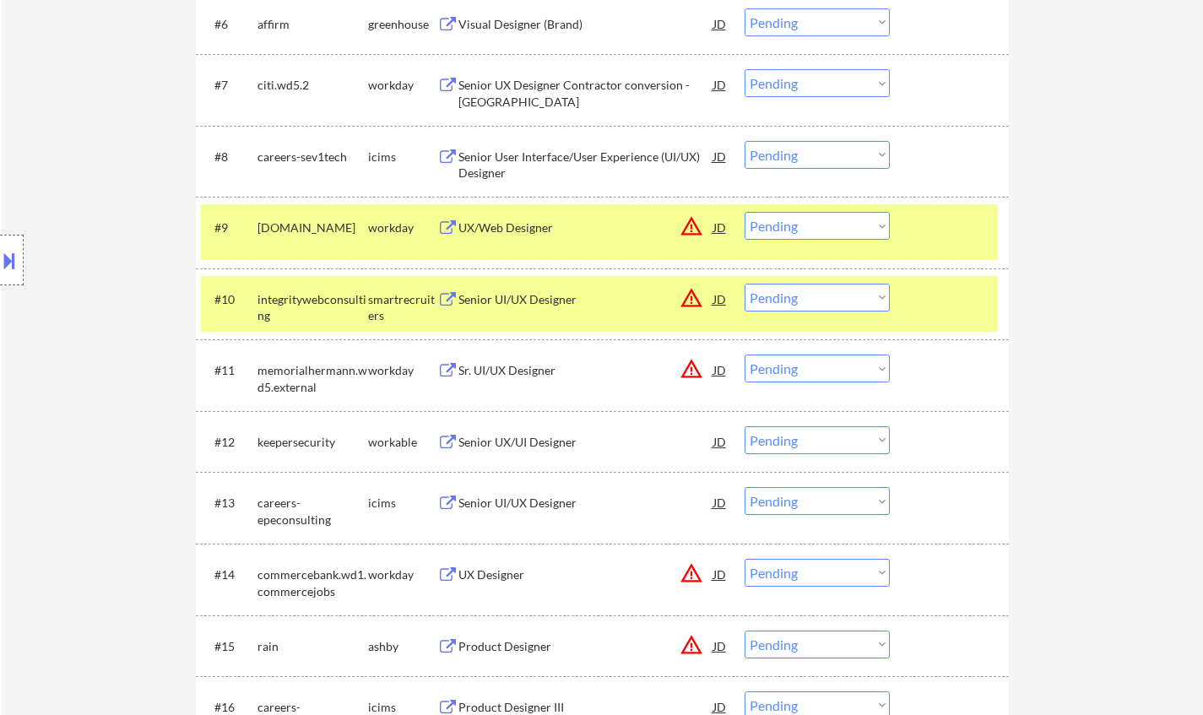
scroll to position [1238, 0]
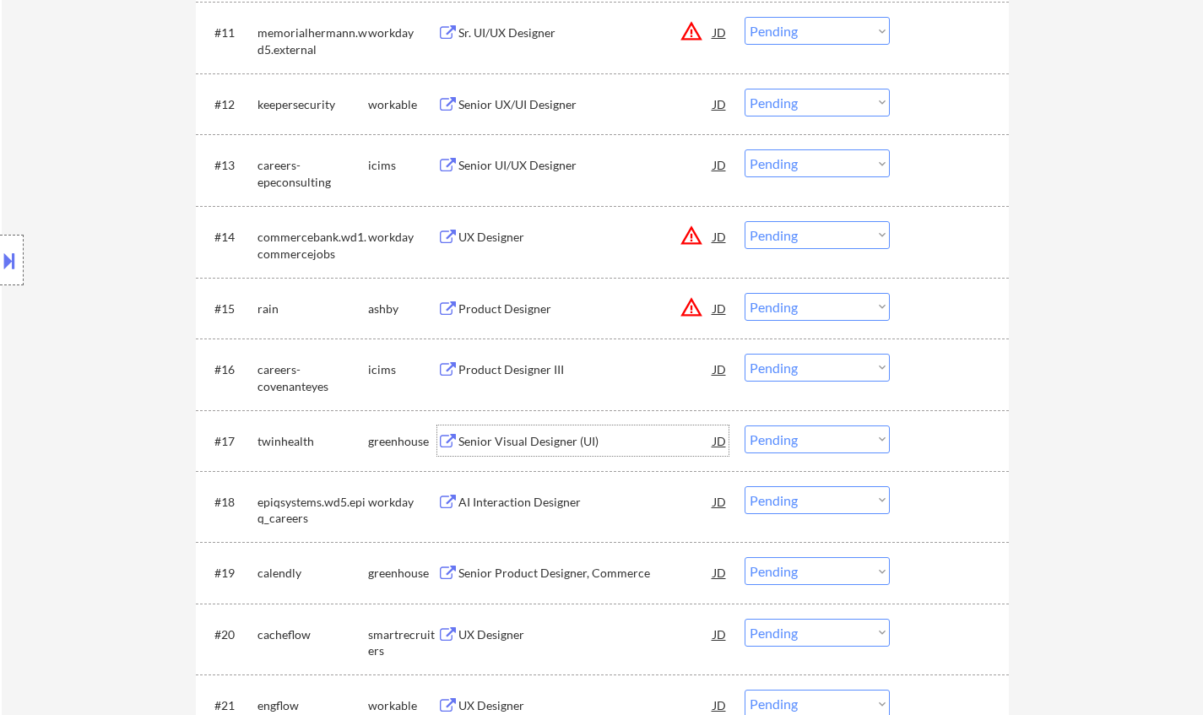
click at [551, 433] on div "Senior Visual Designer (UI)" at bounding box center [585, 441] width 255 height 17
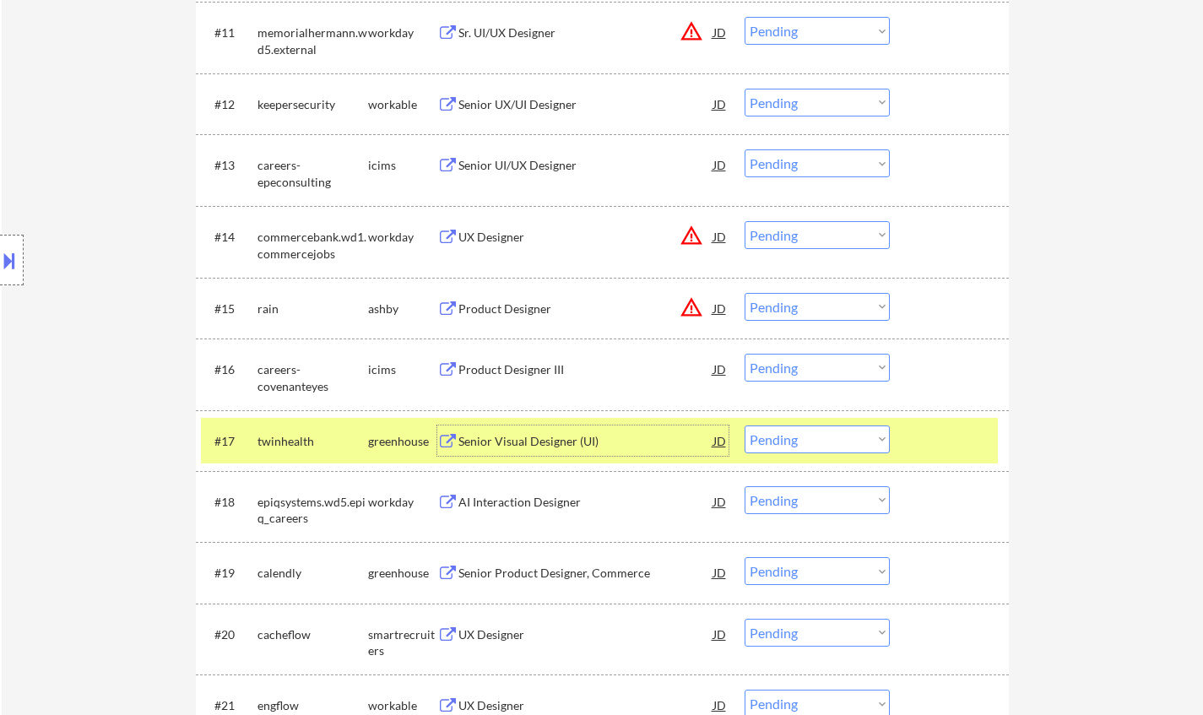
click at [807, 439] on select "Choose an option... Pending Applied Excluded (Questions) Excluded (Expired) Exc…" at bounding box center [817, 440] width 145 height 28
click at [745, 426] on select "Choose an option... Pending Applied Excluded (Questions) Excluded (Expired) Exc…" at bounding box center [817, 440] width 145 height 28
select select ""pending""
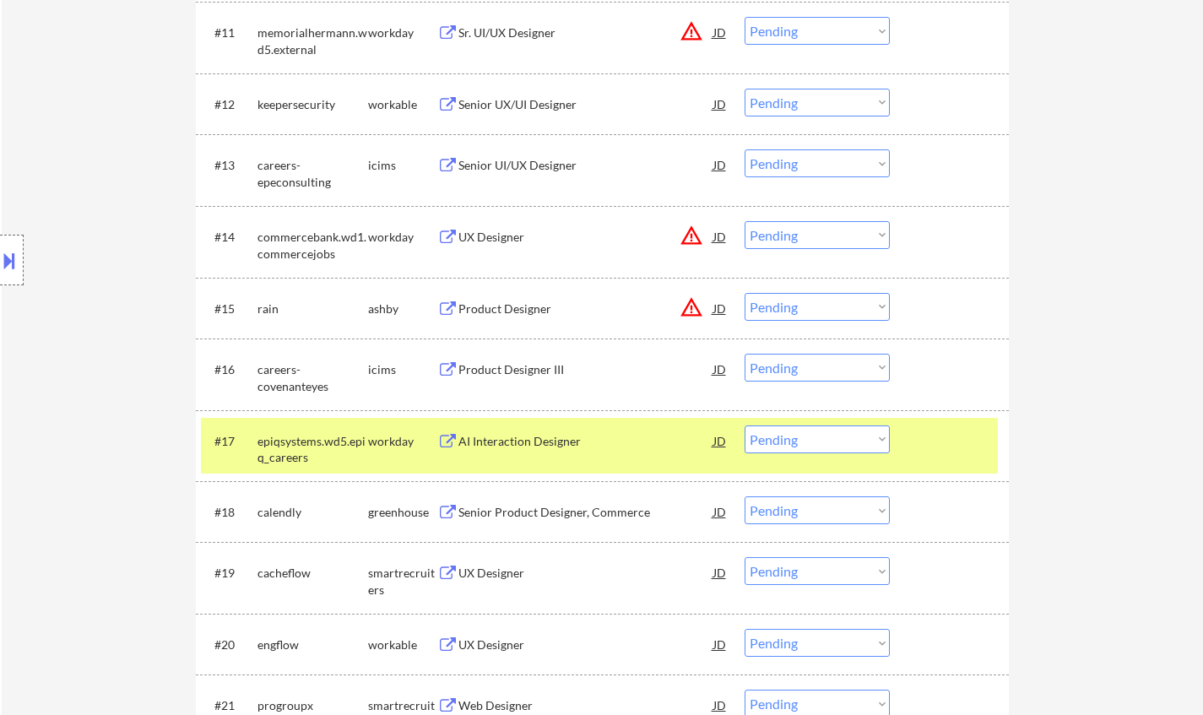
click at [518, 508] on div "Senior Product Designer, Commerce" at bounding box center [585, 512] width 255 height 17
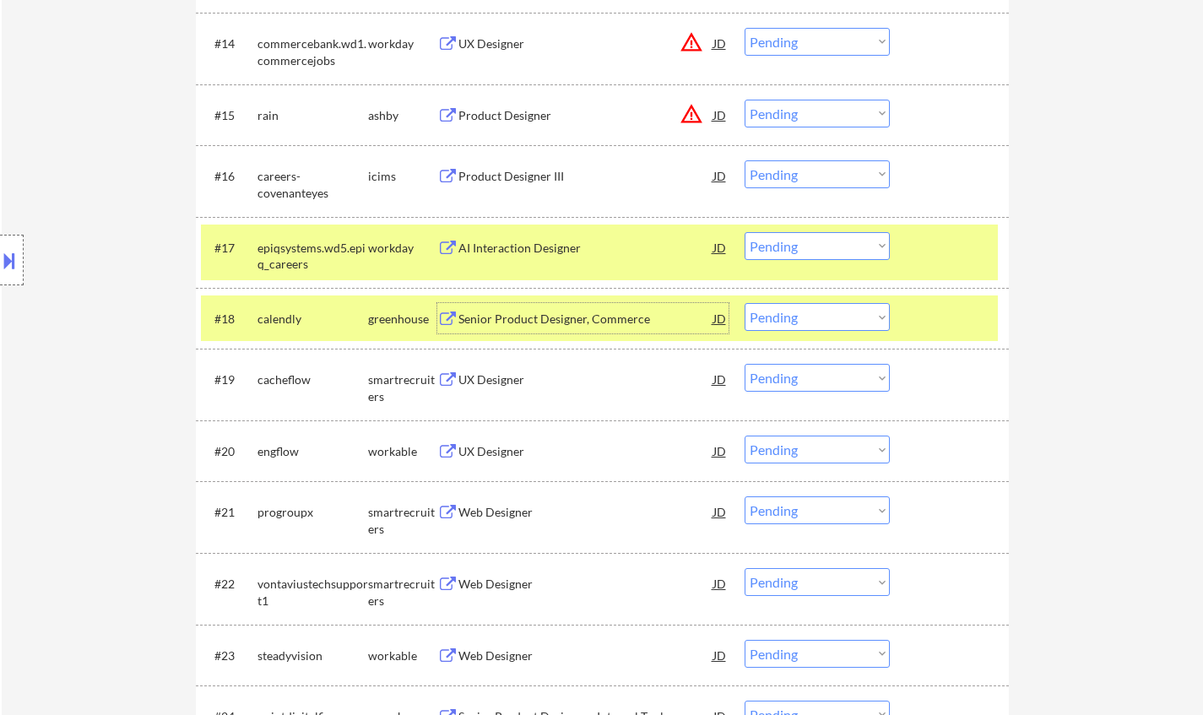
scroll to position [1491, 0]
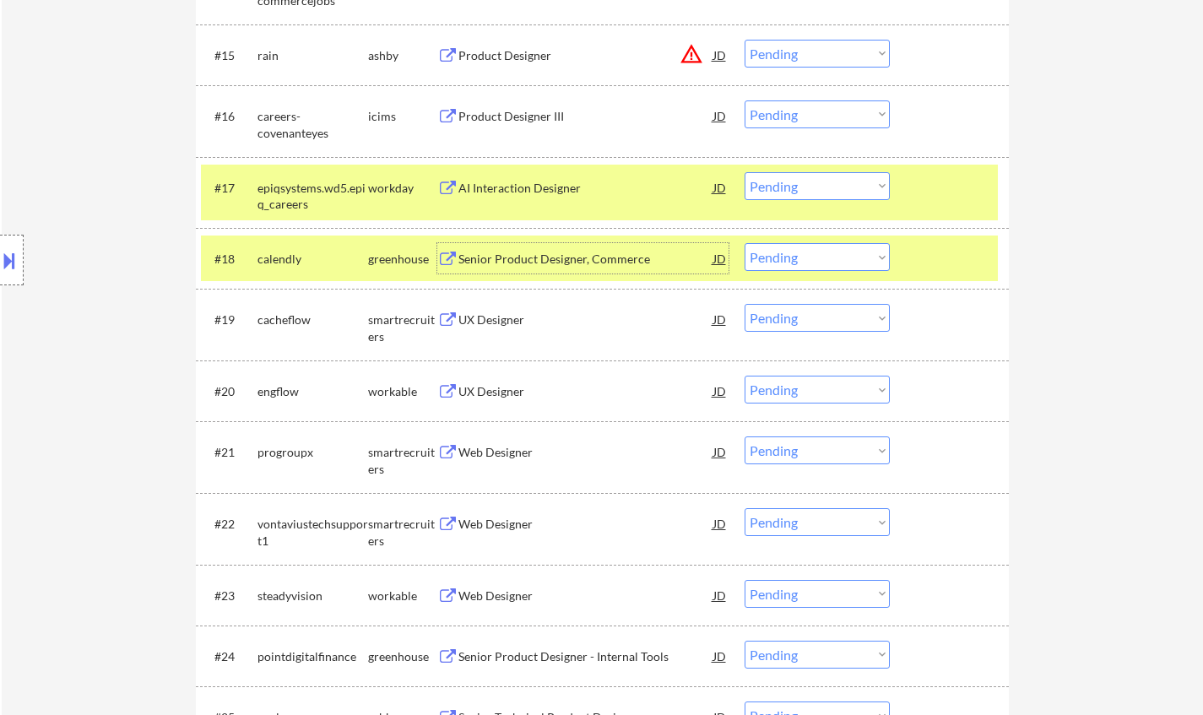
click at [795, 260] on select "Choose an option... Pending Applied Excluded (Questions) Excluded (Expired) Exc…" at bounding box center [817, 257] width 145 height 28
click at [745, 243] on select "Choose an option... Pending Applied Excluded (Questions) Excluded (Expired) Exc…" at bounding box center [817, 257] width 145 height 28
select select ""pending""
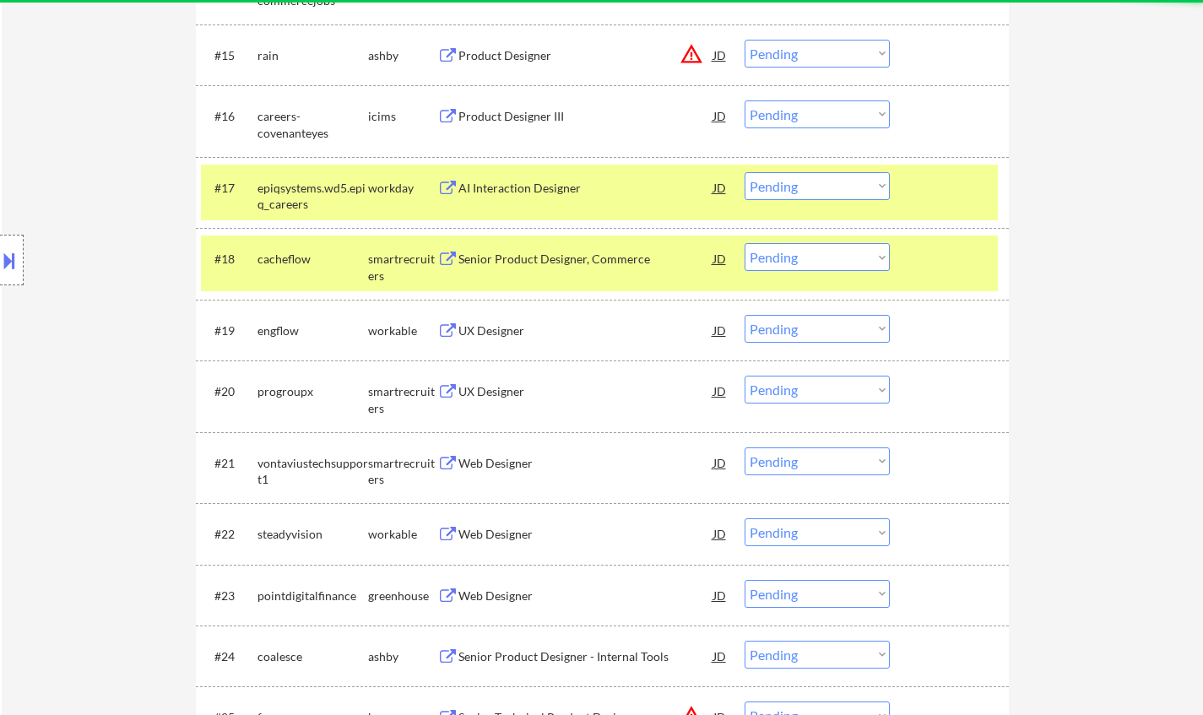
click at [480, 333] on div "UX Designer" at bounding box center [585, 331] width 255 height 17
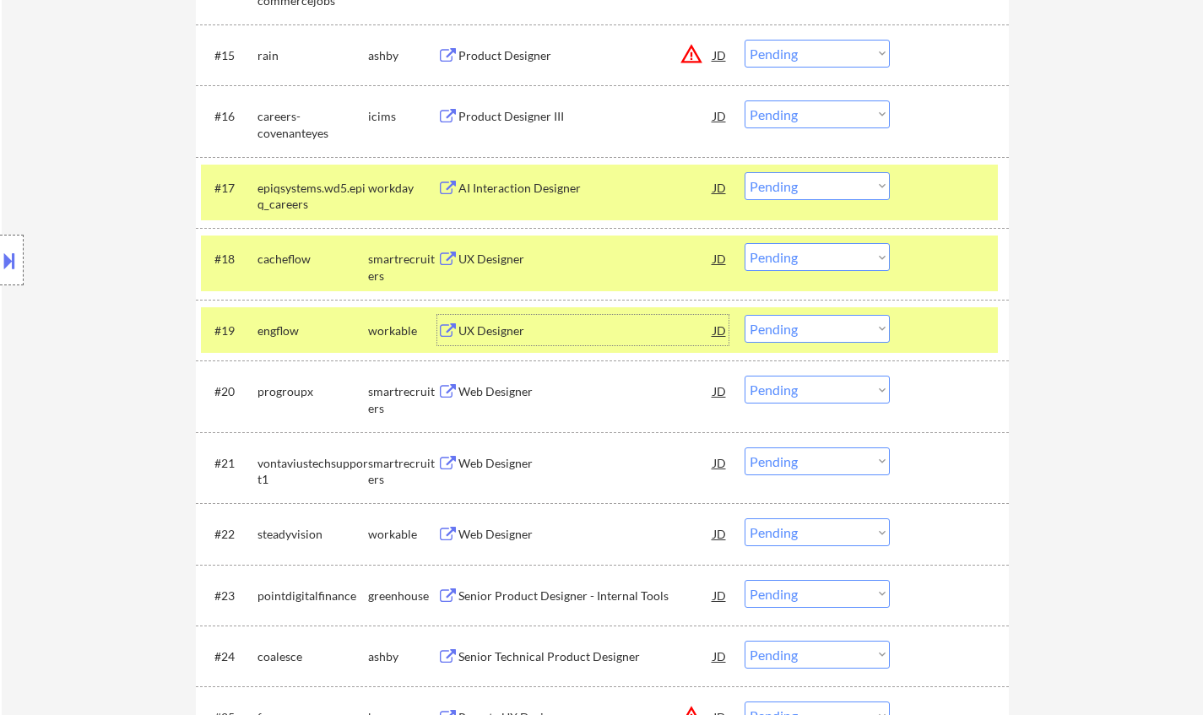
drag, startPoint x: 812, startPoint y: 330, endPoint x: 816, endPoint y: 339, distance: 10.2
click at [812, 330] on select "Choose an option... Pending Applied Excluded (Questions) Excluded (Expired) Exc…" at bounding box center [817, 329] width 145 height 28
click at [745, 315] on select "Choose an option... Pending Applied Excluded (Questions) Excluded (Expired) Exc…" at bounding box center [817, 329] width 145 height 28
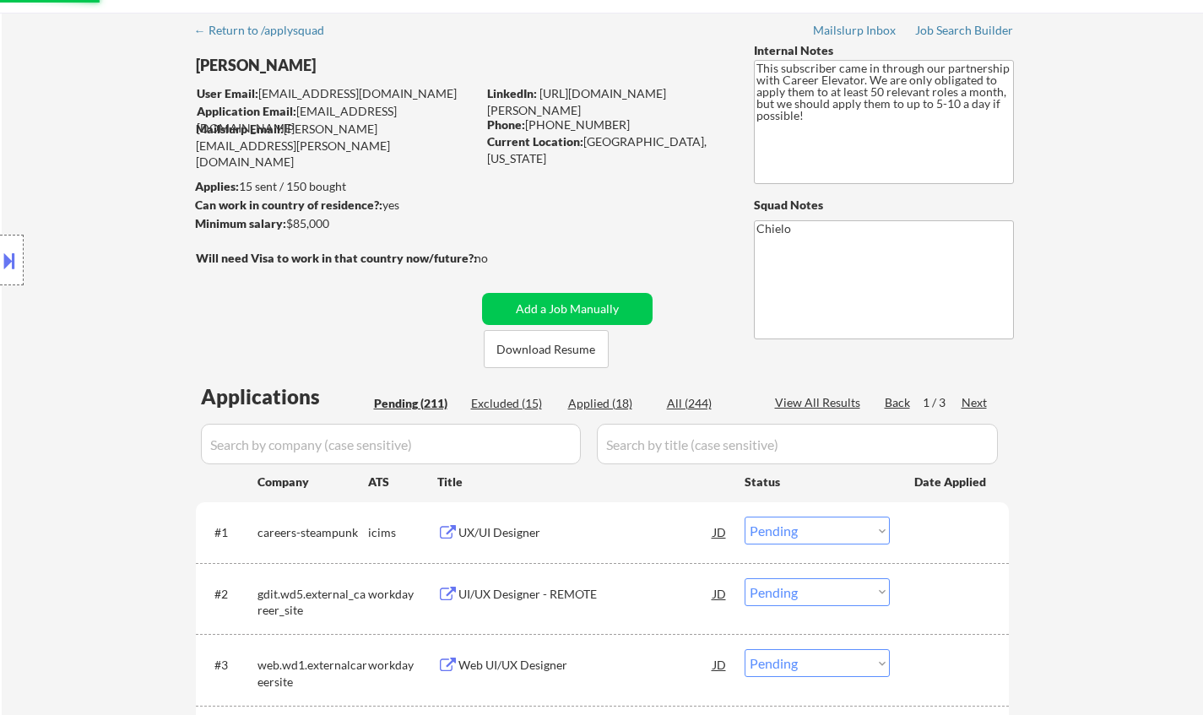
scroll to position [0, 0]
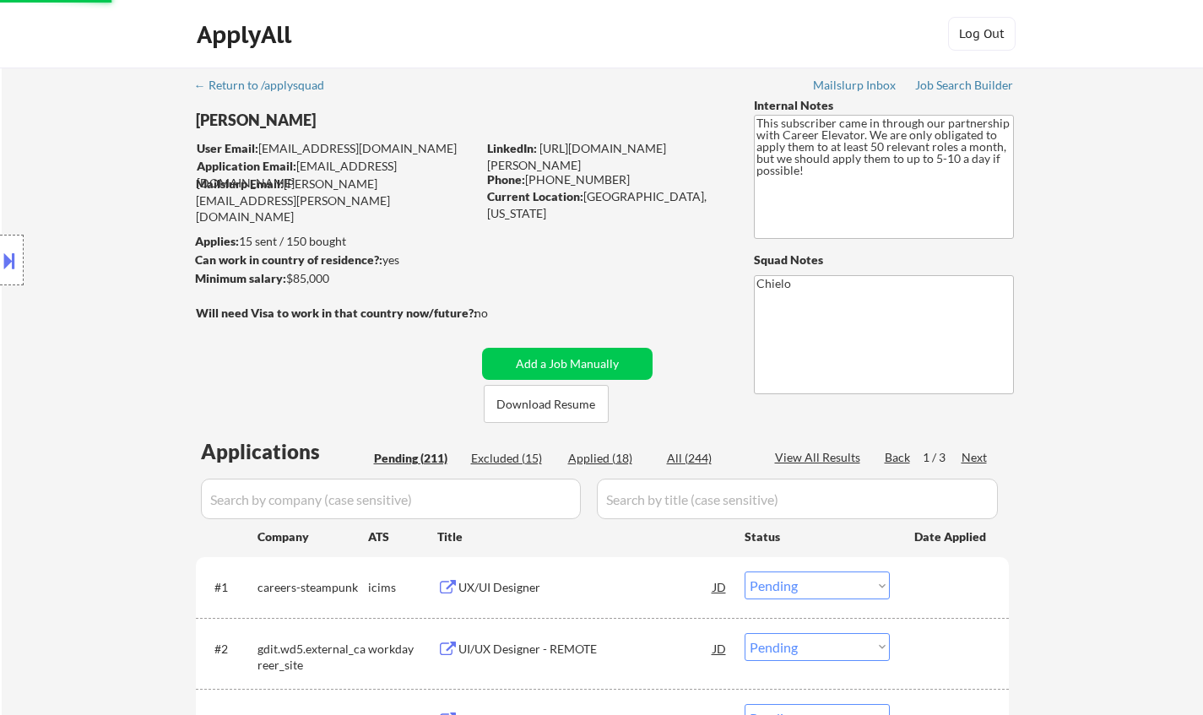
select select ""pending""
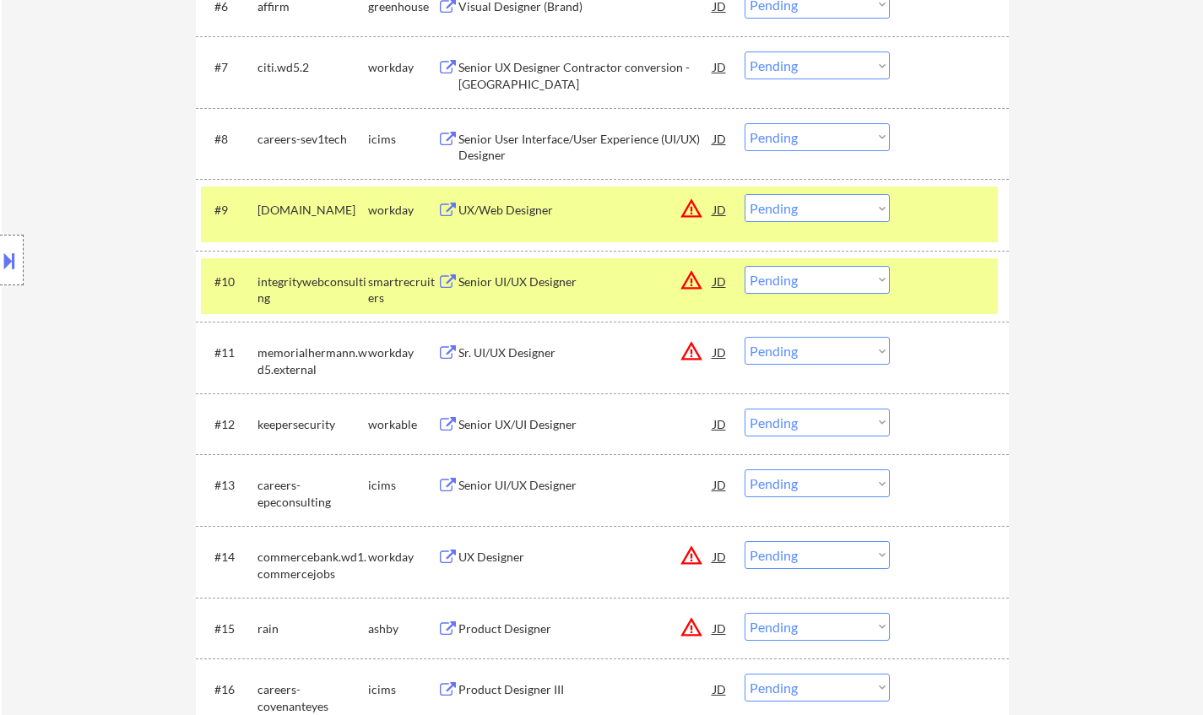
scroll to position [929, 0]
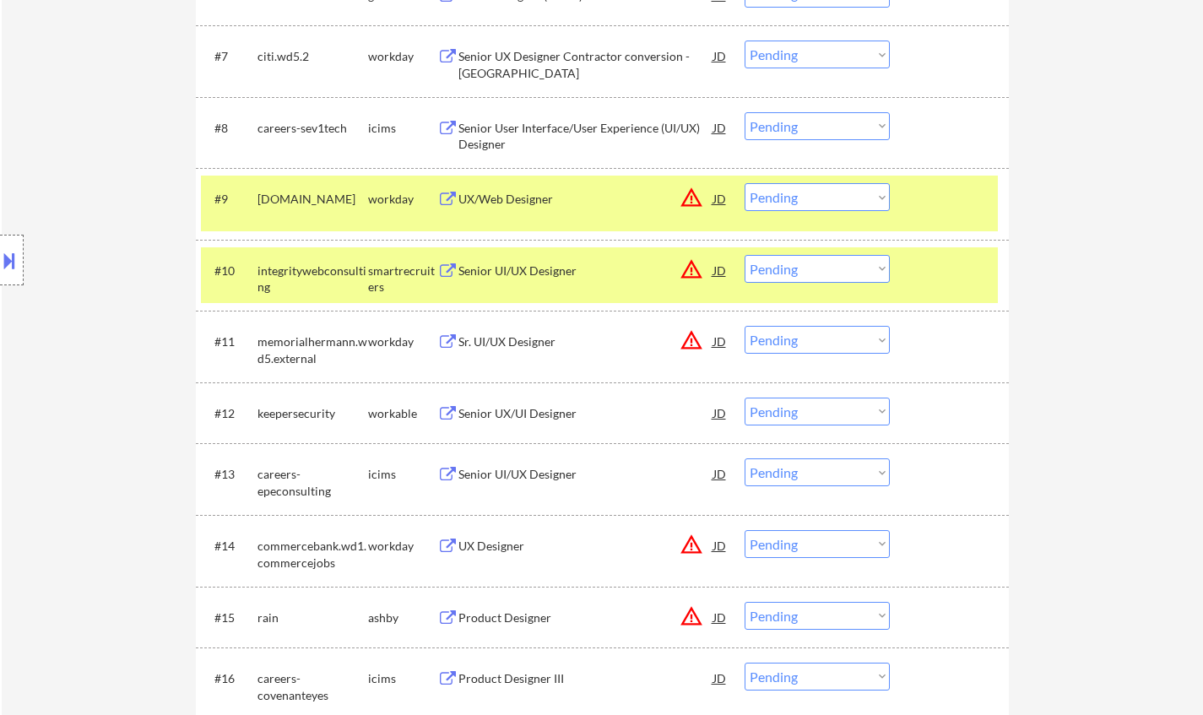
click at [536, 410] on div "Senior UX/UI Designer" at bounding box center [585, 413] width 255 height 17
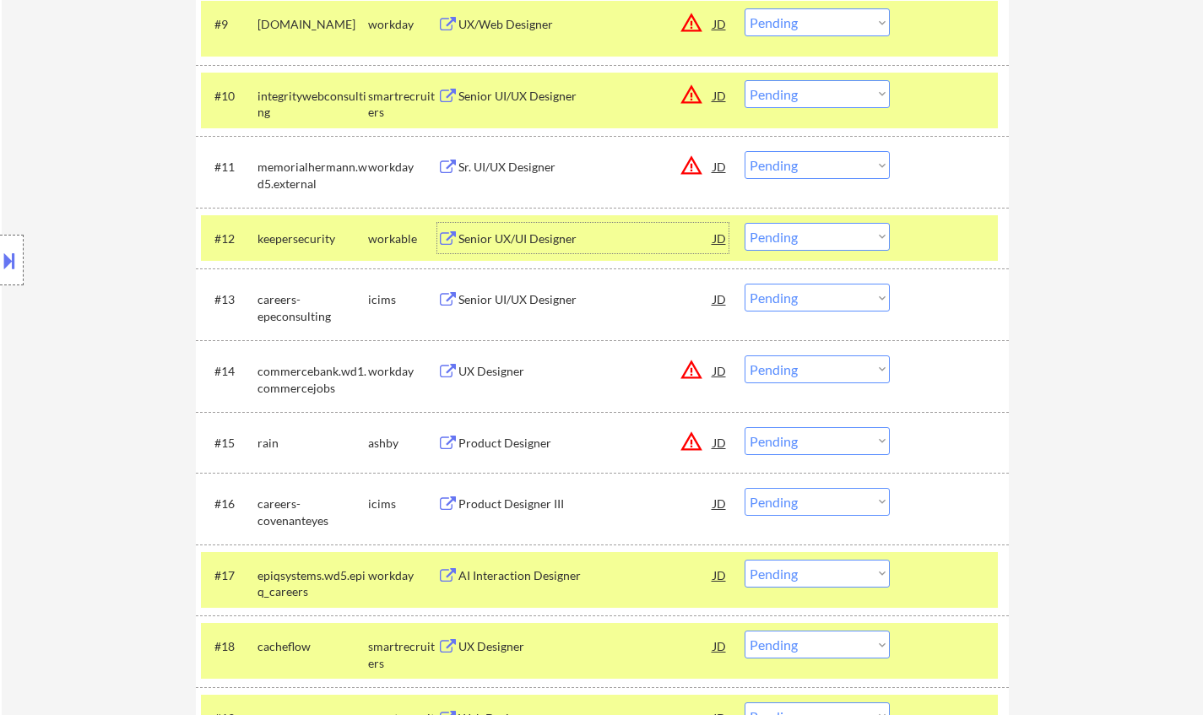
scroll to position [1266, 0]
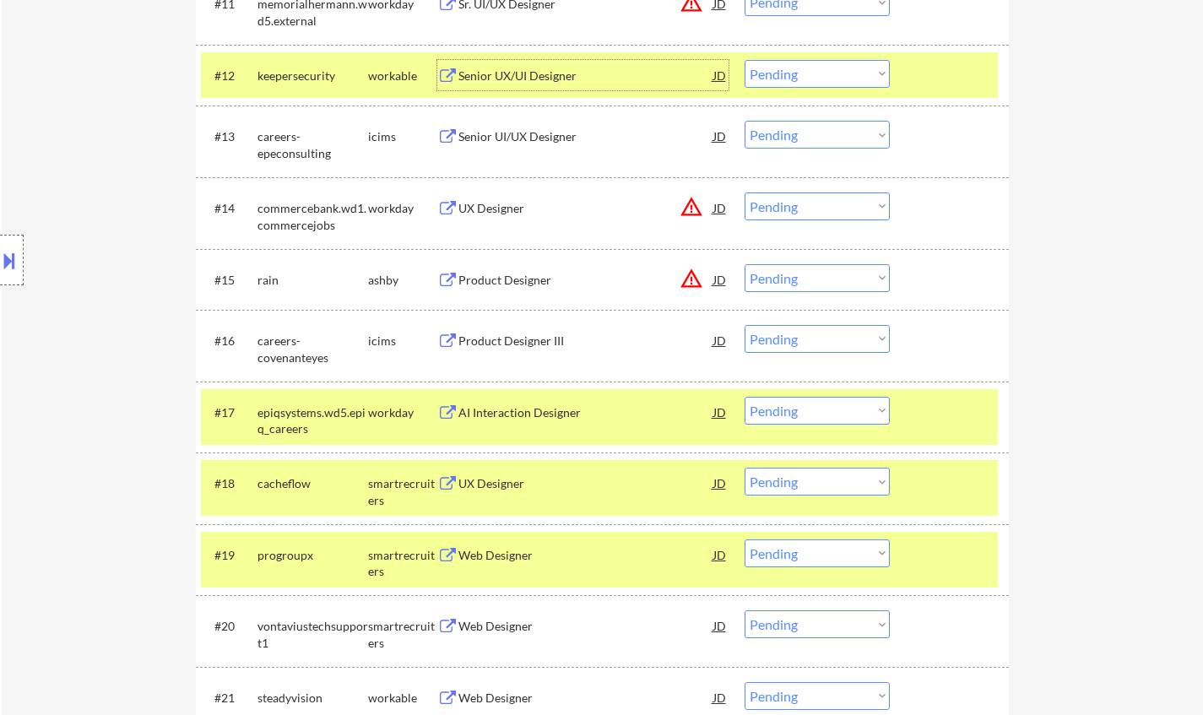
click at [713, 282] on div "JD" at bounding box center [720, 279] width 17 height 30
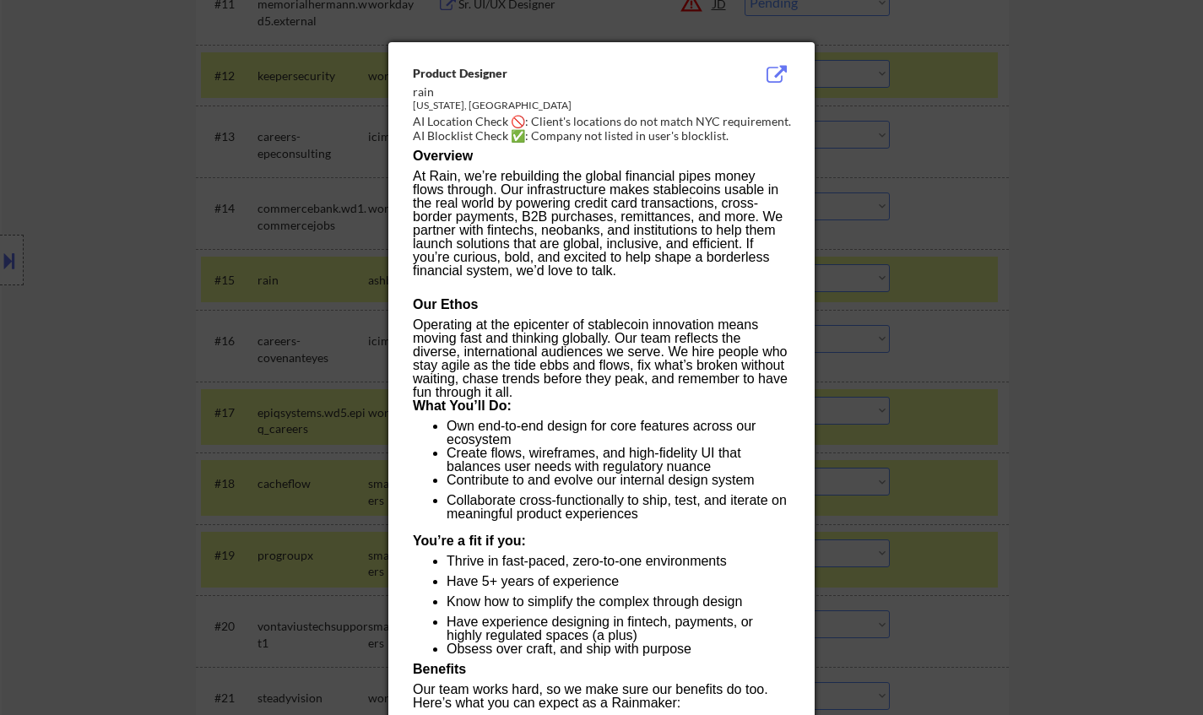
click at [1043, 343] on div at bounding box center [601, 357] width 1203 height 715
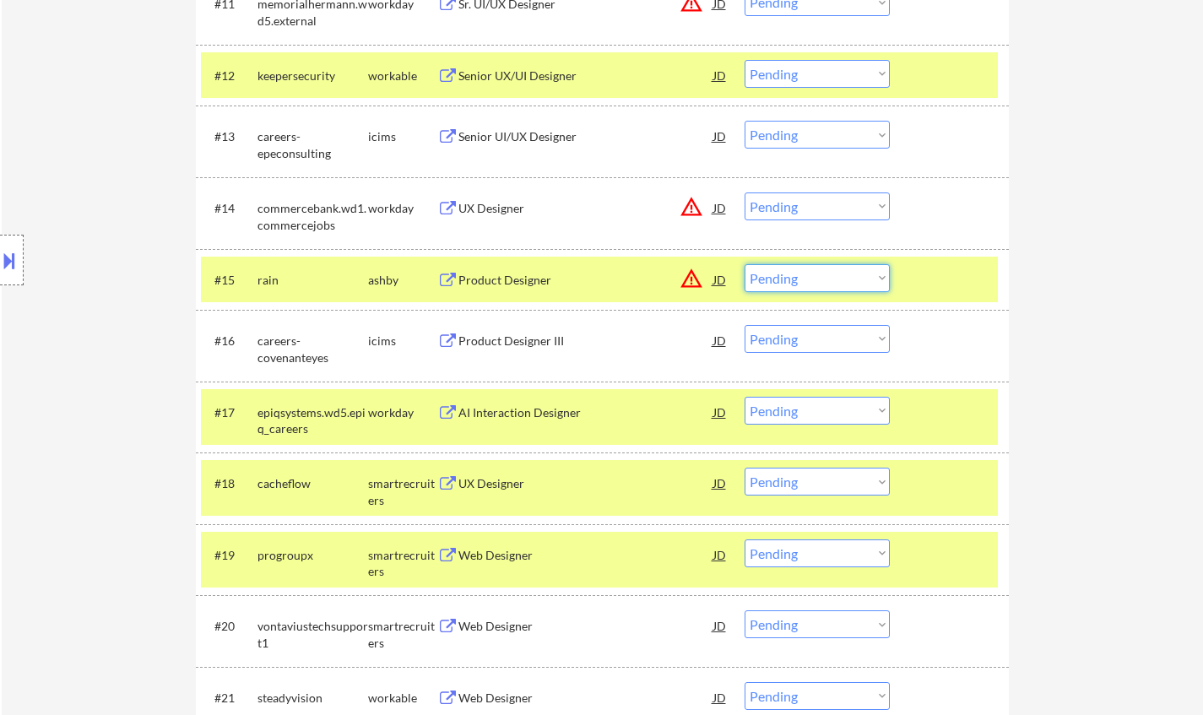
click at [804, 279] on select "Choose an option... Pending Applied Excluded (Questions) Excluded (Expired) Exc…" at bounding box center [817, 278] width 145 height 28
click at [745, 264] on select "Choose an option... Pending Applied Excluded (Questions) Excluded (Expired) Exc…" at bounding box center [817, 278] width 145 height 28
select select ""pending""
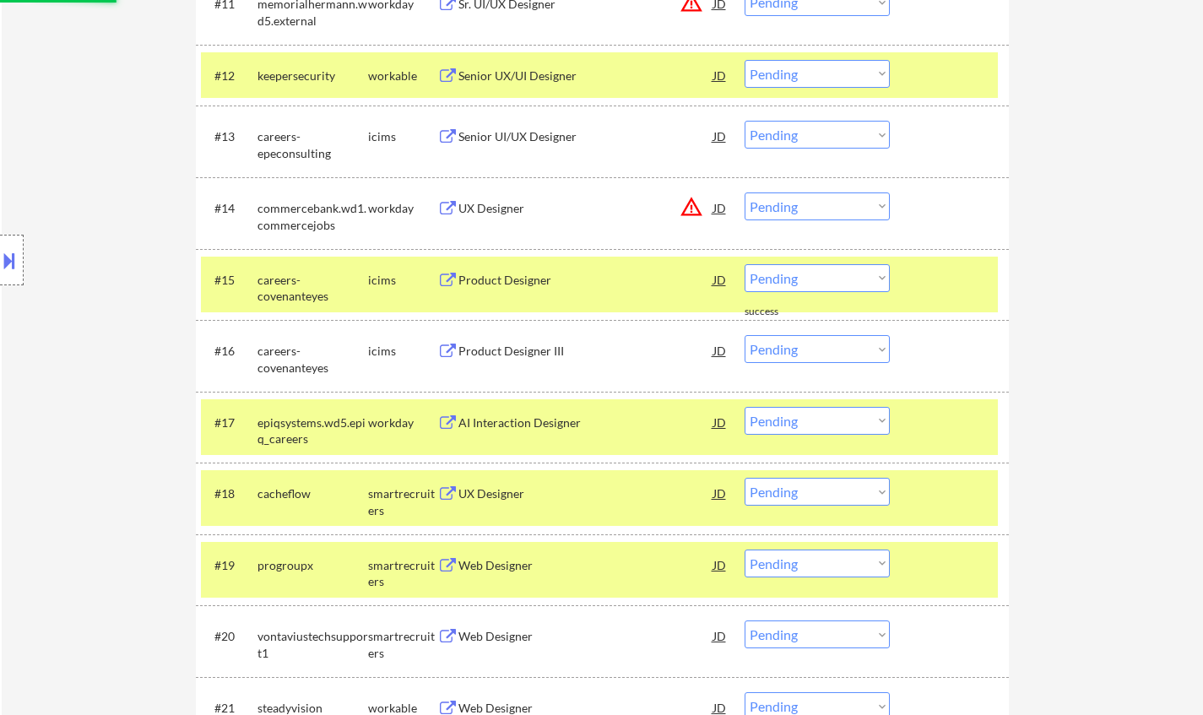
click at [800, 209] on select "Choose an option... Pending Applied Excluded (Questions) Excluded (Expired) Exc…" at bounding box center [817, 206] width 145 height 28
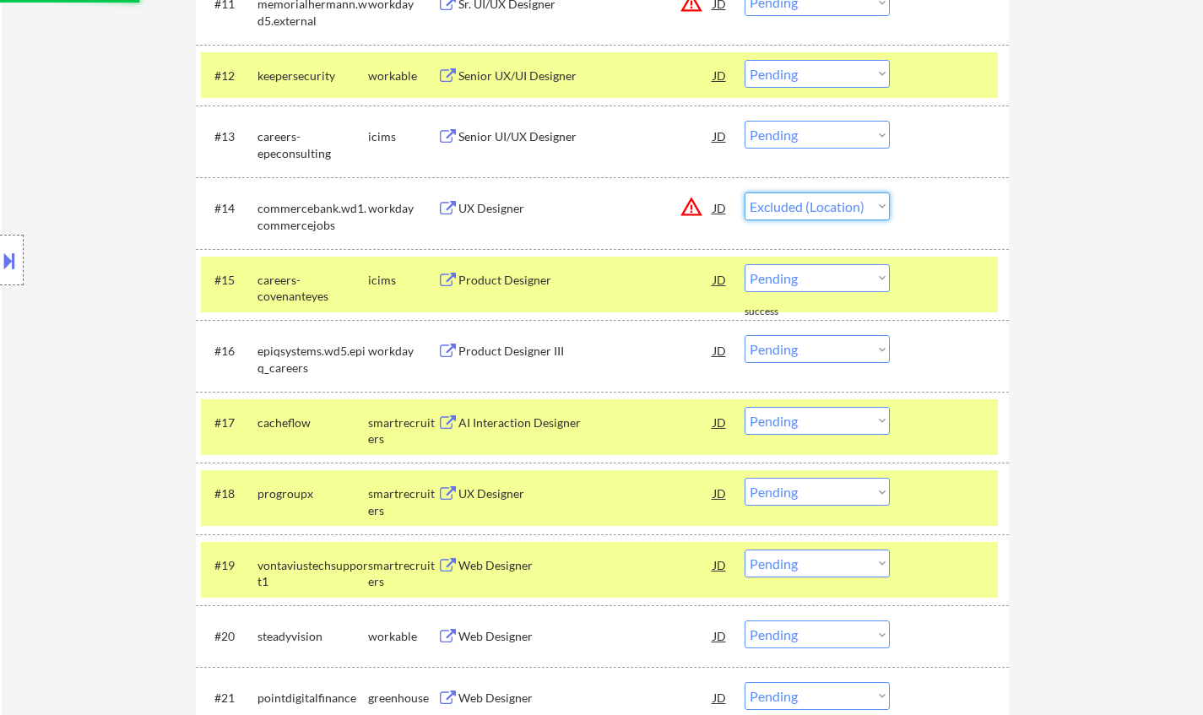
click at [745, 192] on select "Choose an option... Pending Applied Excluded (Questions) Excluded (Expired) Exc…" at bounding box center [817, 206] width 145 height 28
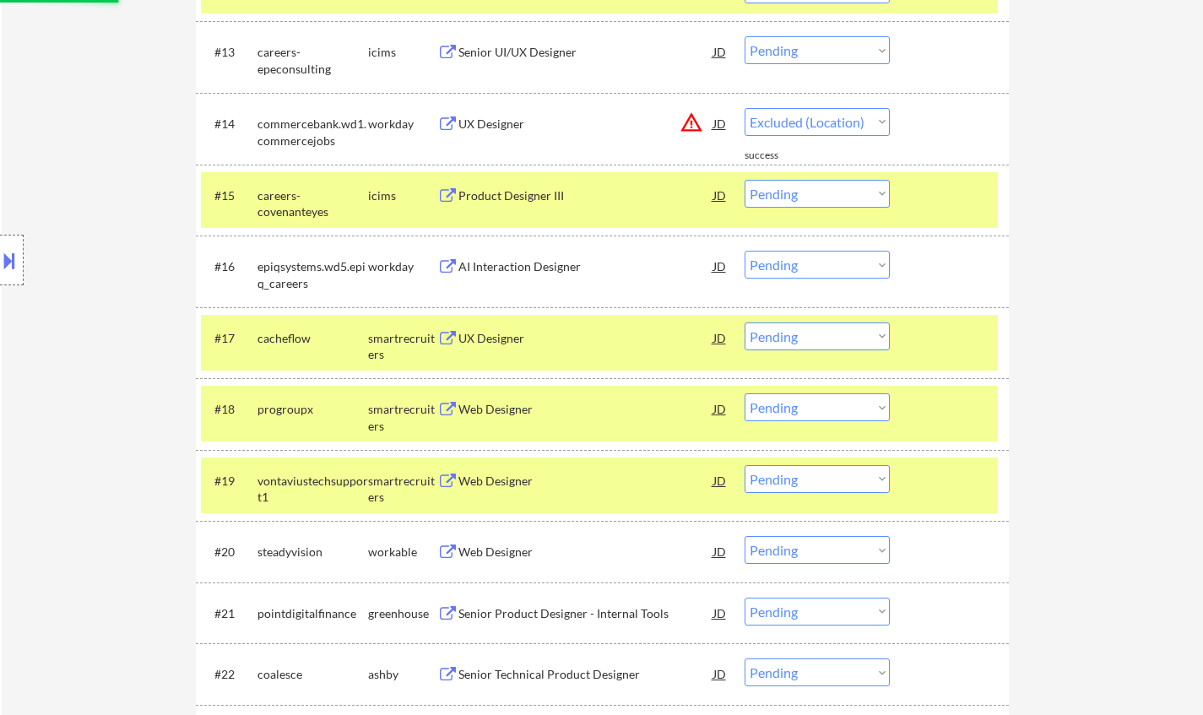
select select ""pending""
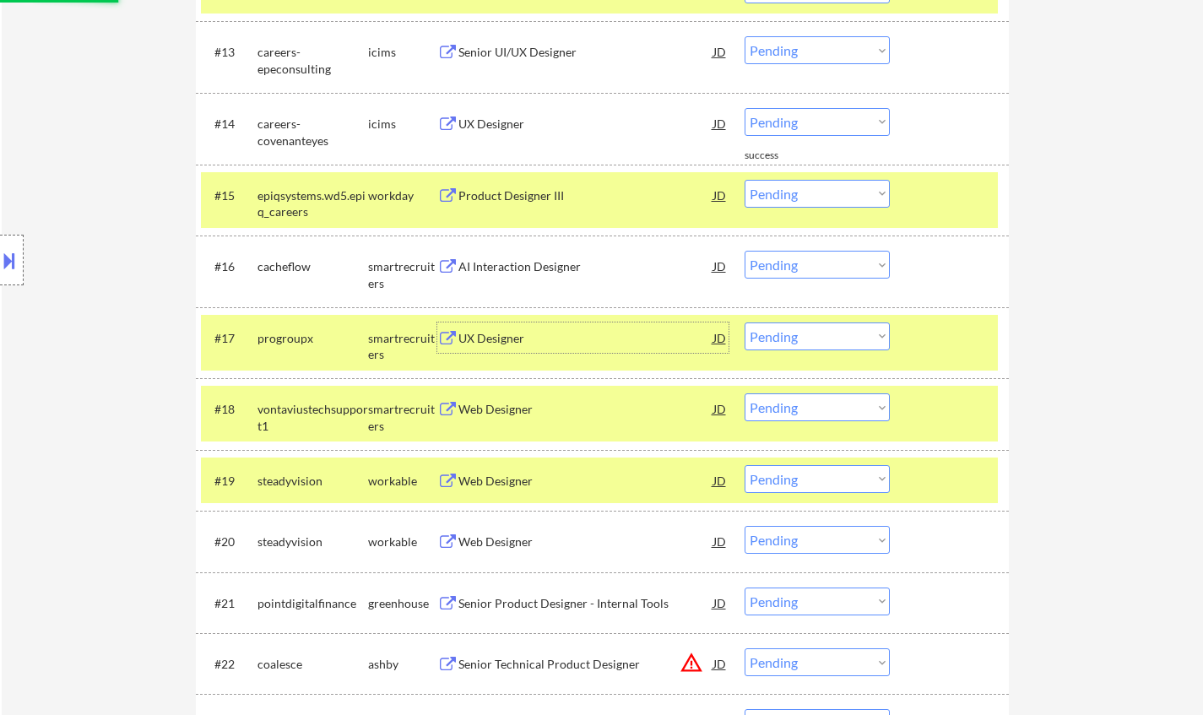
click at [496, 341] on div "UX Designer" at bounding box center [585, 338] width 255 height 17
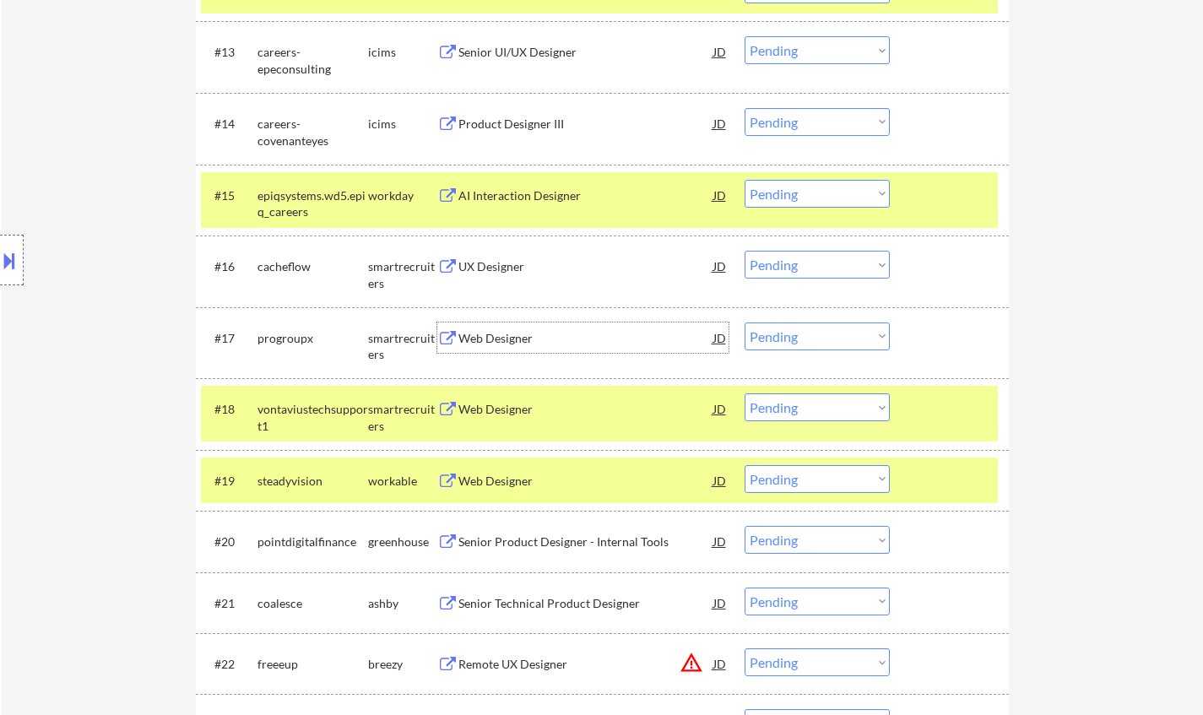
click at [787, 336] on select "Choose an option... Pending Applied Excluded (Questions) Excluded (Expired) Exc…" at bounding box center [817, 337] width 145 height 28
click at [745, 323] on select "Choose an option... Pending Applied Excluded (Questions) Excluded (Expired) Exc…" at bounding box center [817, 337] width 145 height 28
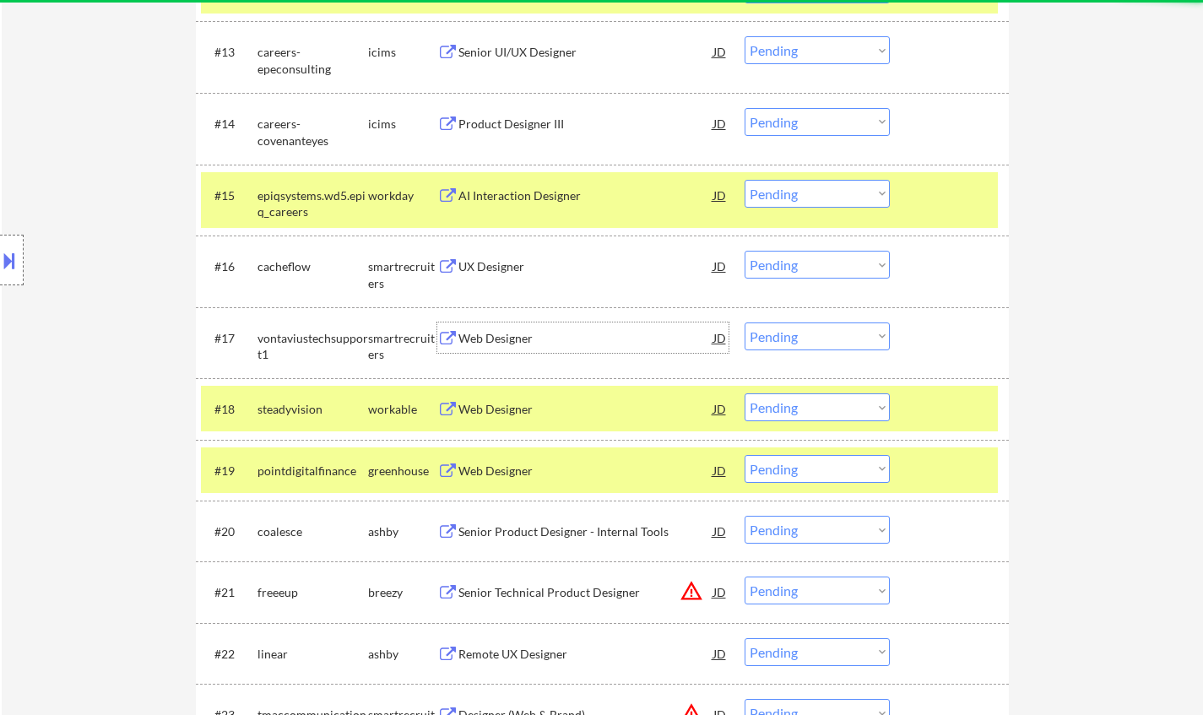
click at [475, 344] on div "Web Designer" at bounding box center [585, 338] width 255 height 17
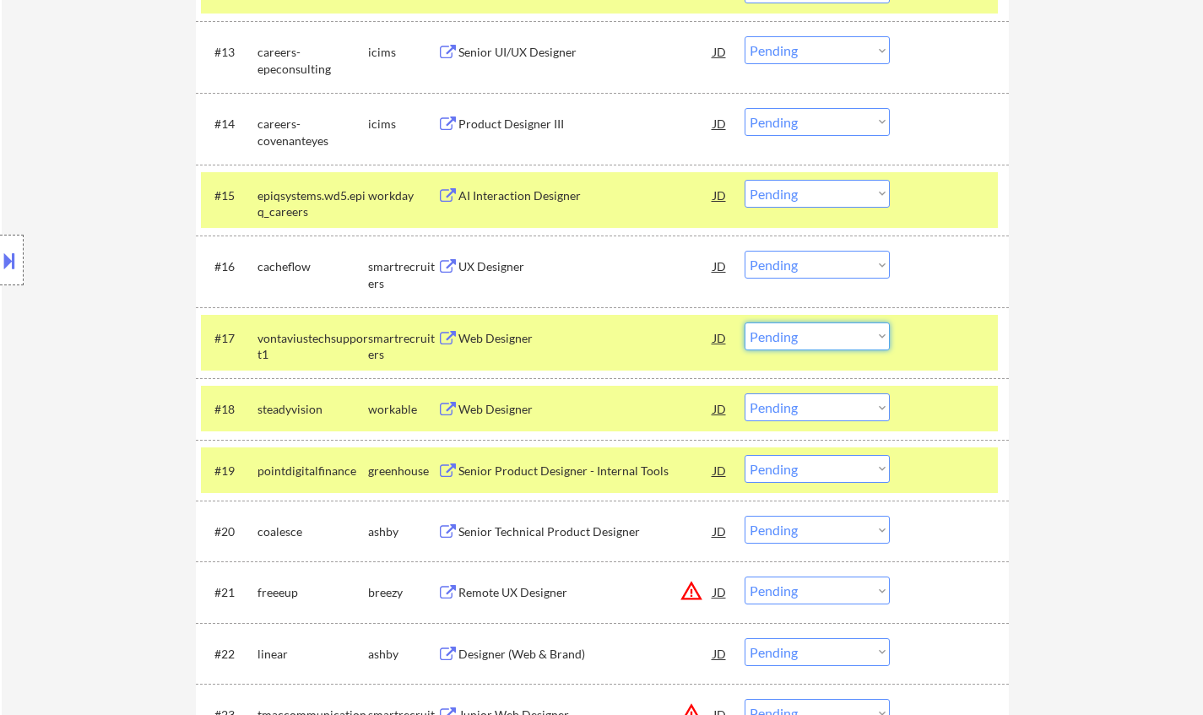
click at [886, 337] on select "Choose an option... Pending Applied Excluded (Questions) Excluded (Expired) Exc…" at bounding box center [817, 337] width 145 height 28
click at [745, 323] on select "Choose an option... Pending Applied Excluded (Questions) Excluded (Expired) Exc…" at bounding box center [817, 337] width 145 height 28
select select ""pending""
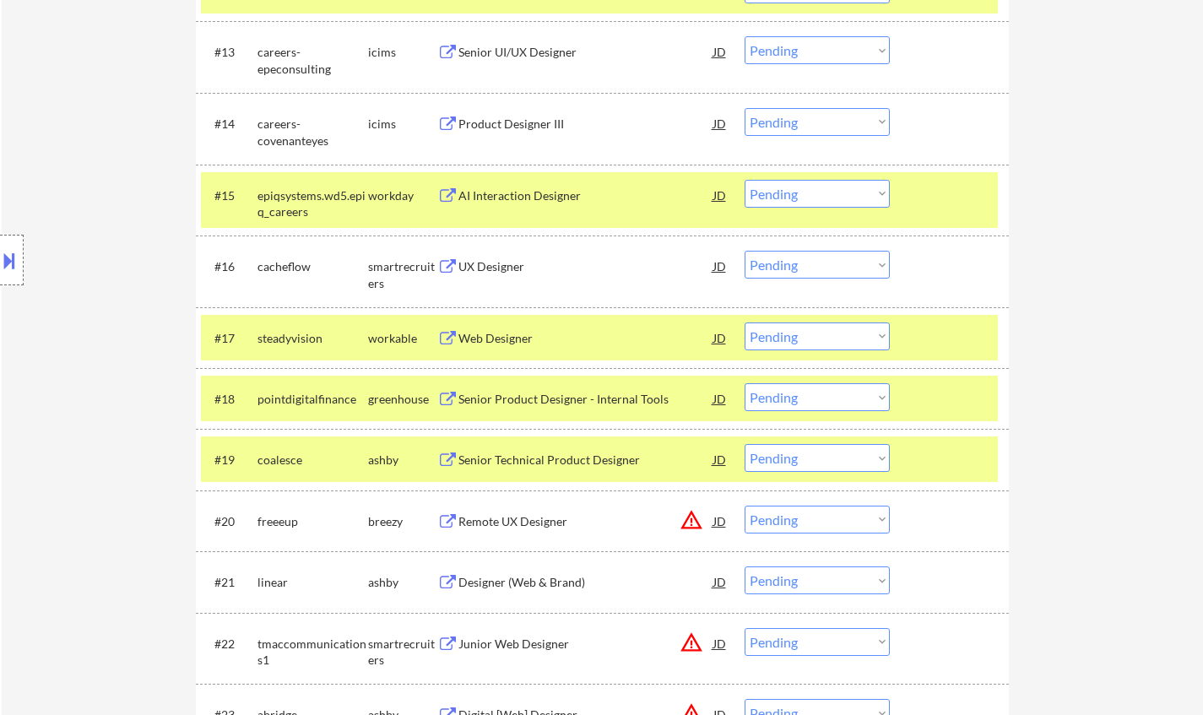
click at [492, 263] on div "UX Designer" at bounding box center [585, 266] width 255 height 17
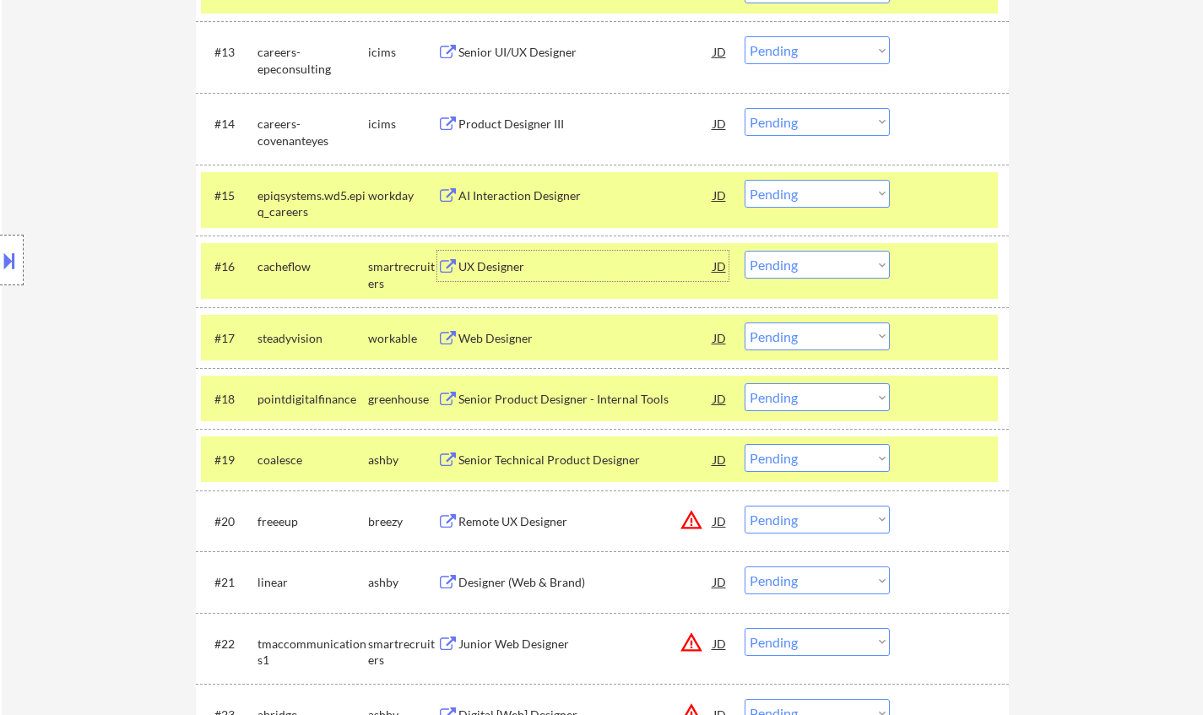
click at [796, 260] on select "Choose an option... Pending Applied Excluded (Questions) Excluded (Expired) Exc…" at bounding box center [817, 265] width 145 height 28
click at [745, 251] on select "Choose an option... Pending Applied Excluded (Questions) Excluded (Expired) Exc…" at bounding box center [817, 265] width 145 height 28
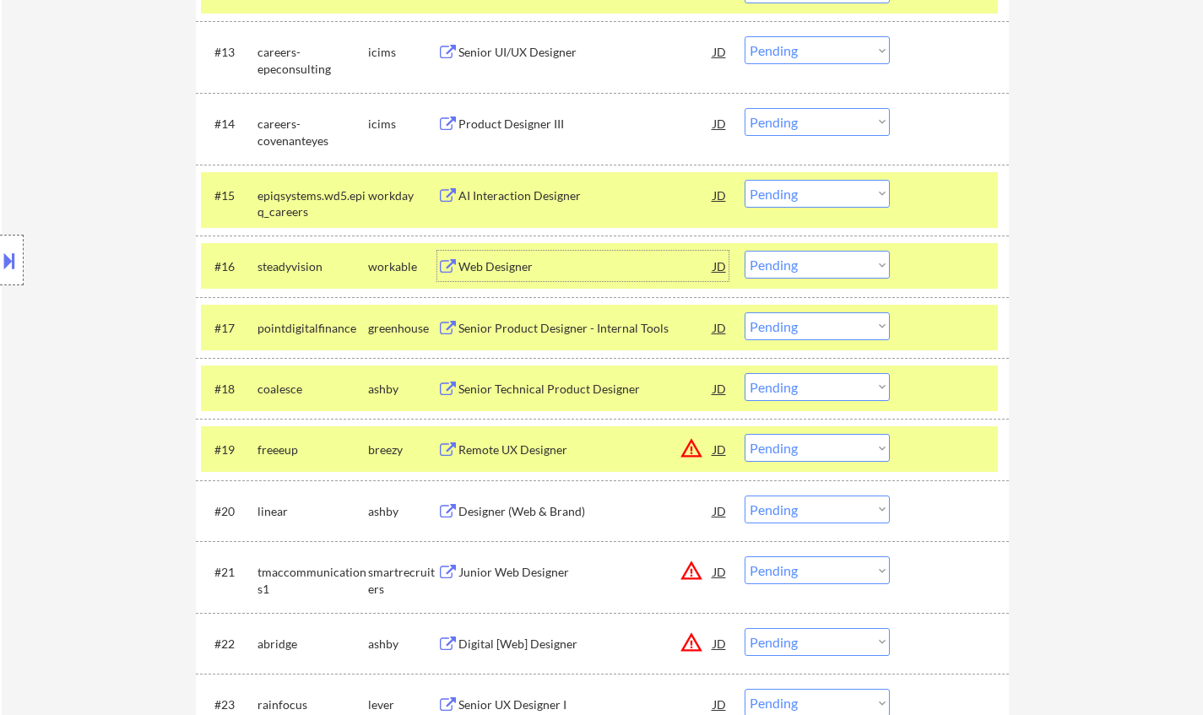
click at [494, 263] on div "Web Designer" at bounding box center [585, 266] width 255 height 17
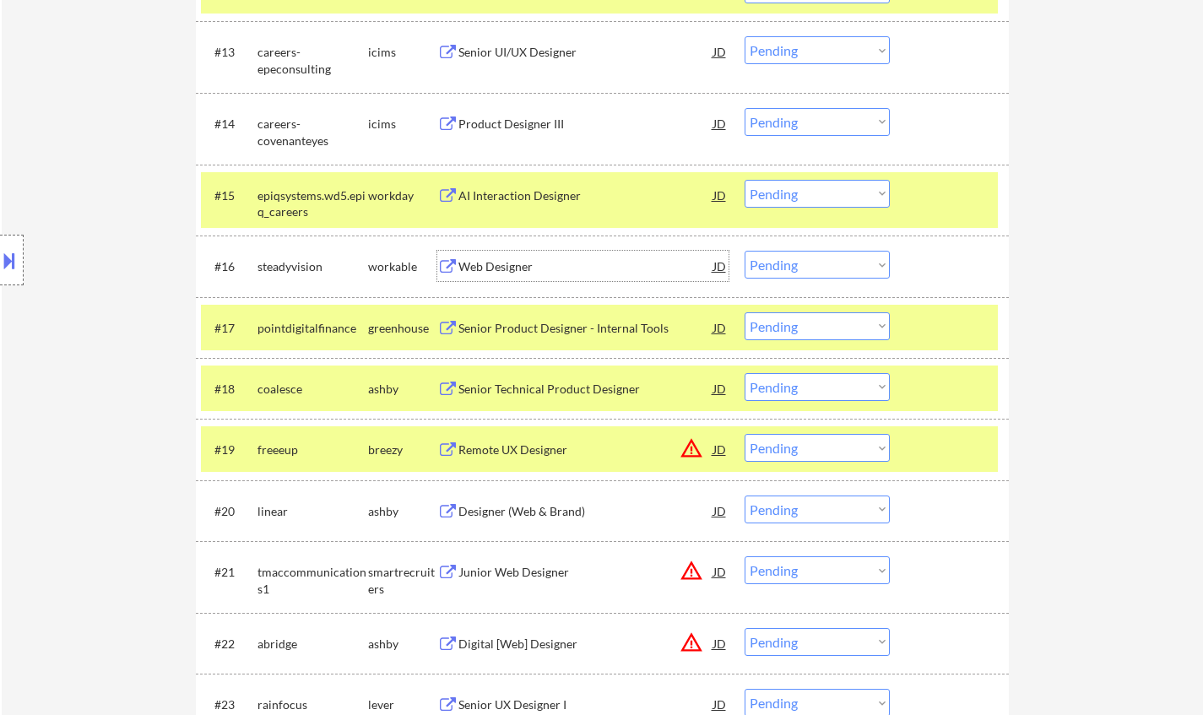
drag, startPoint x: 812, startPoint y: 258, endPoint x: 833, endPoint y: 277, distance: 28.1
click at [812, 258] on select "Choose an option... Pending Applied Excluded (Questions) Excluded (Expired) Exc…" at bounding box center [817, 265] width 145 height 28
click at [745, 251] on select "Choose an option... Pending Applied Excluded (Questions) Excluded (Expired) Exc…" at bounding box center [817, 265] width 145 height 28
select select ""pending""
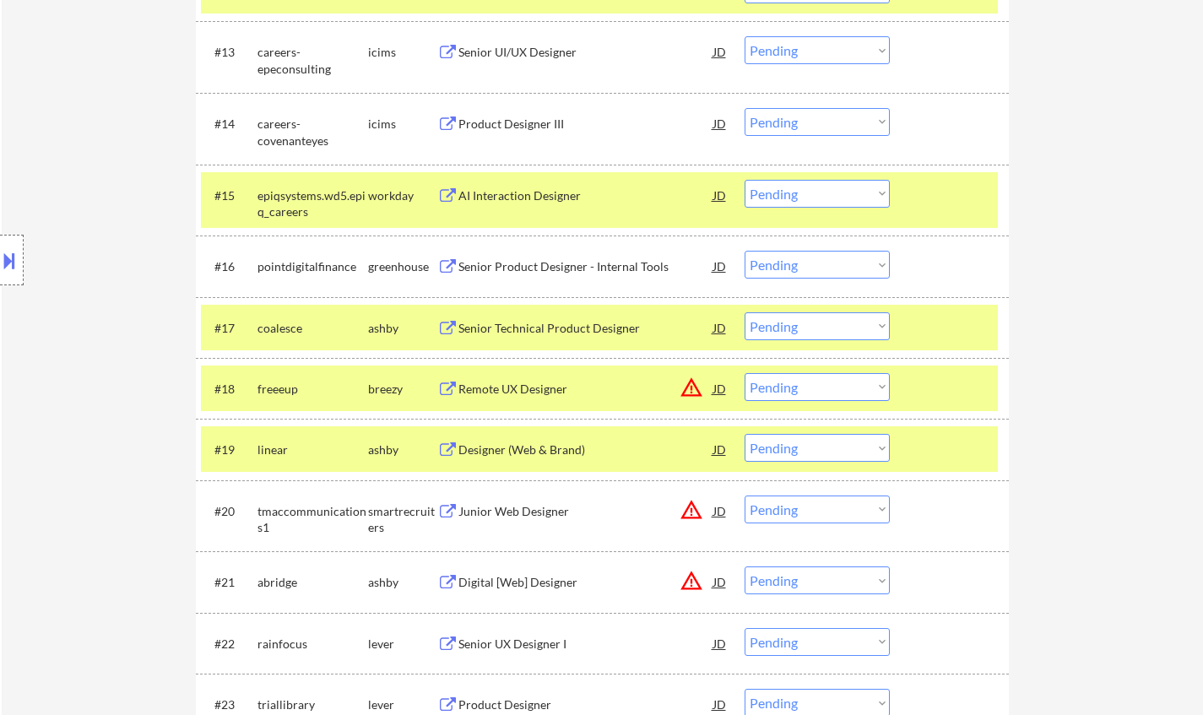
click at [546, 328] on div "Senior Technical Product Designer" at bounding box center [585, 328] width 255 height 17
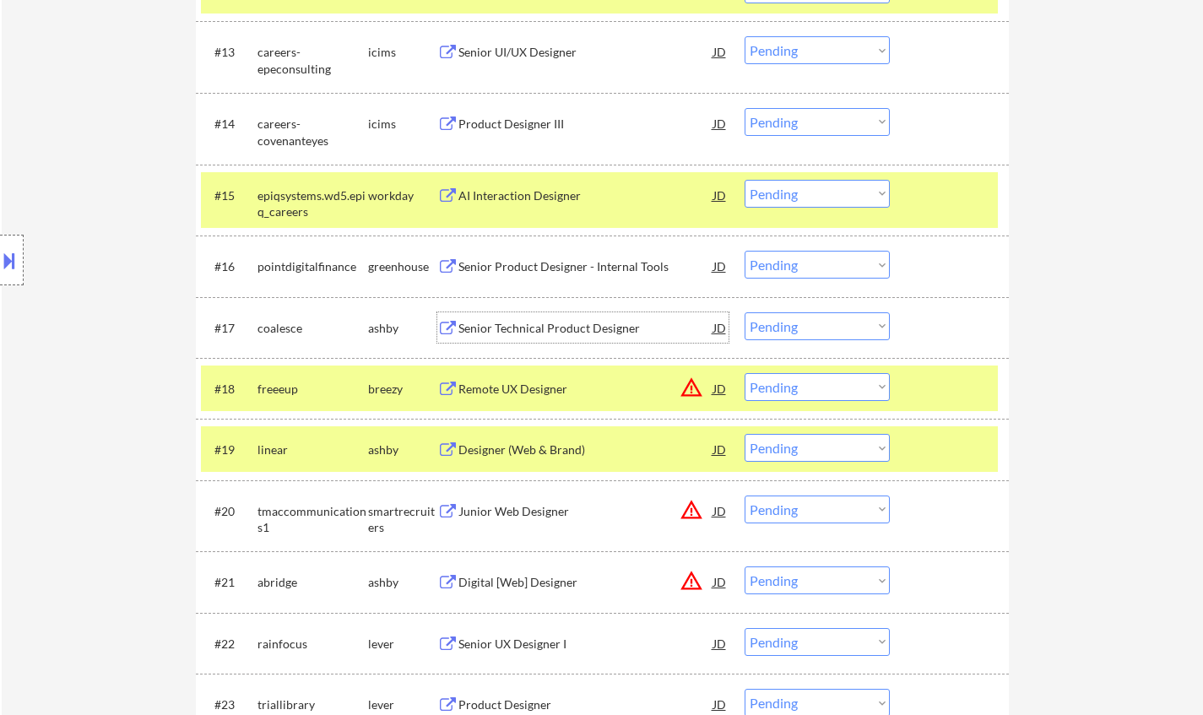
drag, startPoint x: 810, startPoint y: 325, endPoint x: 820, endPoint y: 338, distance: 16.2
click at [810, 325] on select "Choose an option... Pending Applied Excluded (Questions) Excluded (Expired) Exc…" at bounding box center [817, 326] width 145 height 28
click at [745, 312] on select "Choose an option... Pending Applied Excluded (Questions) Excluded (Expired) Exc…" at bounding box center [817, 326] width 145 height 28
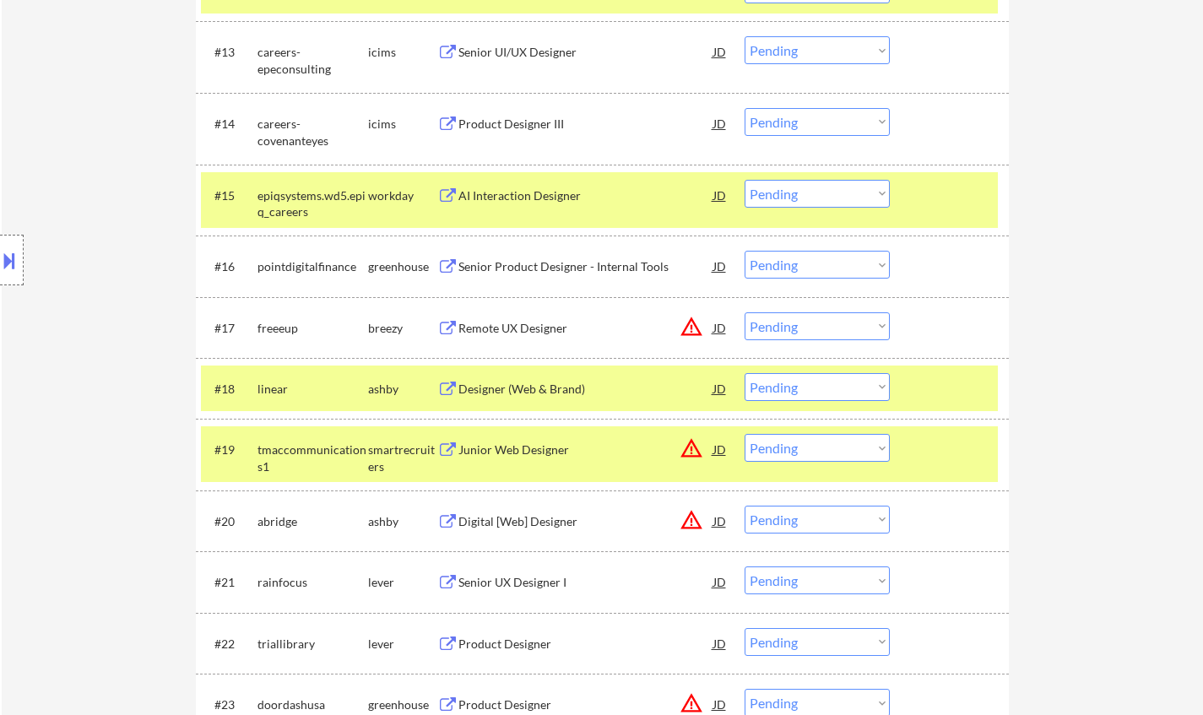
click at [729, 328] on div "#17 freeeup breezy Remote UX Designer JD warning_amber Choose an option... Pend…" at bounding box center [599, 328] width 797 height 46
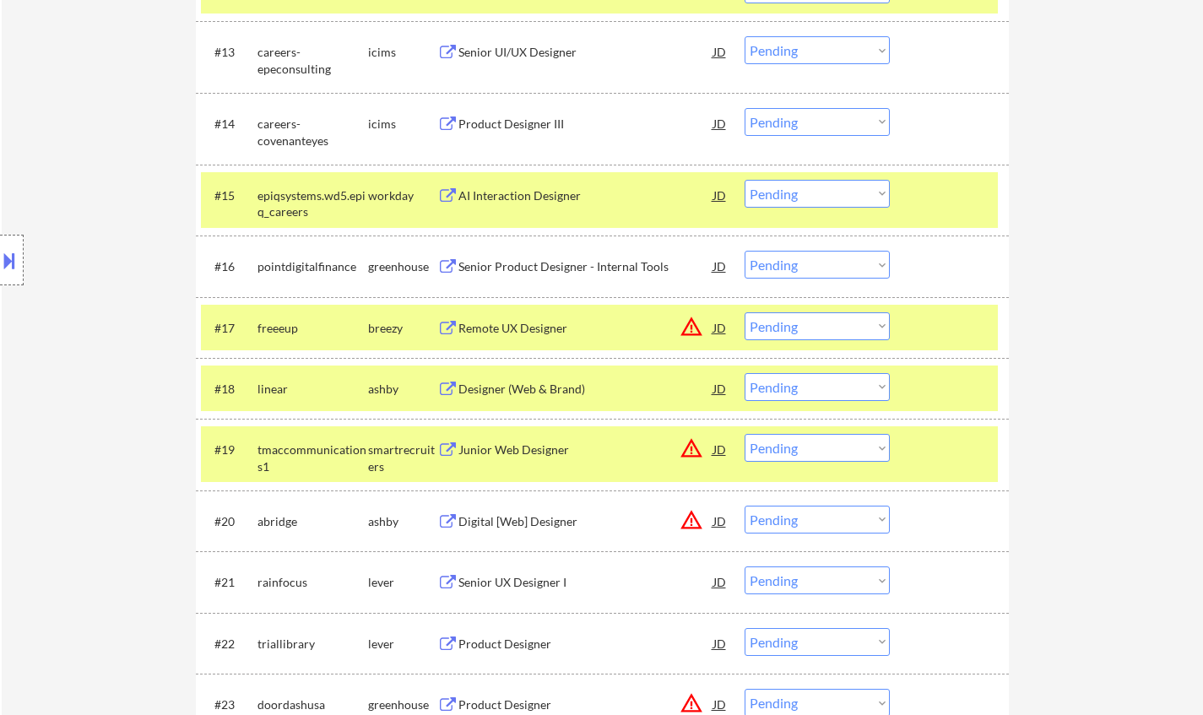
click at [716, 328] on div "JD" at bounding box center [720, 327] width 17 height 30
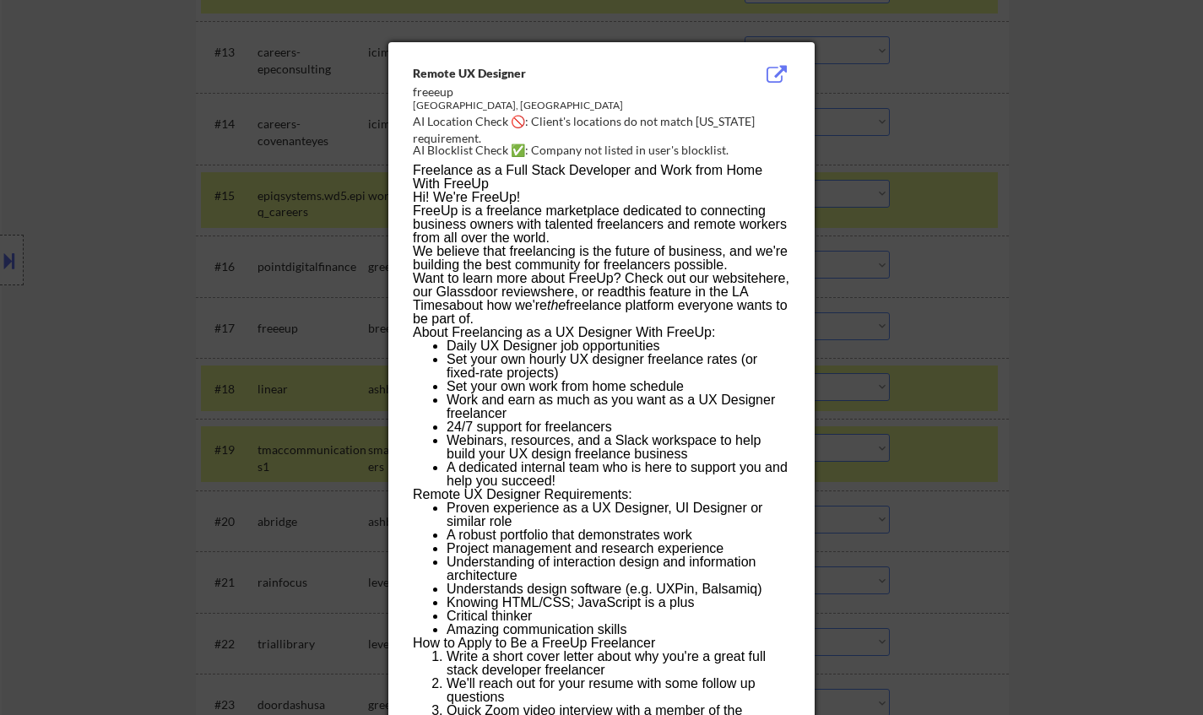
click at [1081, 397] on div at bounding box center [601, 357] width 1203 height 715
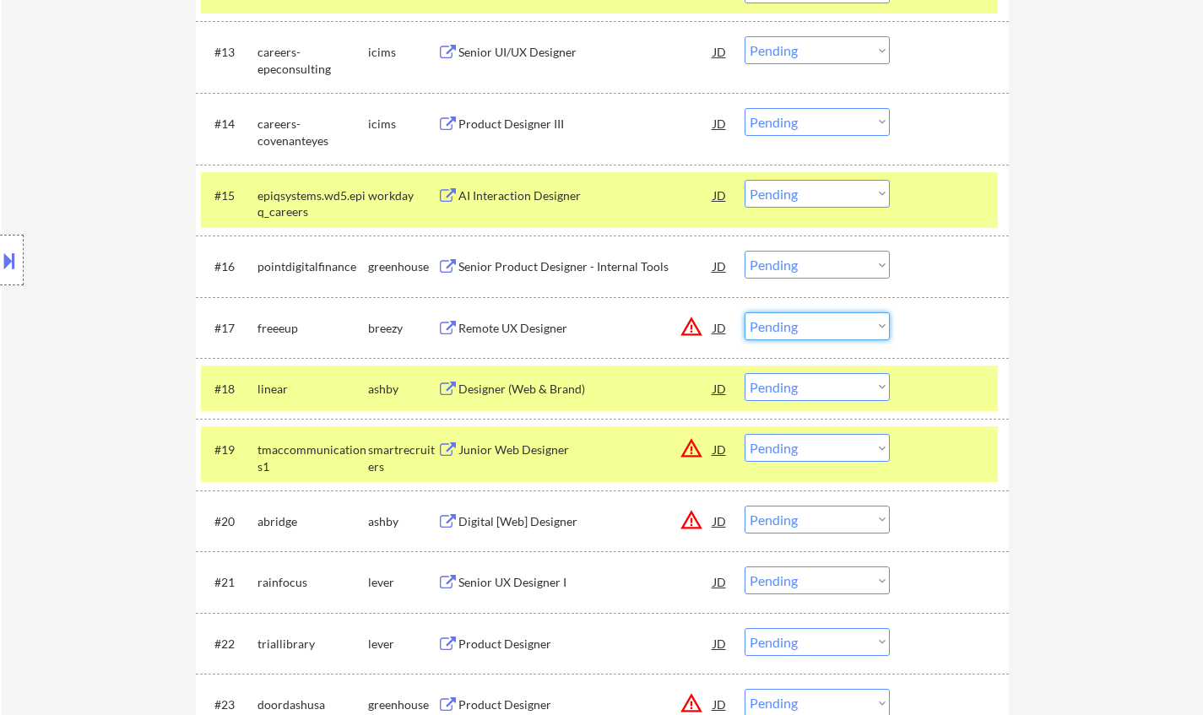
click at [852, 336] on select "Choose an option... Pending Applied Excluded (Questions) Excluded (Expired) Exc…" at bounding box center [817, 326] width 145 height 28
click at [745, 312] on select "Choose an option... Pending Applied Excluded (Questions) Excluded (Expired) Exc…" at bounding box center [817, 326] width 145 height 28
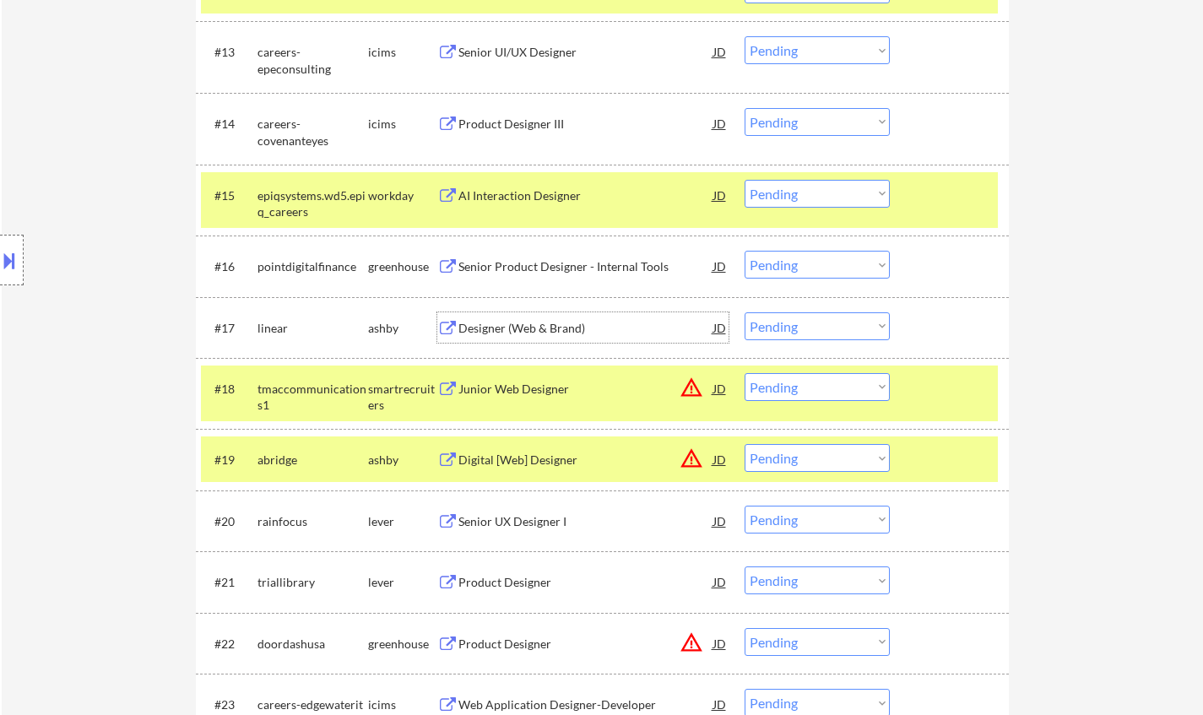
click at [550, 330] on div "Designer (Web & Brand)" at bounding box center [585, 328] width 255 height 17
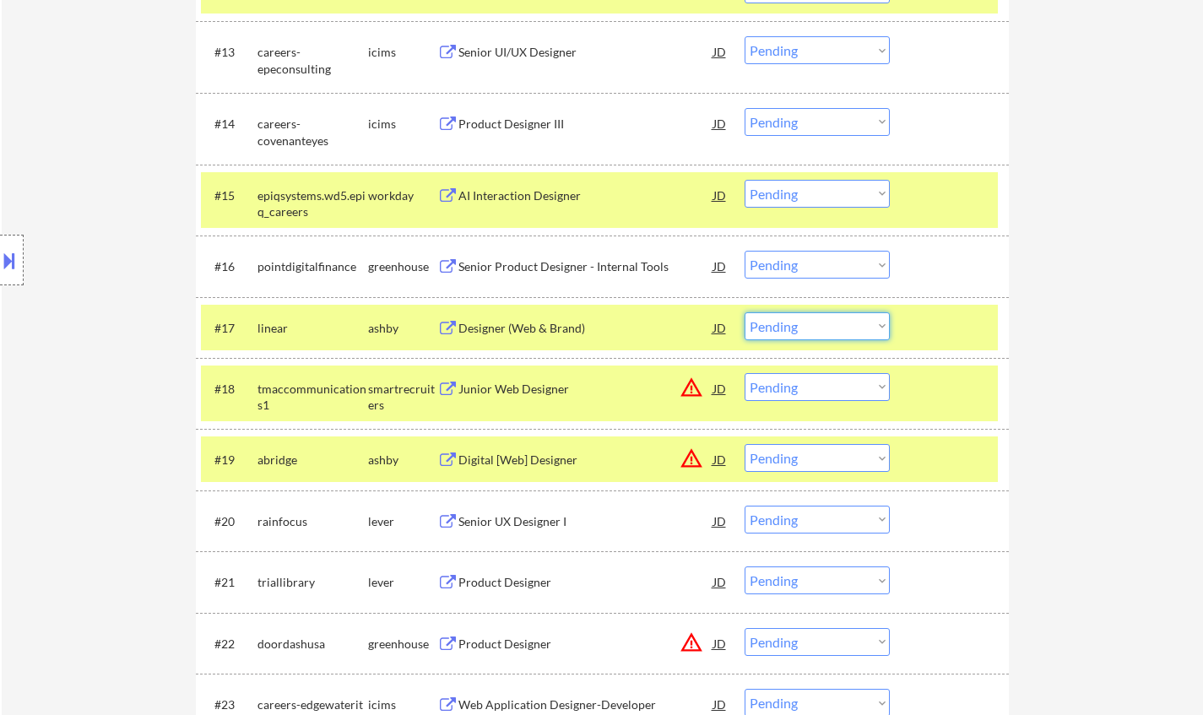
click at [859, 322] on select "Choose an option... Pending Applied Excluded (Questions) Excluded (Expired) Exc…" at bounding box center [817, 326] width 145 height 28
click at [745, 312] on select "Choose an option... Pending Applied Excluded (Questions) Excluded (Expired) Exc…" at bounding box center [817, 326] width 145 height 28
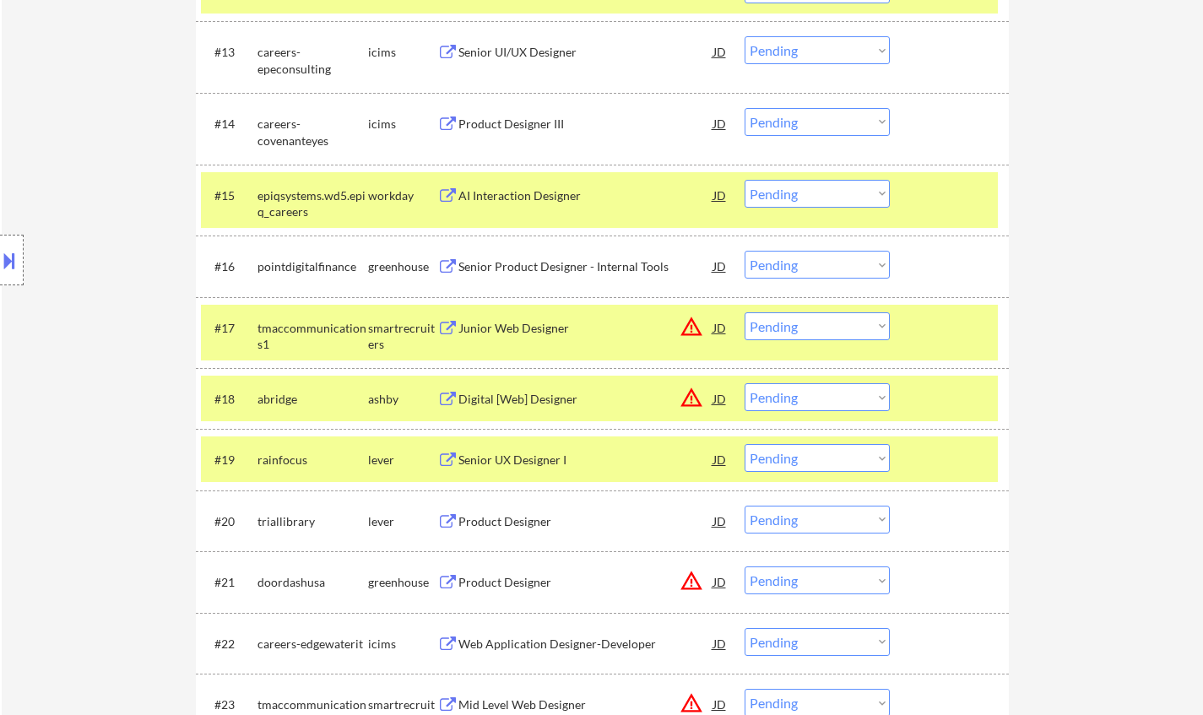
click at [719, 321] on div "JD" at bounding box center [720, 327] width 17 height 30
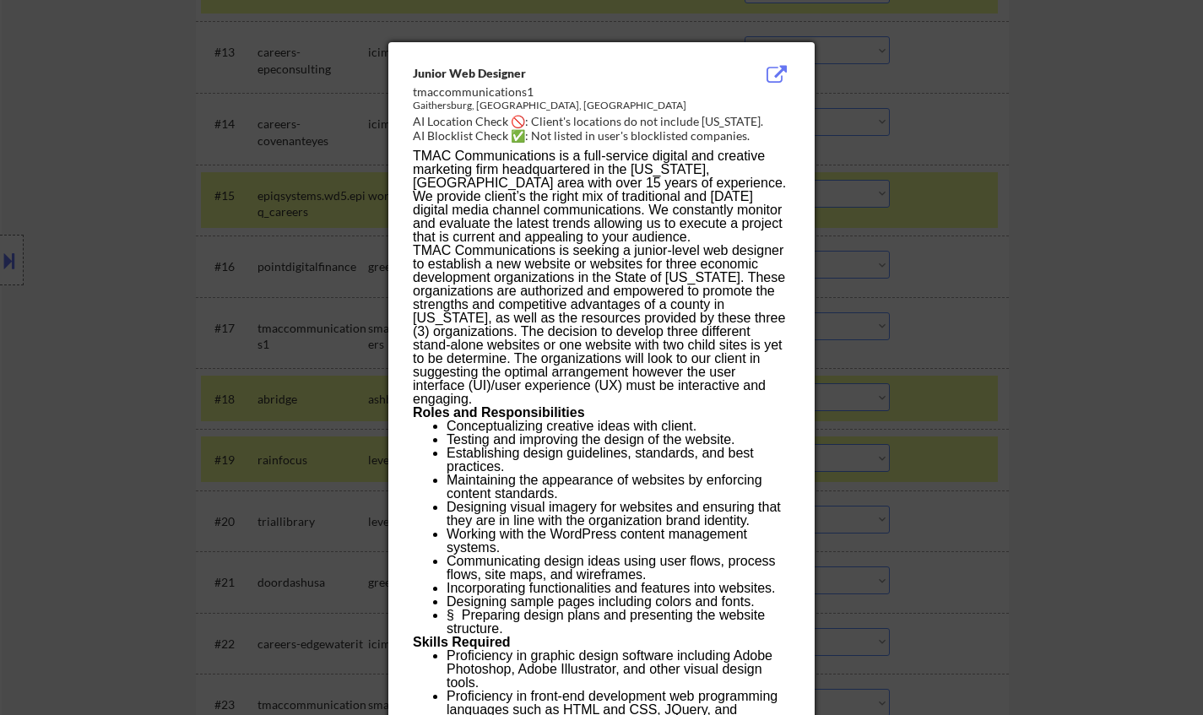
click at [977, 434] on div at bounding box center [601, 357] width 1203 height 715
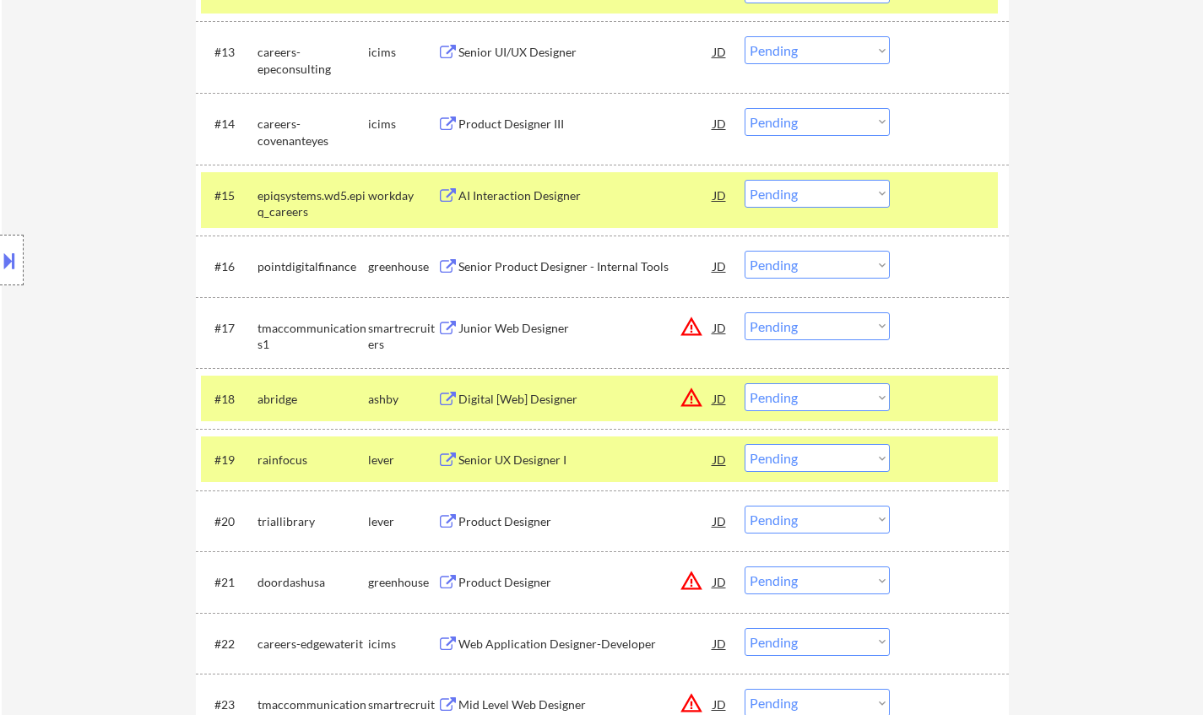
click at [829, 323] on select "Choose an option... Pending Applied Excluded (Questions) Excluded (Expired) Exc…" at bounding box center [817, 326] width 145 height 28
click at [745, 312] on select "Choose an option... Pending Applied Excluded (Questions) Excluded (Expired) Exc…" at bounding box center [817, 326] width 145 height 28
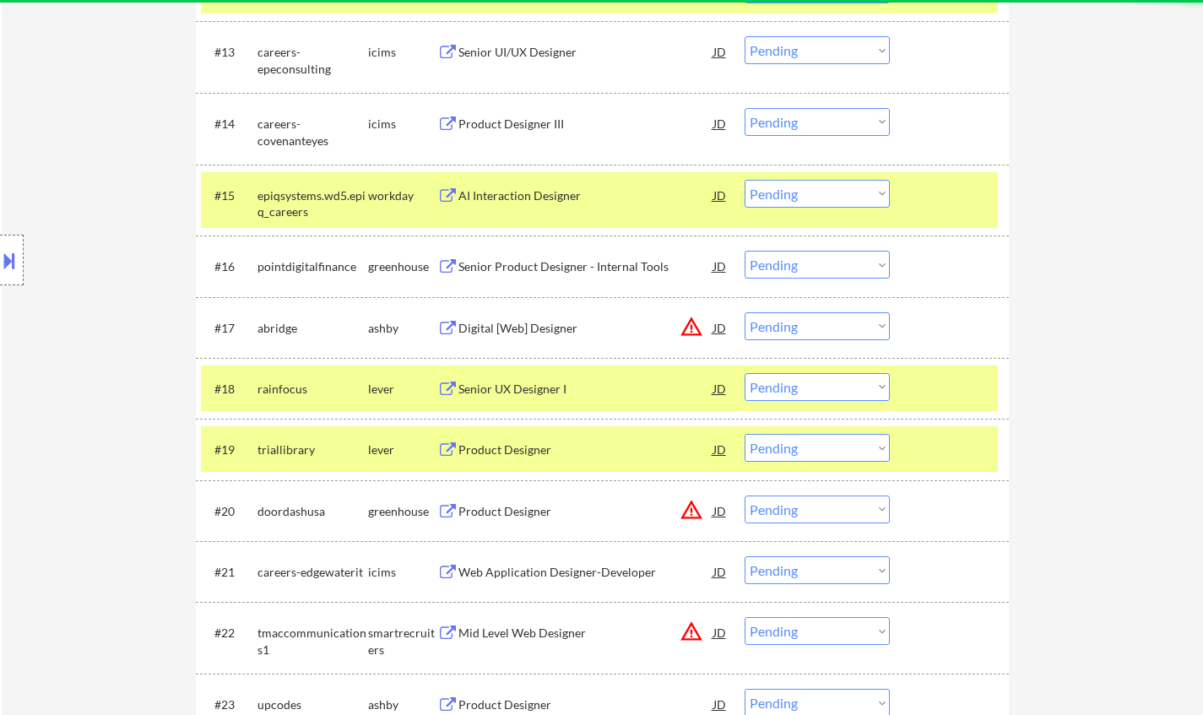
click at [713, 326] on div "JD" at bounding box center [720, 327] width 17 height 30
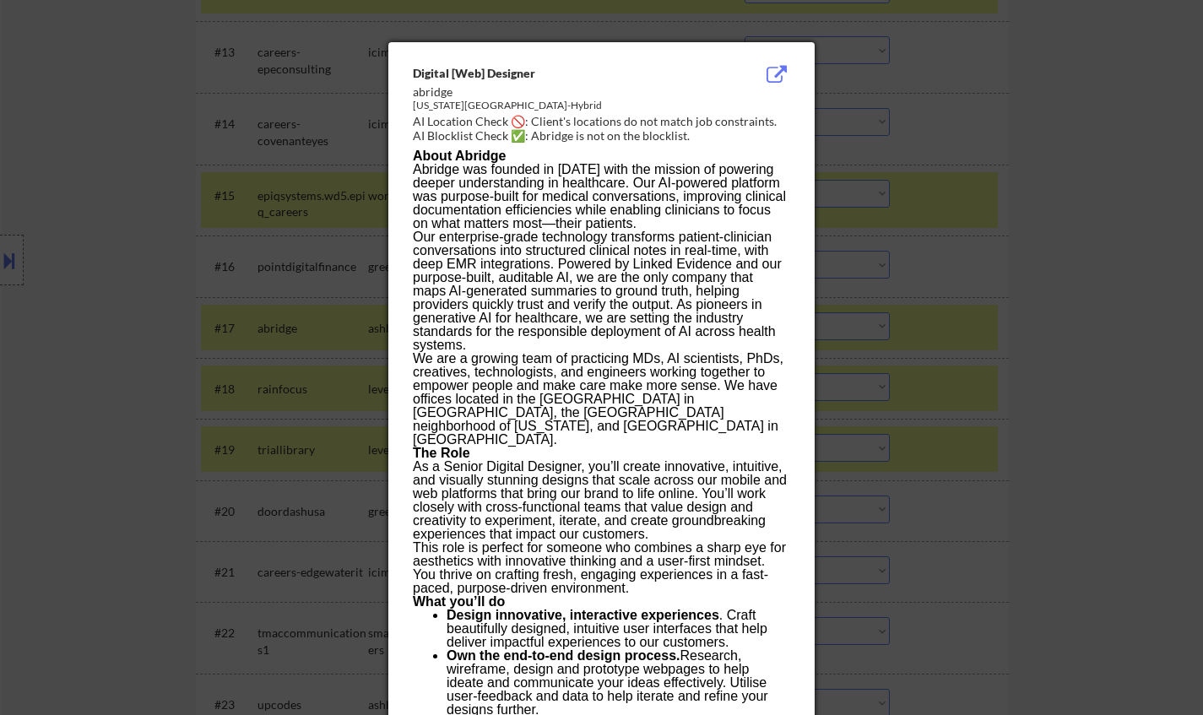
click at [1097, 404] on div at bounding box center [601, 357] width 1203 height 715
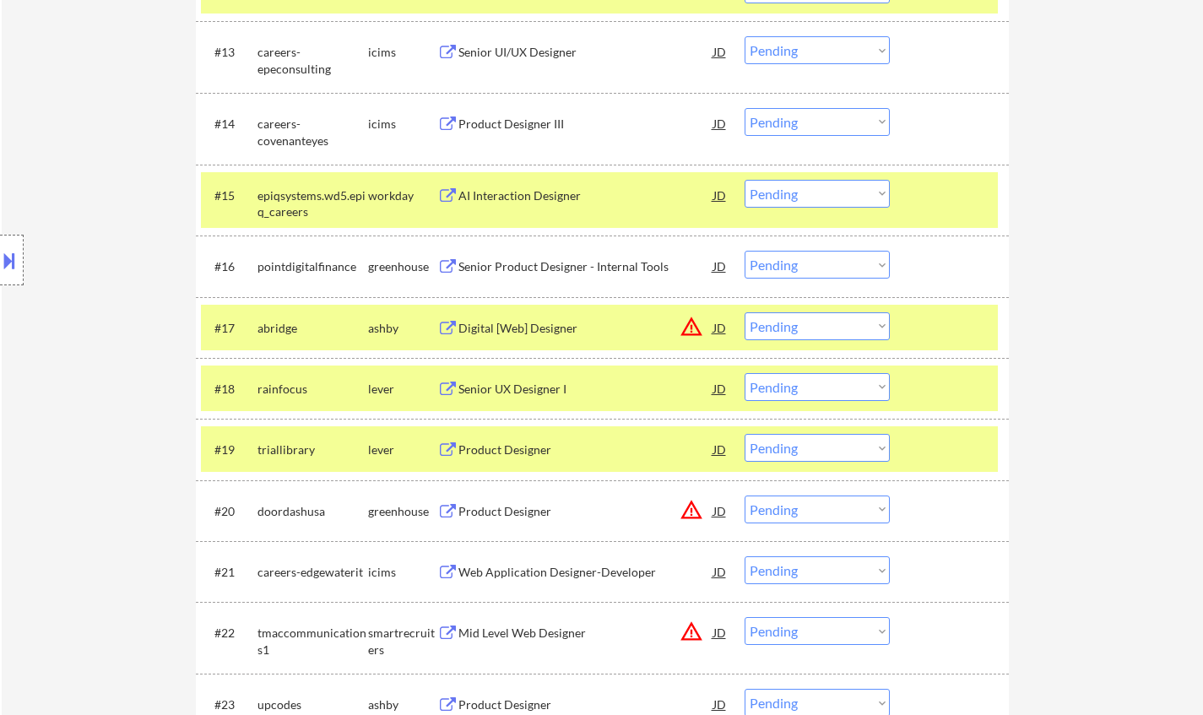
drag, startPoint x: 843, startPoint y: 319, endPoint x: 855, endPoint y: 338, distance: 22.5
click at [843, 319] on select "Choose an option... Pending Applied Excluded (Questions) Excluded (Expired) Exc…" at bounding box center [817, 326] width 145 height 28
click at [745, 312] on select "Choose an option... Pending Applied Excluded (Questions) Excluded (Expired) Exc…" at bounding box center [817, 326] width 145 height 28
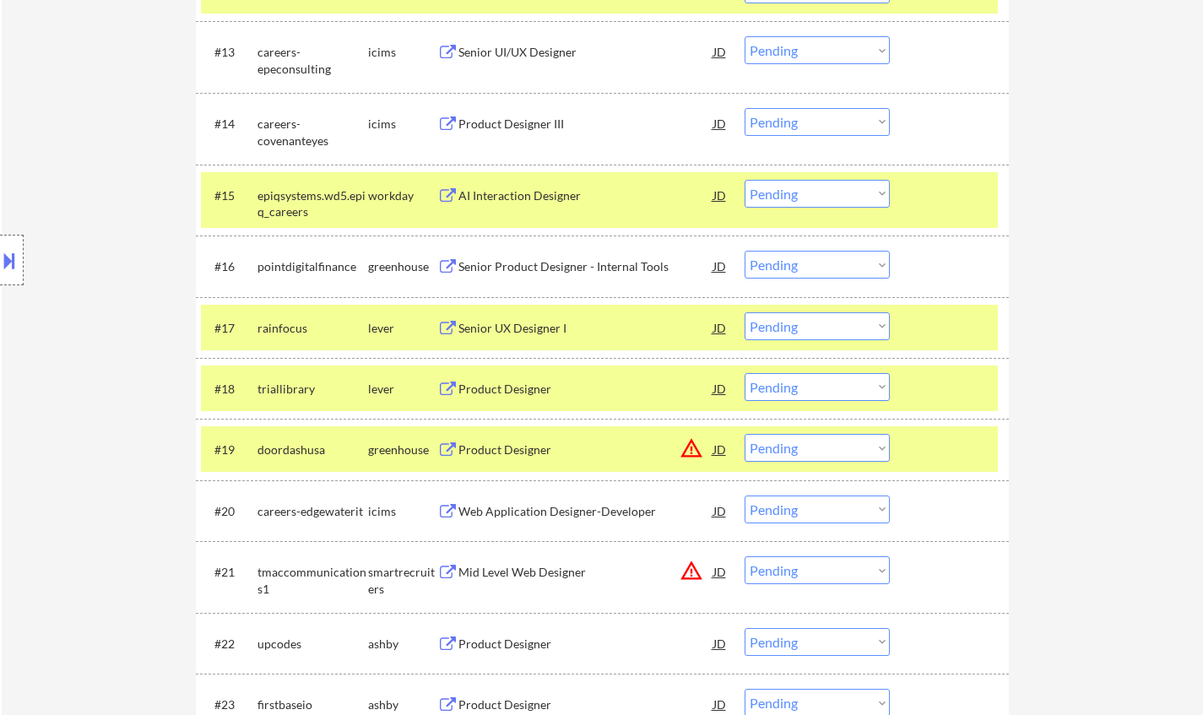
click at [505, 333] on div "Senior UX Designer I" at bounding box center [585, 328] width 255 height 17
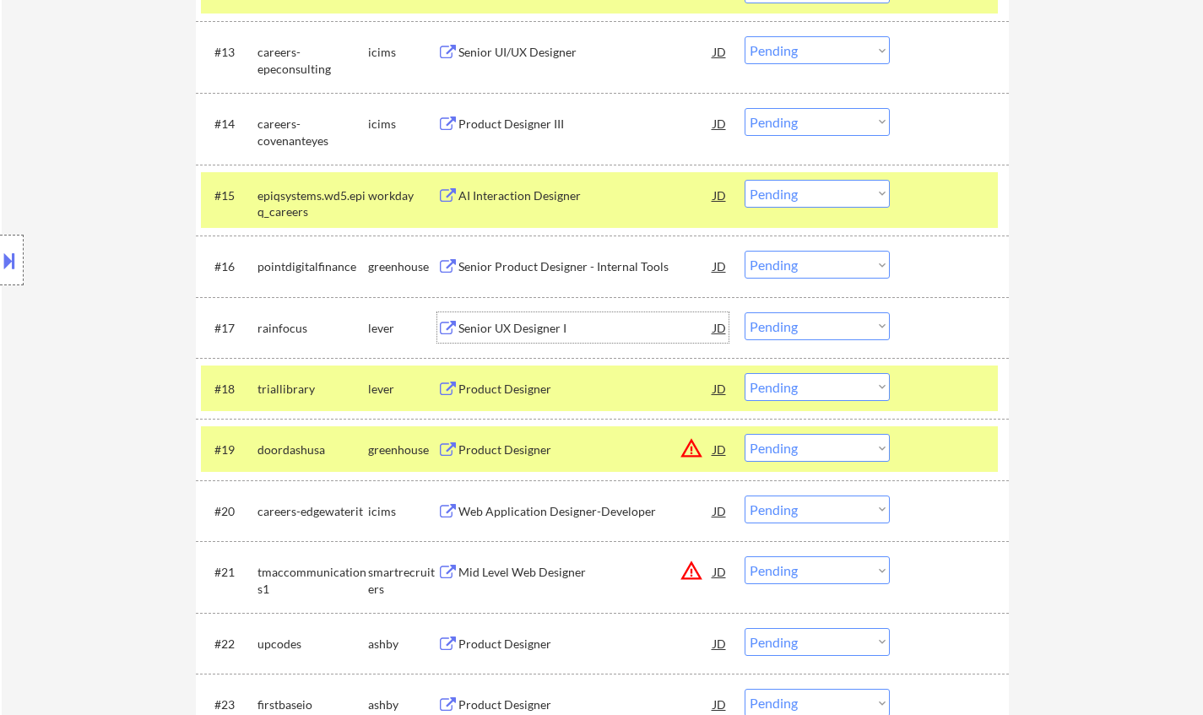
drag, startPoint x: 815, startPoint y: 328, endPoint x: 816, endPoint y: 338, distance: 10.3
click at [815, 328] on select "Choose an option... Pending Applied Excluded (Questions) Excluded (Expired) Exc…" at bounding box center [817, 326] width 145 height 28
click at [745, 312] on select "Choose an option... Pending Applied Excluded (Questions) Excluded (Expired) Exc…" at bounding box center [817, 326] width 145 height 28
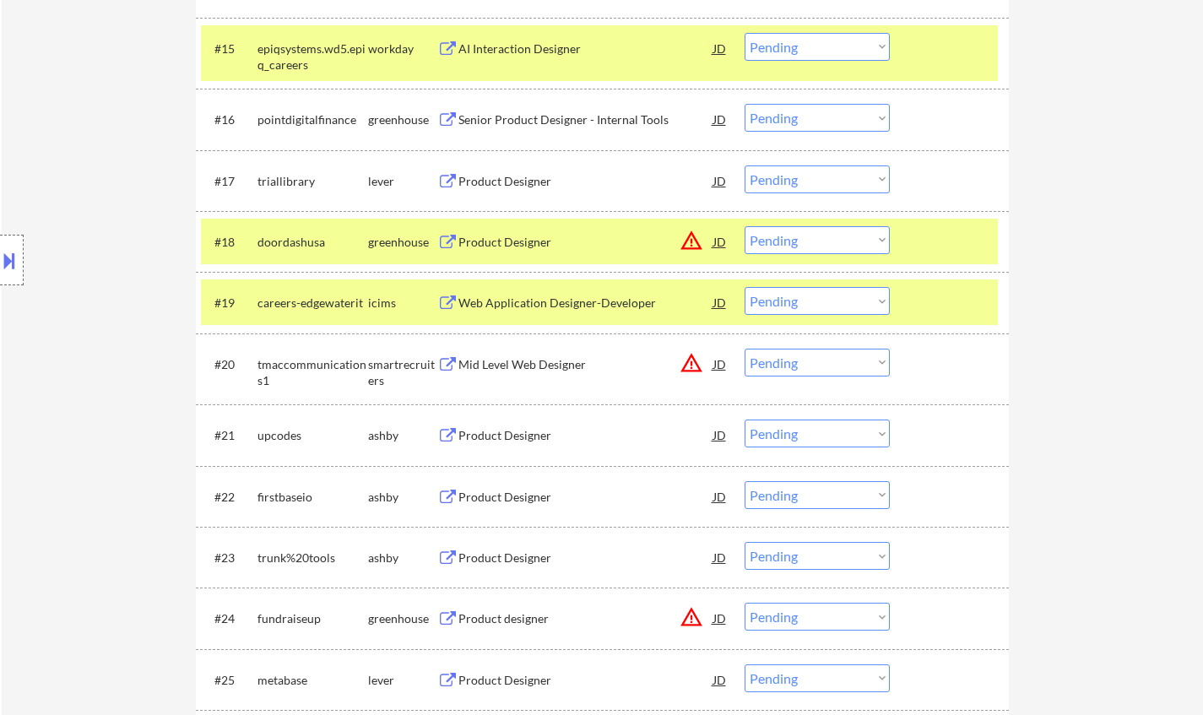
scroll to position [1520, 0]
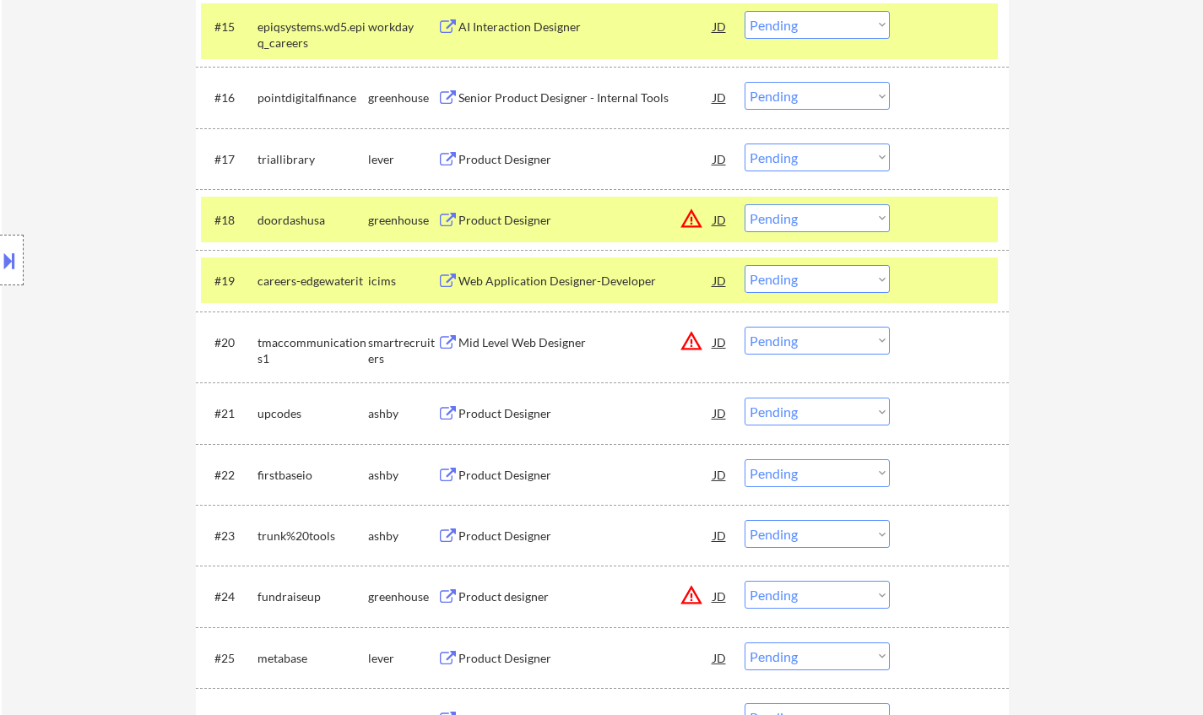
click at [510, 155] on div "Product Designer" at bounding box center [585, 159] width 255 height 17
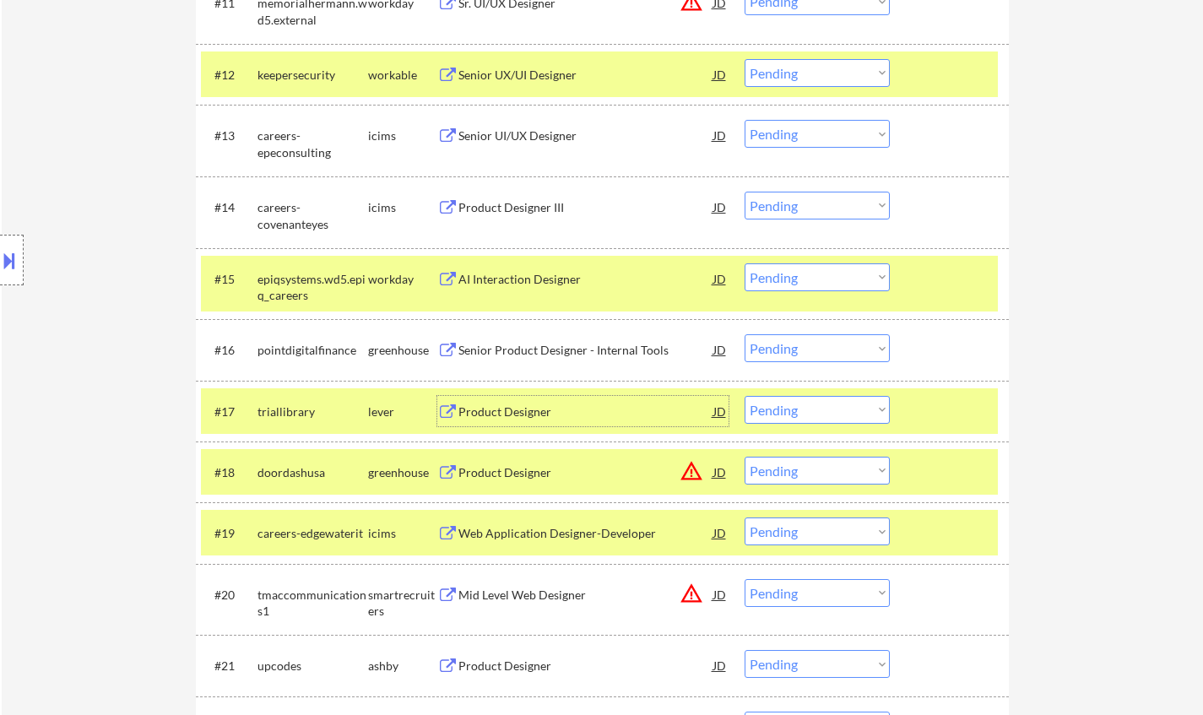
scroll to position [1351, 0]
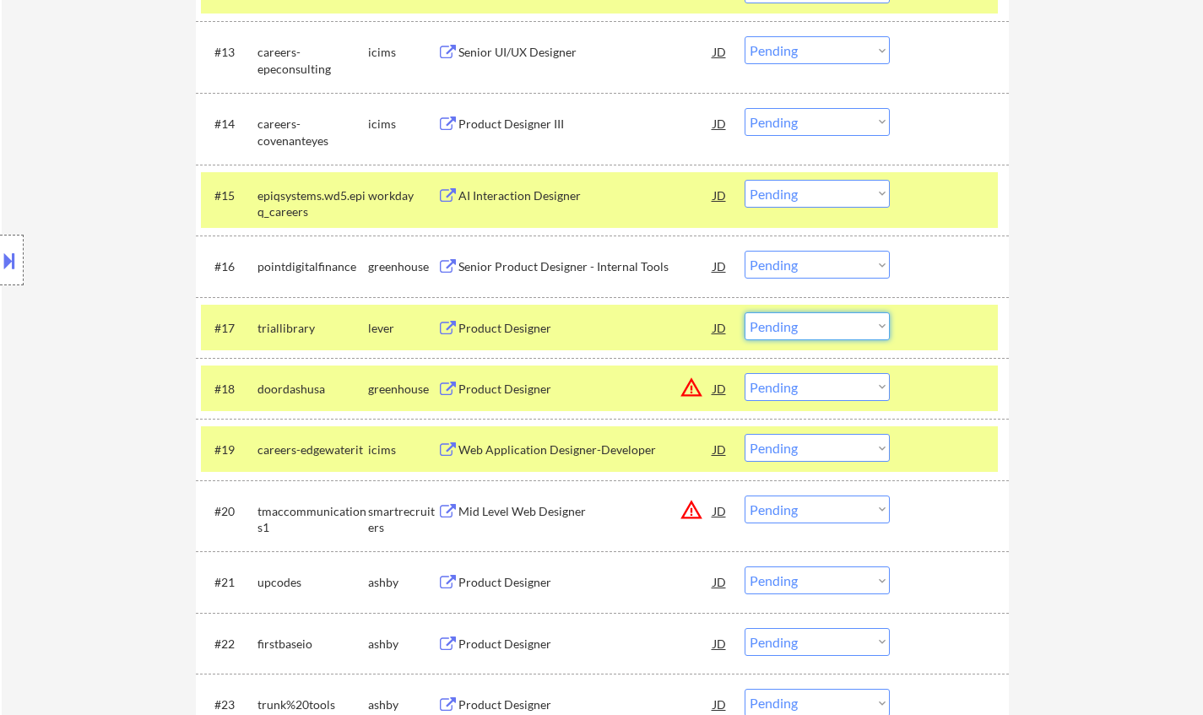
click at [812, 319] on select "Choose an option... Pending Applied Excluded (Questions) Excluded (Expired) Exc…" at bounding box center [817, 326] width 145 height 28
click at [745, 312] on select "Choose an option... Pending Applied Excluded (Questions) Excluded (Expired) Exc…" at bounding box center [817, 326] width 145 height 28
select select ""pending""
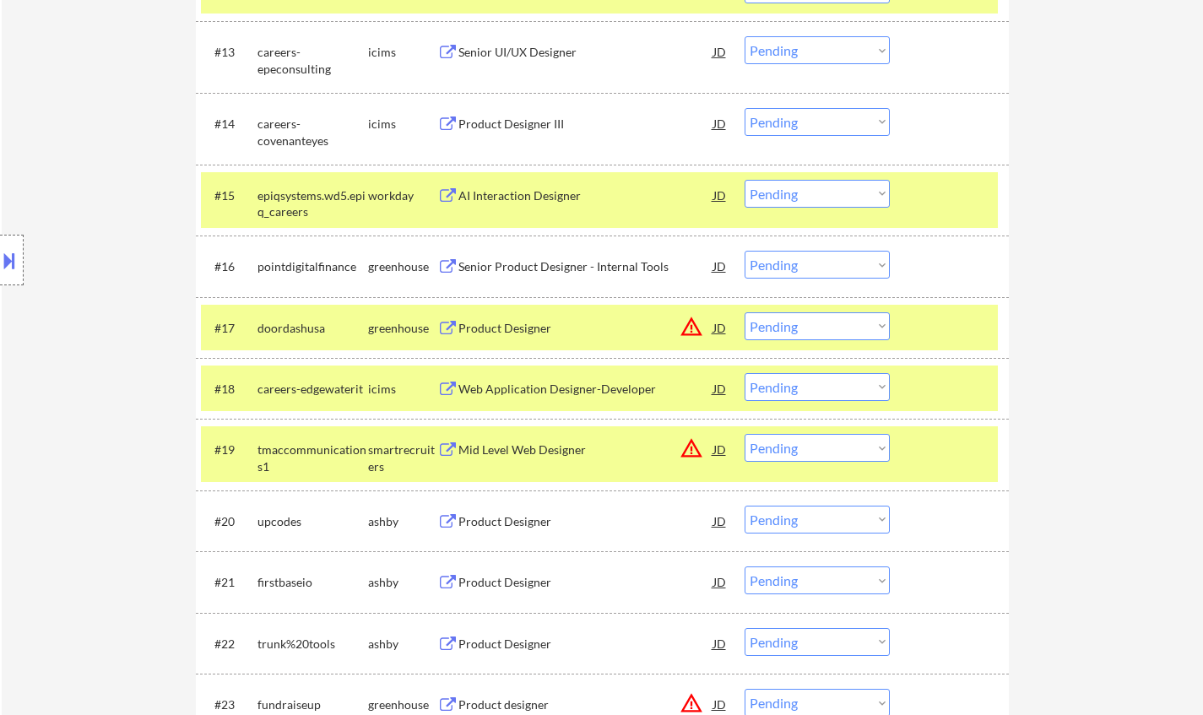
scroll to position [1520, 0]
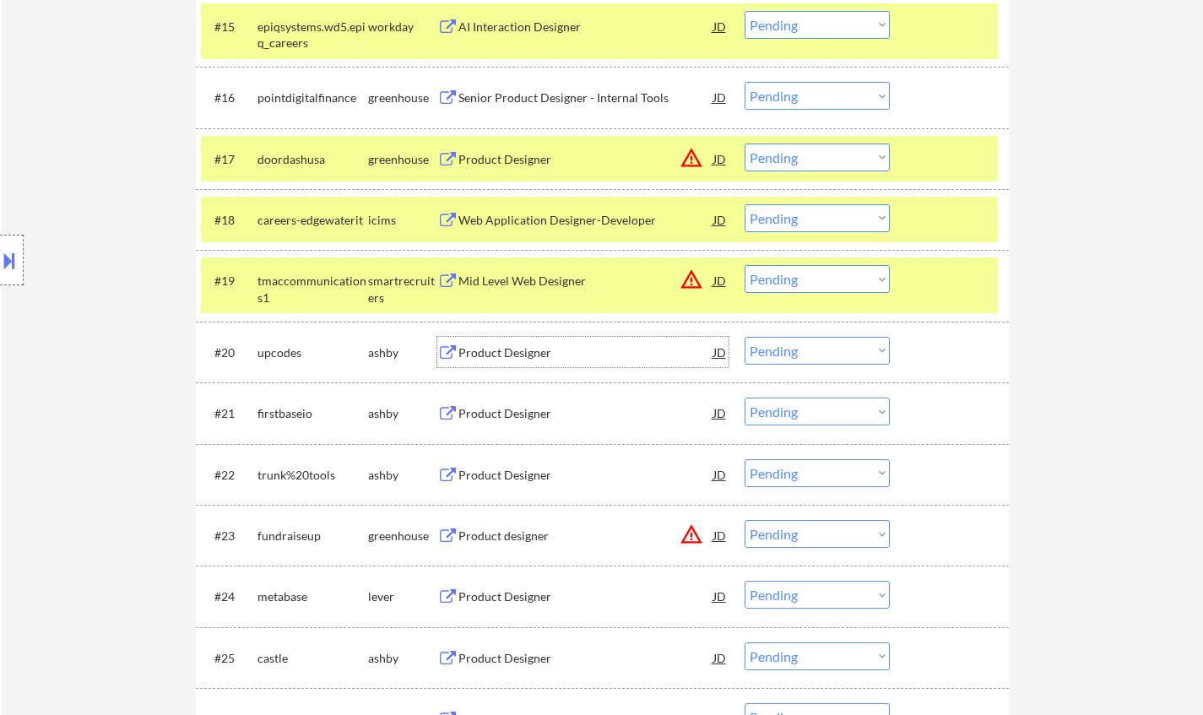
click at [504, 351] on div "Product Designer" at bounding box center [585, 352] width 255 height 17
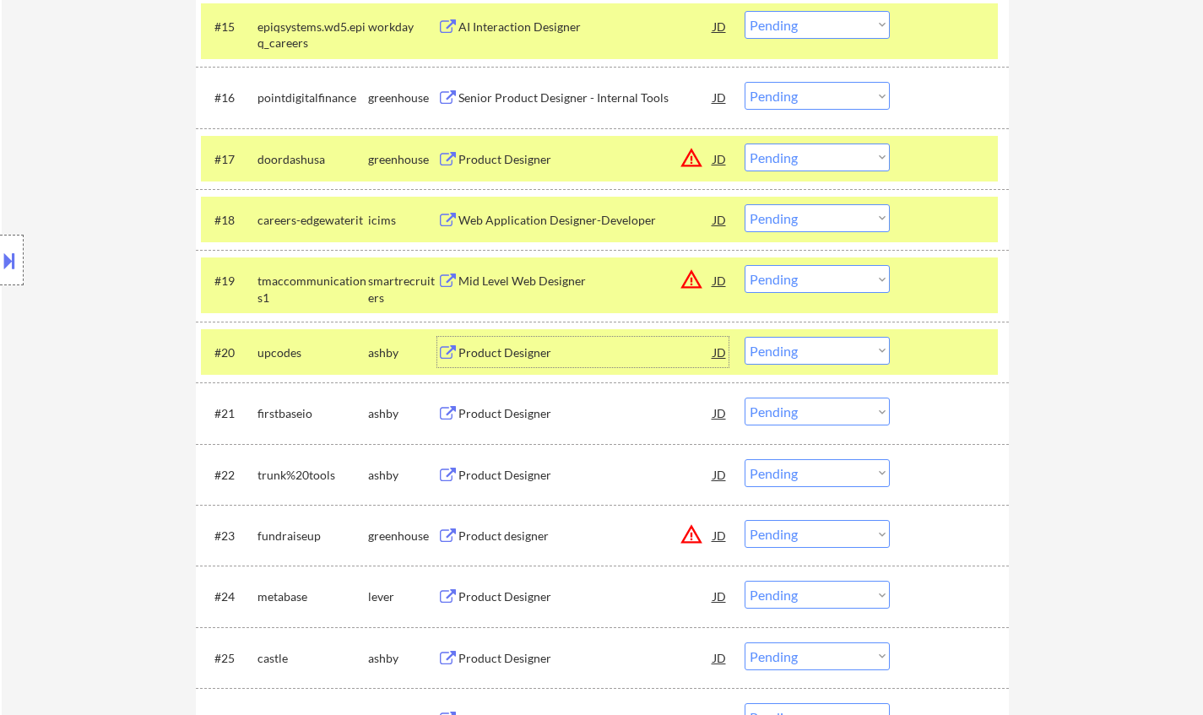
click at [810, 353] on select "Choose an option... Pending Applied Excluded (Questions) Excluded (Expired) Exc…" at bounding box center [817, 351] width 145 height 28
click at [745, 337] on select "Choose an option... Pending Applied Excluded (Questions) Excluded (Expired) Exc…" at bounding box center [817, 351] width 145 height 28
click at [523, 344] on div "Product Designer" at bounding box center [585, 352] width 255 height 17
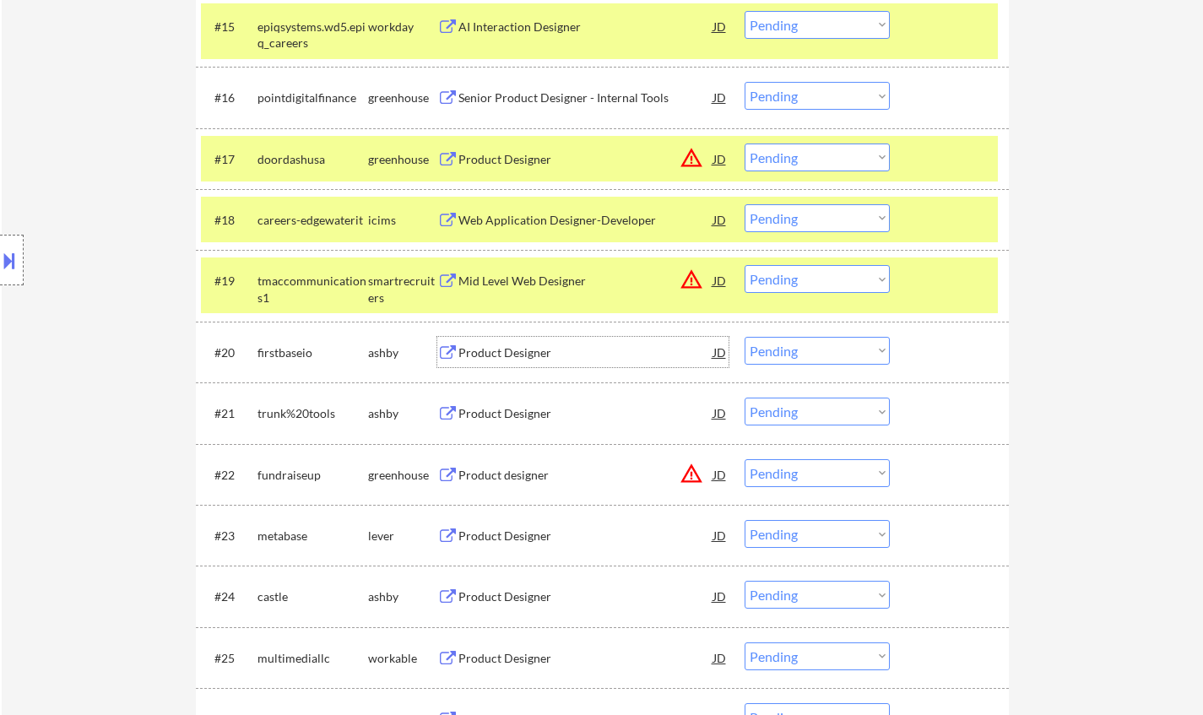
click at [807, 350] on select "Choose an option... Pending Applied Excluded (Questions) Excluded (Expired) Exc…" at bounding box center [817, 351] width 145 height 28
click at [745, 337] on select "Choose an option... Pending Applied Excluded (Questions) Excluded (Expired) Exc…" at bounding box center [817, 351] width 145 height 28
click at [504, 351] on div "Product Designer" at bounding box center [585, 352] width 255 height 17
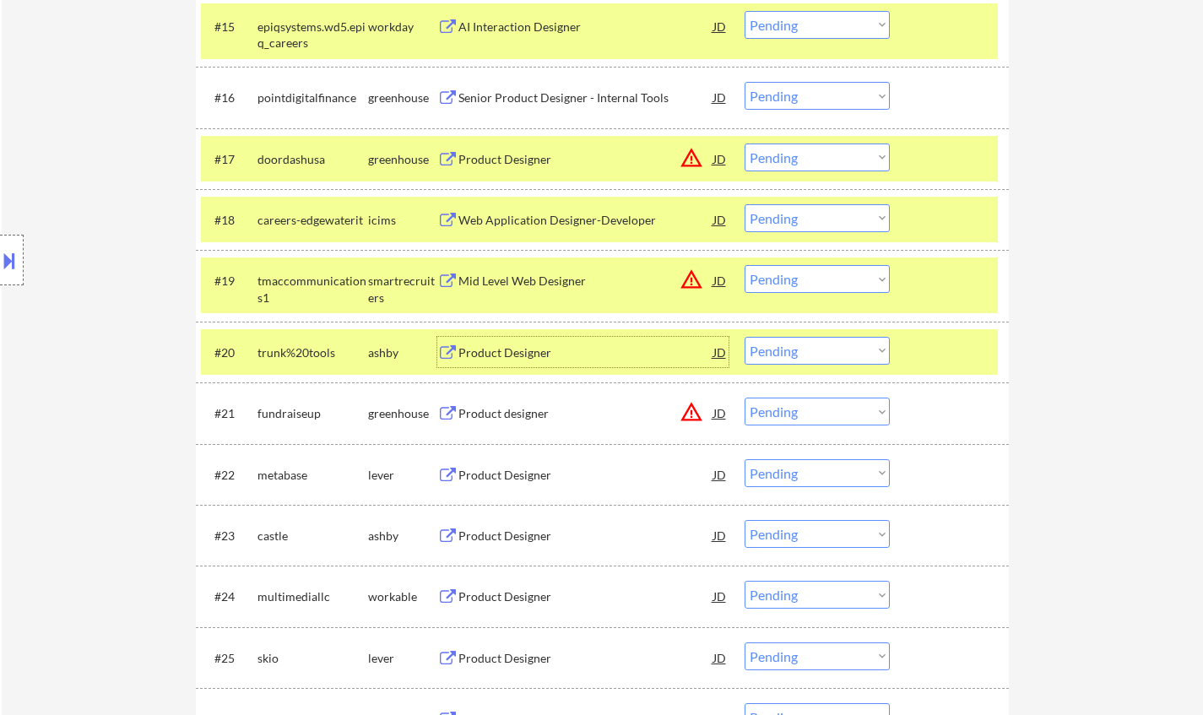
click at [826, 351] on select "Choose an option... Pending Applied Excluded (Questions) Excluded (Expired) Exc…" at bounding box center [817, 351] width 145 height 28
click at [745, 337] on select "Choose an option... Pending Applied Excluded (Questions) Excluded (Expired) Exc…" at bounding box center [817, 351] width 145 height 28
select select ""pending""
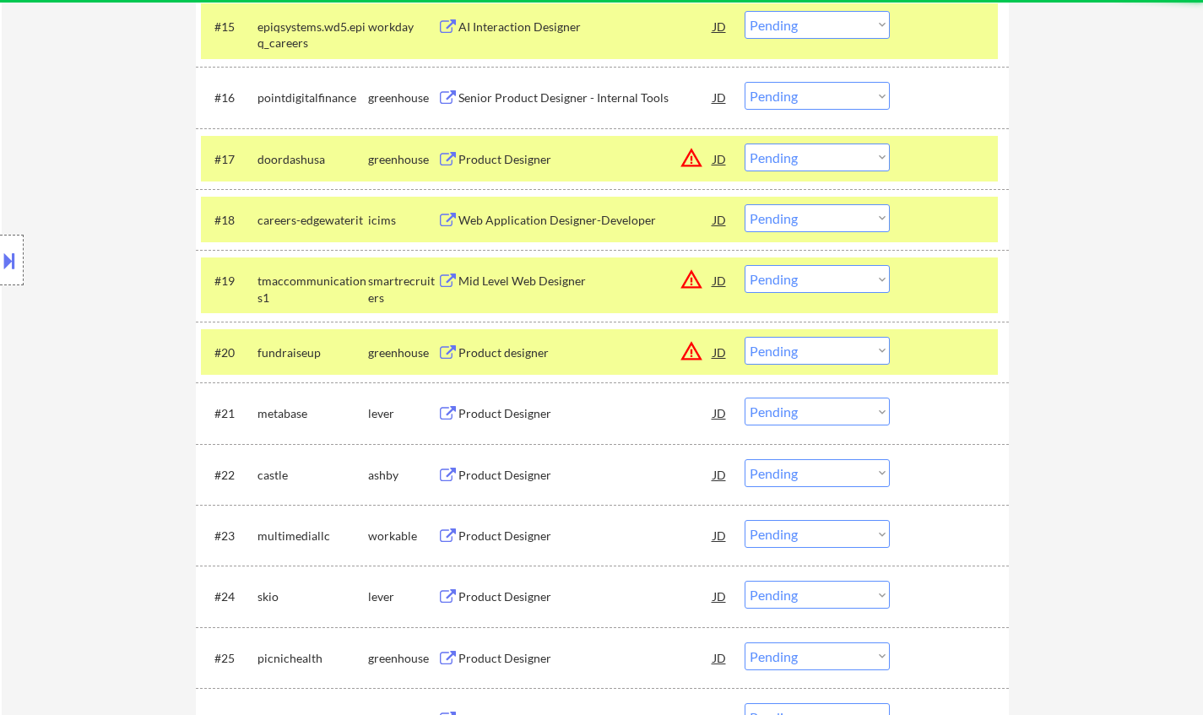
click at [729, 279] on div "#19 tmaccommunications1 smartrecruiters Mid Level Web Designer JD warning_amber…" at bounding box center [599, 286] width 797 height 56
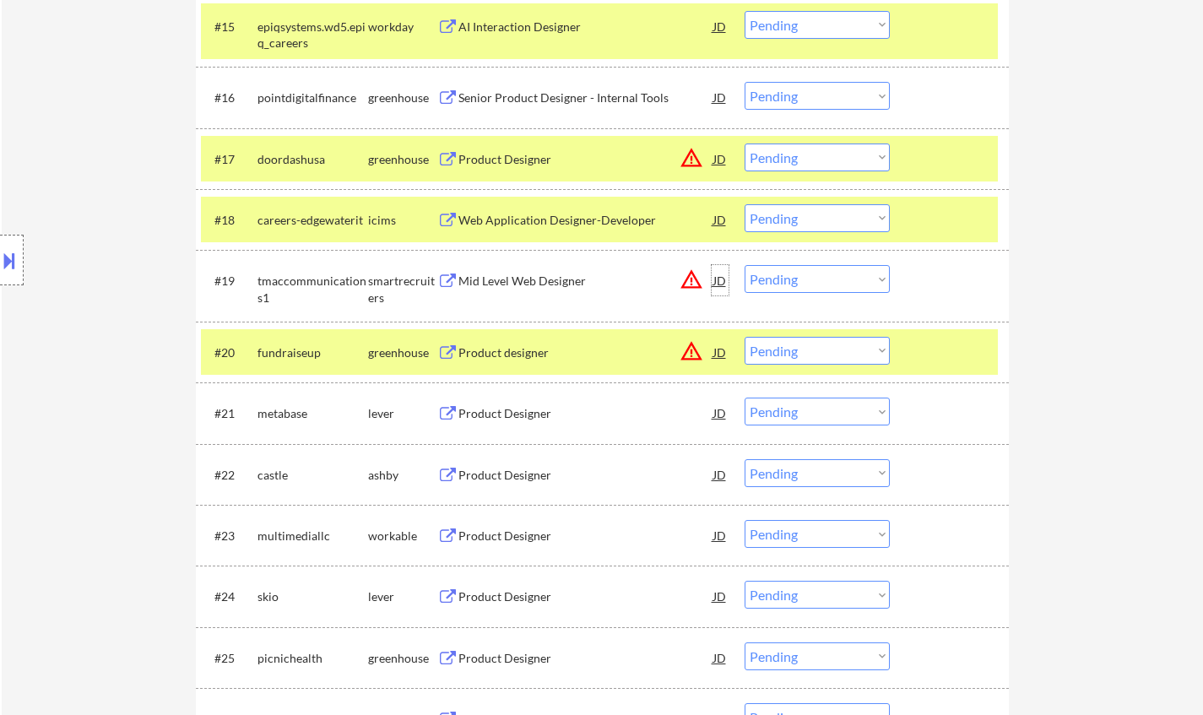
click at [712, 283] on div "JD" at bounding box center [720, 280] width 17 height 30
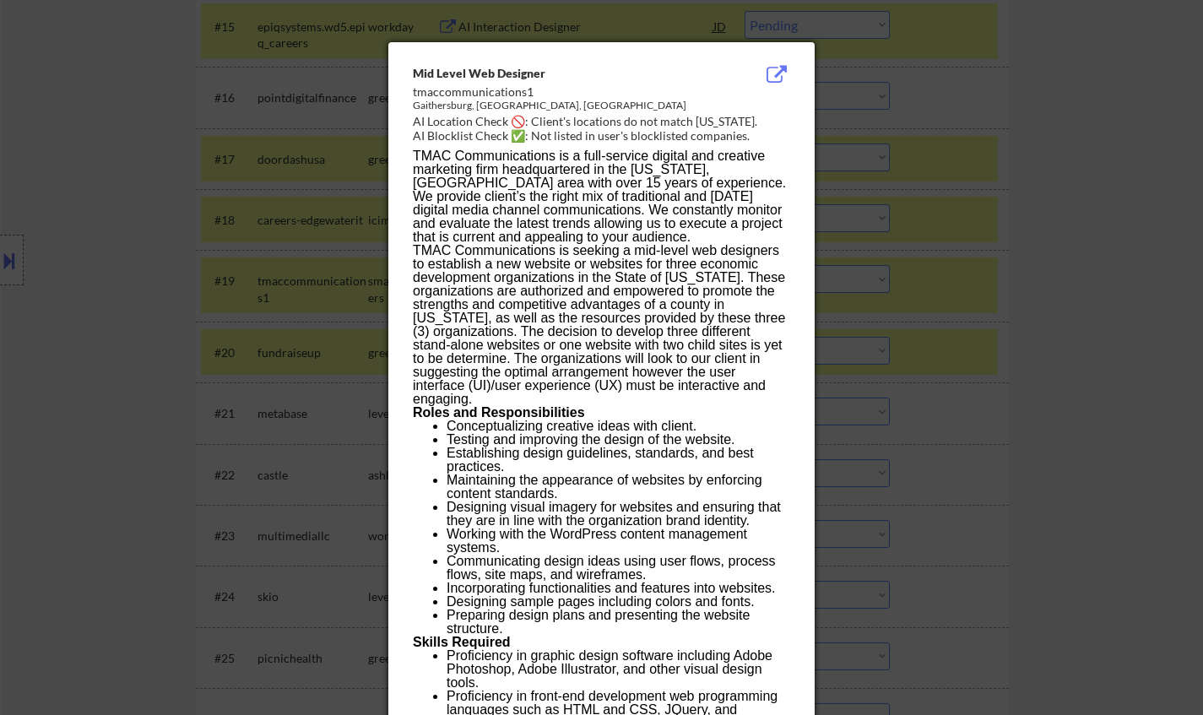
click at [1041, 357] on div at bounding box center [601, 357] width 1203 height 715
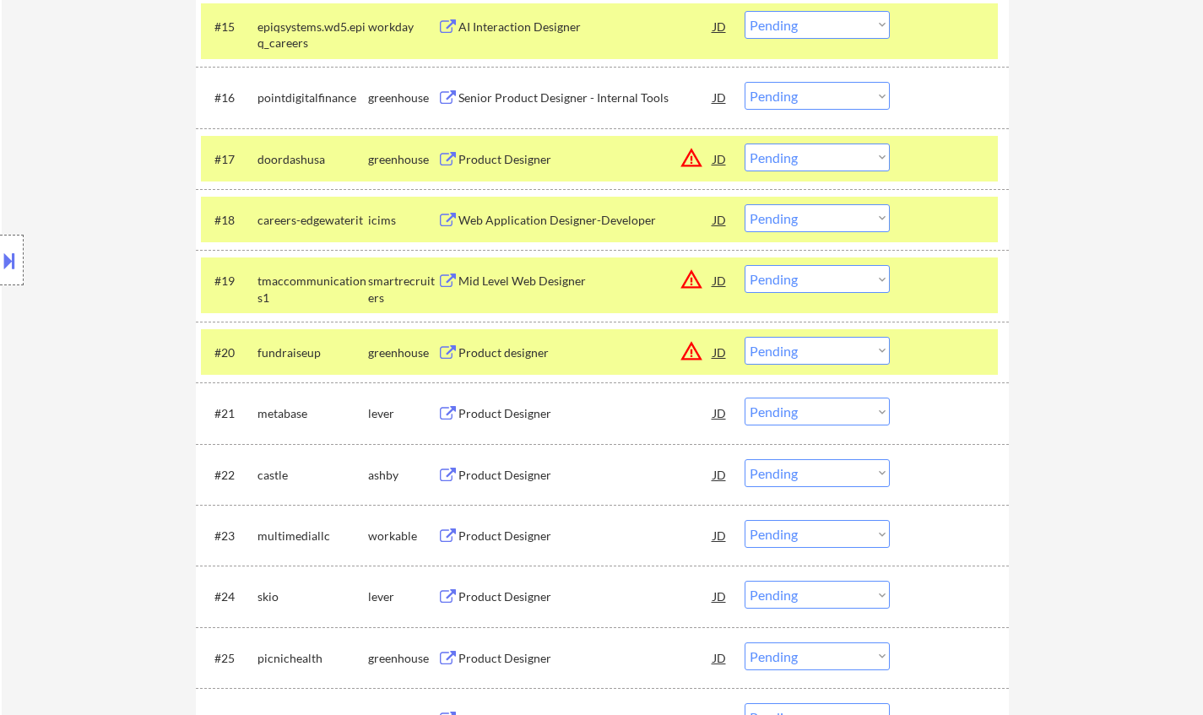
click at [854, 283] on select "Choose an option... Pending Applied Excluded (Questions) Excluded (Expired) Exc…" at bounding box center [817, 279] width 145 height 28
click at [745, 265] on select "Choose an option... Pending Applied Excluded (Questions) Excluded (Expired) Exc…" at bounding box center [817, 279] width 145 height 28
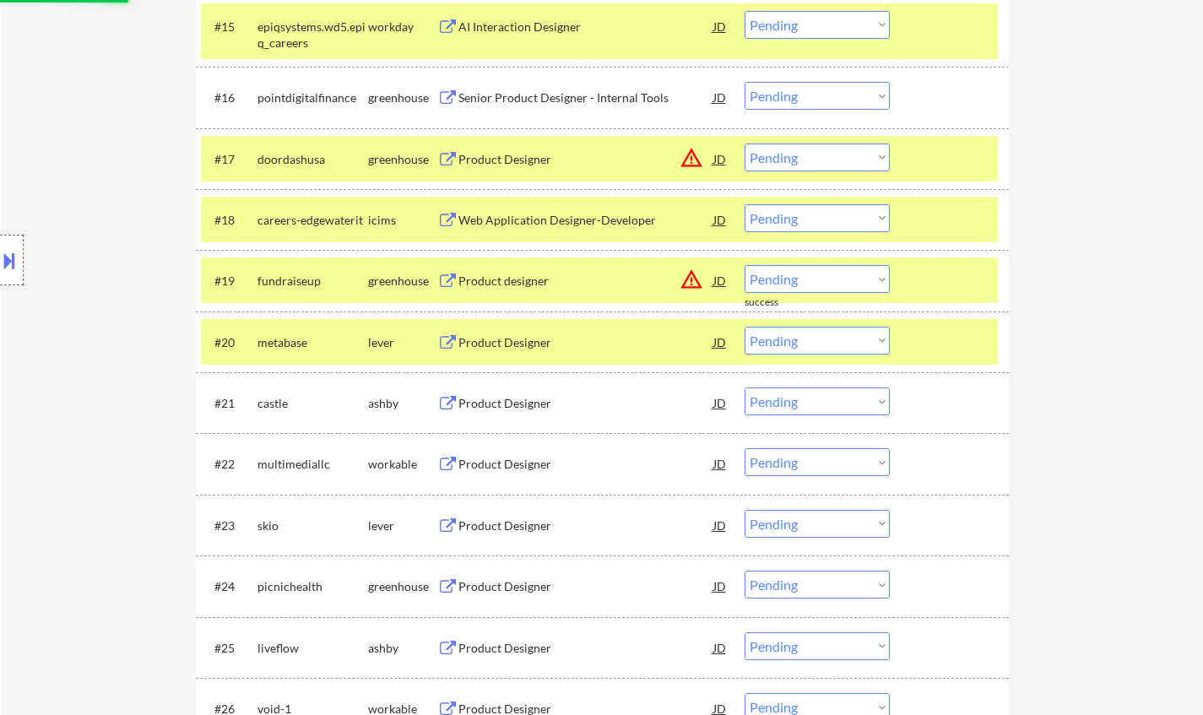
click at [717, 280] on div "JD" at bounding box center [720, 280] width 17 height 30
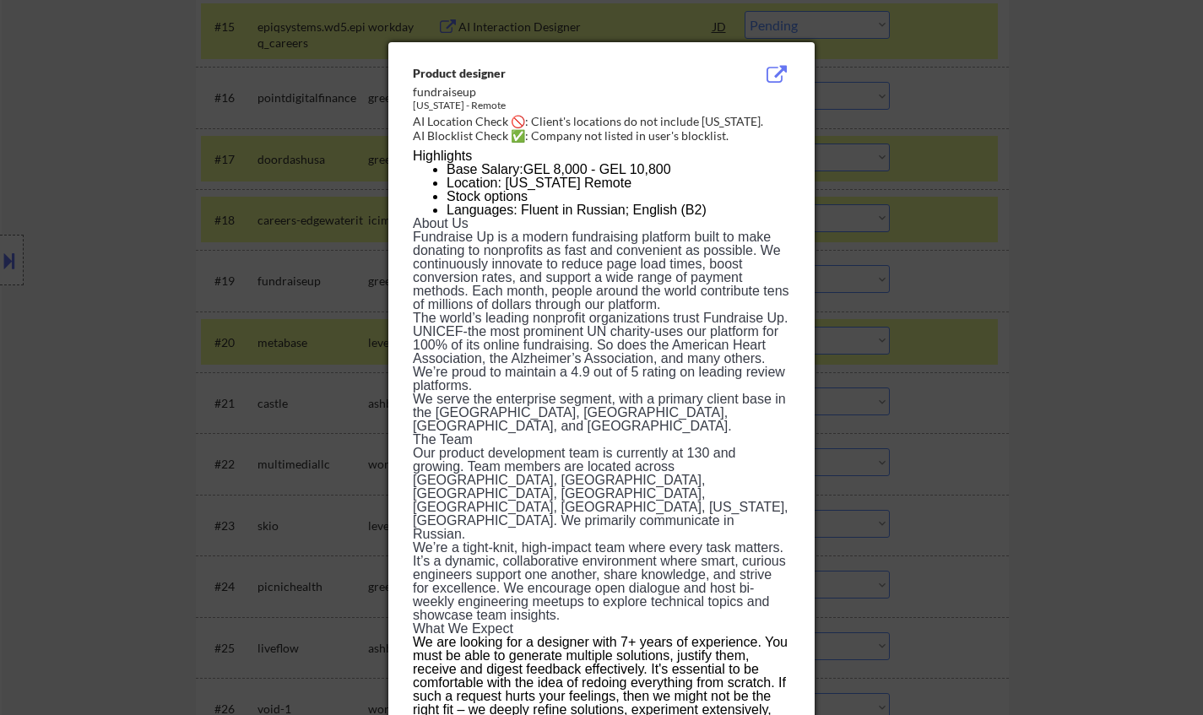
click at [998, 355] on div at bounding box center [601, 357] width 1203 height 715
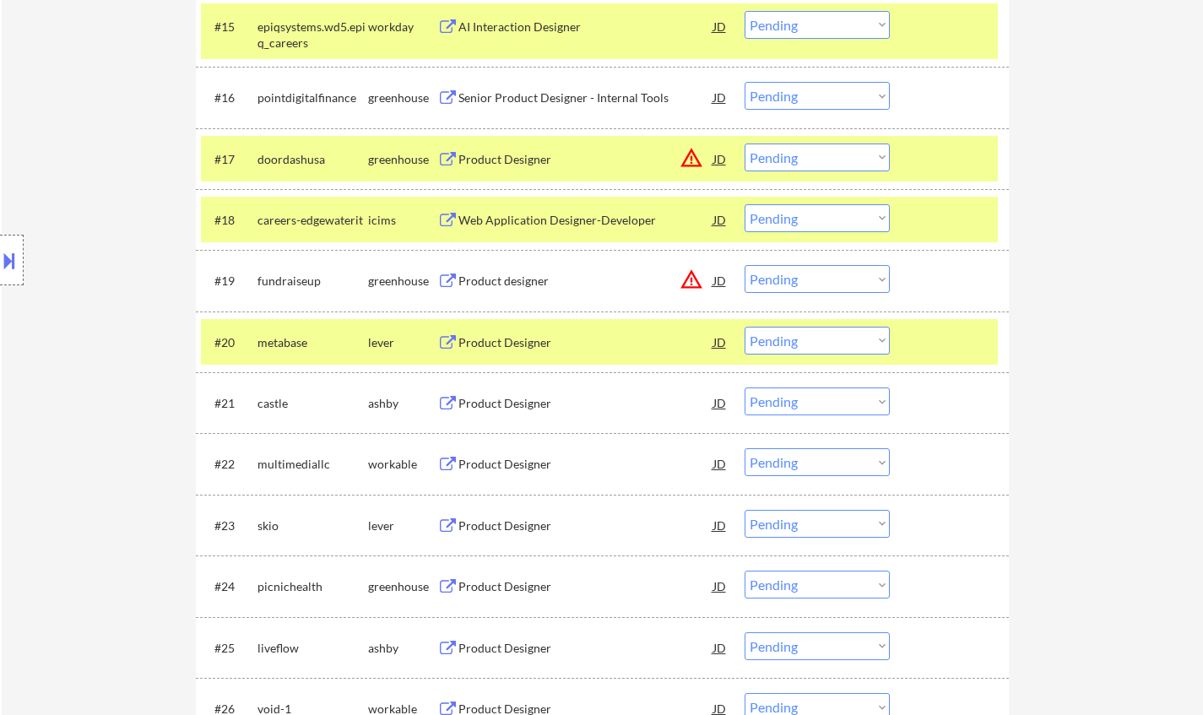
click at [791, 282] on select "Choose an option... Pending Applied Excluded (Questions) Excluded (Expired) Exc…" at bounding box center [817, 279] width 145 height 28
click at [745, 265] on select "Choose an option... Pending Applied Excluded (Questions) Excluded (Expired) Exc…" at bounding box center [817, 279] width 145 height 28
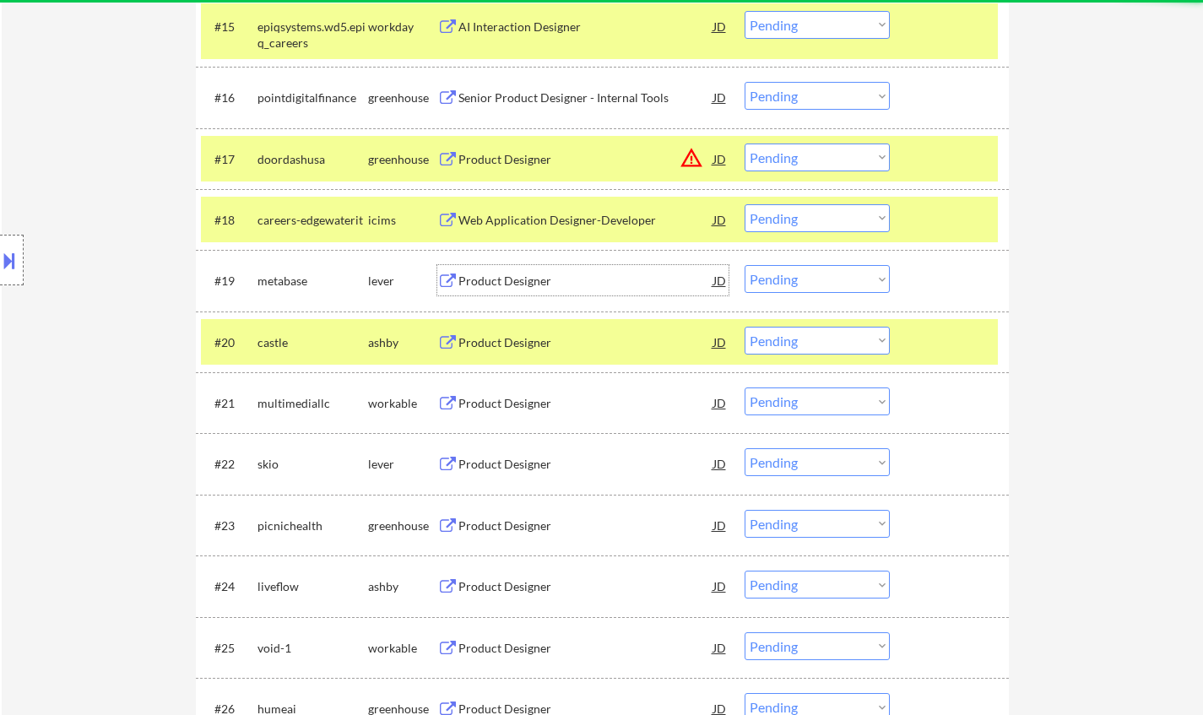
click at [504, 291] on div "Product Designer" at bounding box center [585, 280] width 255 height 30
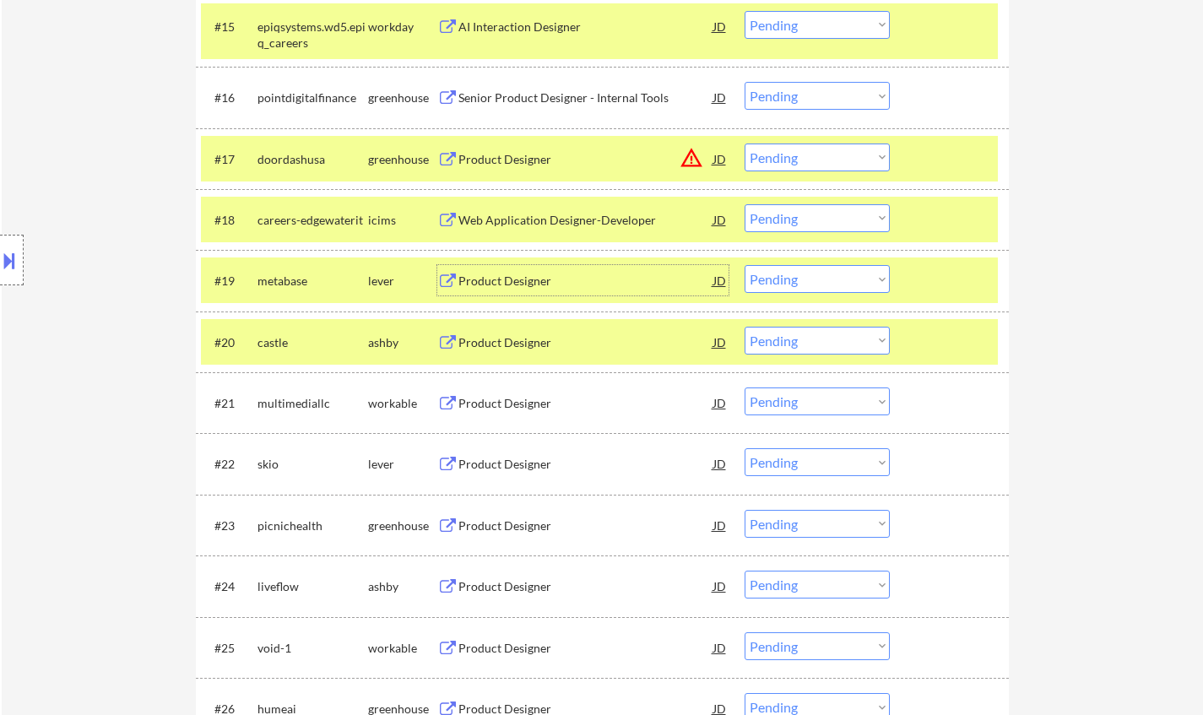
click at [797, 289] on select "Choose an option... Pending Applied Excluded (Questions) Excluded (Expired) Exc…" at bounding box center [817, 279] width 145 height 28
click at [745, 265] on select "Choose an option... Pending Applied Excluded (Questions) Excluded (Expired) Exc…" at bounding box center [817, 279] width 145 height 28
click at [512, 277] on div "Product Designer" at bounding box center [585, 281] width 255 height 17
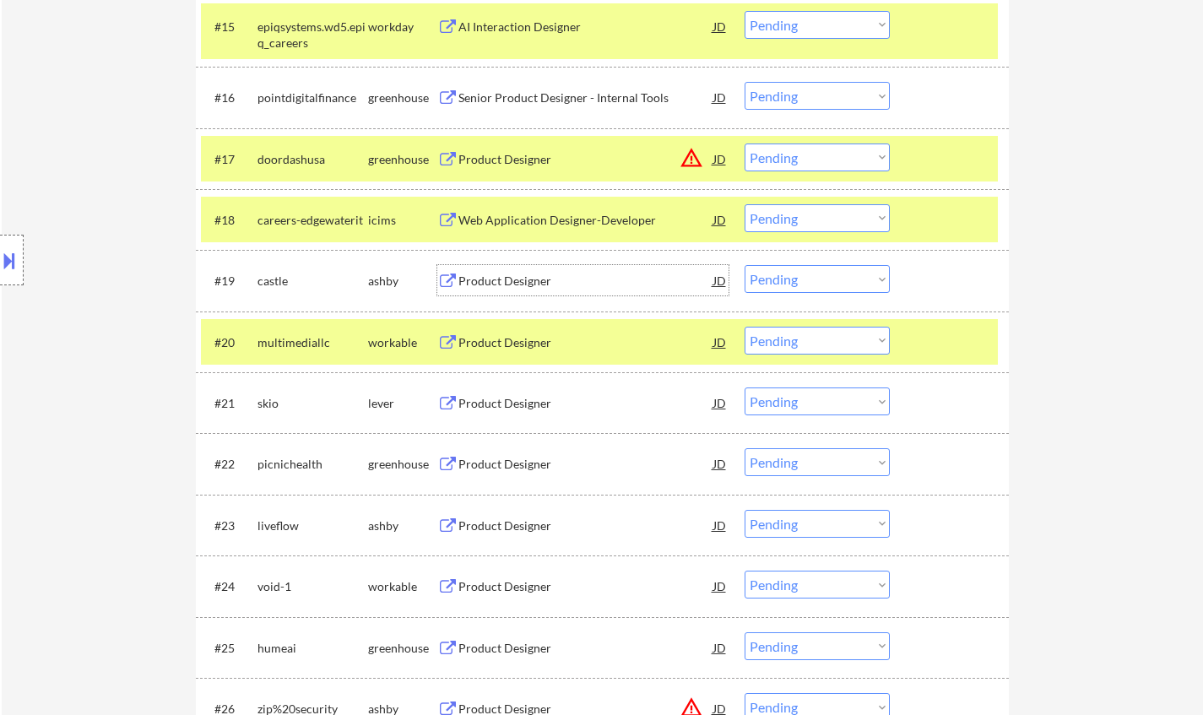
click at [804, 285] on select "Choose an option... Pending Applied Excluded (Questions) Excluded (Expired) Exc…" at bounding box center [817, 279] width 145 height 28
click at [745, 265] on select "Choose an option... Pending Applied Excluded (Questions) Excluded (Expired) Exc…" at bounding box center [817, 279] width 145 height 28
click at [507, 279] on div "Product Designer" at bounding box center [585, 281] width 255 height 17
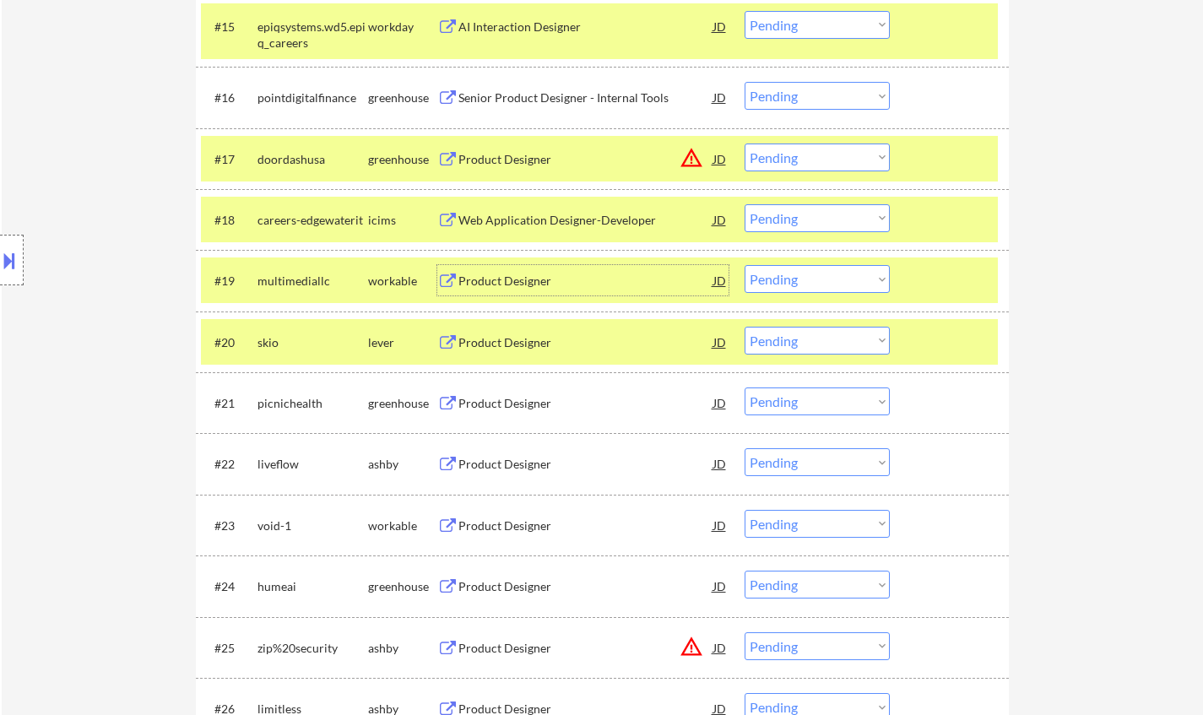
drag, startPoint x: 810, startPoint y: 274, endPoint x: 818, endPoint y: 291, distance: 18.5
click at [810, 274] on select "Choose an option... Pending Applied Excluded (Questions) Excluded (Expired) Exc…" at bounding box center [817, 279] width 145 height 28
click at [745, 265] on select "Choose an option... Pending Applied Excluded (Questions) Excluded (Expired) Exc…" at bounding box center [817, 279] width 145 height 28
select select ""pending""
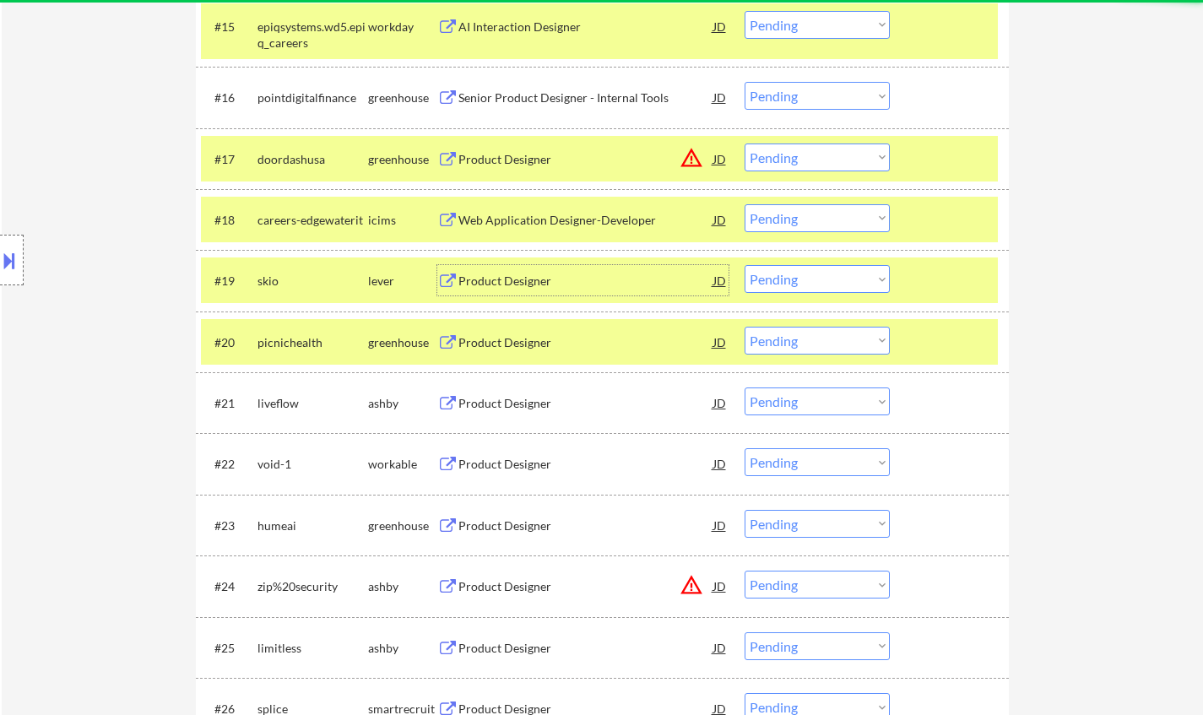
click at [523, 277] on div "Product Designer" at bounding box center [585, 281] width 255 height 17
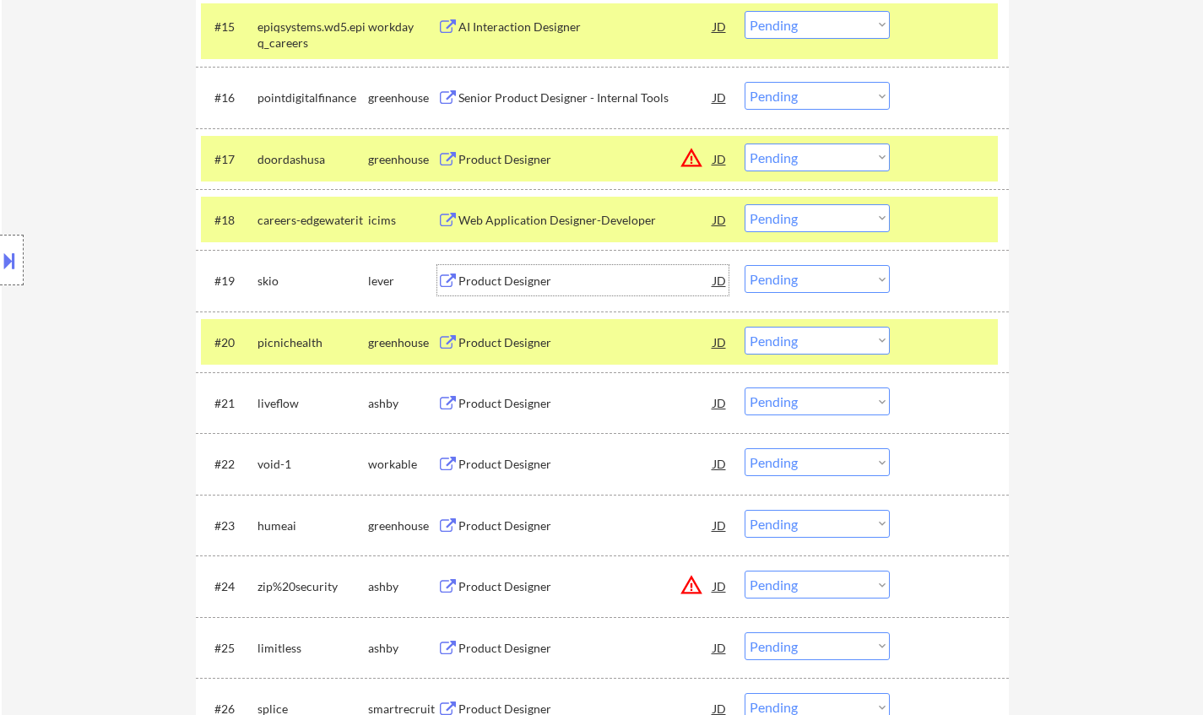
click at [505, 343] on div "Product Designer" at bounding box center [585, 342] width 255 height 17
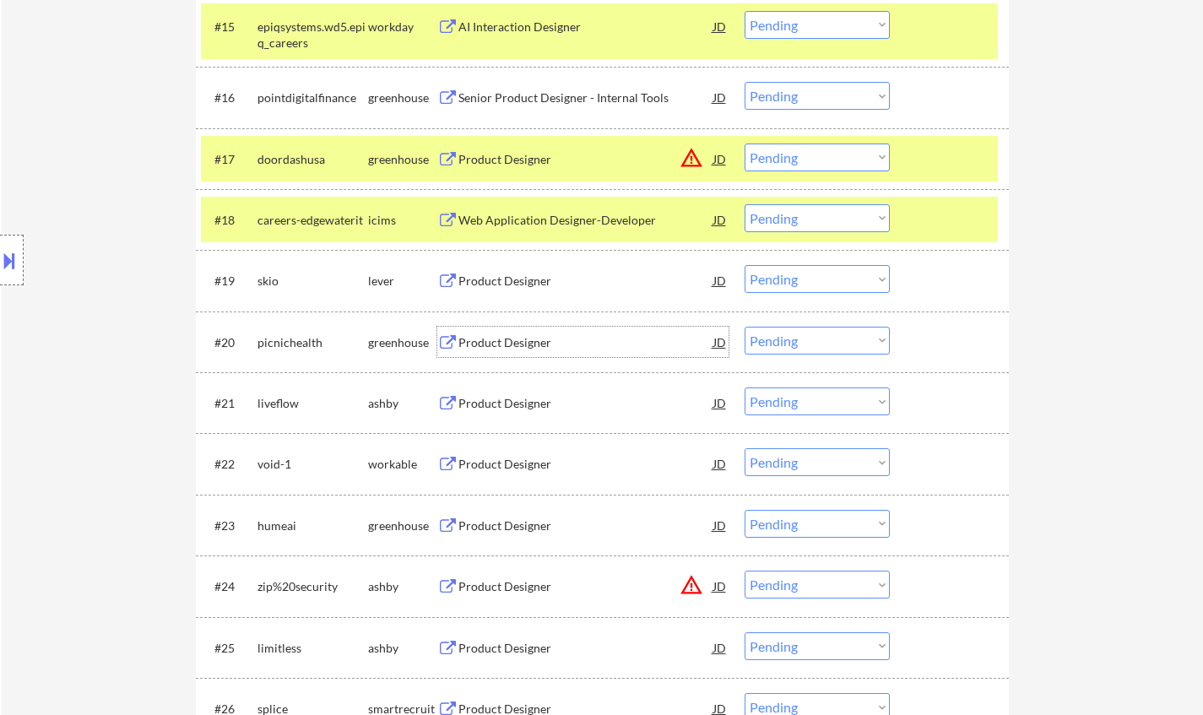
drag, startPoint x: 810, startPoint y: 350, endPoint x: 823, endPoint y: 354, distance: 13.3
click at [810, 350] on select "Choose an option... Pending Applied Excluded (Questions) Excluded (Expired) Exc…" at bounding box center [817, 341] width 145 height 28
click at [745, 327] on select "Choose an option... Pending Applied Excluded (Questions) Excluded (Expired) Exc…" at bounding box center [817, 341] width 145 height 28
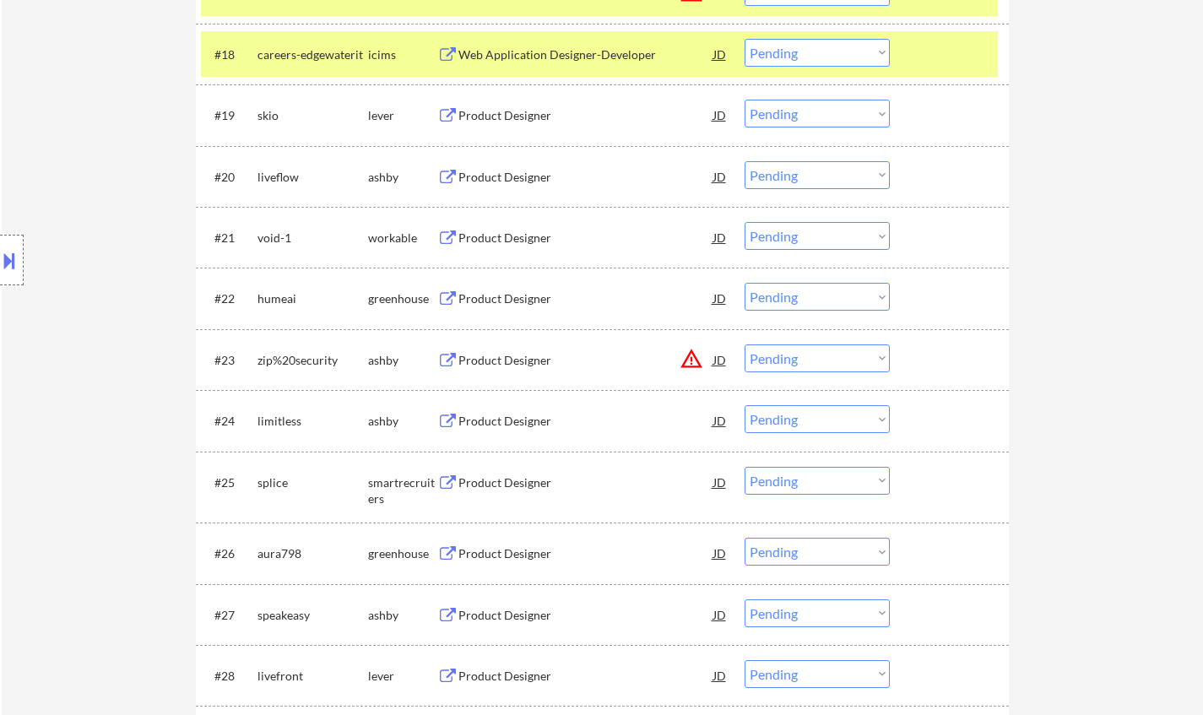
scroll to position [1689, 0]
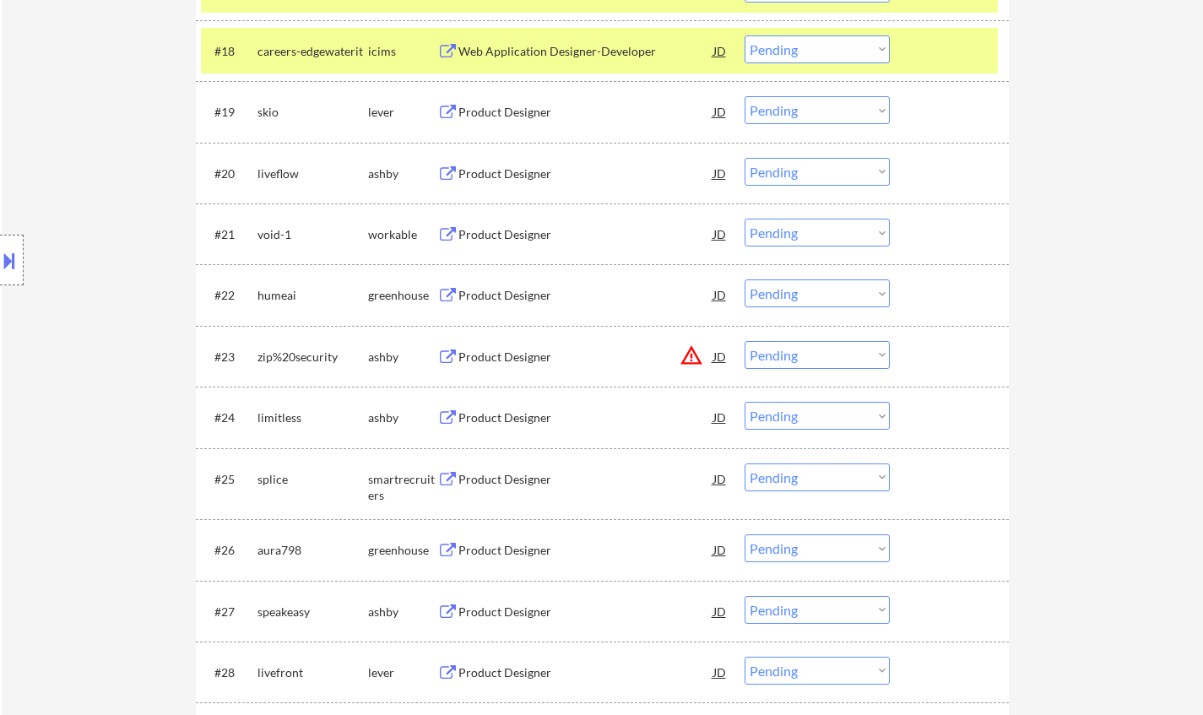
click at [512, 176] on div "Product Designer" at bounding box center [585, 173] width 255 height 17
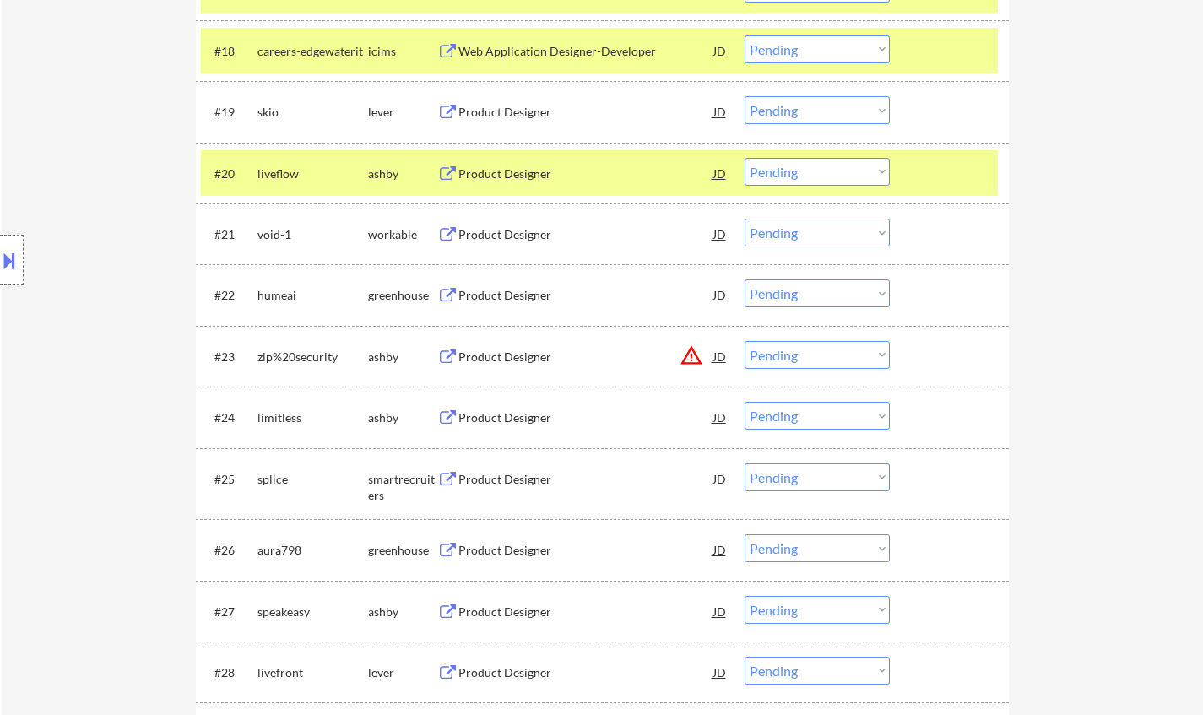
click at [4, 268] on button at bounding box center [9, 261] width 19 height 28
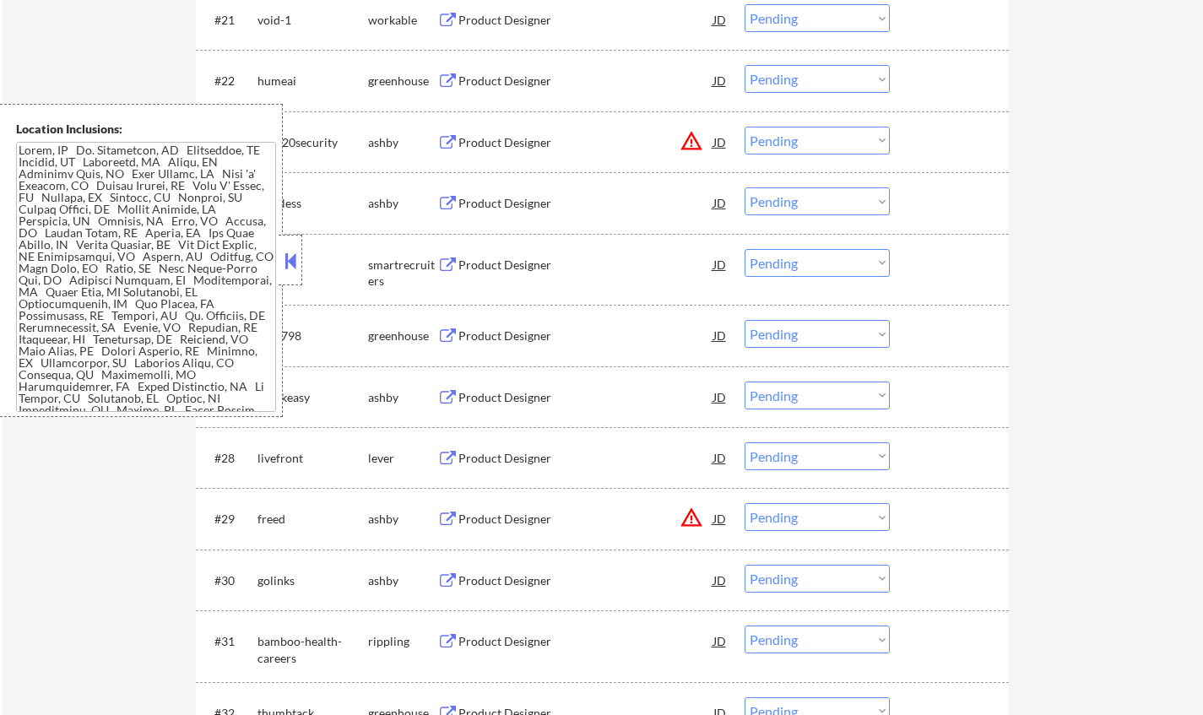
scroll to position [2111, 0]
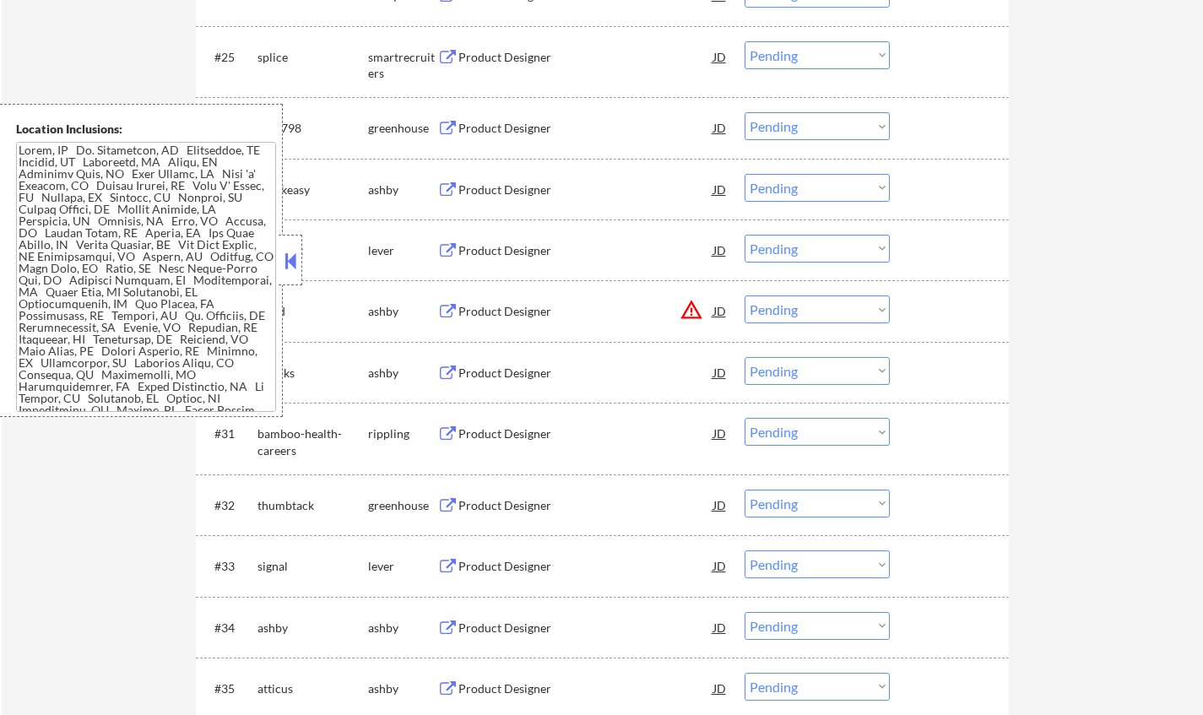
drag, startPoint x: 279, startPoint y: 256, endPoint x: 299, endPoint y: 270, distance: 24.8
click at [281, 258] on div at bounding box center [291, 260] width 24 height 51
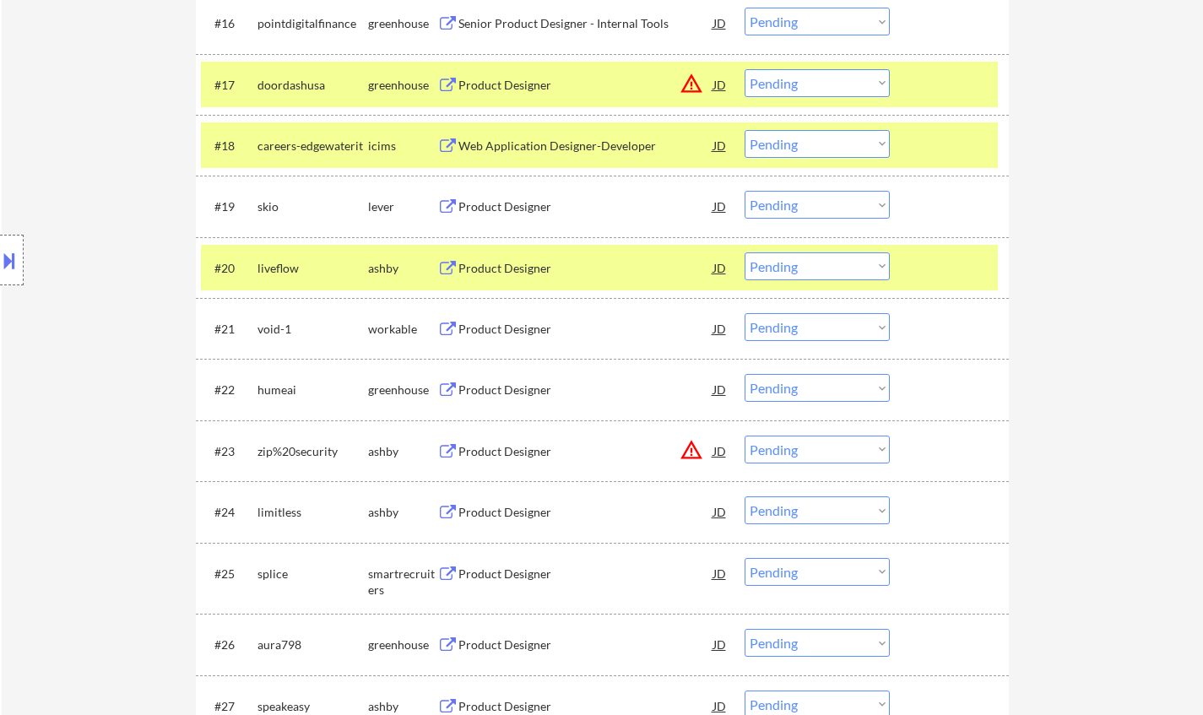
scroll to position [1520, 0]
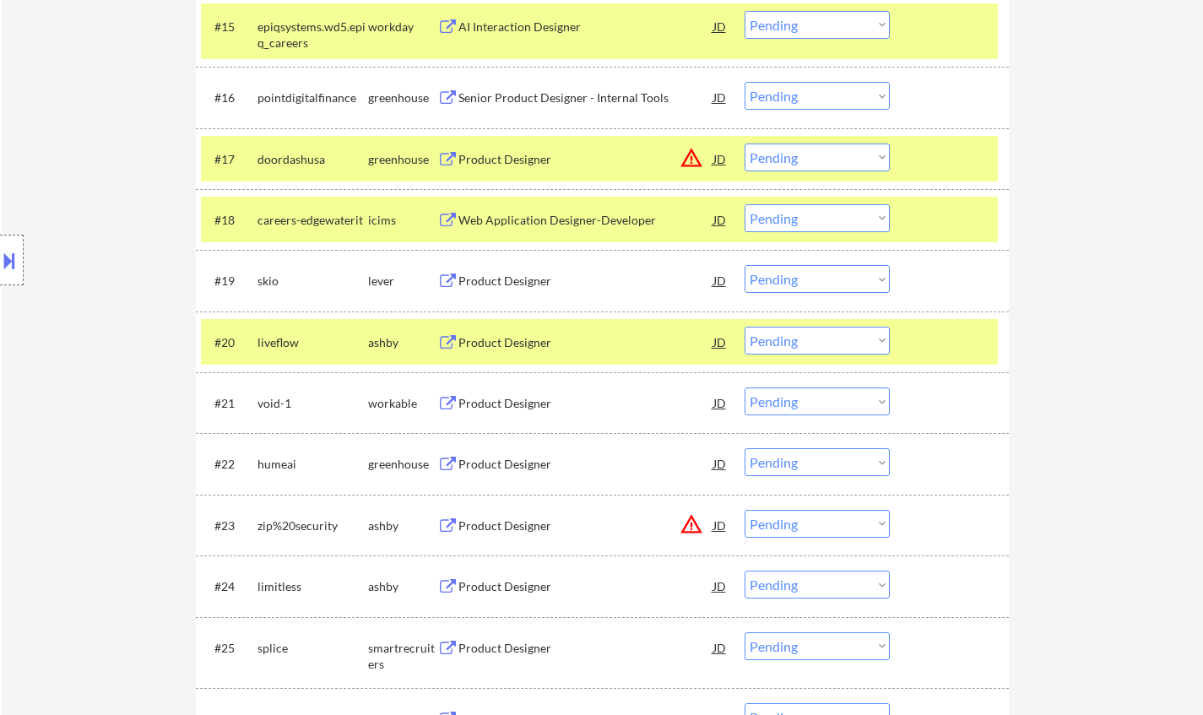
click at [806, 339] on select "Choose an option... Pending Applied Excluded (Questions) Excluded (Expired) Exc…" at bounding box center [817, 341] width 145 height 28
click at [745, 327] on select "Choose an option... Pending Applied Excluded (Questions) Excluded (Expired) Exc…" at bounding box center [817, 341] width 145 height 28
select select ""pending""
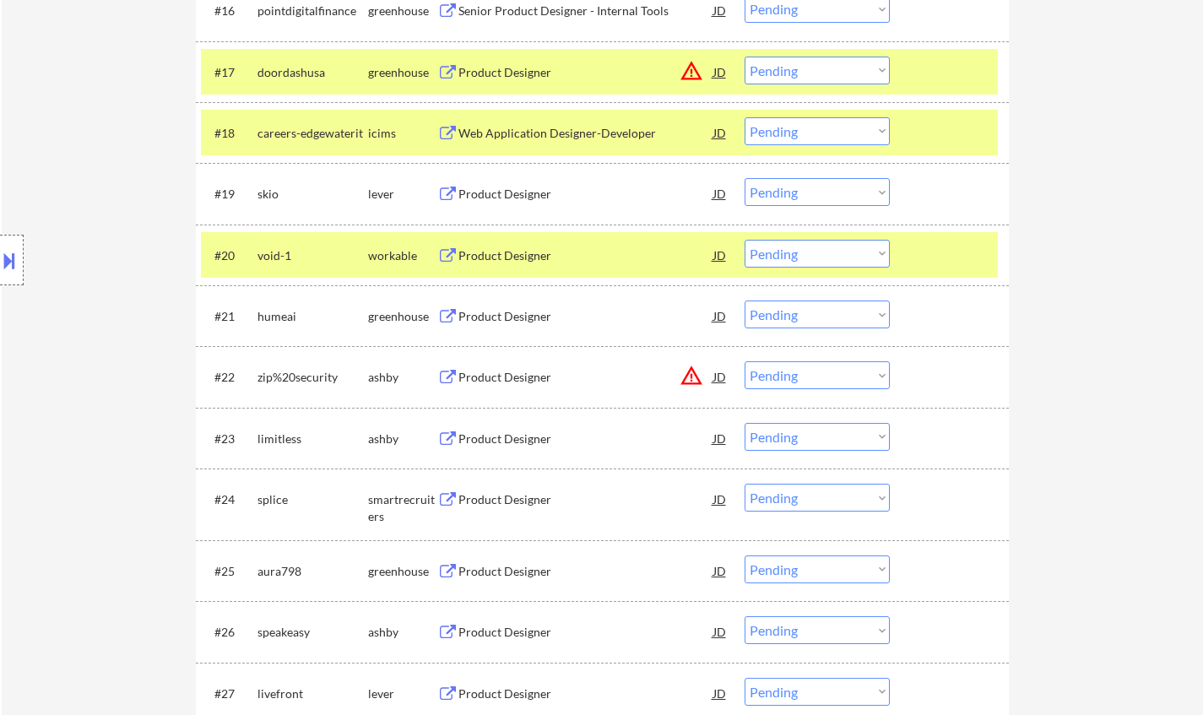
scroll to position [1689, 0]
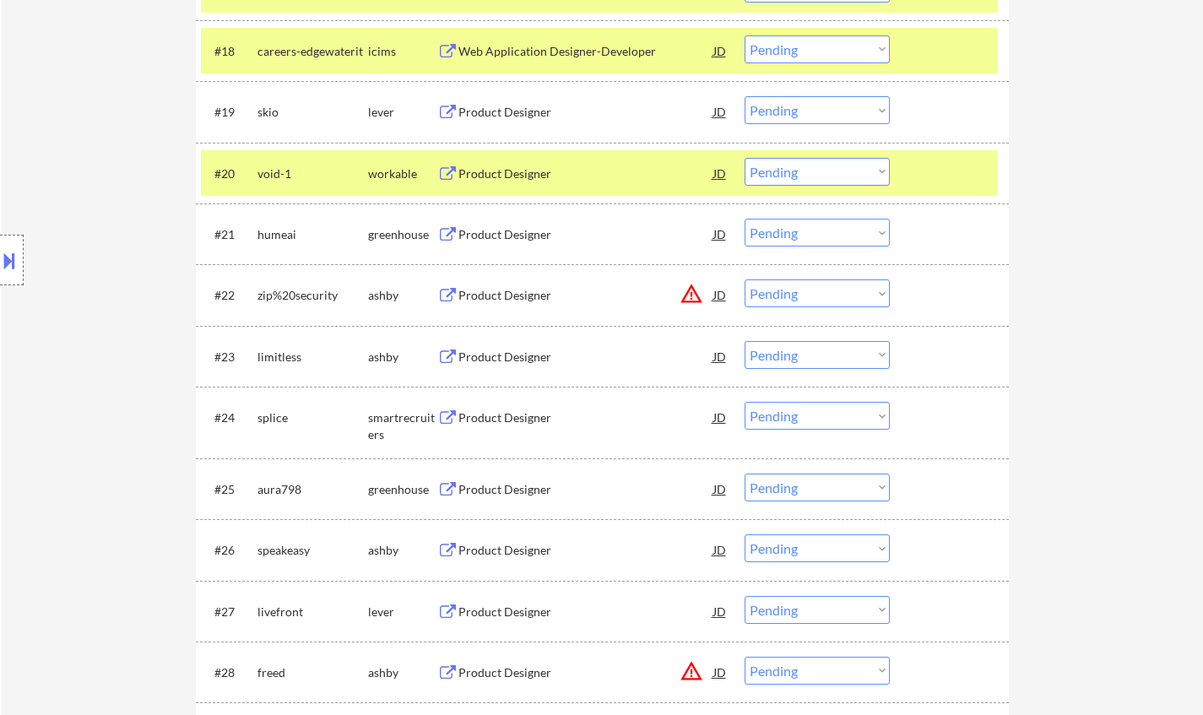
click at [502, 354] on div "Product Designer" at bounding box center [585, 357] width 255 height 17
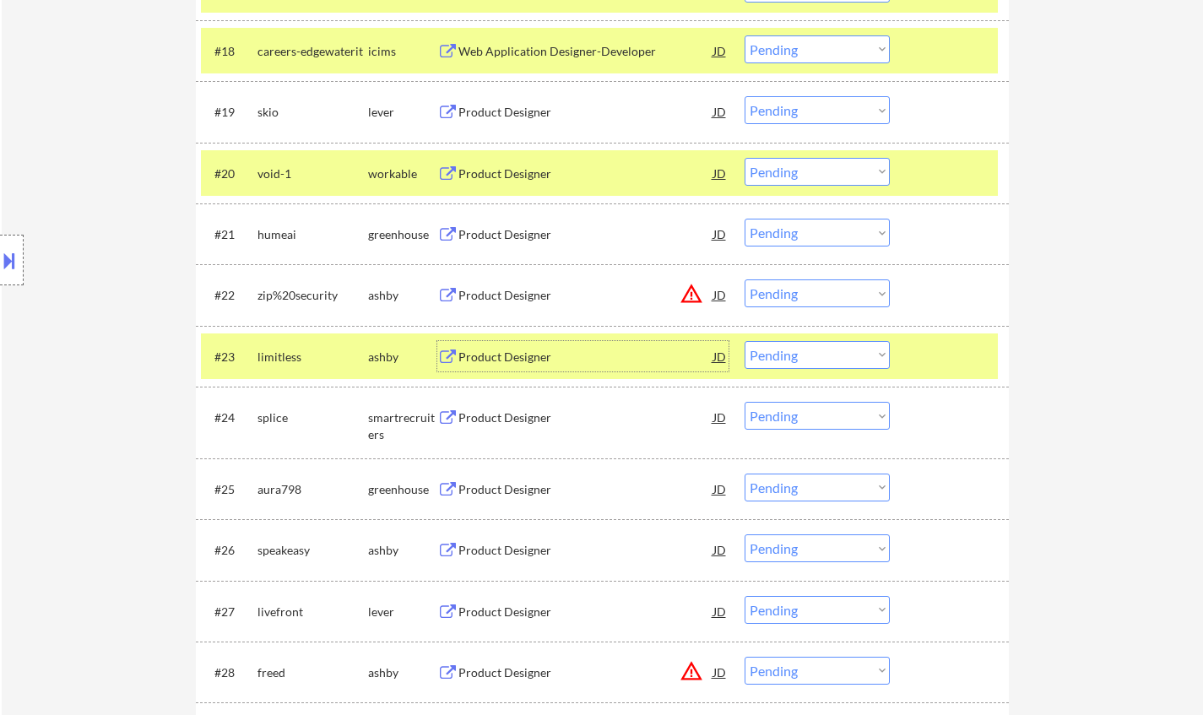
click at [807, 352] on select "Choose an option... Pending Applied Excluded (Questions) Excluded (Expired) Exc…" at bounding box center [817, 355] width 145 height 28
click at [745, 341] on select "Choose an option... Pending Applied Excluded (Questions) Excluded (Expired) Exc…" at bounding box center [817, 355] width 145 height 28
select select ""pending""
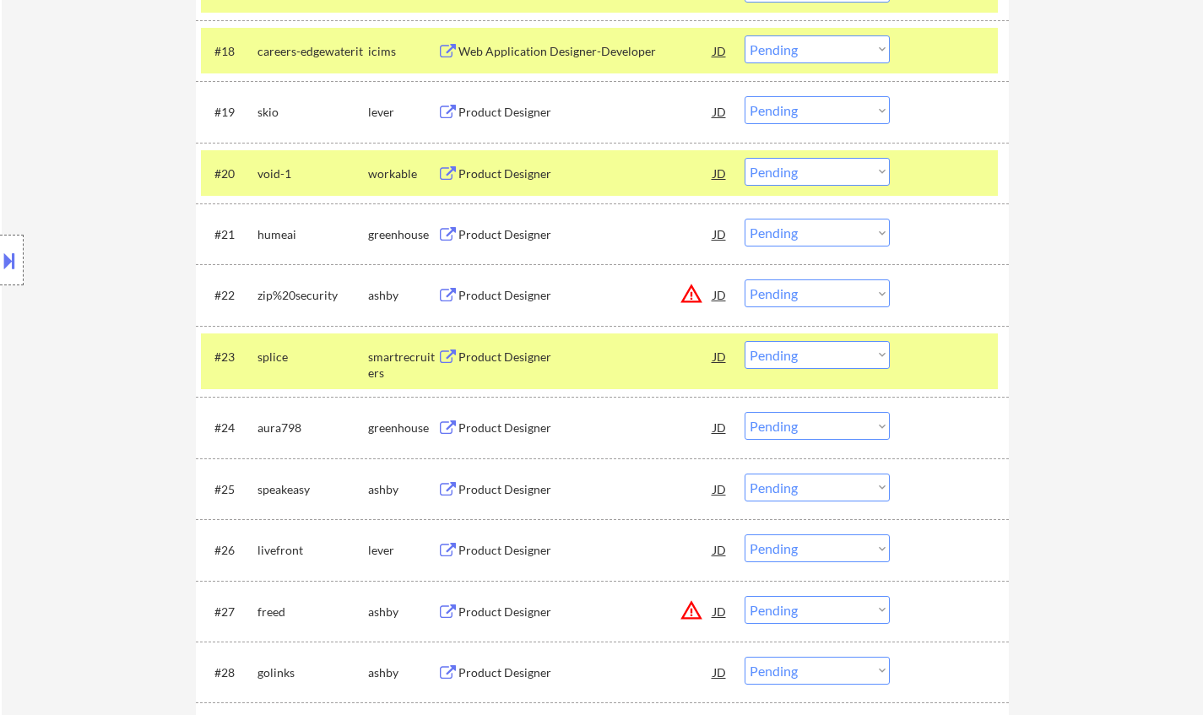
click at [519, 433] on div "Product Designer" at bounding box center [585, 428] width 255 height 17
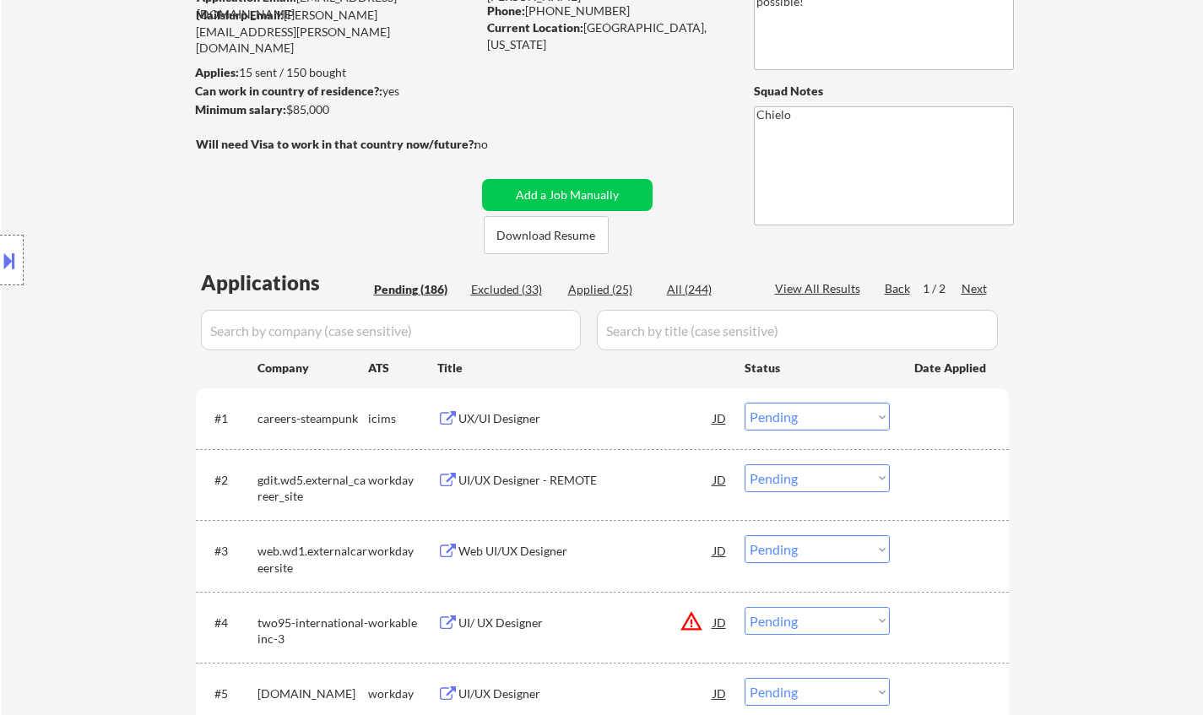
scroll to position [0, 0]
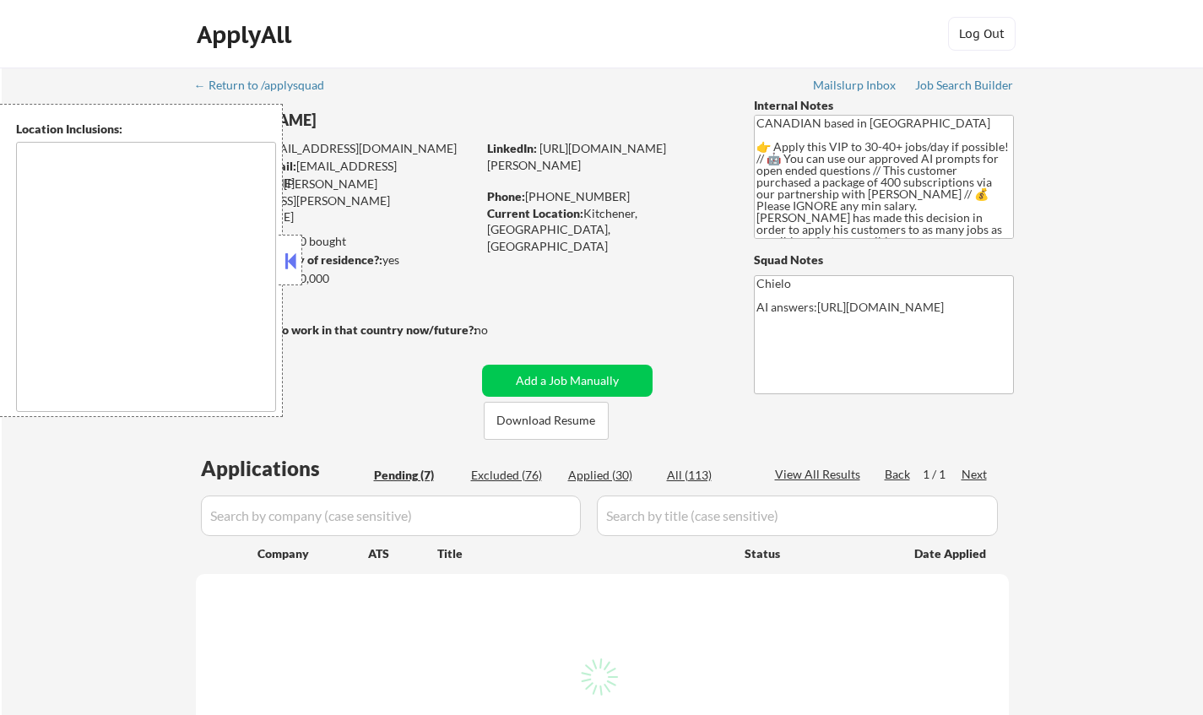
click at [283, 253] on button at bounding box center [290, 260] width 19 height 25
select select ""pending""
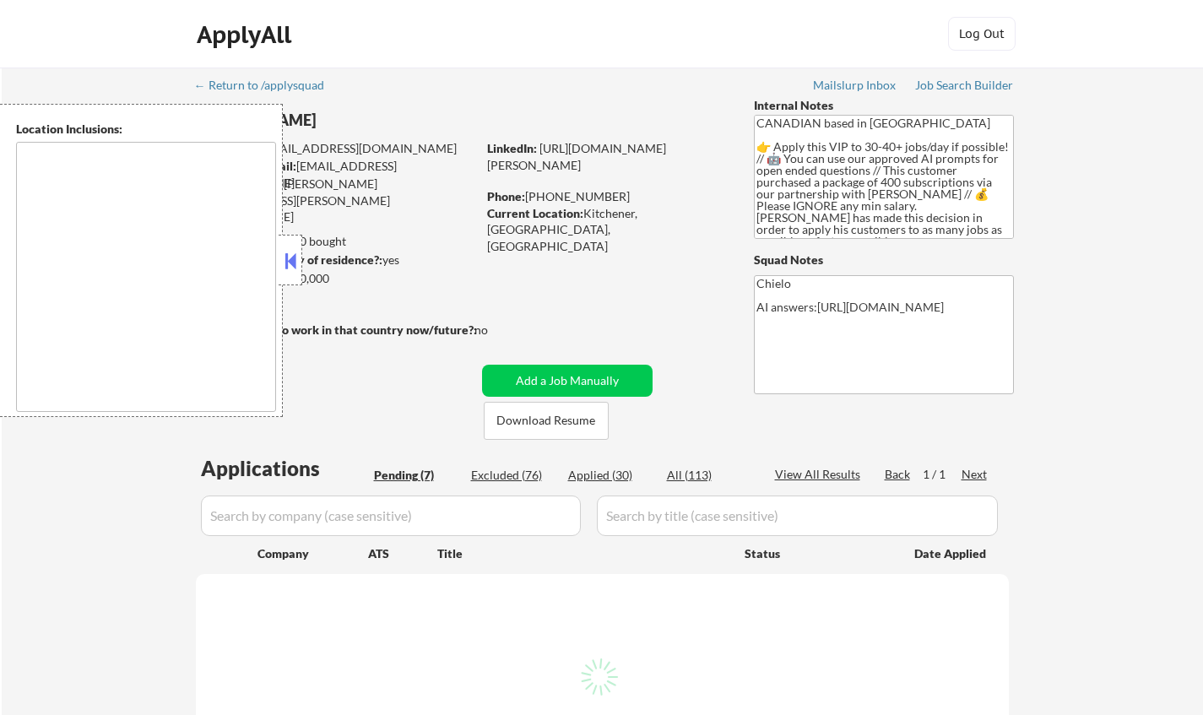
select select ""pending""
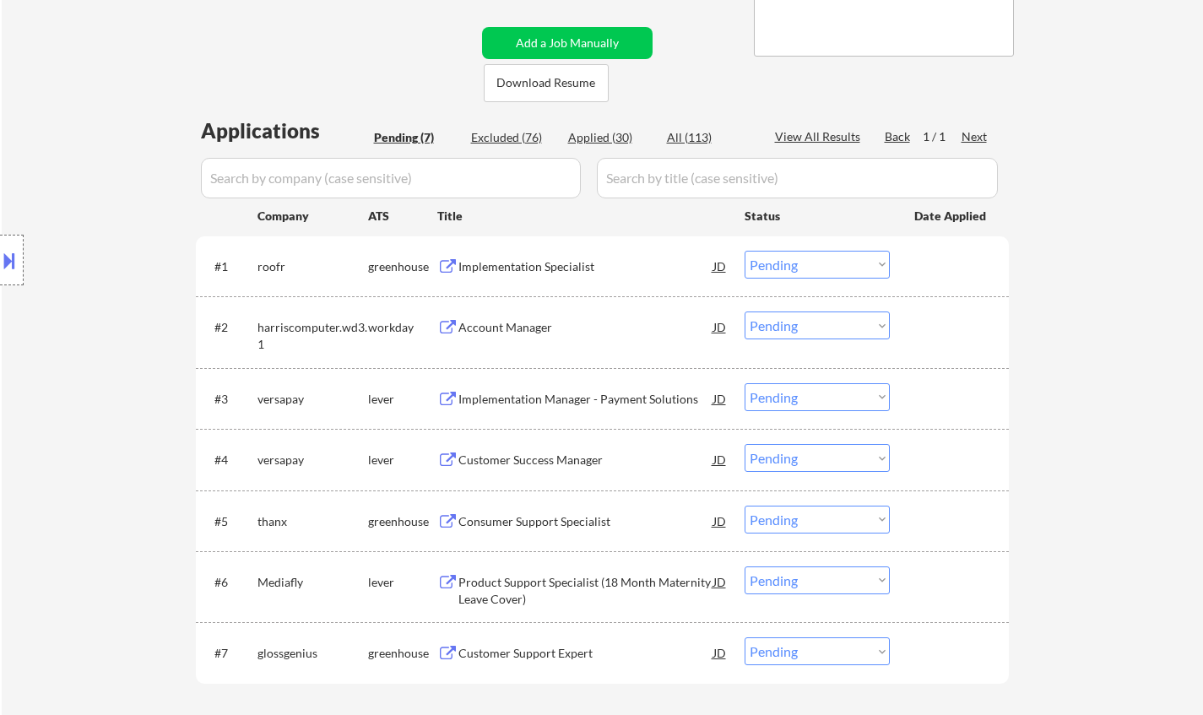
scroll to position [169, 0]
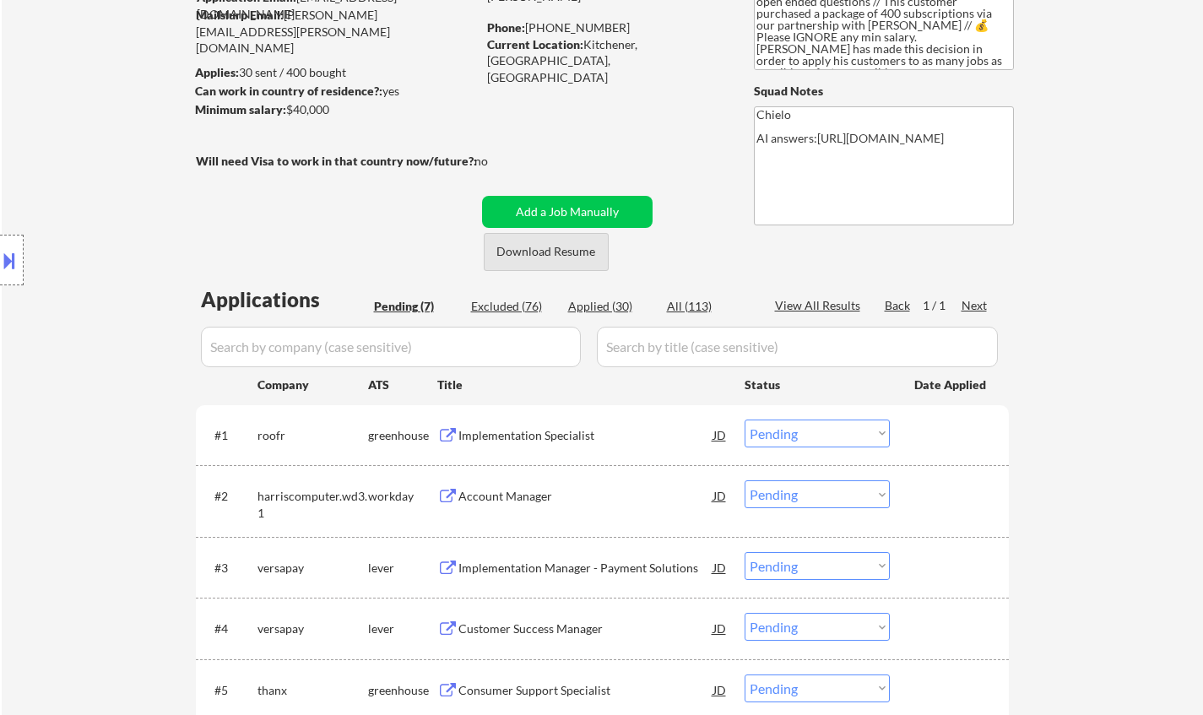
click at [542, 253] on button "Download Resume" at bounding box center [546, 252] width 125 height 38
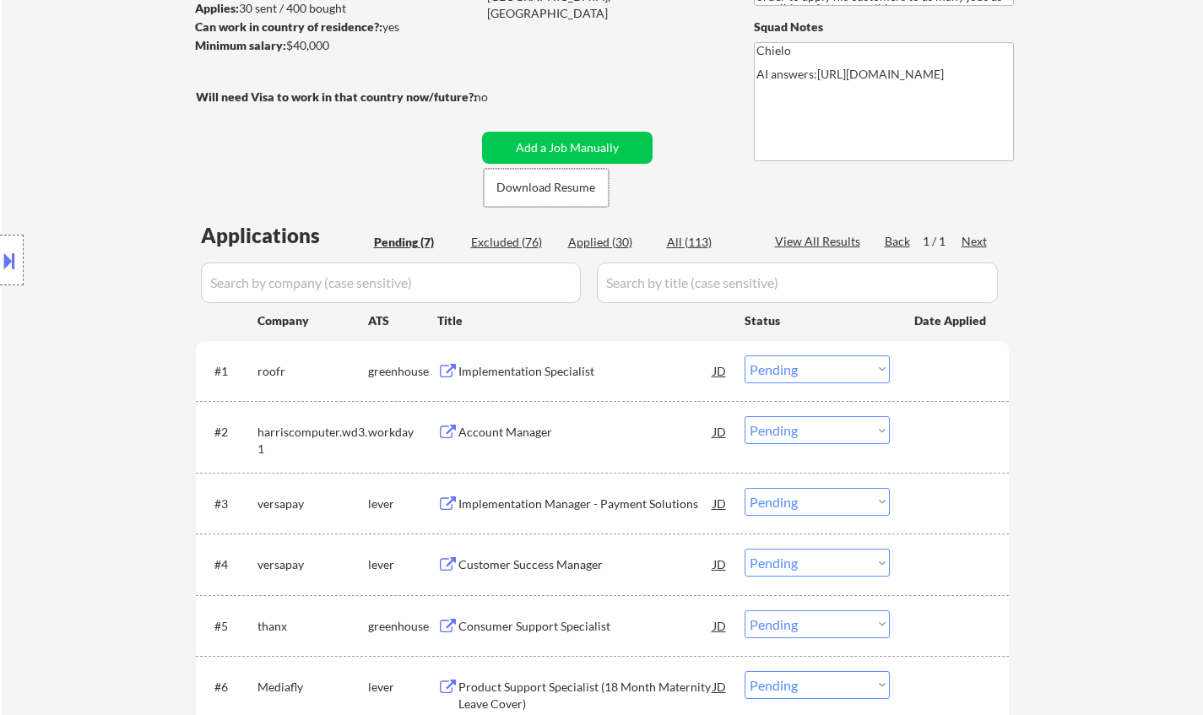
scroll to position [253, 0]
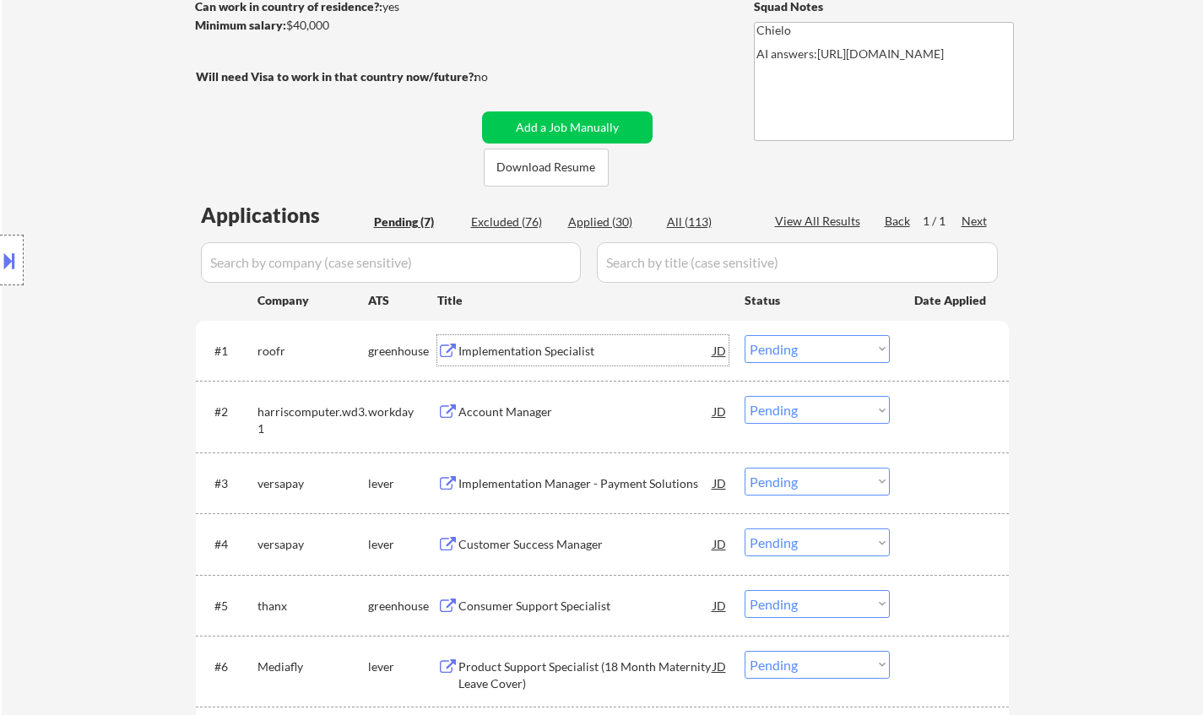
click at [536, 345] on div "Implementation Specialist" at bounding box center [585, 351] width 255 height 17
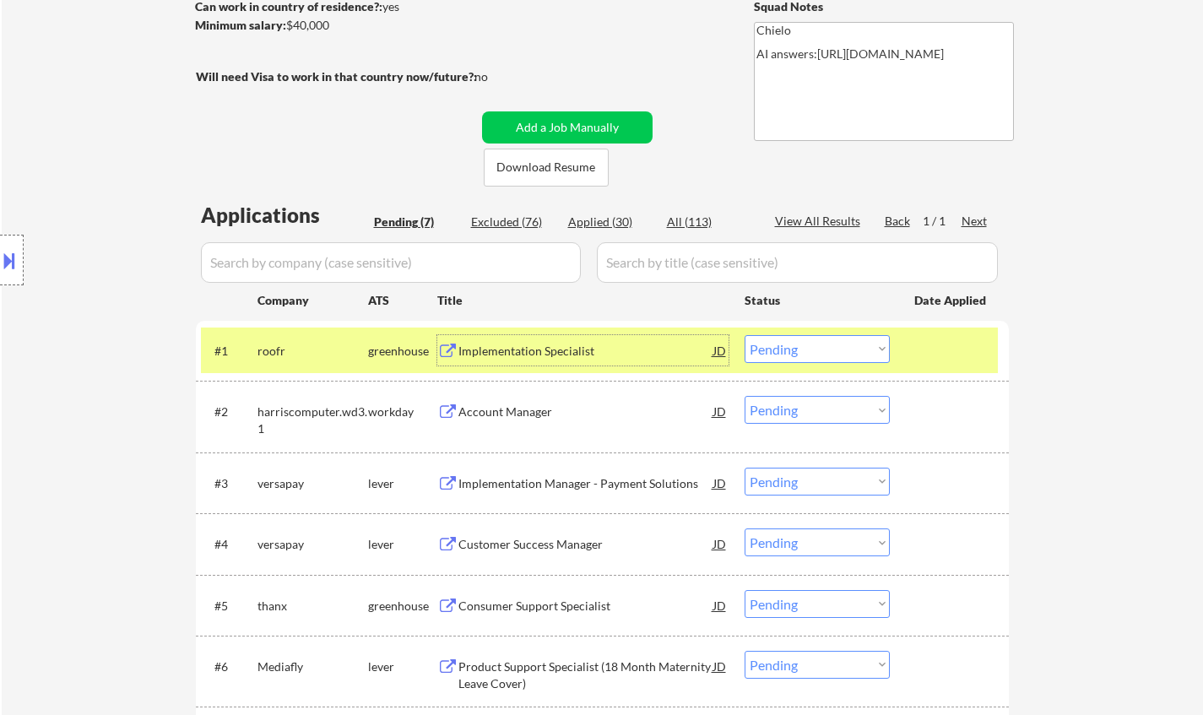
click at [820, 344] on select "Choose an option... Pending Applied Excluded (Questions) Excluded (Expired) Exc…" at bounding box center [817, 349] width 145 height 28
click at [745, 335] on select "Choose an option... Pending Applied Excluded (Questions) Excluded (Expired) Exc…" at bounding box center [817, 349] width 145 height 28
select select ""pending""
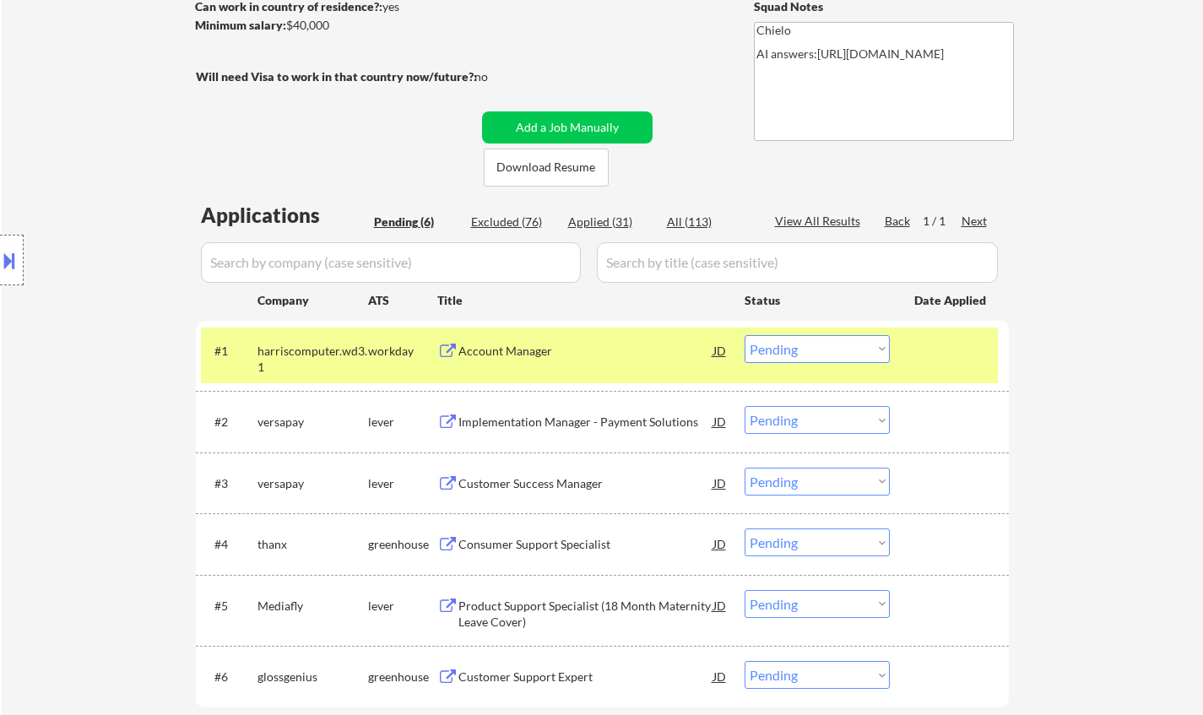
scroll to position [422, 0]
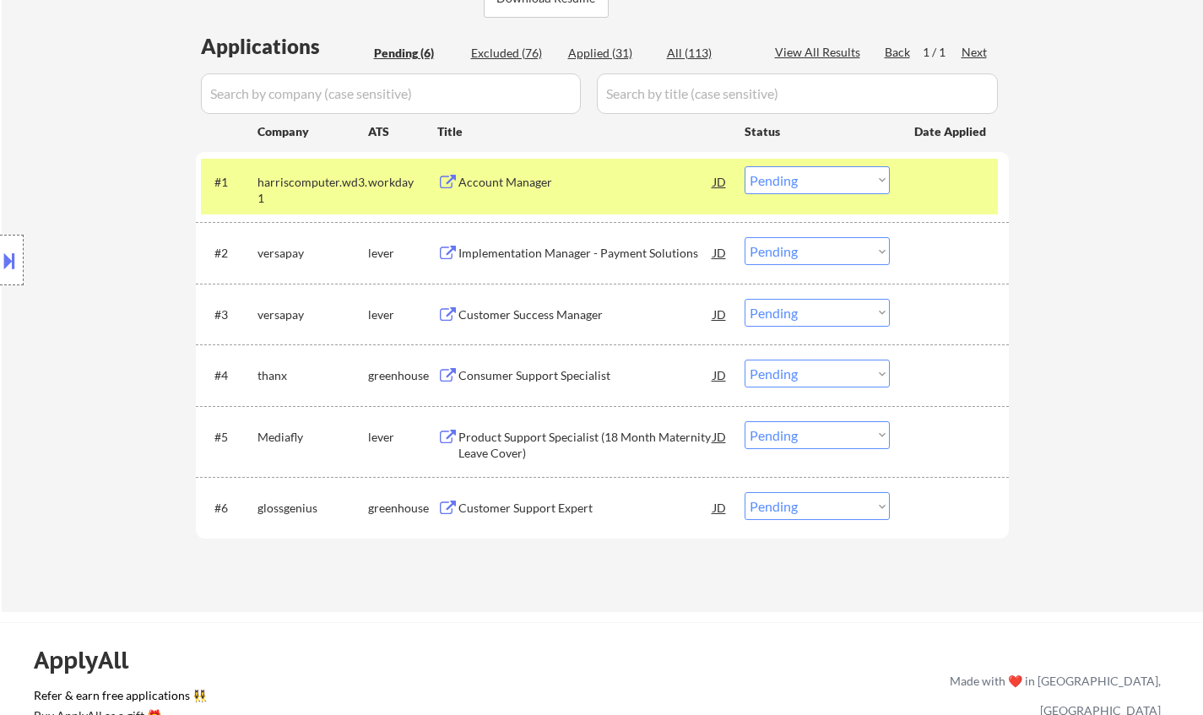
click at [542, 256] on div "Implementation Manager - Payment Solutions" at bounding box center [585, 253] width 255 height 17
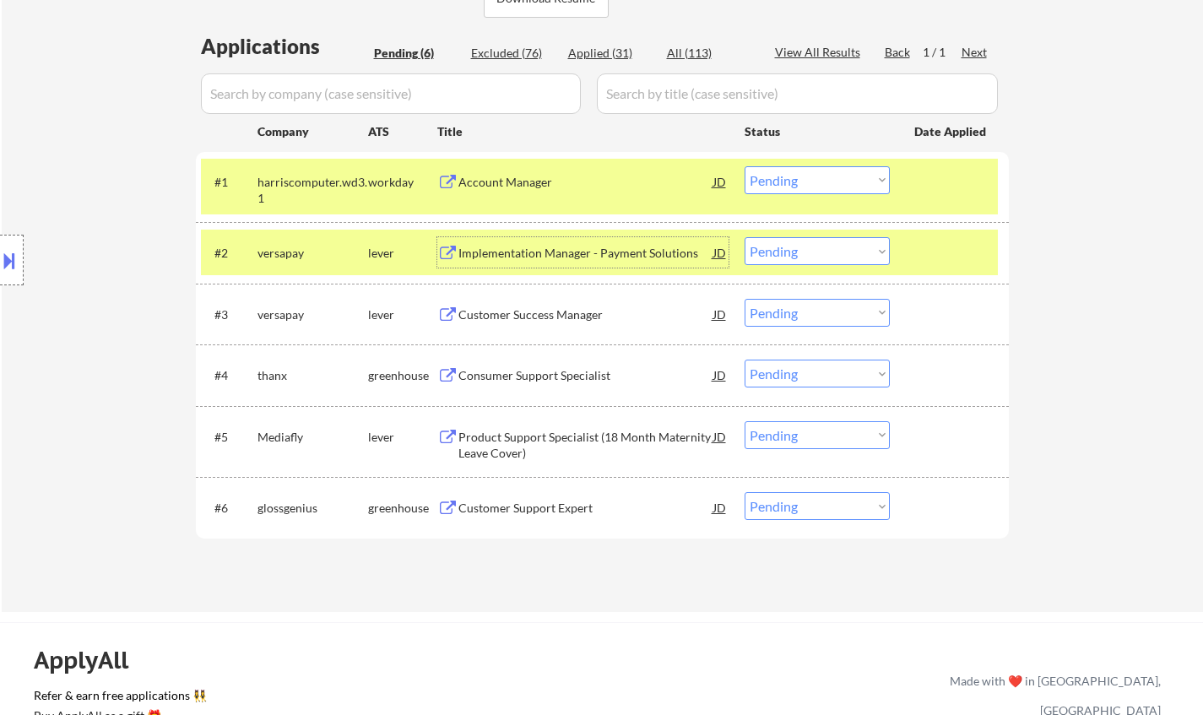
click at [805, 247] on select "Choose an option... Pending Applied Excluded (Questions) Excluded (Expired) Exc…" at bounding box center [817, 251] width 145 height 28
click at [745, 237] on select "Choose an option... Pending Applied Excluded (Questions) Excluded (Expired) Exc…" at bounding box center [817, 251] width 145 height 28
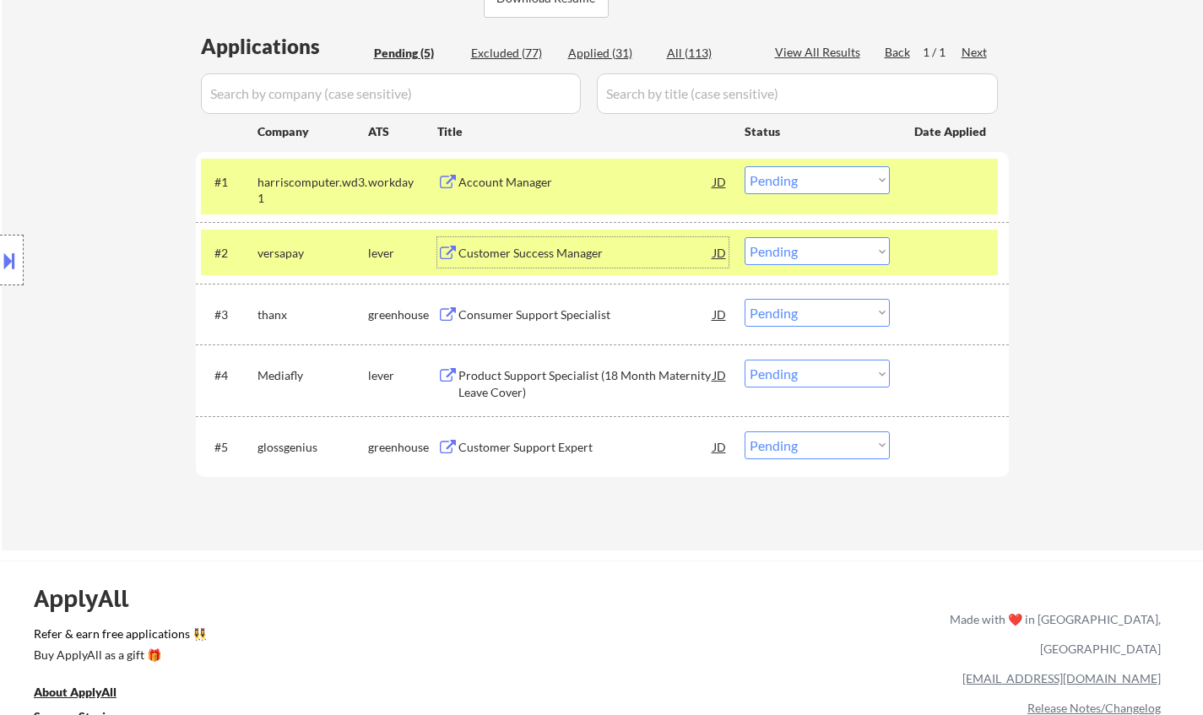
click at [515, 248] on div "Customer Success Manager" at bounding box center [585, 253] width 255 height 17
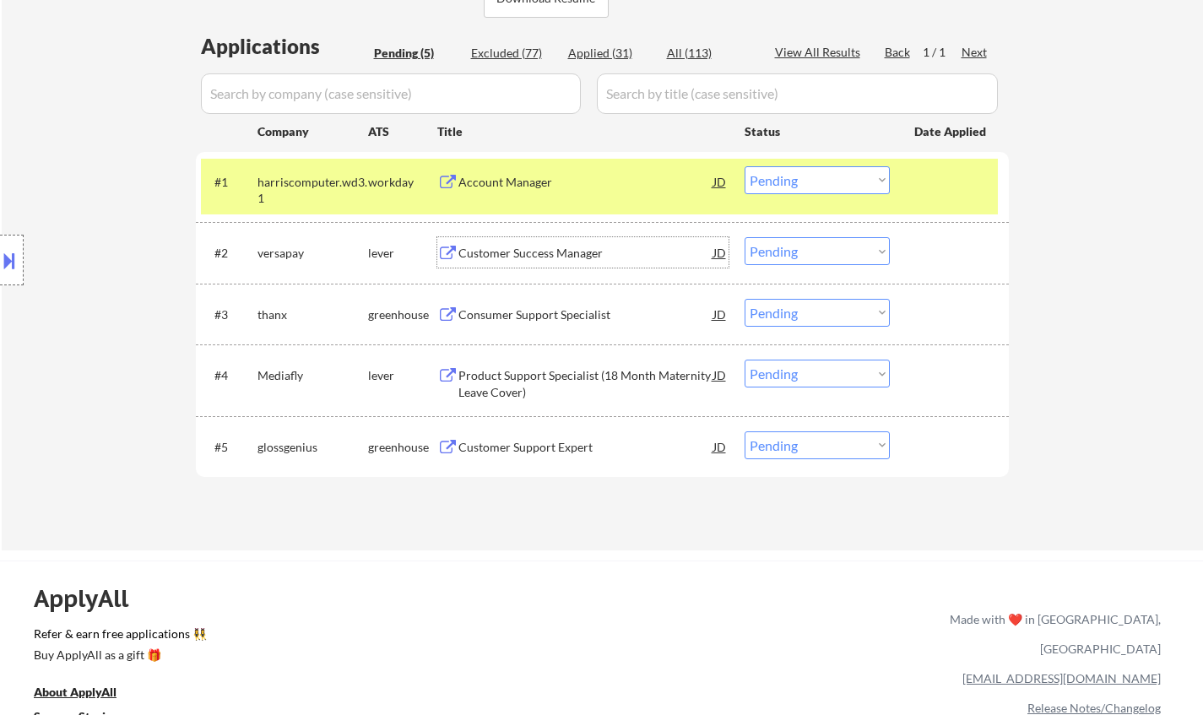
drag, startPoint x: 789, startPoint y: 253, endPoint x: 796, endPoint y: 261, distance: 10.7
click at [789, 253] on select "Choose an option... Pending Applied Excluded (Questions) Excluded (Expired) Exc…" at bounding box center [817, 251] width 145 height 28
click at [745, 237] on select "Choose an option... Pending Applied Excluded (Questions) Excluded (Expired) Exc…" at bounding box center [817, 251] width 145 height 28
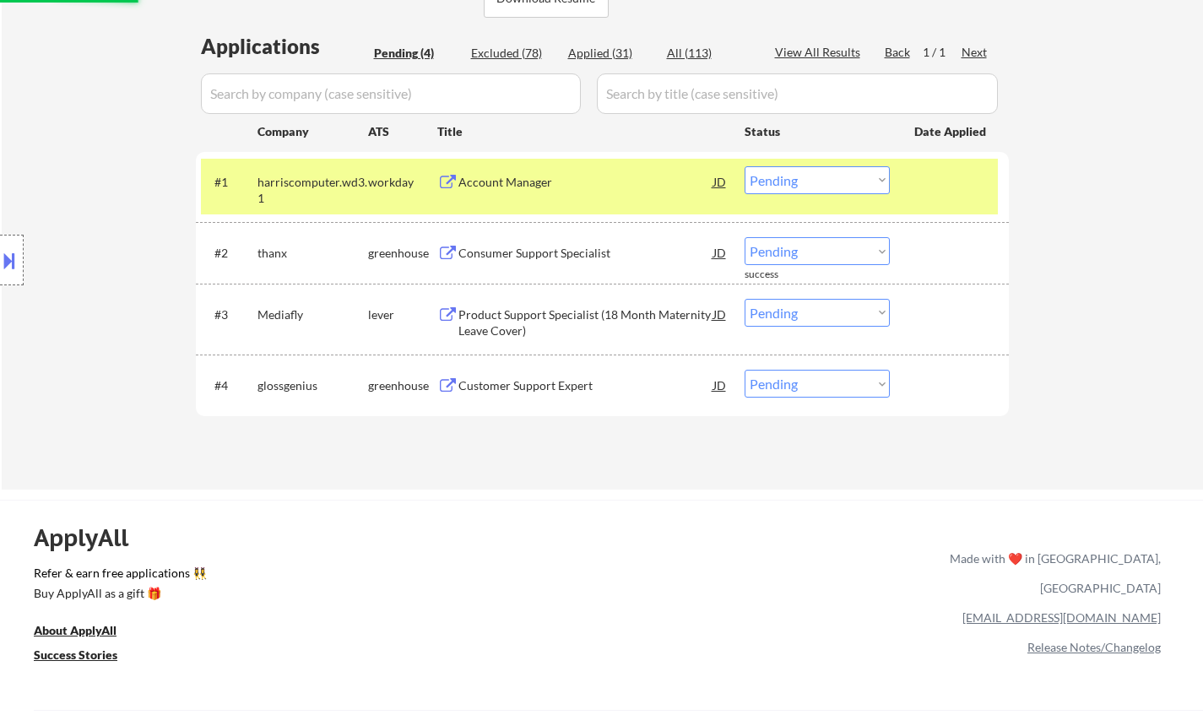
drag, startPoint x: 554, startPoint y: 252, endPoint x: 547, endPoint y: 265, distance: 14.4
click at [553, 252] on div "Consumer Support Specialist" at bounding box center [585, 253] width 255 height 17
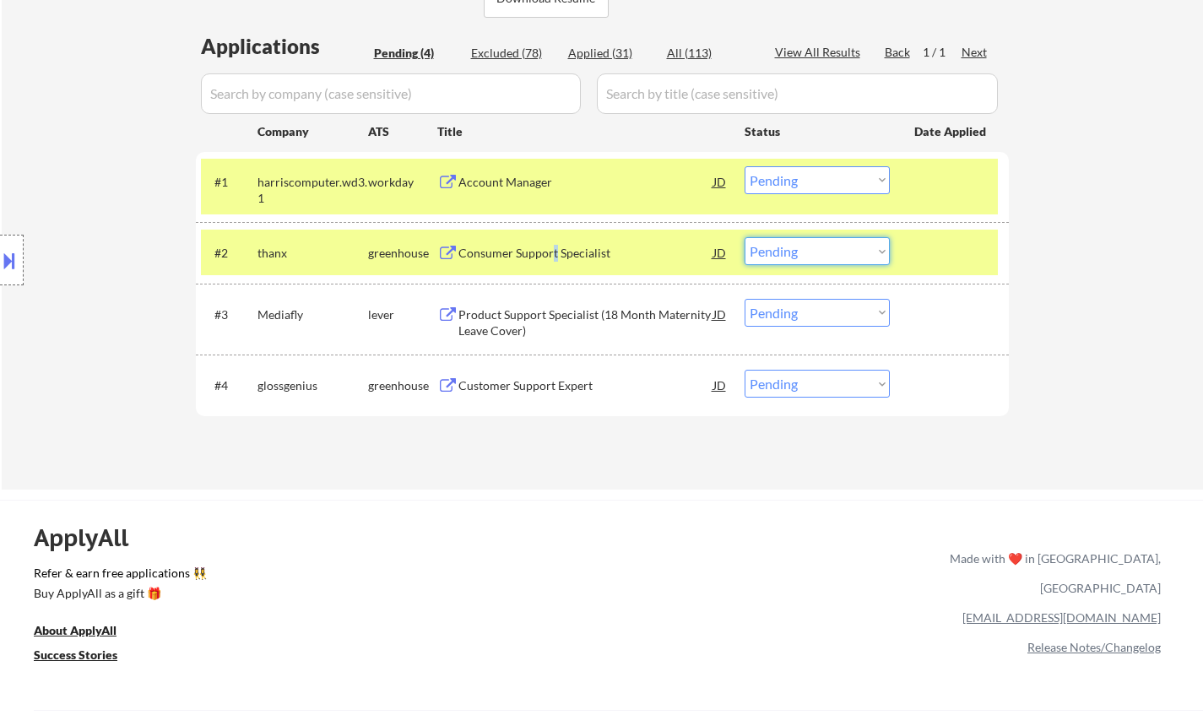
drag, startPoint x: 810, startPoint y: 253, endPoint x: 812, endPoint y: 264, distance: 11.1
click at [810, 253] on select "Choose an option... Pending Applied Excluded (Questions) Excluded (Expired) Exc…" at bounding box center [817, 251] width 145 height 28
click at [745, 237] on select "Choose an option... Pending Applied Excluded (Questions) Excluded (Expired) Exc…" at bounding box center [817, 251] width 145 height 28
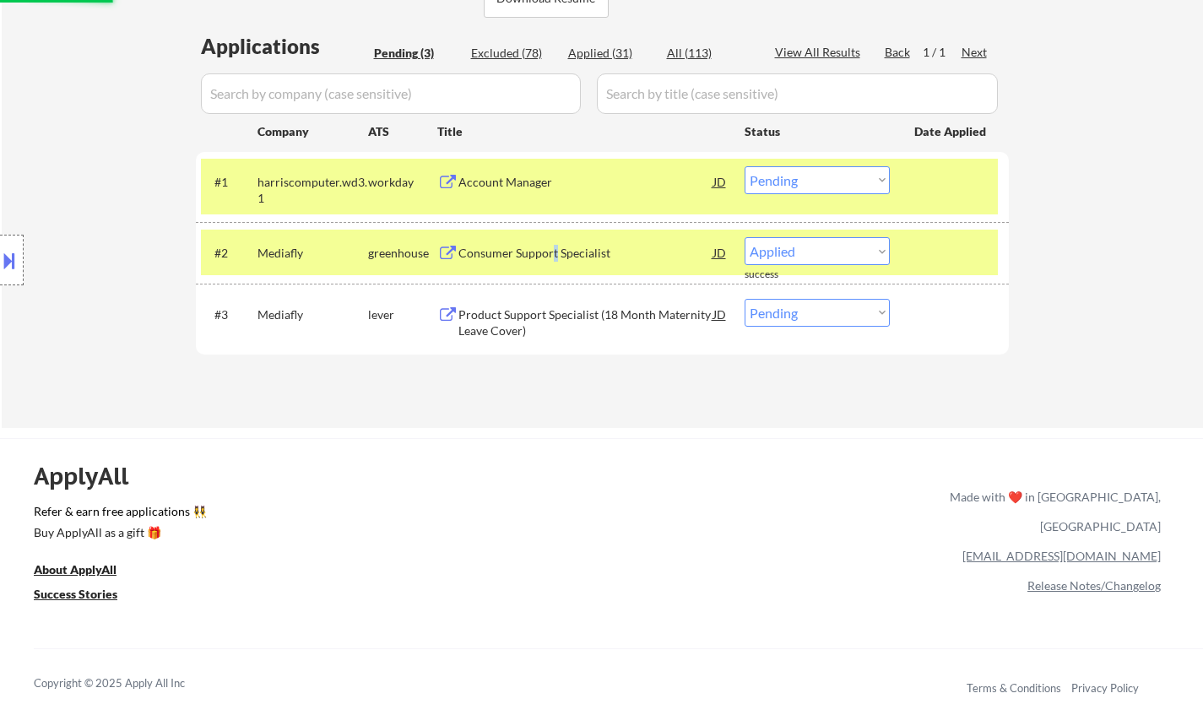
select select ""pending""
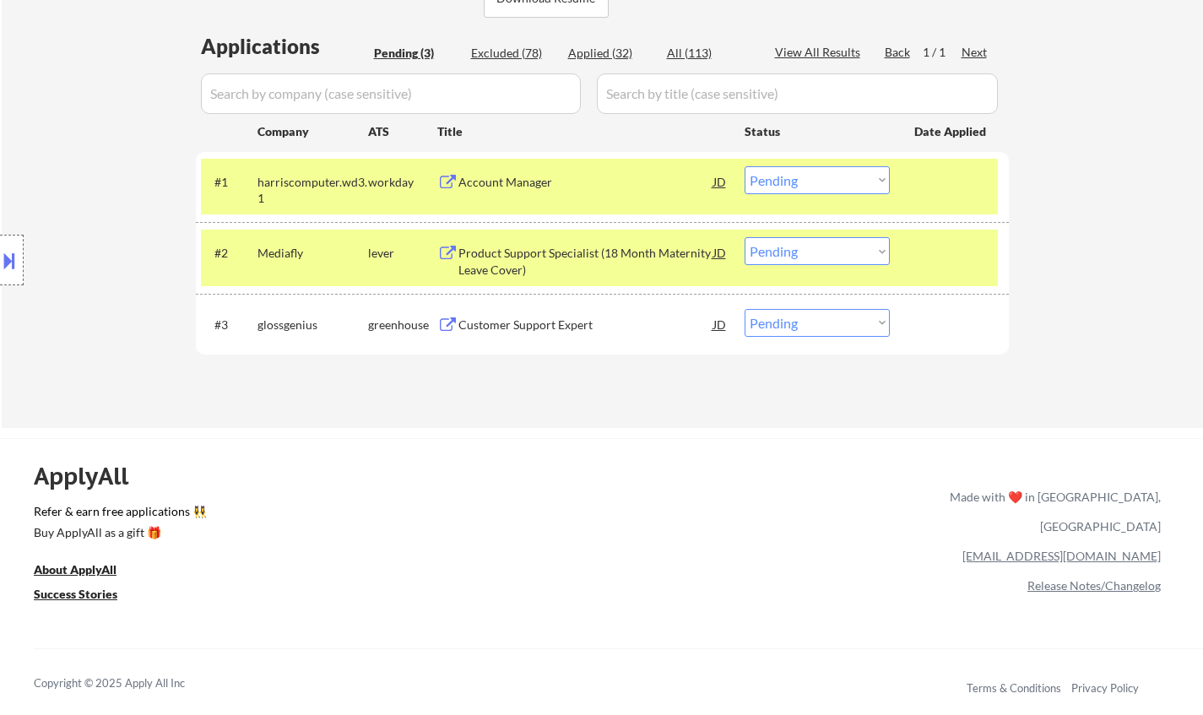
click at [512, 330] on div "Customer Support Expert" at bounding box center [585, 325] width 255 height 17
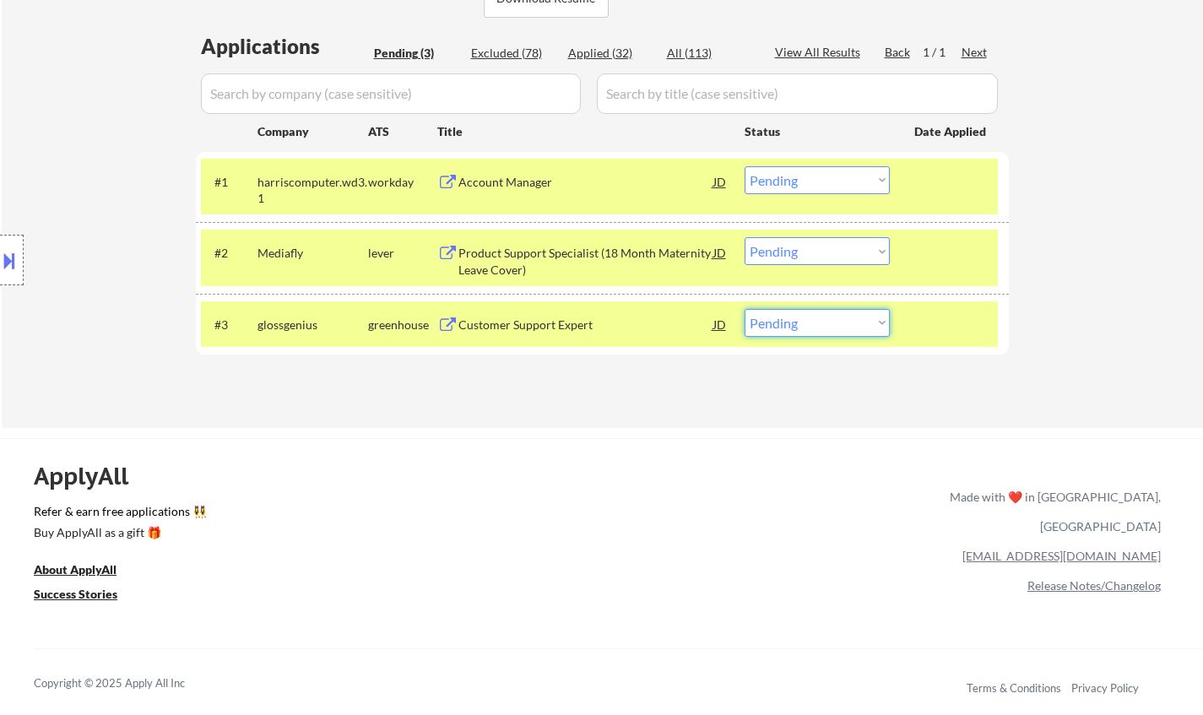
click at [801, 333] on select "Choose an option... Pending Applied Excluded (Questions) Excluded (Expired) Exc…" at bounding box center [817, 323] width 145 height 28
select select ""applied""
click at [745, 309] on select "Choose an option... Pending Applied Excluded (Questions) Excluded (Expired) Exc…" at bounding box center [817, 323] width 145 height 28
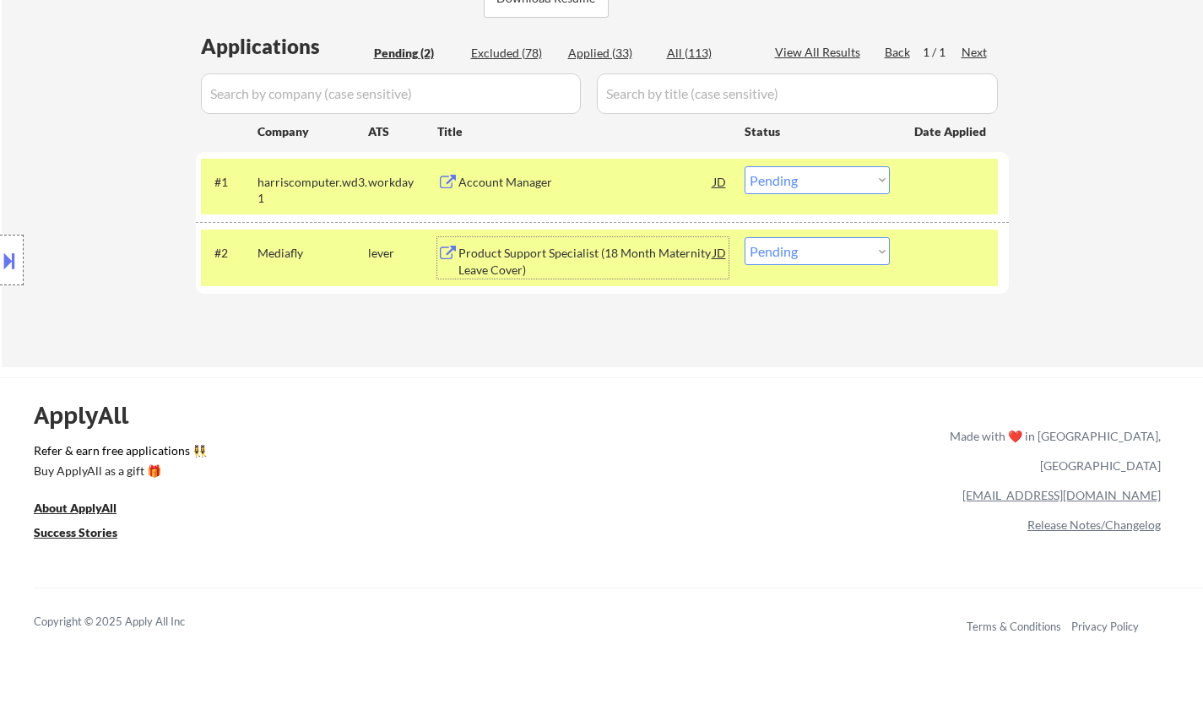
click at [567, 266] on div "Product Support Specialist (18 Month Maternity Leave Cover)" at bounding box center [585, 261] width 255 height 33
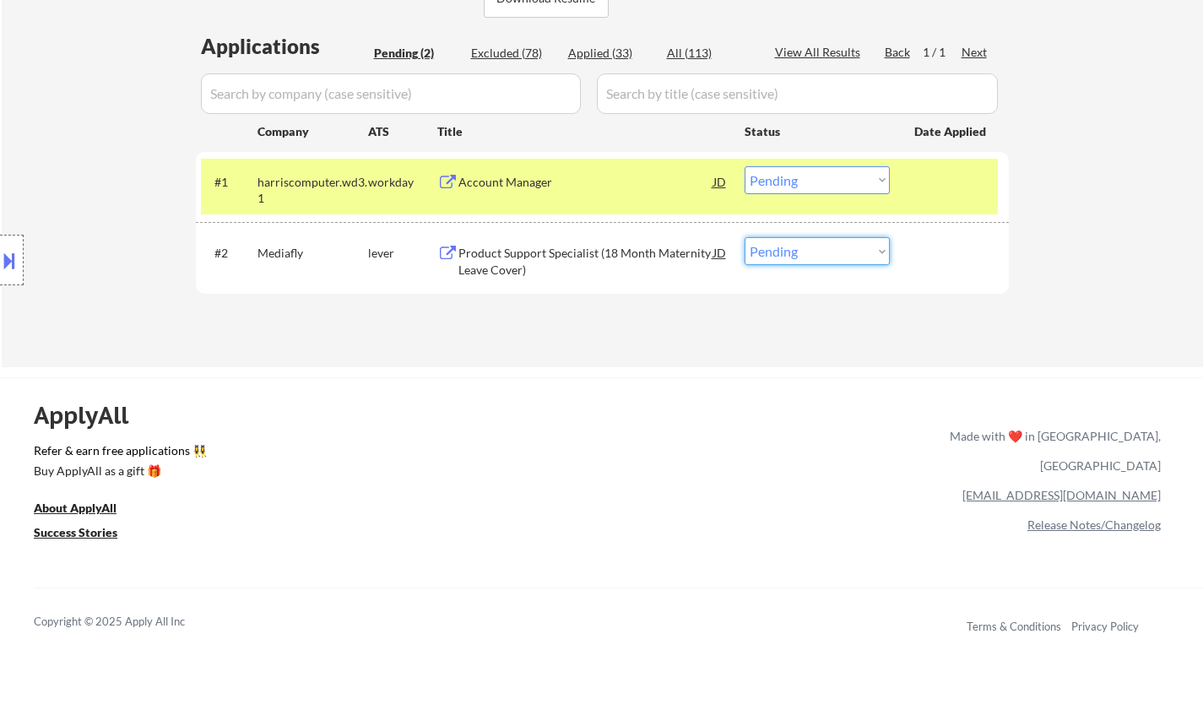
click at [818, 251] on select "Choose an option... Pending Applied Excluded (Questions) Excluded (Expired) Exc…" at bounding box center [817, 251] width 145 height 28
select select ""applied""
click at [745, 237] on select "Choose an option... Pending Applied Excluded (Questions) Excluded (Expired) Exc…" at bounding box center [817, 251] width 145 height 28
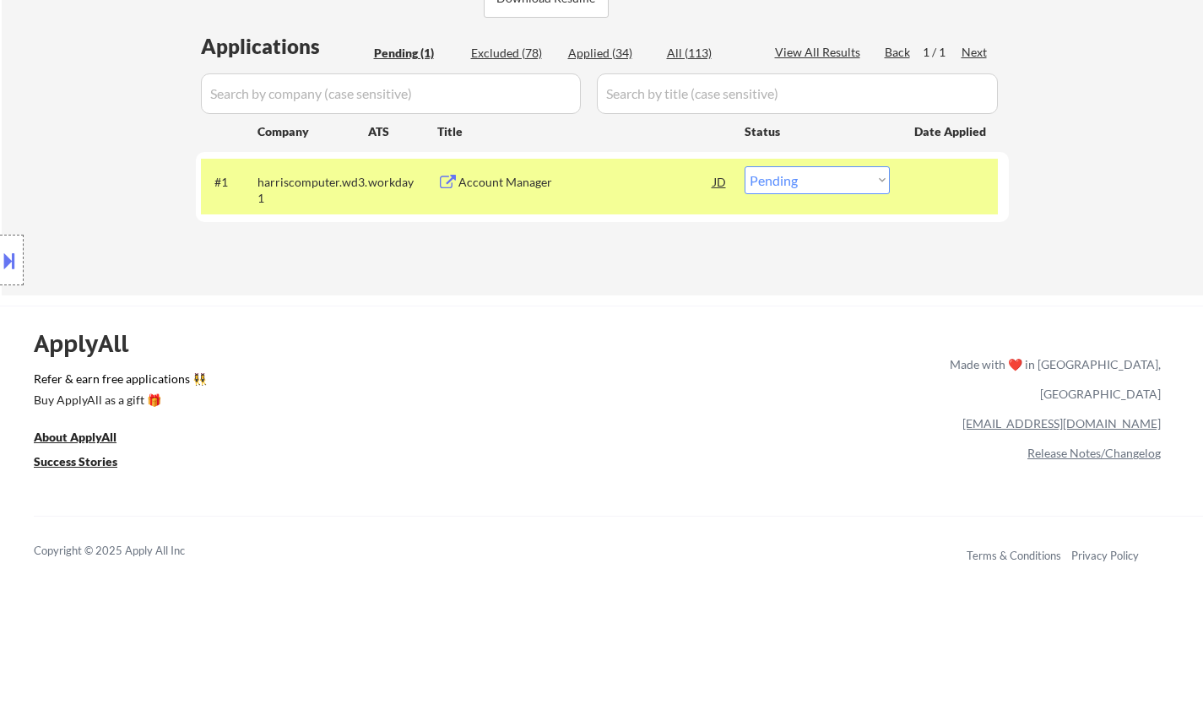
click at [480, 175] on div "Account Manager" at bounding box center [585, 182] width 255 height 17
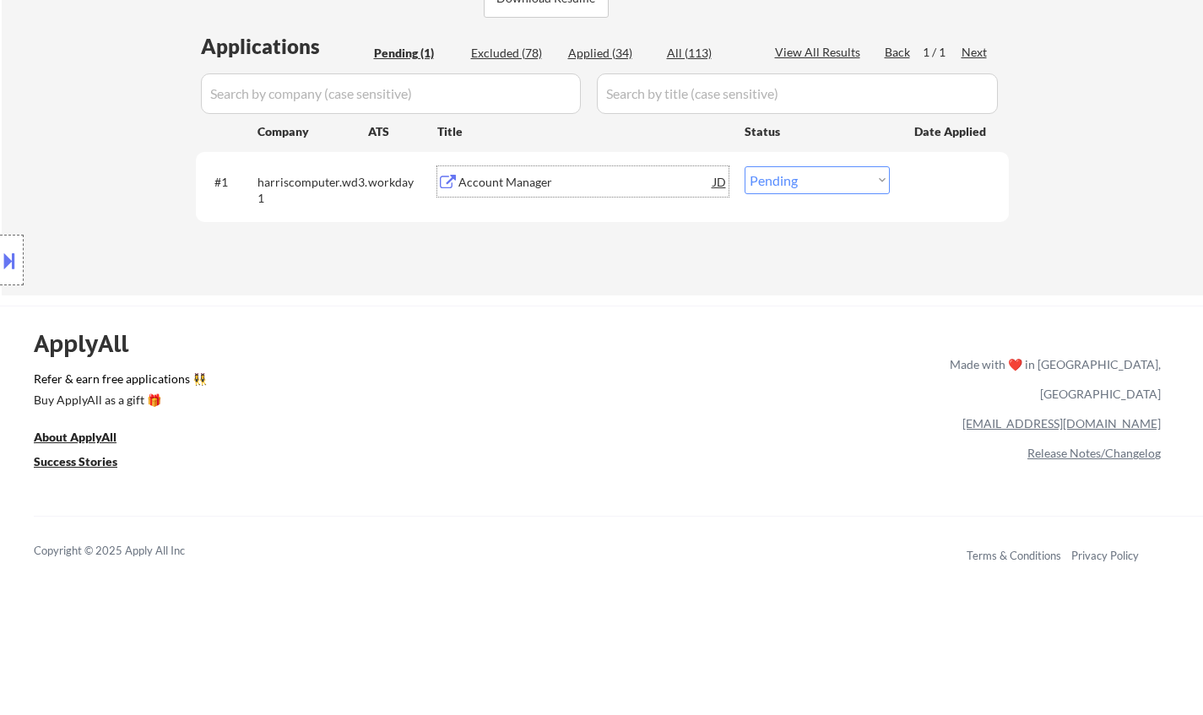
drag, startPoint x: 809, startPoint y: 174, endPoint x: 815, endPoint y: 190, distance: 17.1
click at [809, 174] on select "Choose an option... Pending Applied Excluded (Questions) Excluded (Expired) Exc…" at bounding box center [817, 180] width 145 height 28
select select ""excluded__bad_match_""
click at [745, 166] on select "Choose an option... Pending Applied Excluded (Questions) Excluded (Expired) Exc…" at bounding box center [817, 180] width 145 height 28
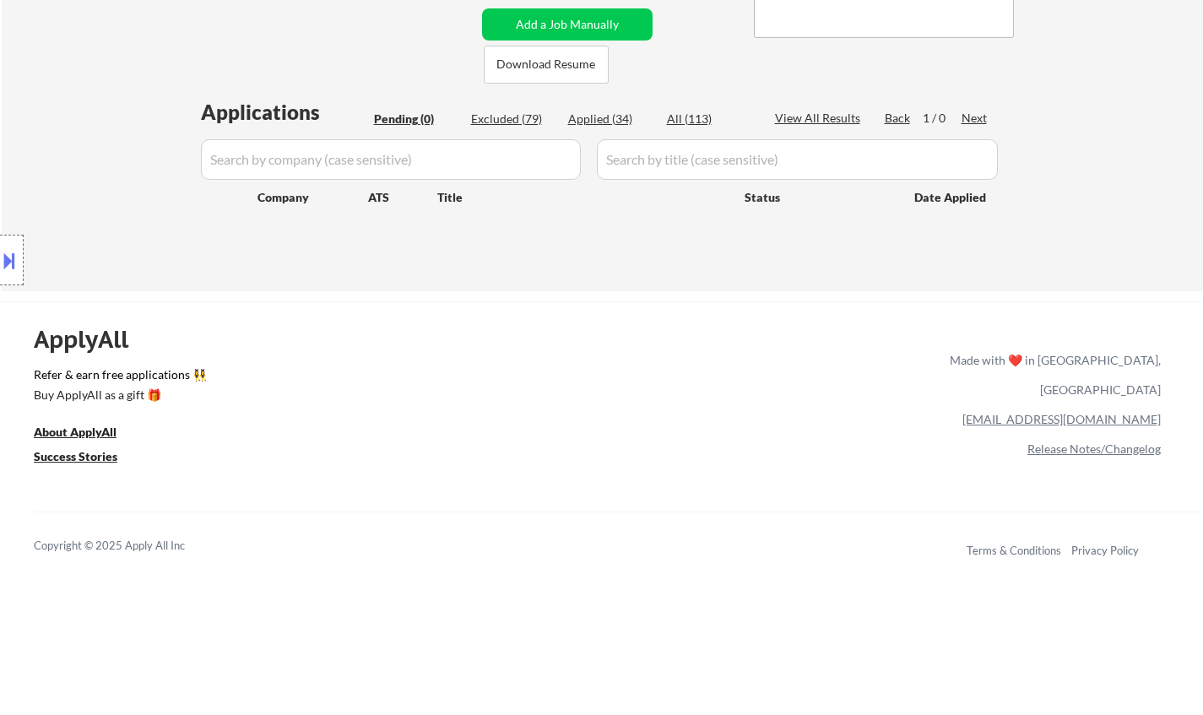
scroll to position [338, 0]
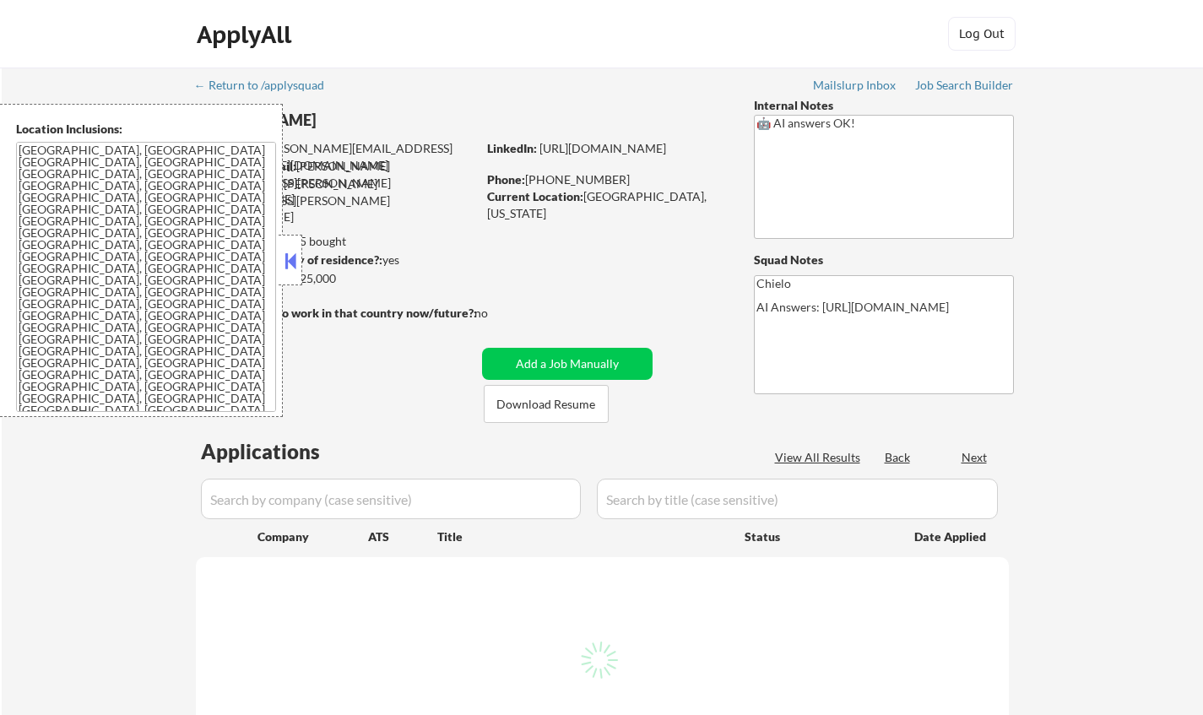
select select ""pending""
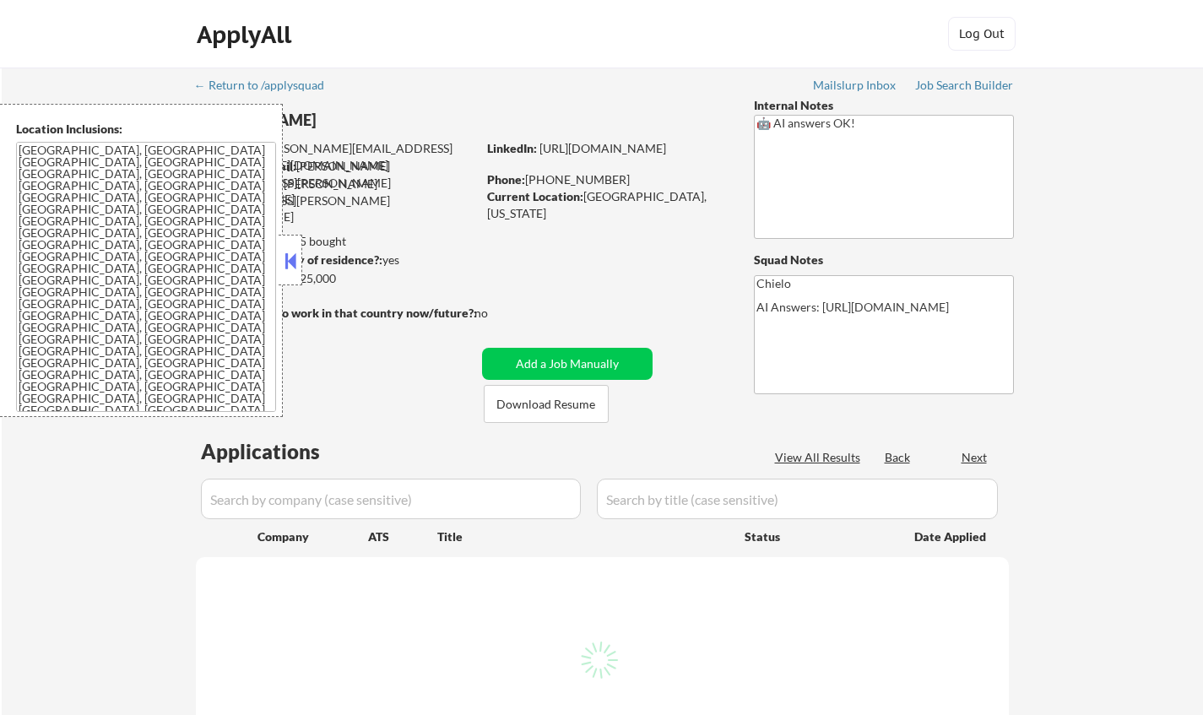
select select ""pending""
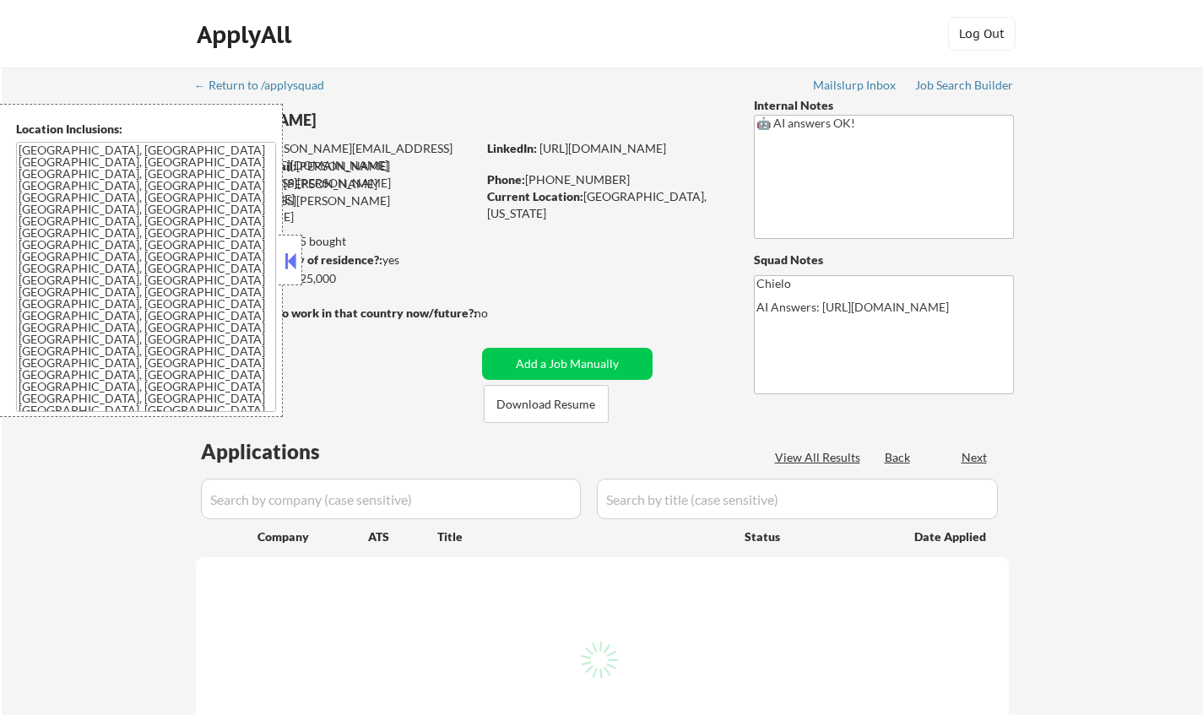
select select ""pending""
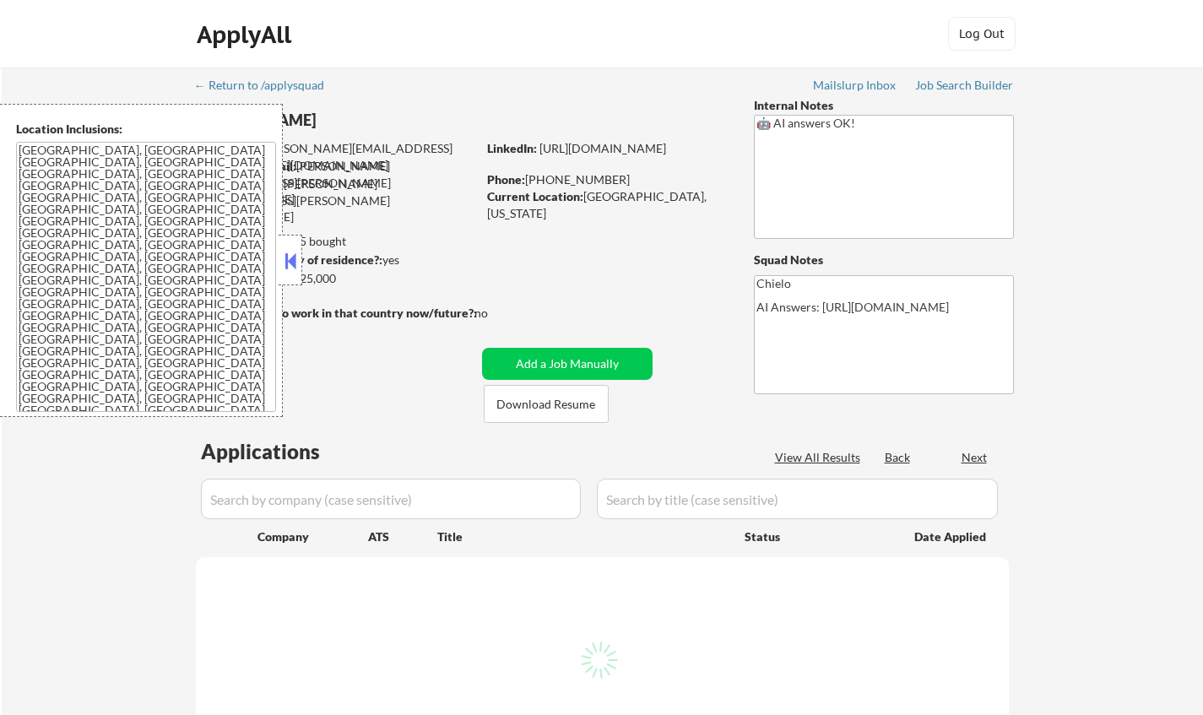
select select ""pending""
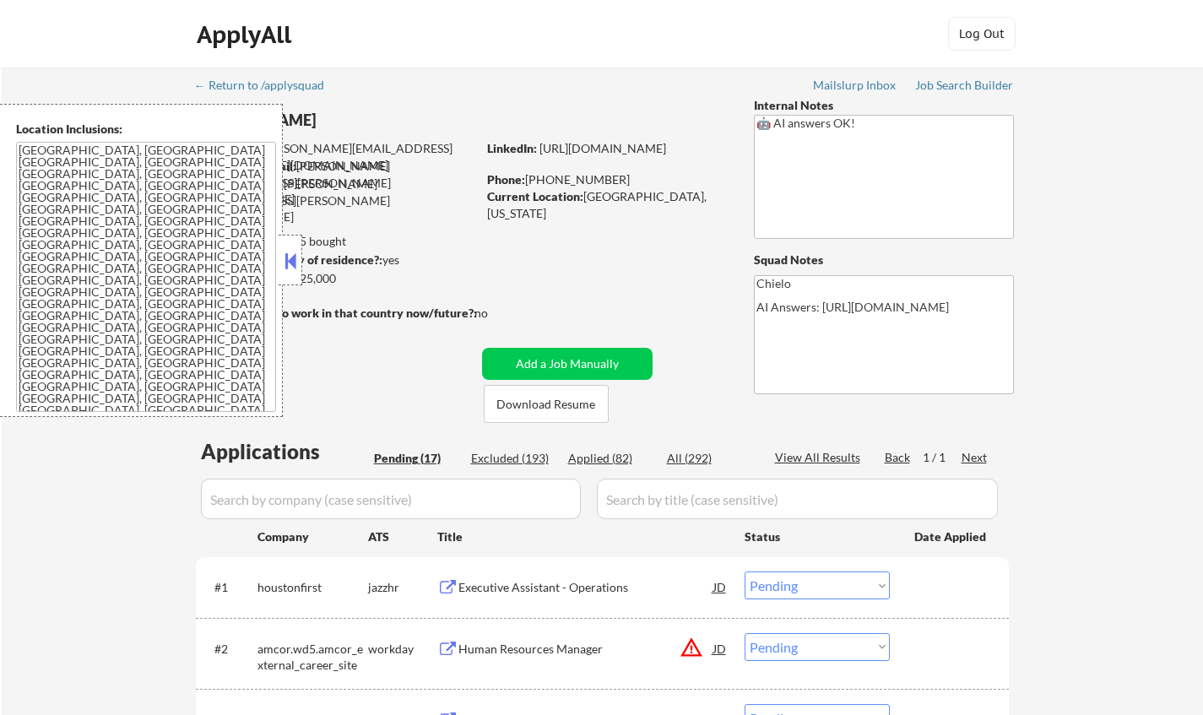
click at [278, 250] on div "Location Inclusions:" at bounding box center [141, 260] width 283 height 313
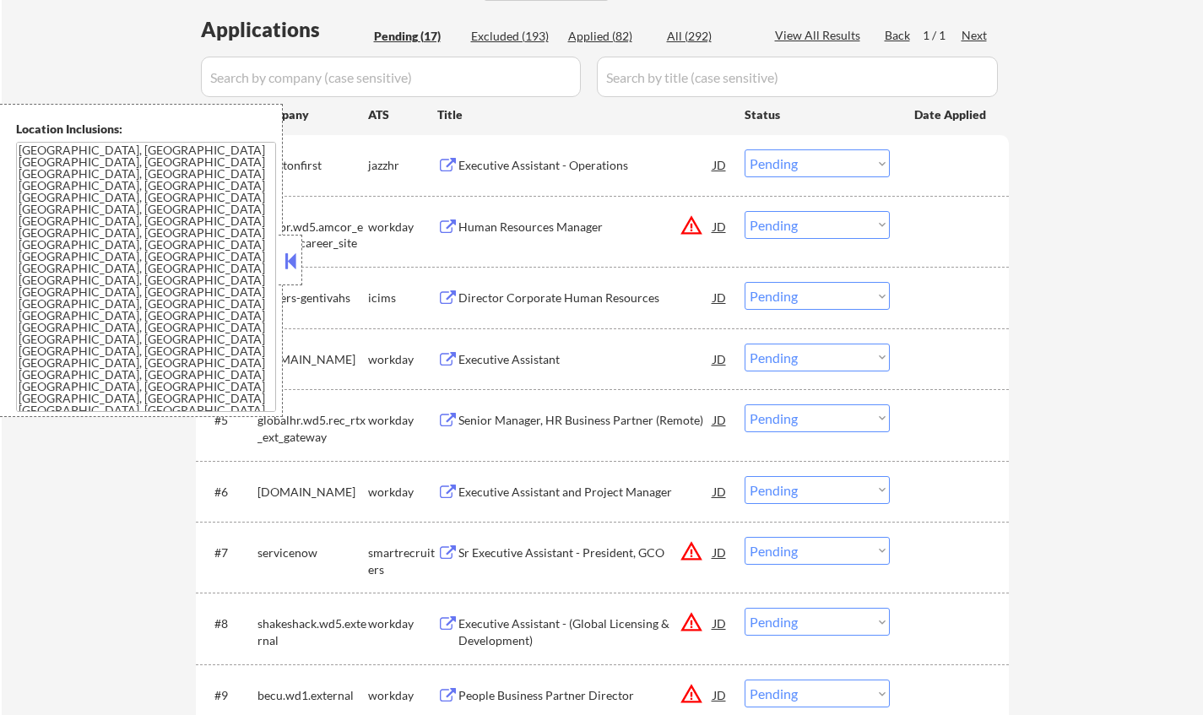
scroll to position [844, 0]
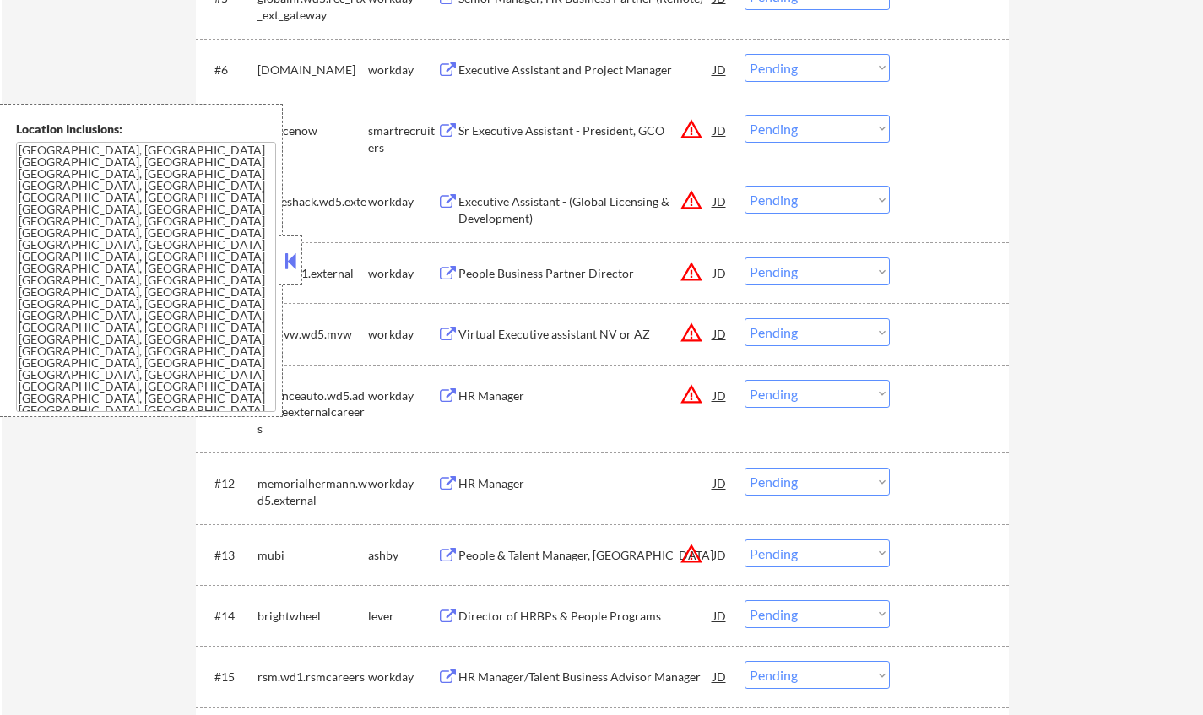
click at [290, 263] on button at bounding box center [290, 260] width 19 height 25
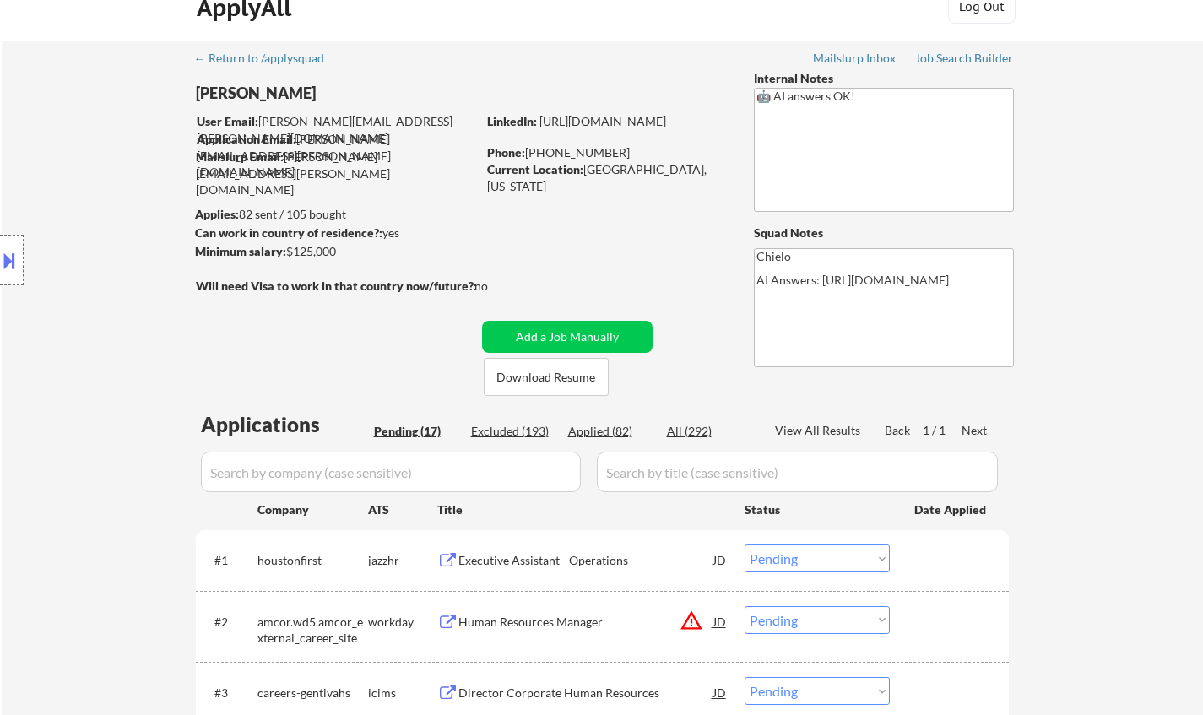
scroll to position [0, 0]
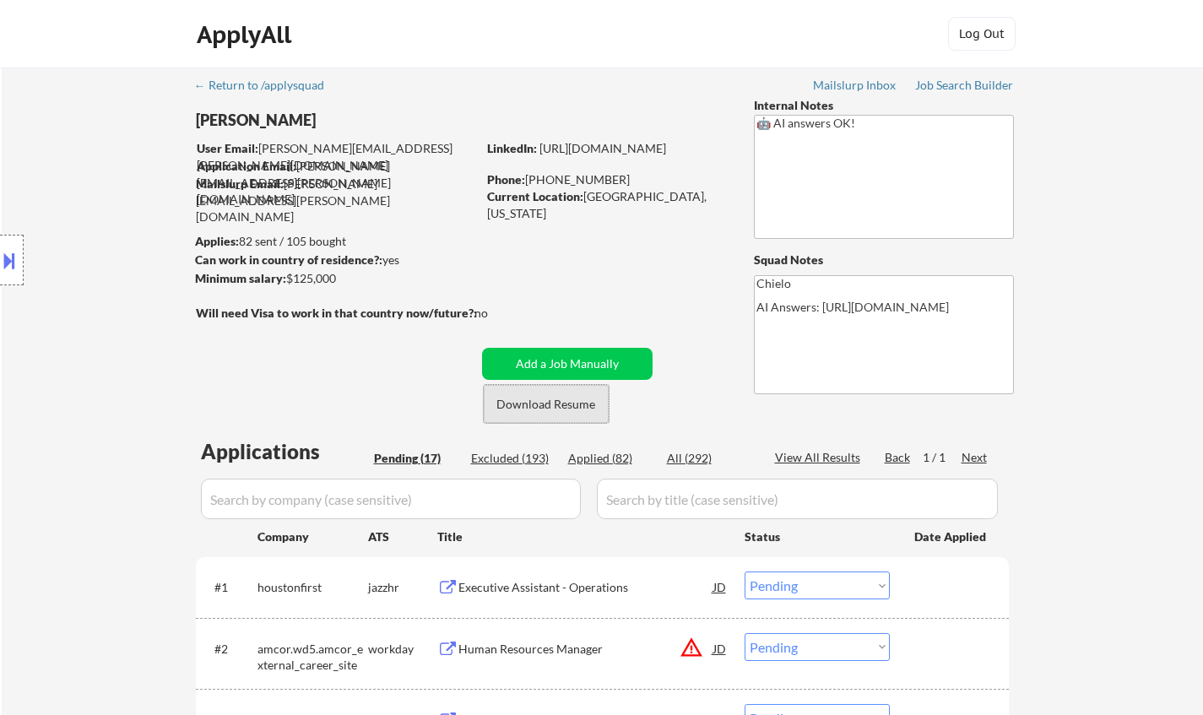
click at [550, 415] on button "Download Resume" at bounding box center [546, 404] width 125 height 38
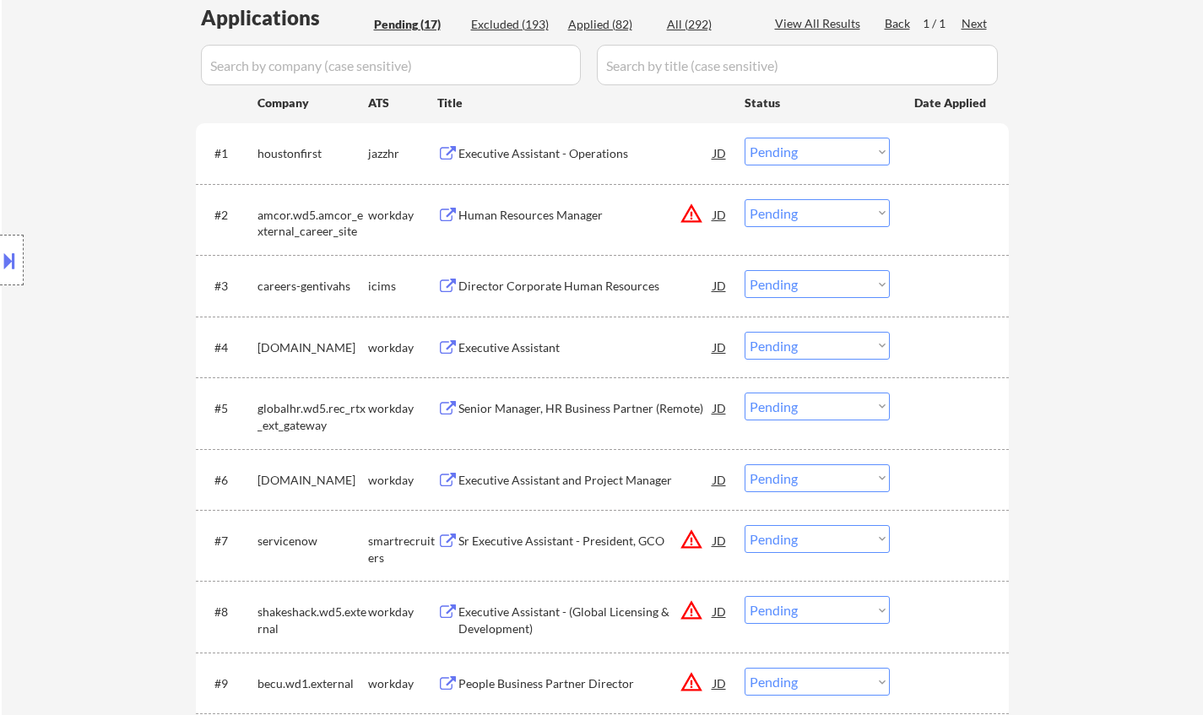
scroll to position [338, 0]
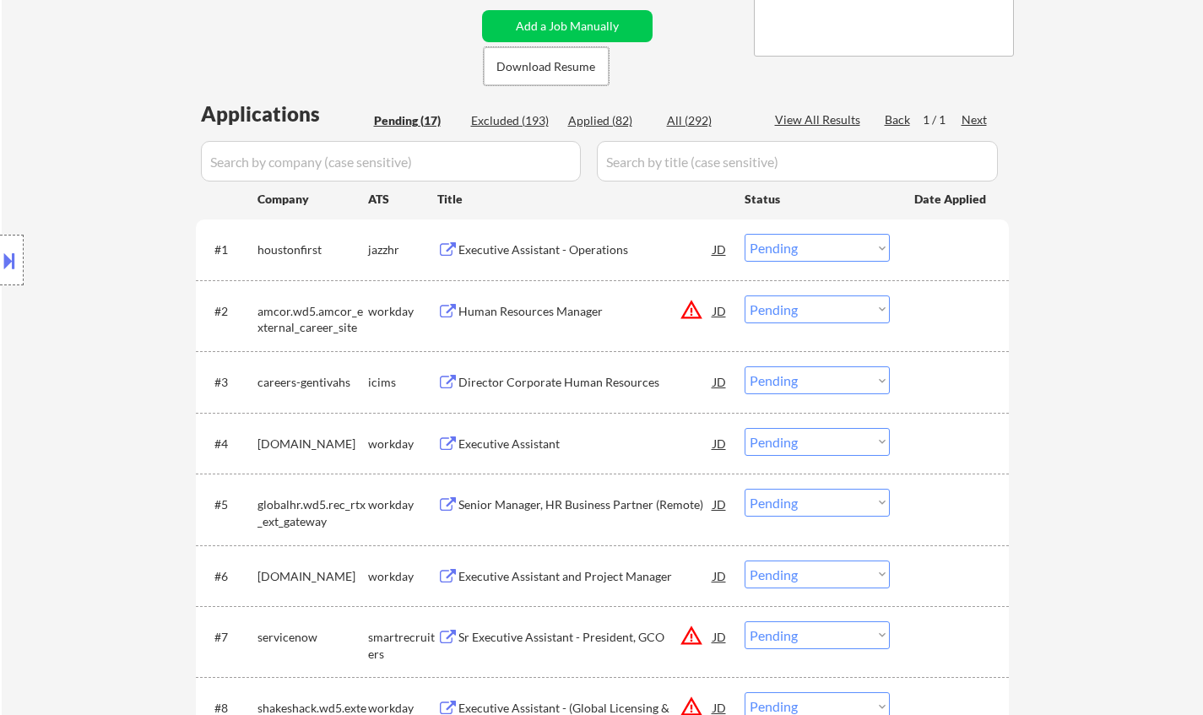
click at [718, 302] on div "JD" at bounding box center [720, 310] width 17 height 30
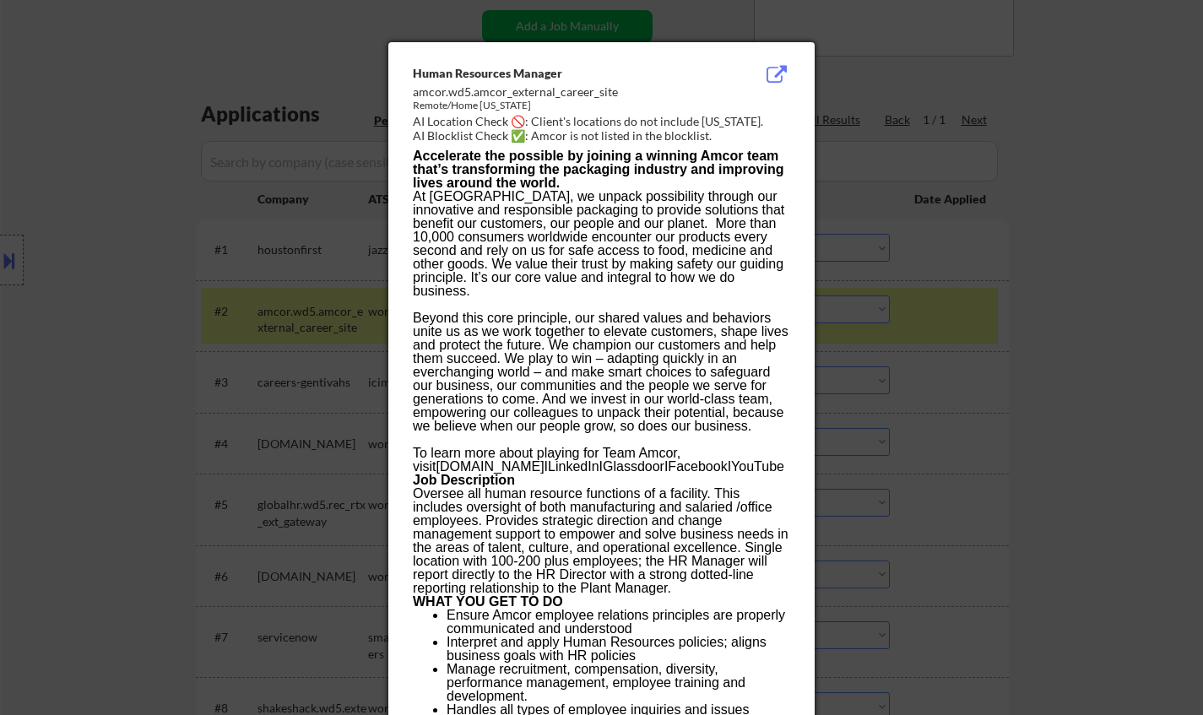
click at [1114, 407] on div at bounding box center [601, 357] width 1203 height 715
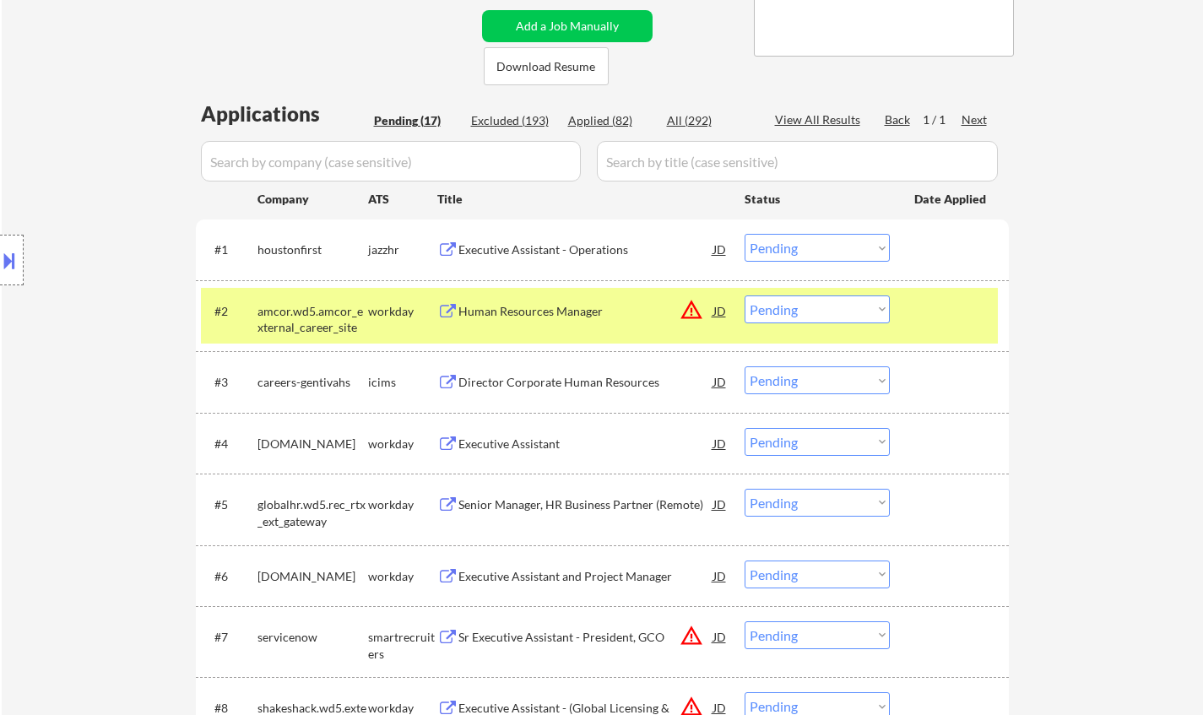
click at [789, 312] on select "Choose an option... Pending Applied Excluded (Questions) Excluded (Expired) Exc…" at bounding box center [817, 309] width 145 height 28
click at [745, 295] on select "Choose an option... Pending Applied Excluded (Questions) Excluded (Expired) Exc…" at bounding box center [817, 309] width 145 height 28
select select ""pending""
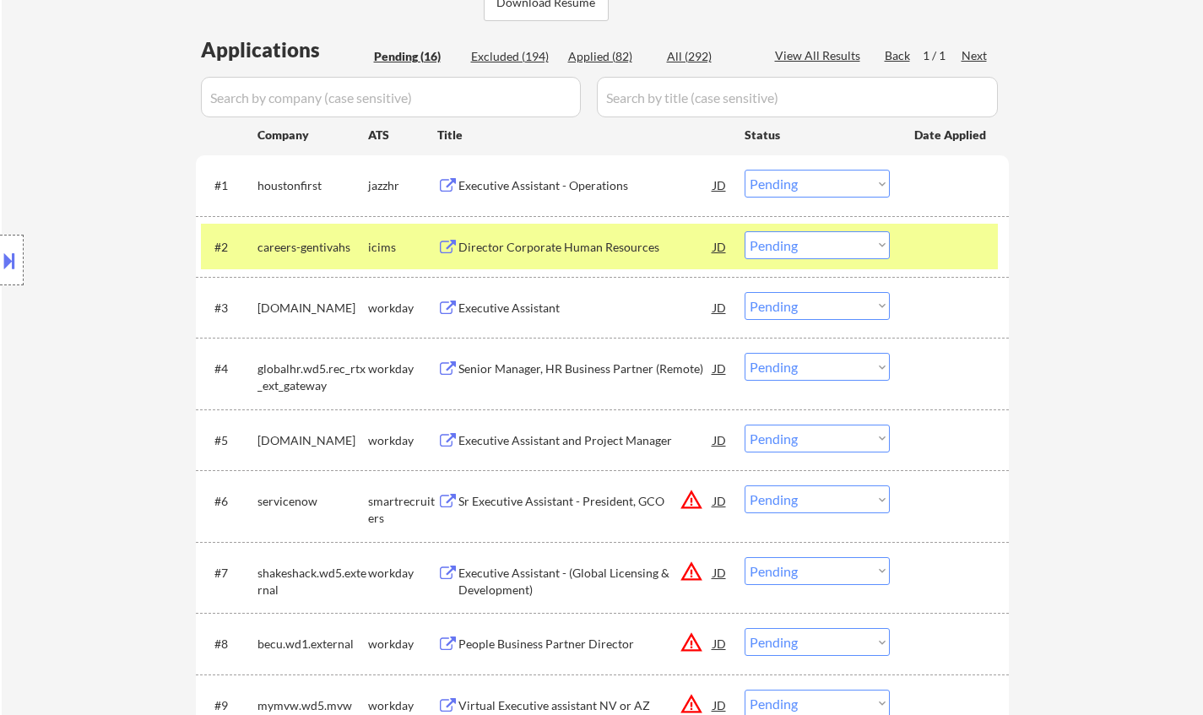
scroll to position [422, 0]
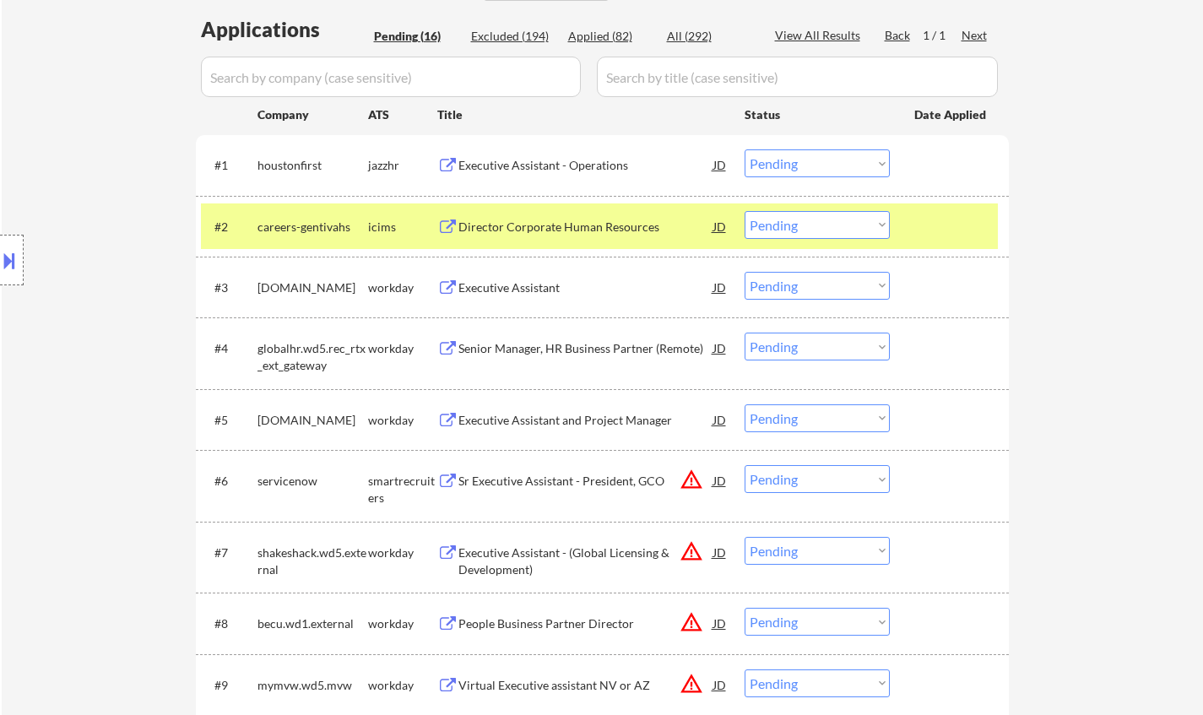
click at [548, 346] on div "Senior Manager, HR Business Partner (Remote)" at bounding box center [585, 348] width 255 height 17
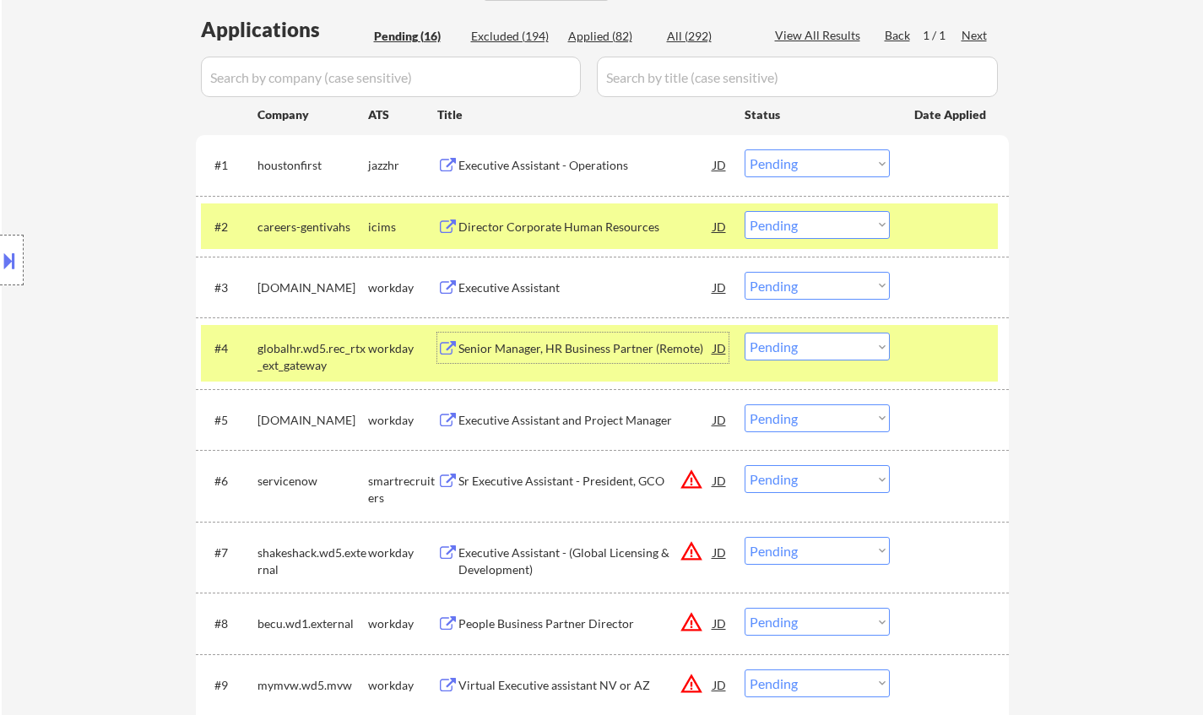
click at [838, 352] on select "Choose an option... Pending Applied Excluded (Questions) Excluded (Expired) Exc…" at bounding box center [817, 347] width 145 height 28
click at [745, 333] on select "Choose an option... Pending Applied Excluded (Questions) Excluded (Expired) Exc…" at bounding box center [817, 347] width 145 height 28
select select ""pending""
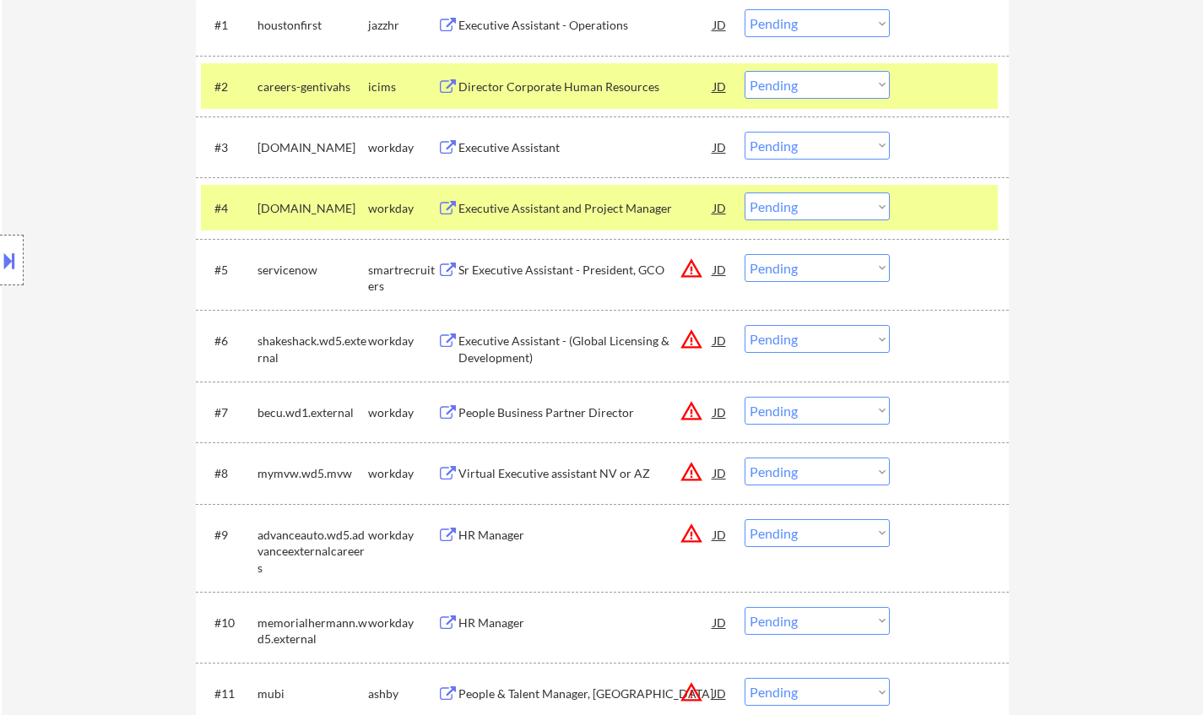
scroll to position [675, 0]
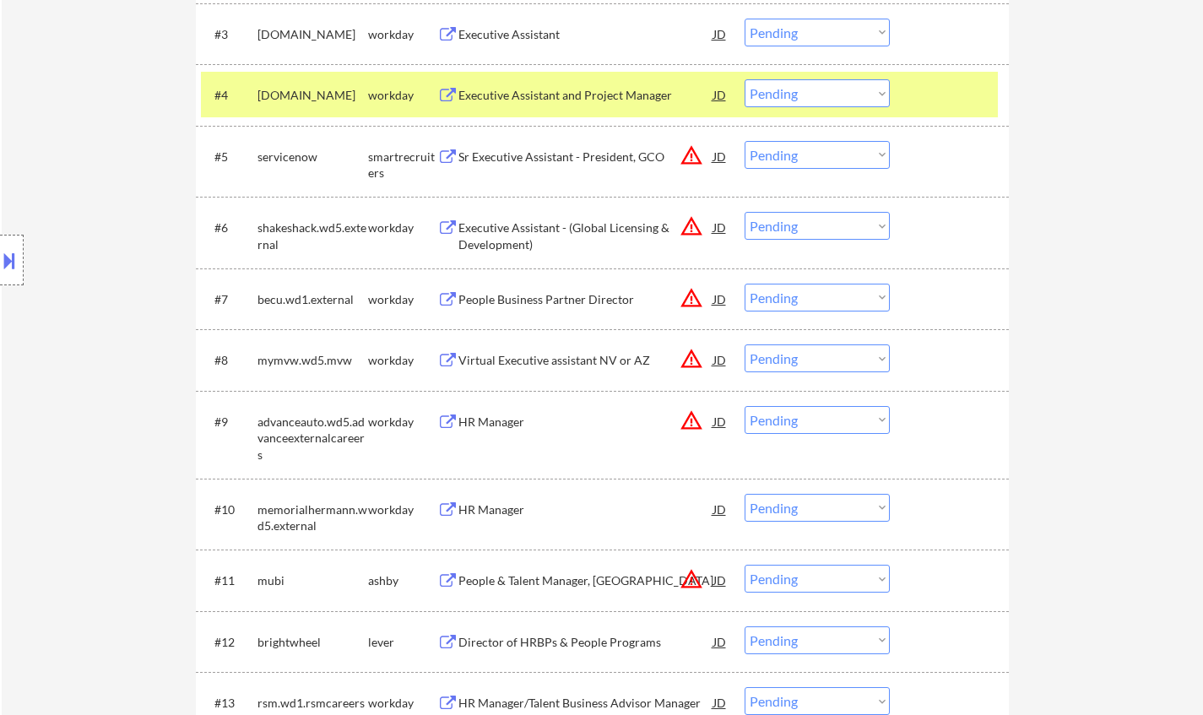
click at [718, 156] on div "JD" at bounding box center [720, 156] width 17 height 30
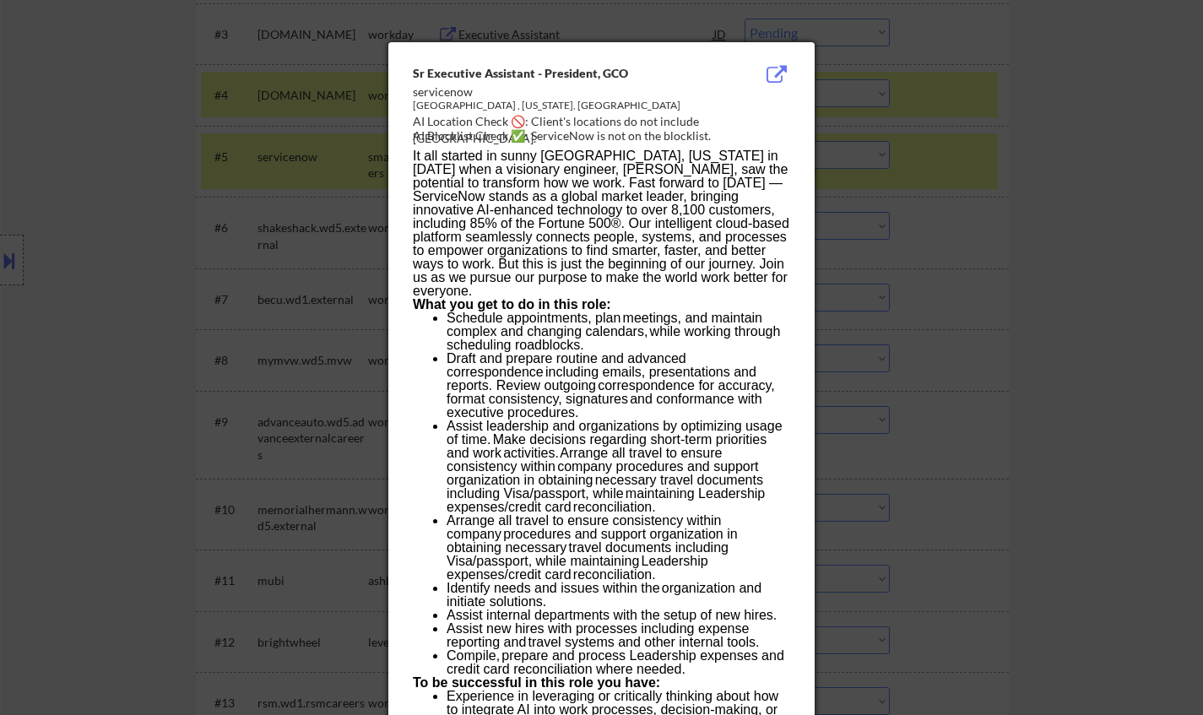
click at [1123, 376] on div at bounding box center [601, 357] width 1203 height 715
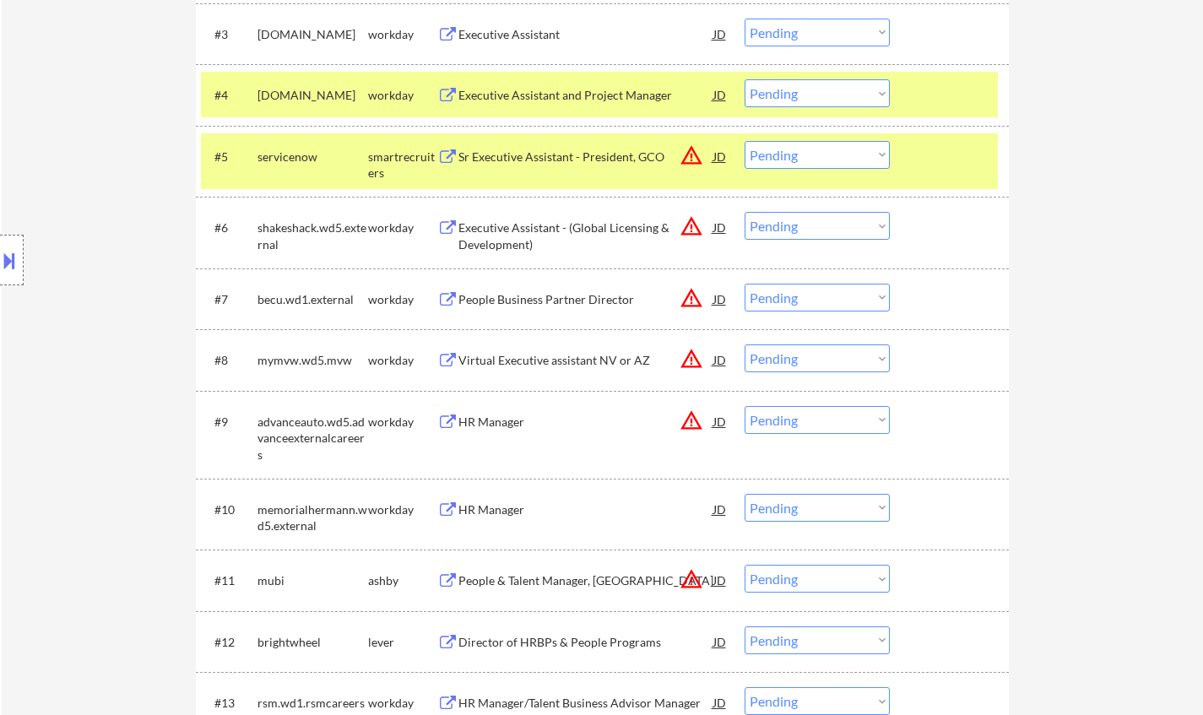
click at [840, 164] on select "Choose an option... Pending Applied Excluded (Questions) Excluded (Expired) Exc…" at bounding box center [817, 155] width 145 height 28
click at [745, 141] on select "Choose an option... Pending Applied Excluded (Questions) Excluded (Expired) Exc…" at bounding box center [817, 155] width 145 height 28
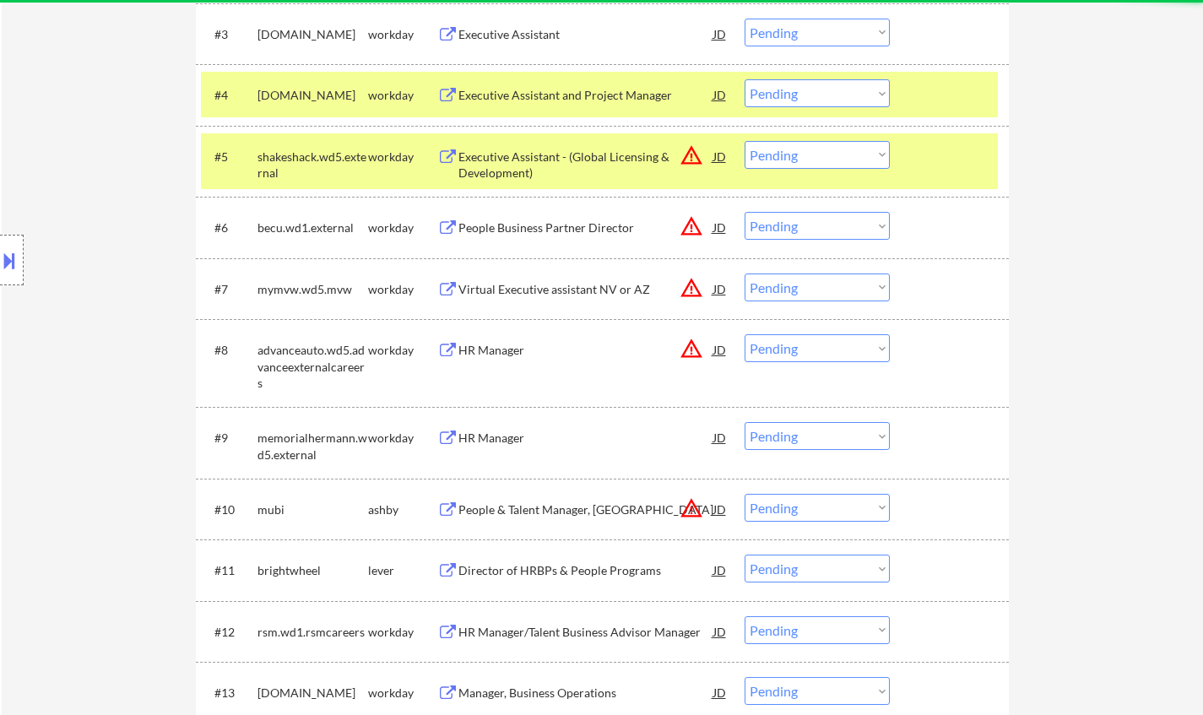
click at [713, 156] on div "JD" at bounding box center [720, 156] width 17 height 30
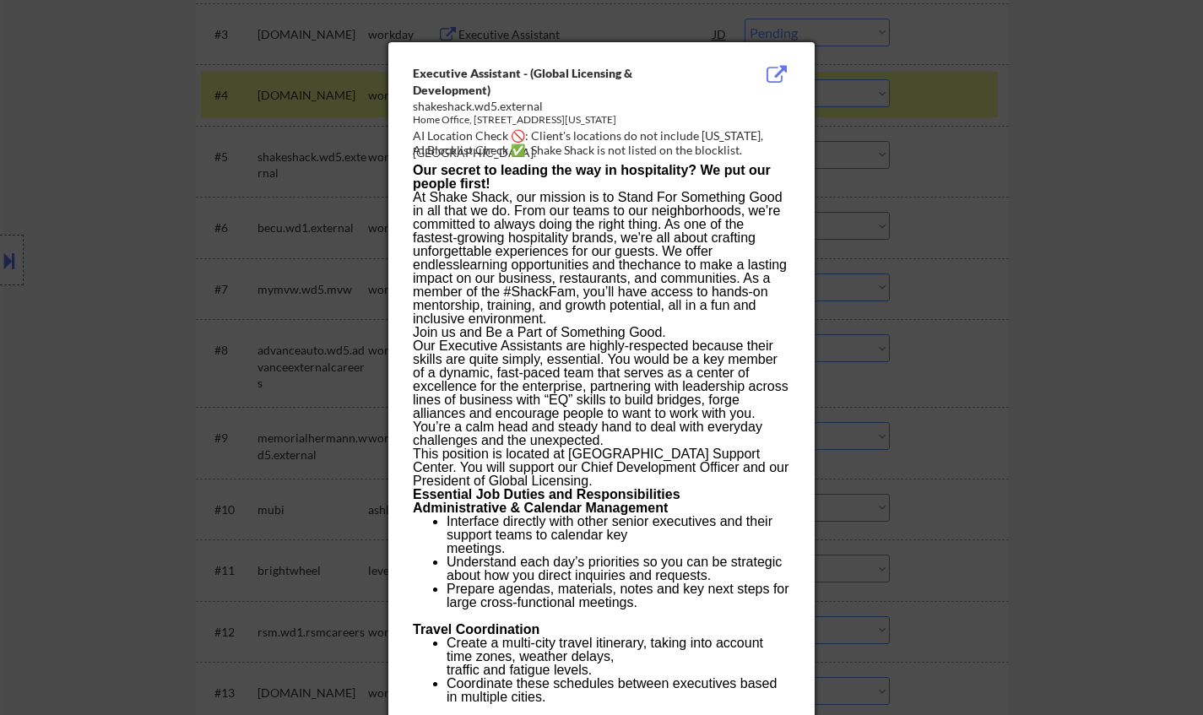
click at [957, 378] on div at bounding box center [601, 357] width 1203 height 715
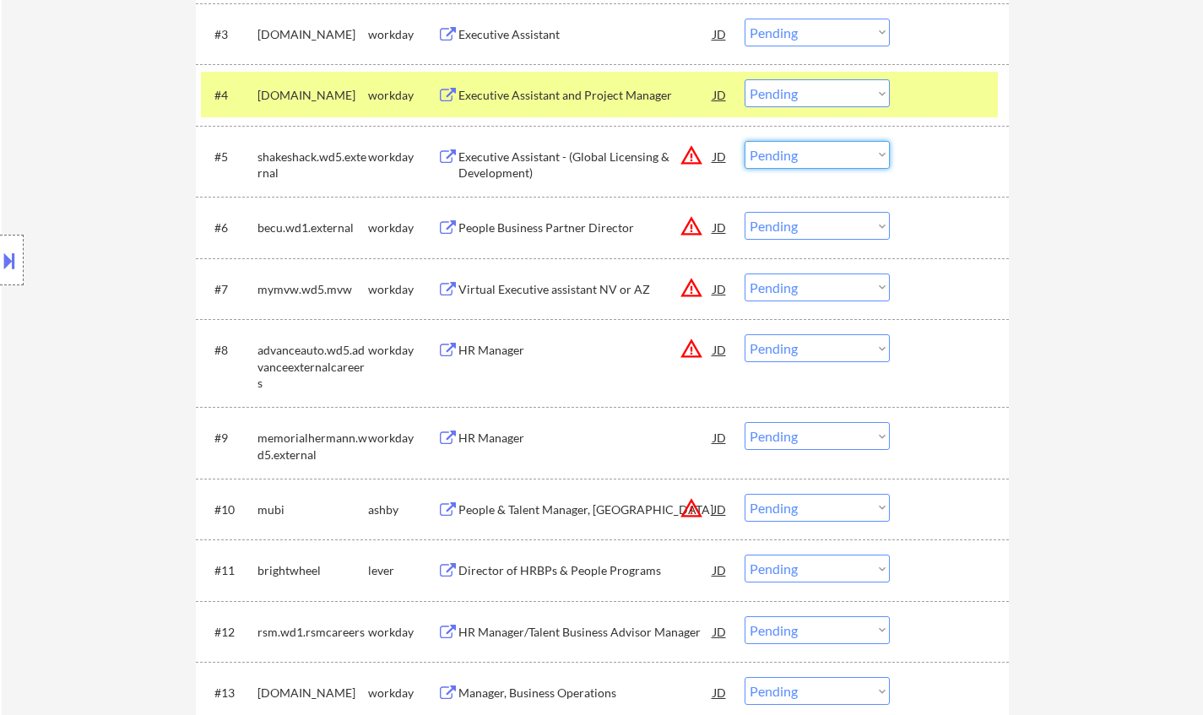
drag, startPoint x: 816, startPoint y: 154, endPoint x: 818, endPoint y: 166, distance: 12.9
click at [816, 154] on select "Choose an option... Pending Applied Excluded (Questions) Excluded (Expired) Exc…" at bounding box center [817, 155] width 145 height 28
click at [745, 141] on select "Choose an option... Pending Applied Excluded (Questions) Excluded (Expired) Exc…" at bounding box center [817, 155] width 145 height 28
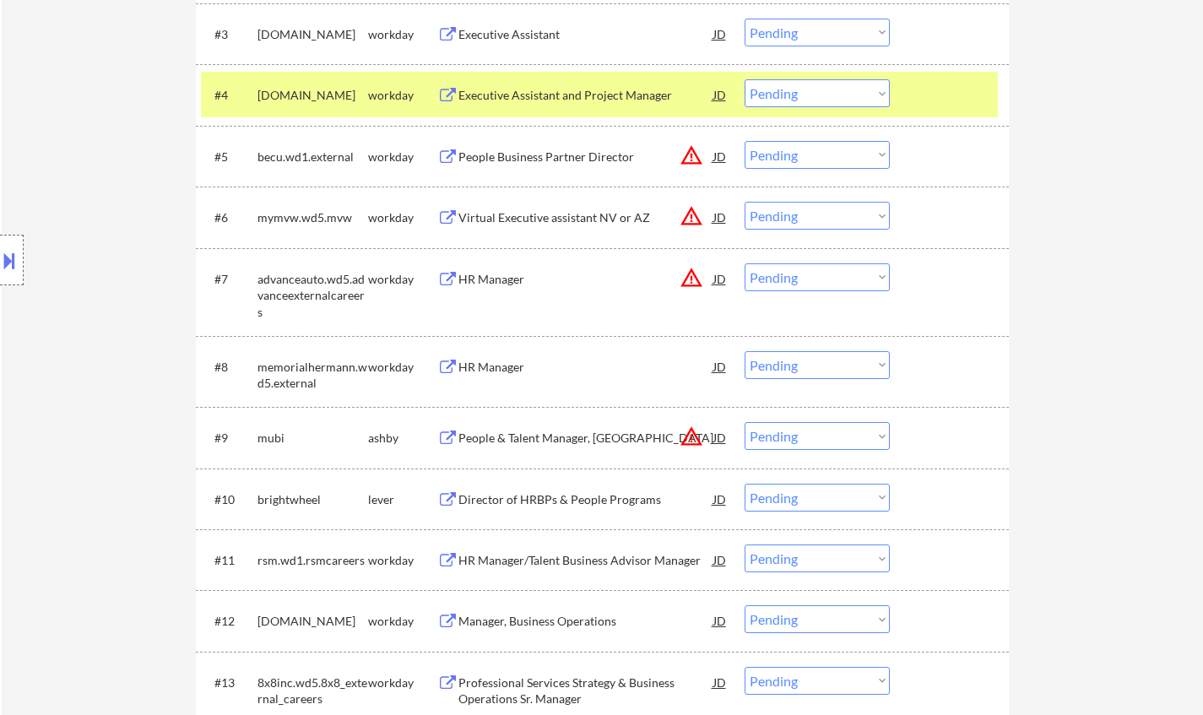
click at [810, 158] on select "Choose an option... Pending Applied Excluded (Questions) Excluded (Expired) Exc…" at bounding box center [817, 155] width 145 height 28
click at [745, 141] on select "Choose an option... Pending Applied Excluded (Questions) Excluded (Expired) Exc…" at bounding box center [817, 155] width 145 height 28
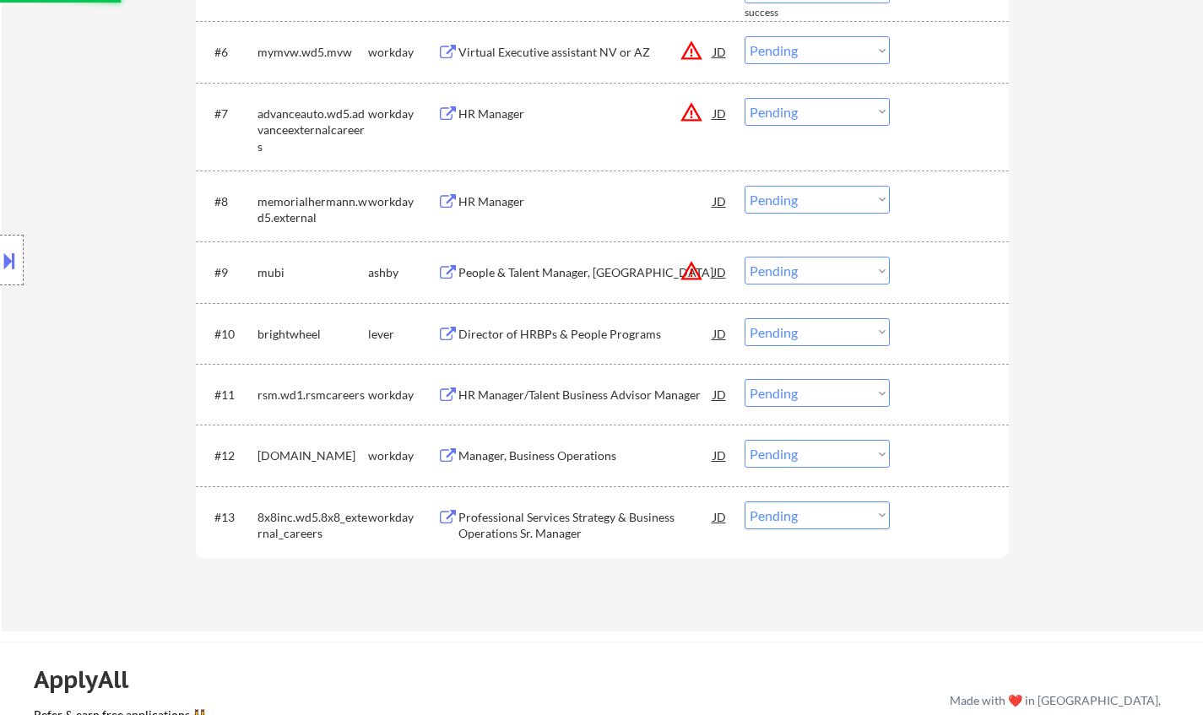
scroll to position [844, 0]
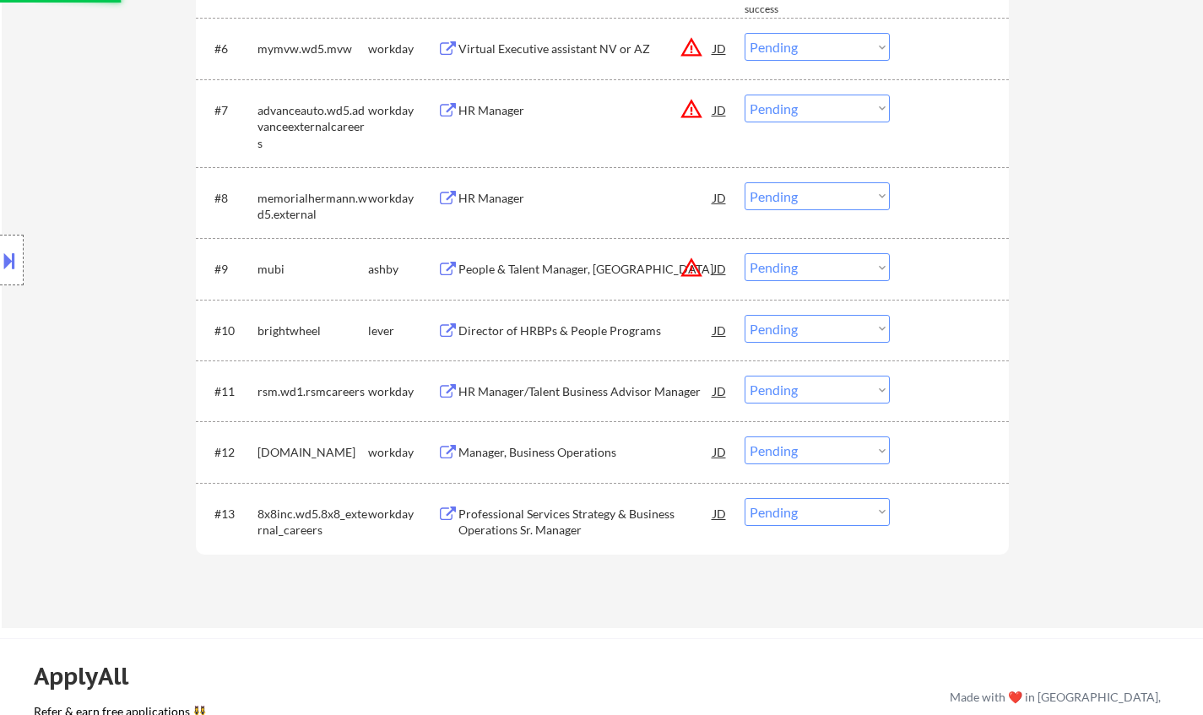
select select ""pending""
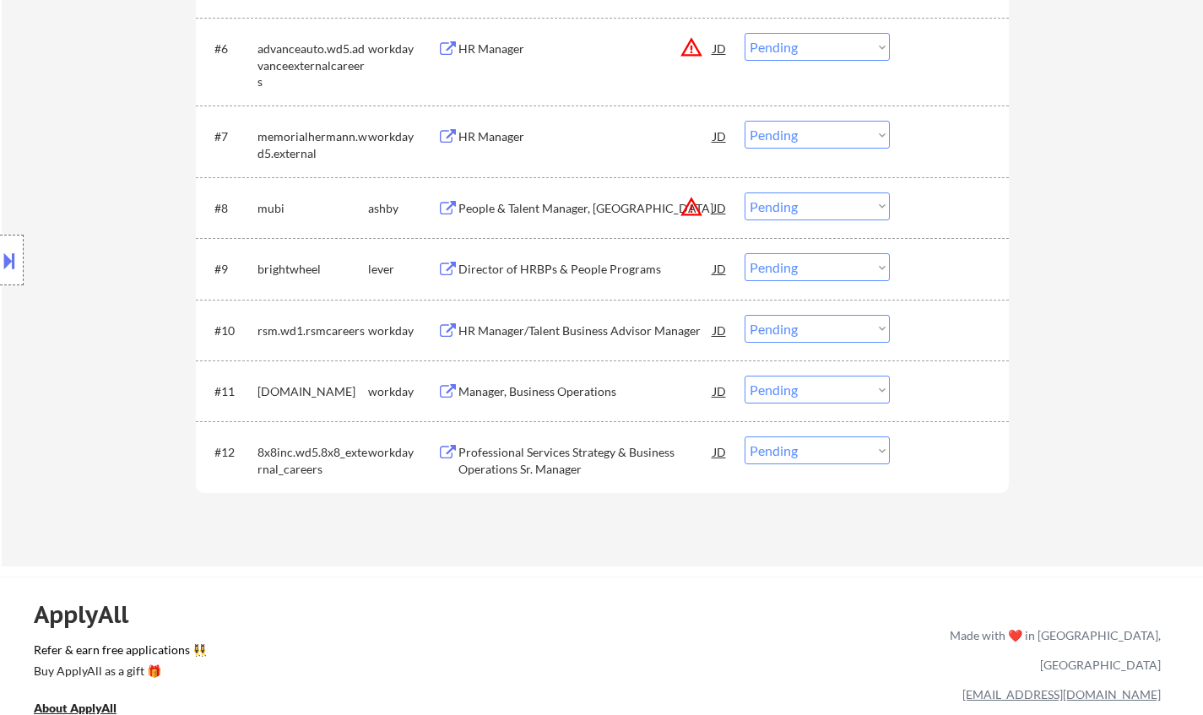
click at [532, 268] on div "Director of HRBPs & People Programs" at bounding box center [585, 269] width 255 height 17
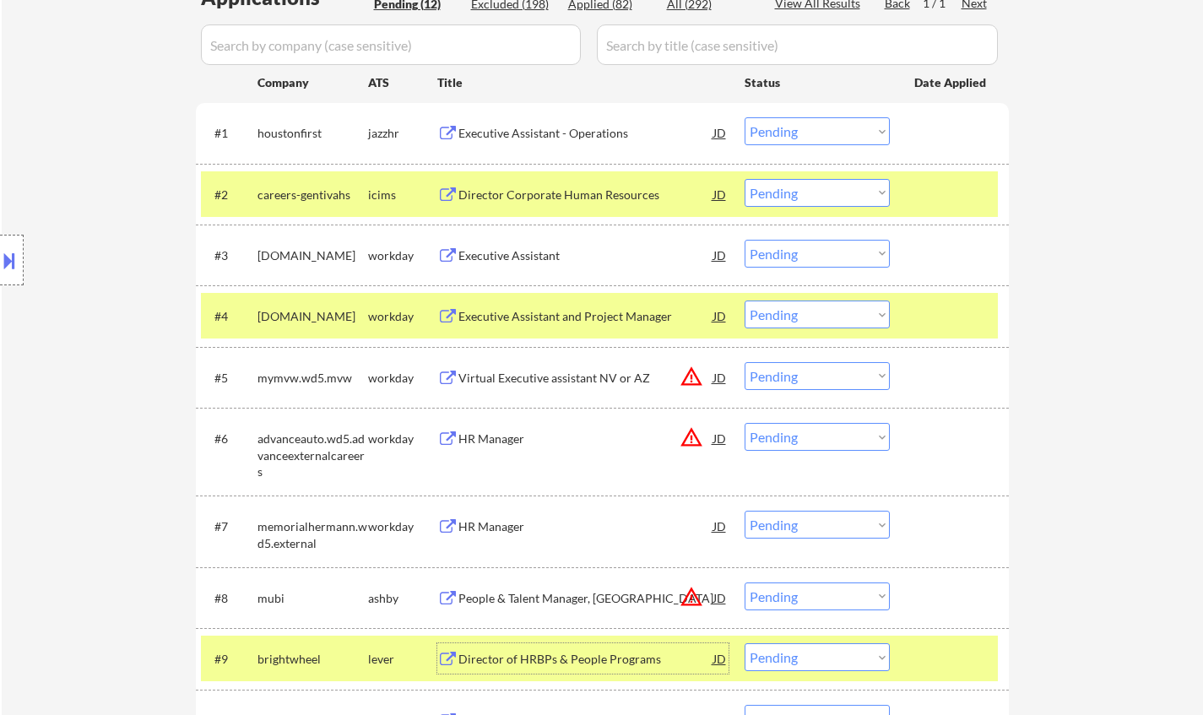
scroll to position [675, 0]
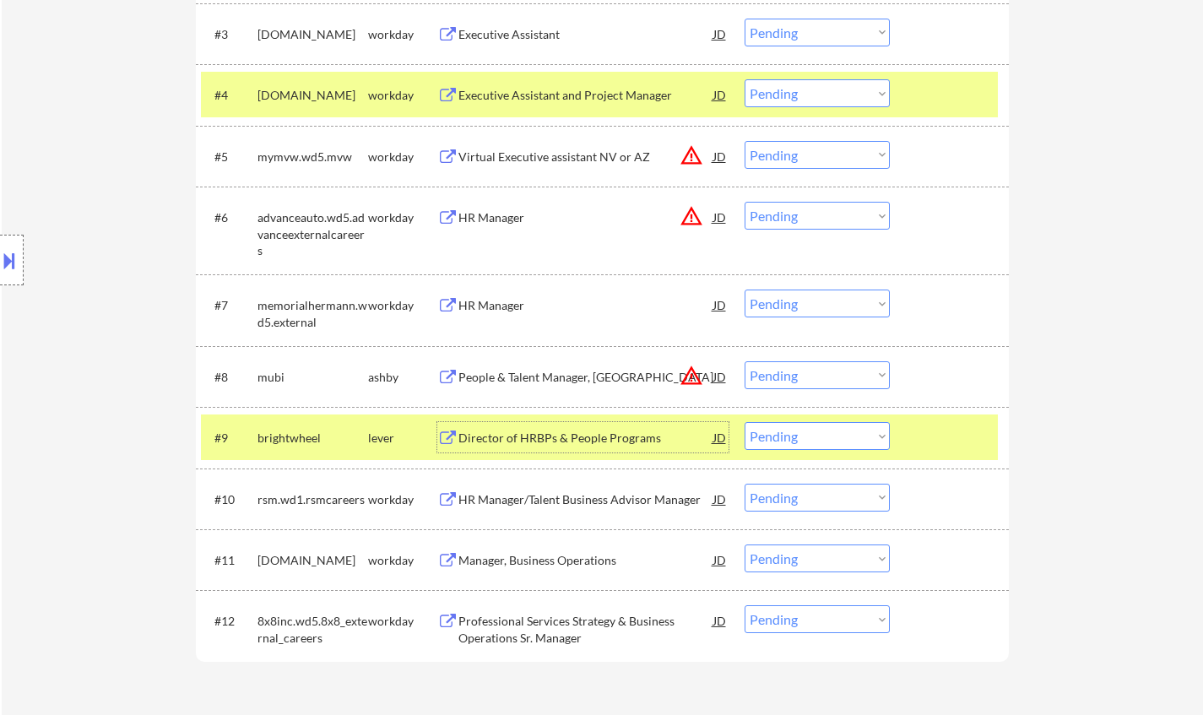
drag, startPoint x: 844, startPoint y: 435, endPoint x: 841, endPoint y: 449, distance: 14.7
click at [844, 435] on select "Choose an option... Pending Applied Excluded (Questions) Excluded (Expired) Exc…" at bounding box center [817, 436] width 145 height 28
click at [745, 422] on select "Choose an option... Pending Applied Excluded (Questions) Excluded (Expired) Exc…" at bounding box center [817, 436] width 145 height 28
select select ""pending""
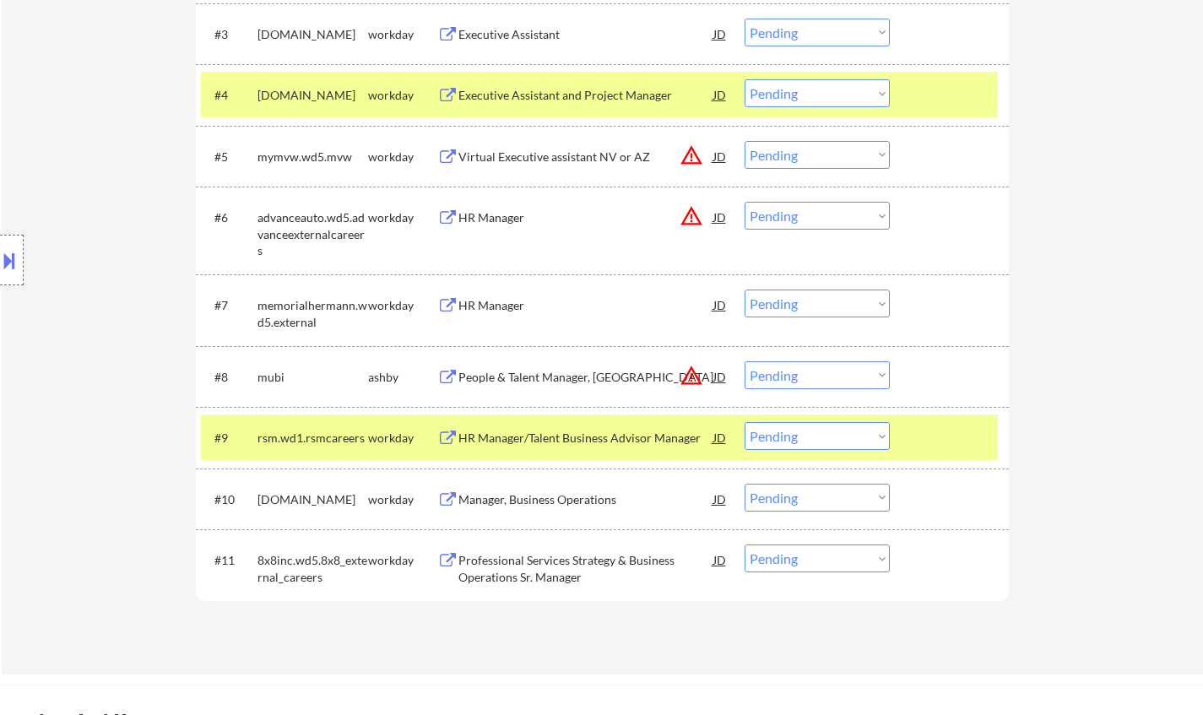
click at [13, 257] on button at bounding box center [9, 261] width 19 height 28
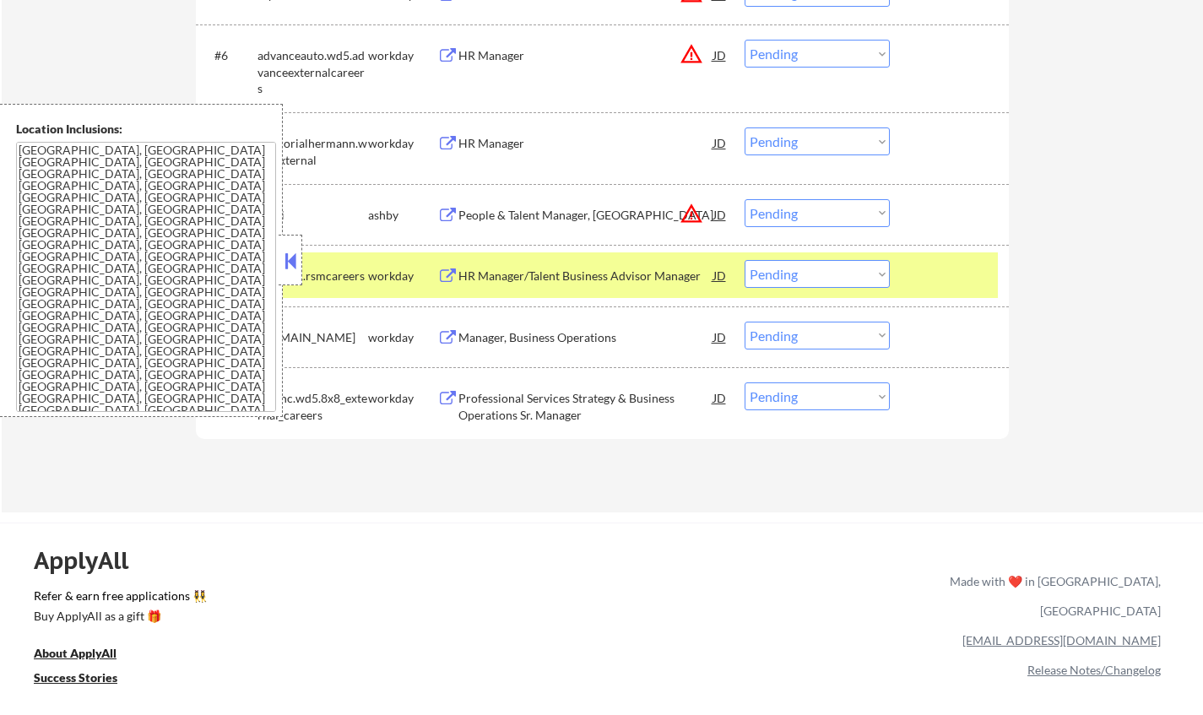
scroll to position [760, 0]
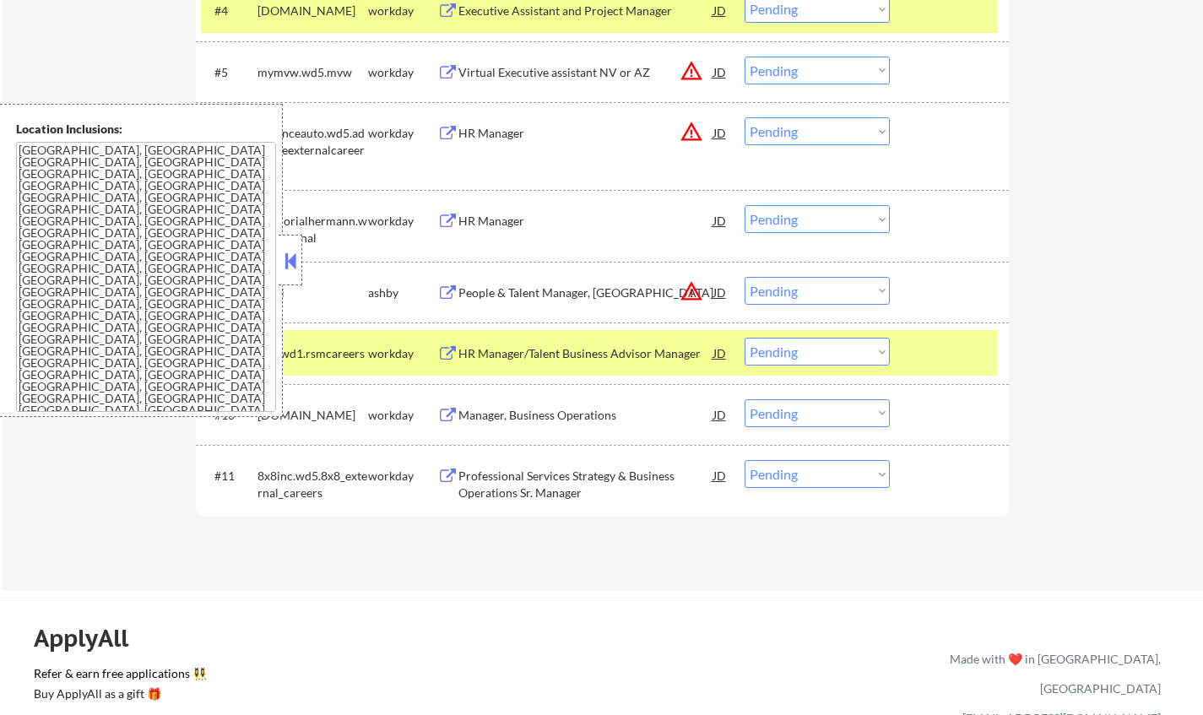
click at [721, 290] on div "JD" at bounding box center [720, 292] width 17 height 30
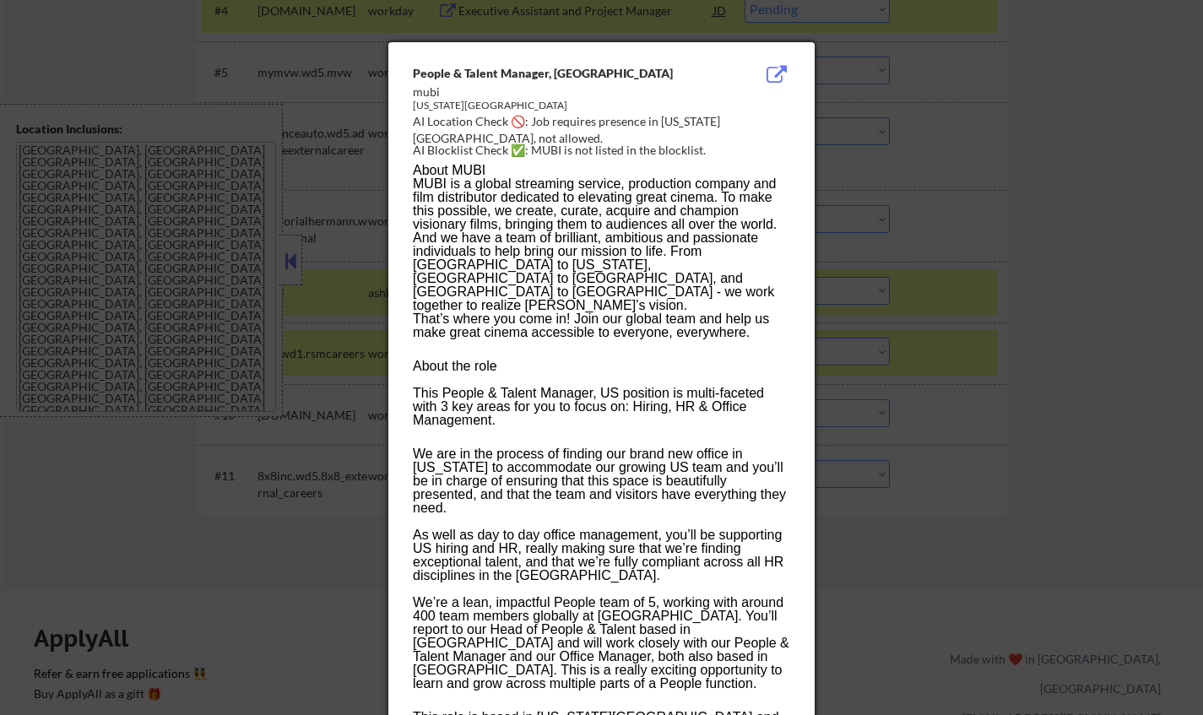
click at [1079, 447] on div at bounding box center [601, 357] width 1203 height 715
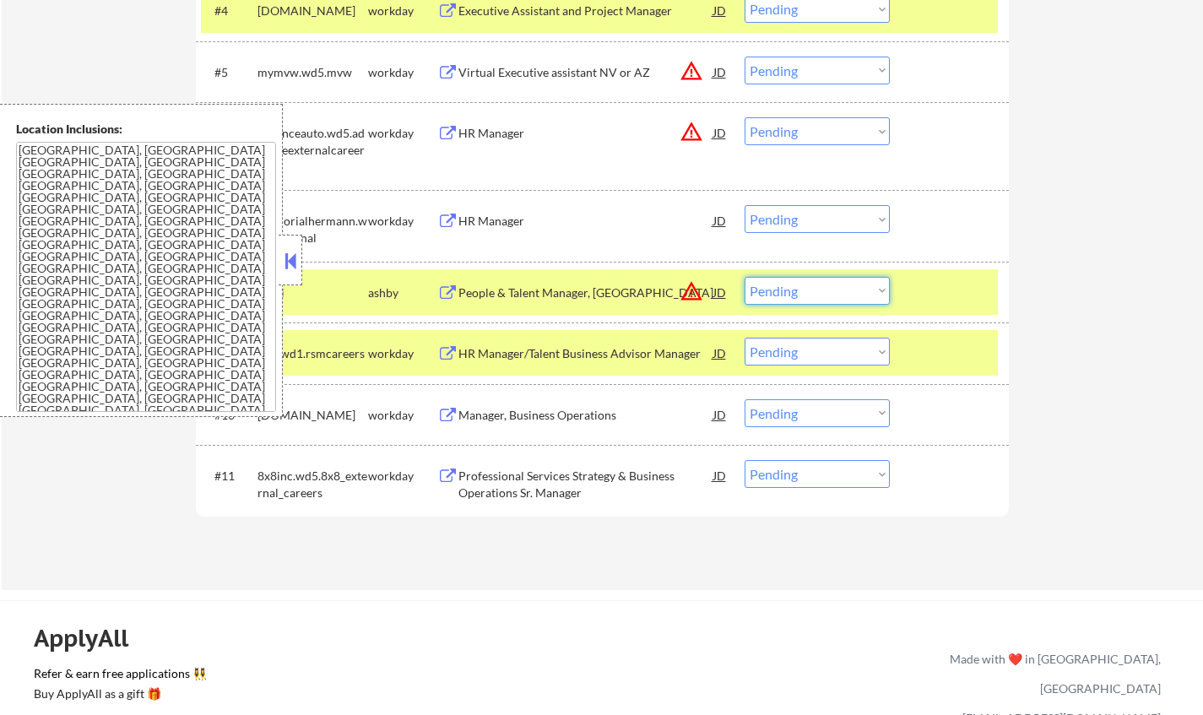
click at [802, 297] on select "Choose an option... Pending Applied Excluded (Questions) Excluded (Expired) Exc…" at bounding box center [817, 291] width 145 height 28
click at [745, 277] on select "Choose an option... Pending Applied Excluded (Questions) Excluded (Expired) Exc…" at bounding box center [817, 291] width 145 height 28
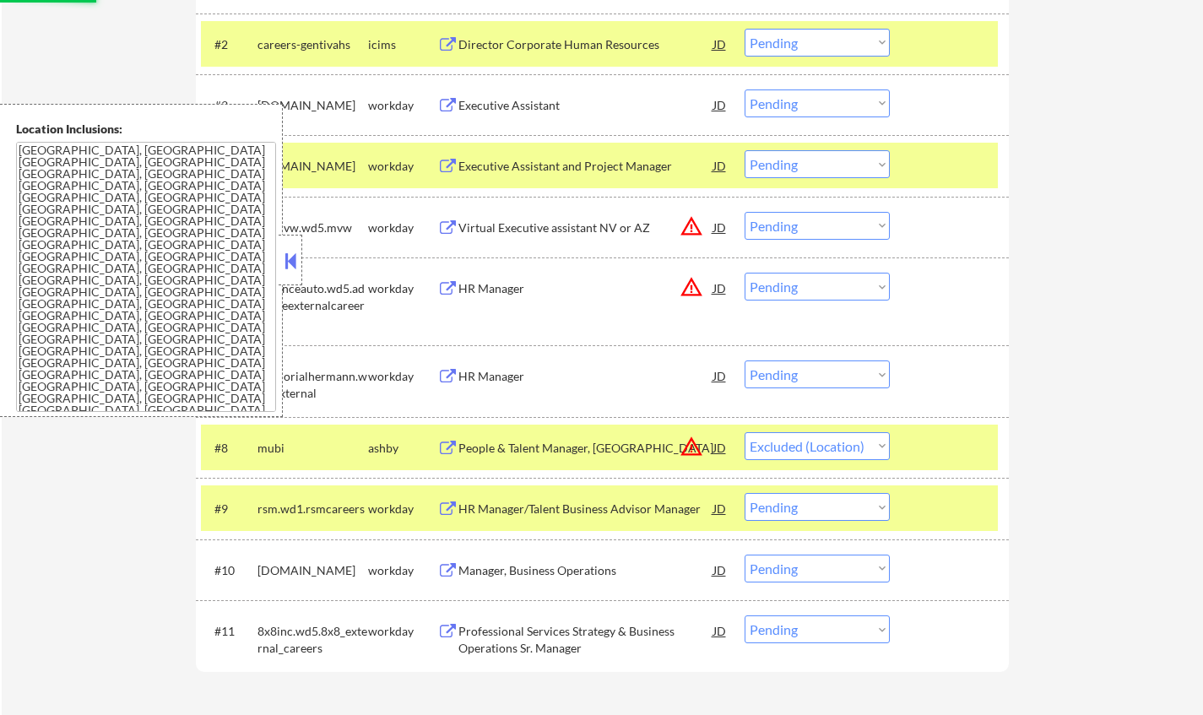
scroll to position [507, 0]
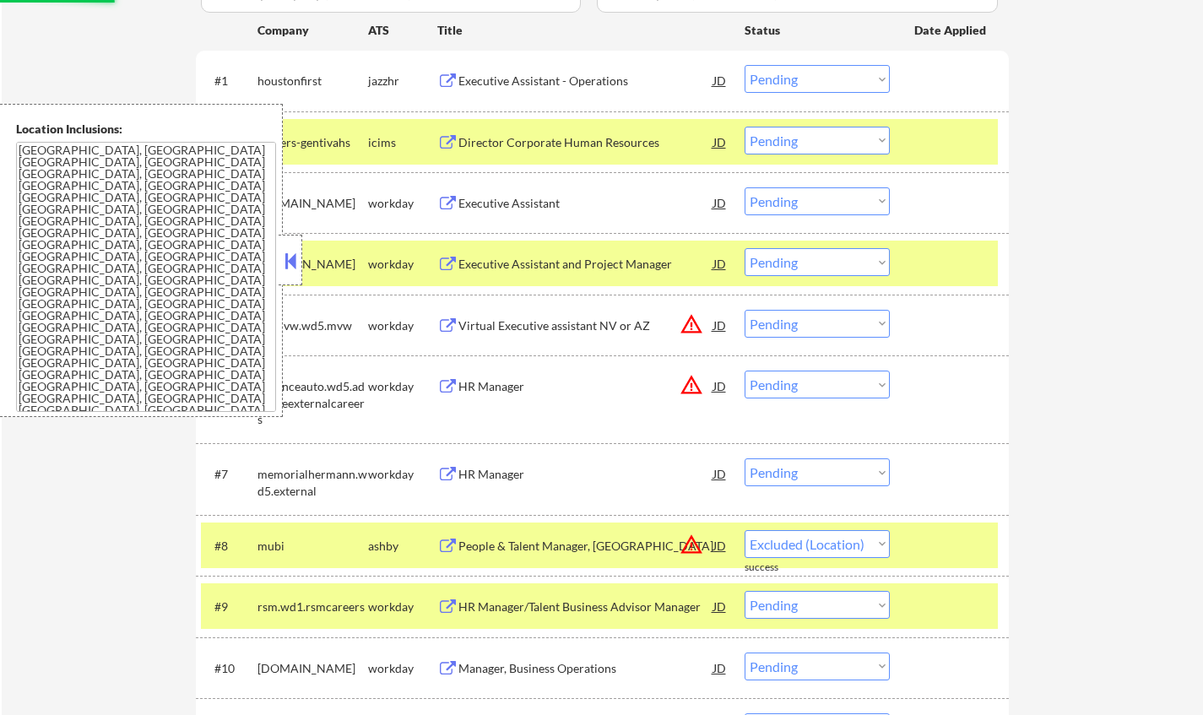
select select ""pending""
click at [285, 258] on button at bounding box center [290, 260] width 19 height 25
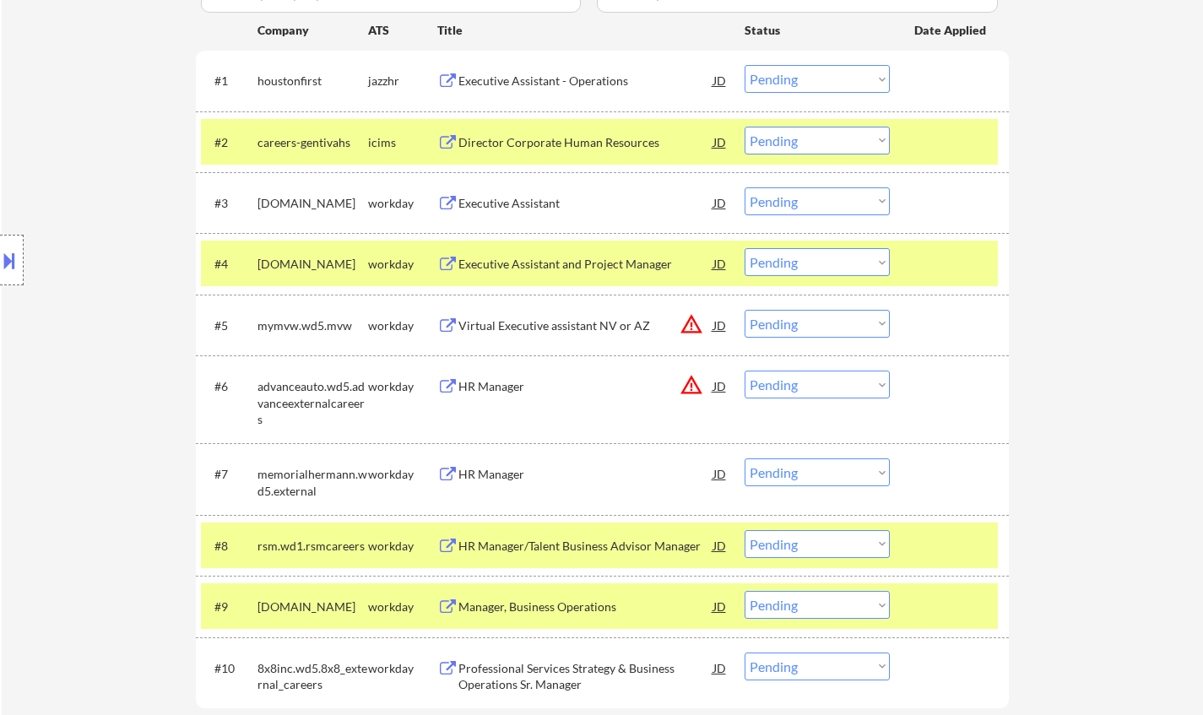
click at [490, 473] on div "HR Manager" at bounding box center [585, 474] width 255 height 17
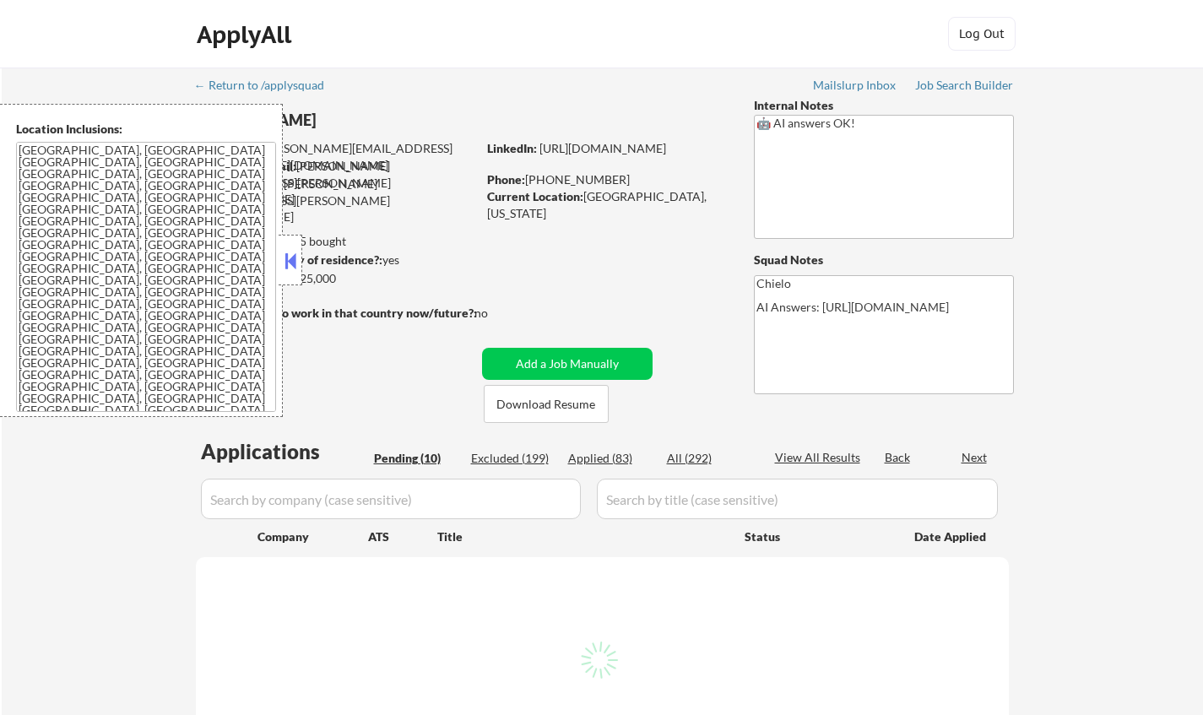
select select ""pending""
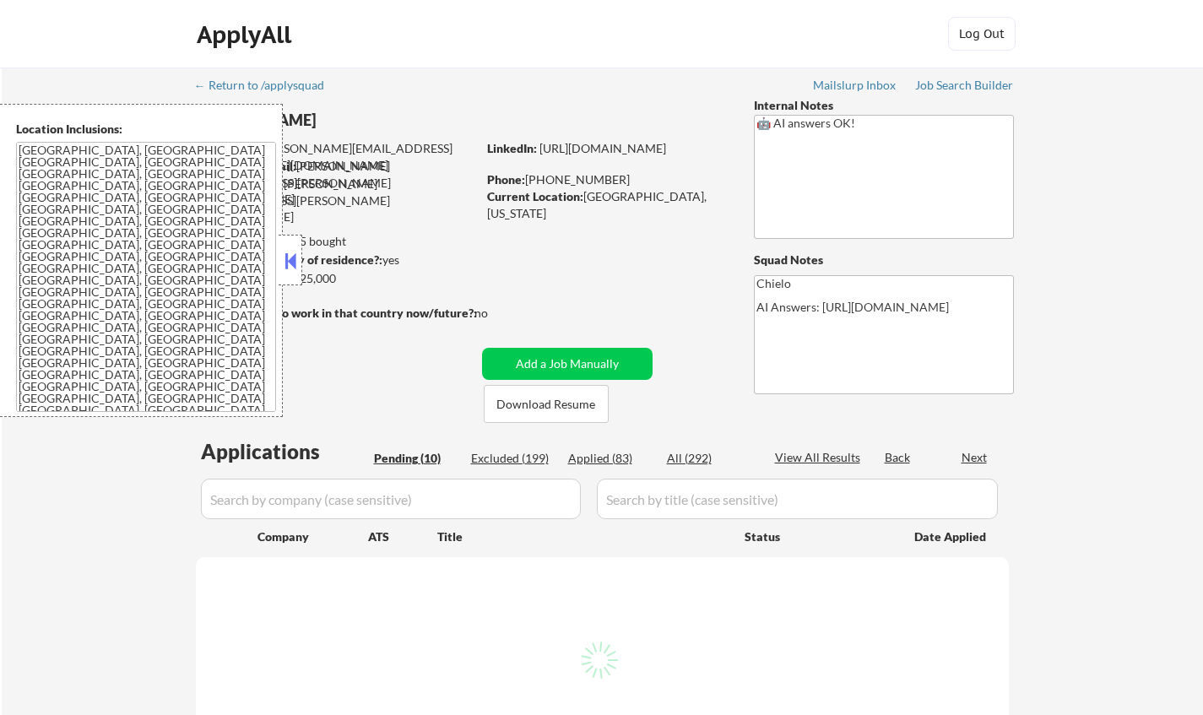
select select ""pending""
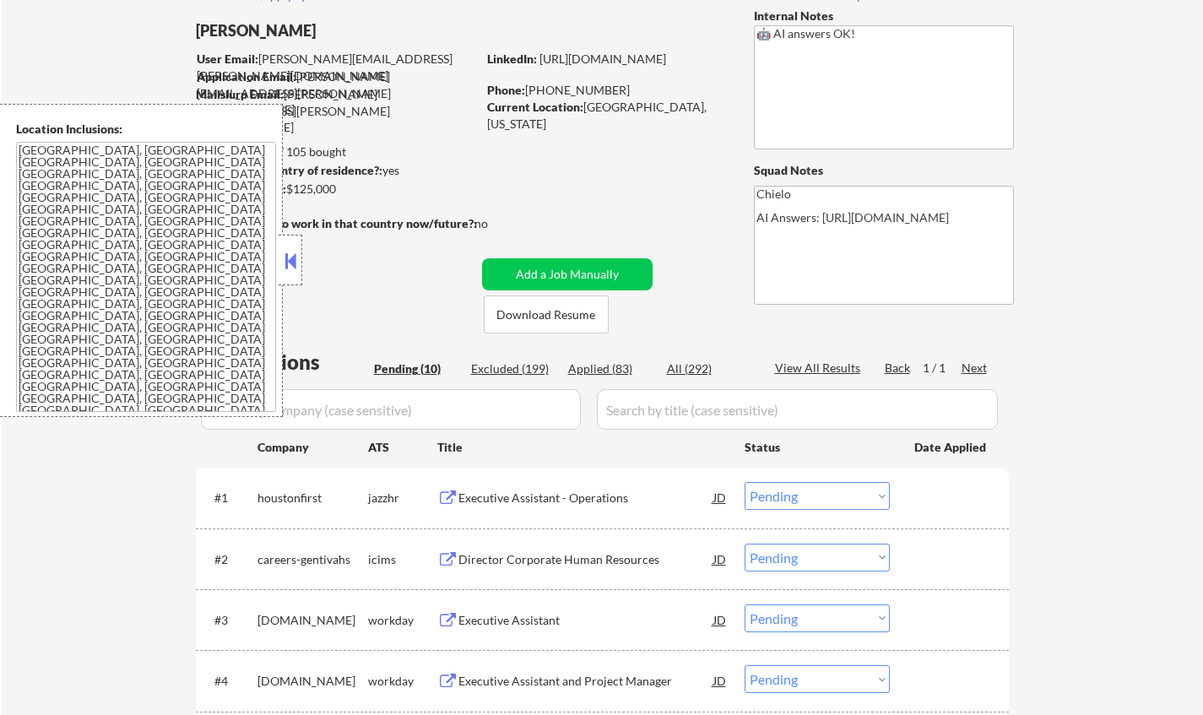
scroll to position [95, 0]
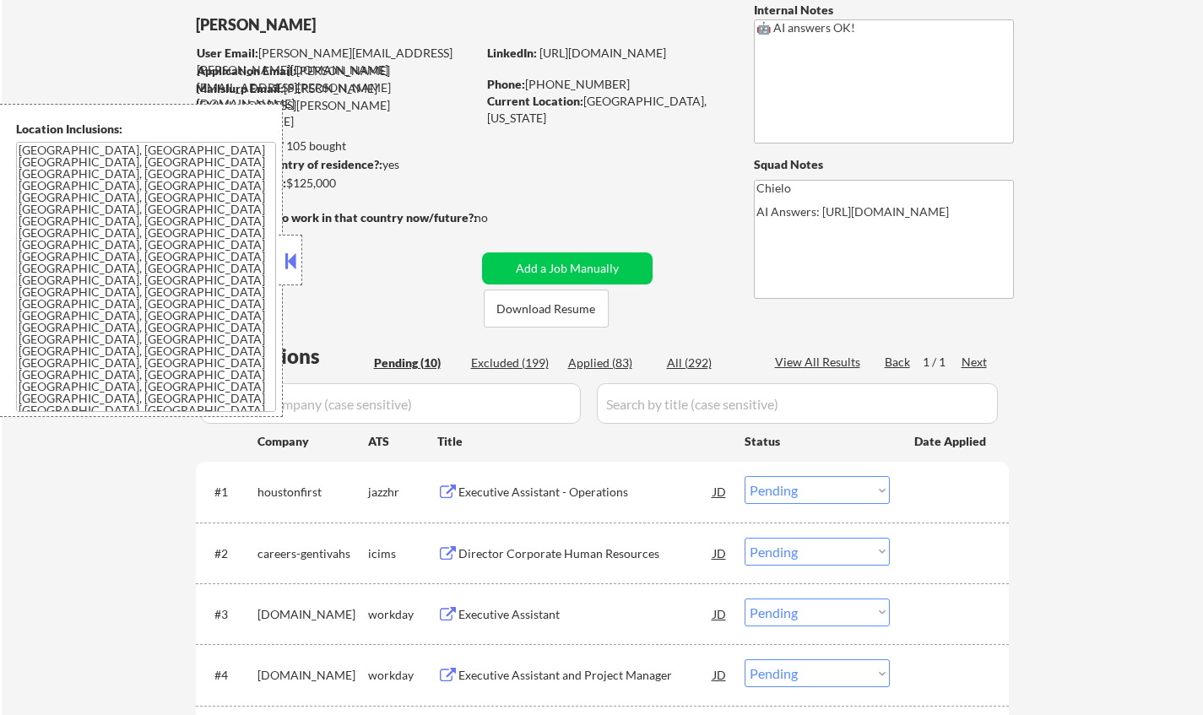
click at [290, 261] on button at bounding box center [290, 260] width 19 height 25
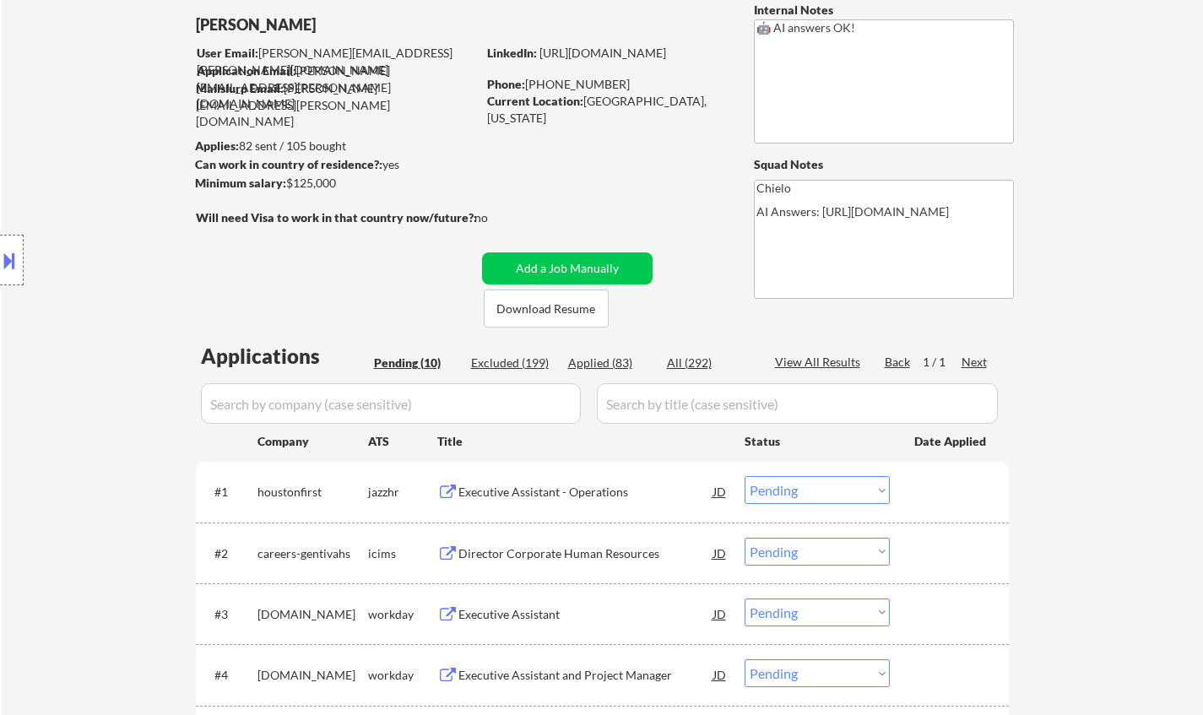
click at [559, 493] on div "Executive Assistant - Operations" at bounding box center [585, 492] width 255 height 17
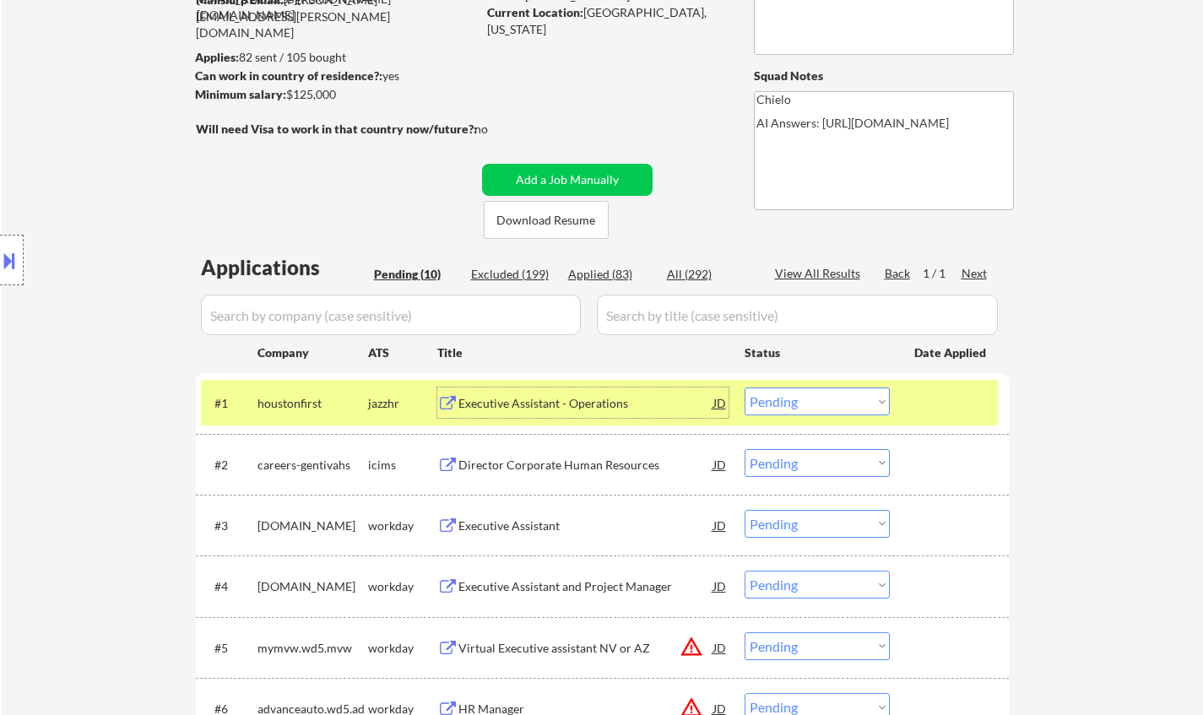
scroll to position [189, 0]
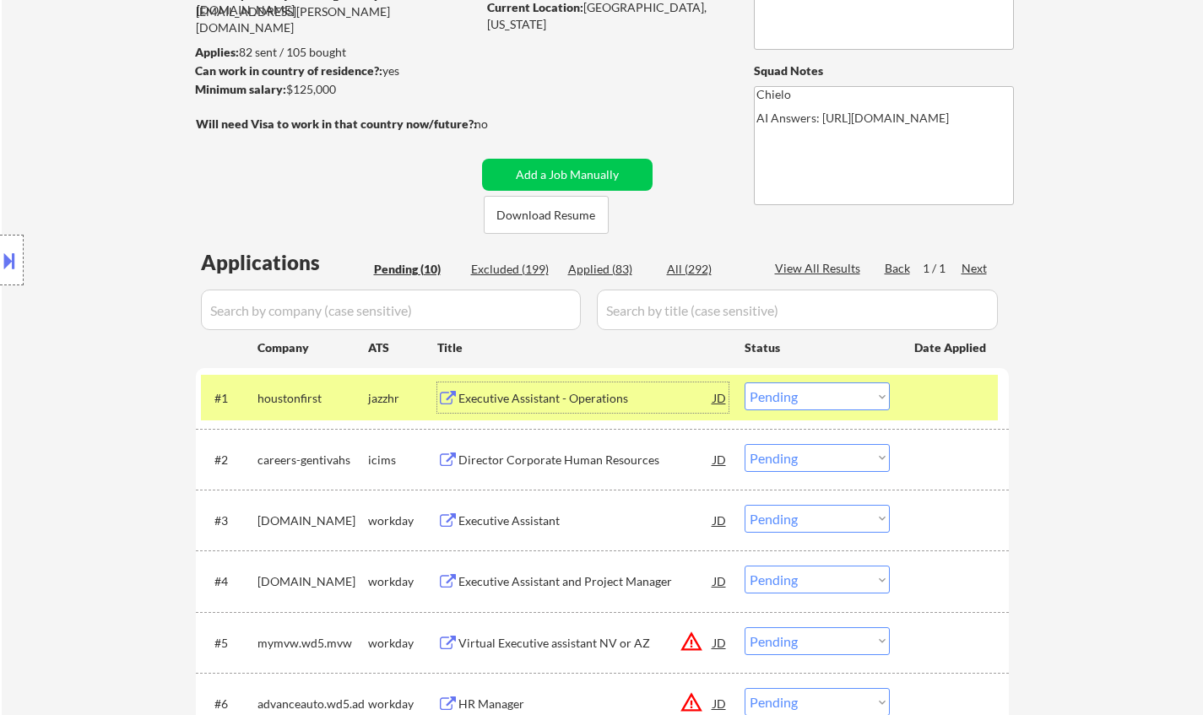
click at [543, 525] on div "Executive Assistant" at bounding box center [585, 520] width 255 height 17
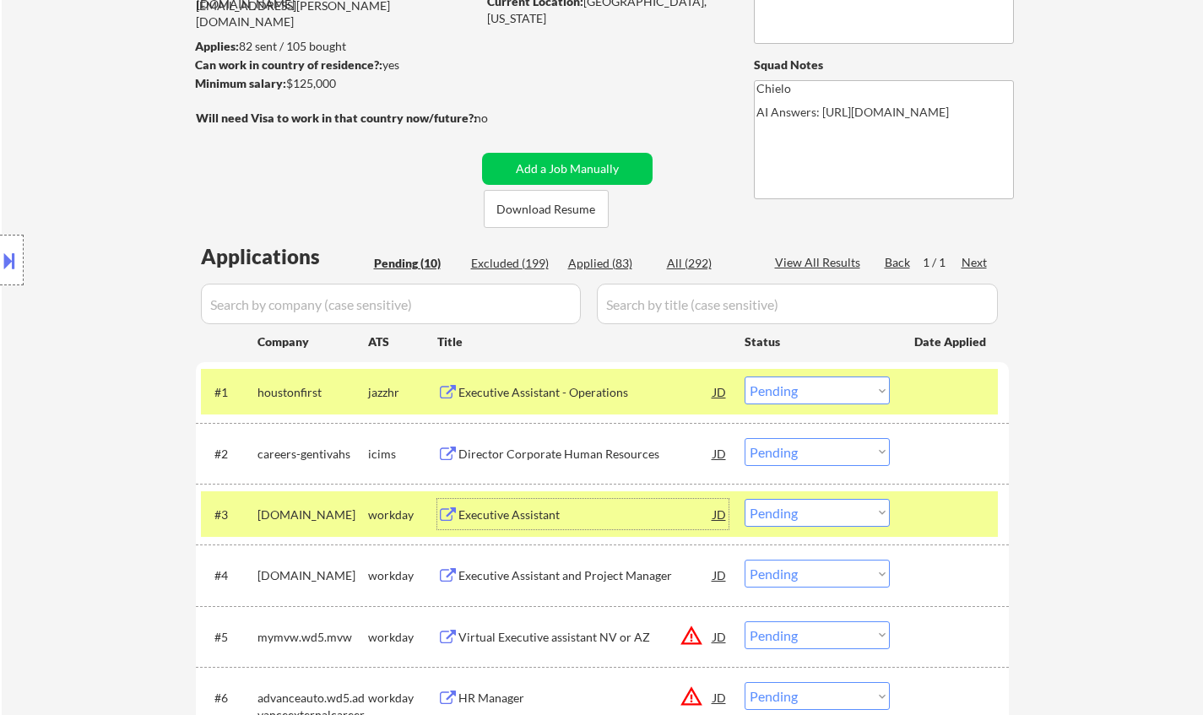
scroll to position [197, 0]
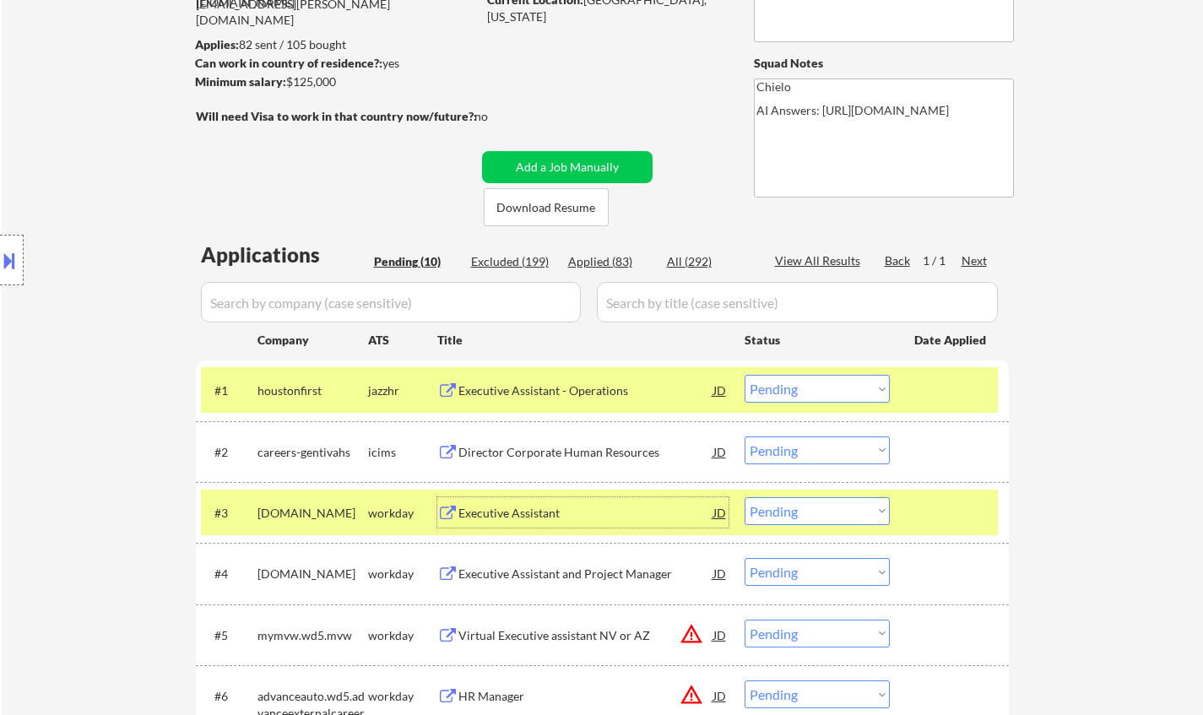
click at [5, 246] on div at bounding box center [12, 260] width 24 height 51
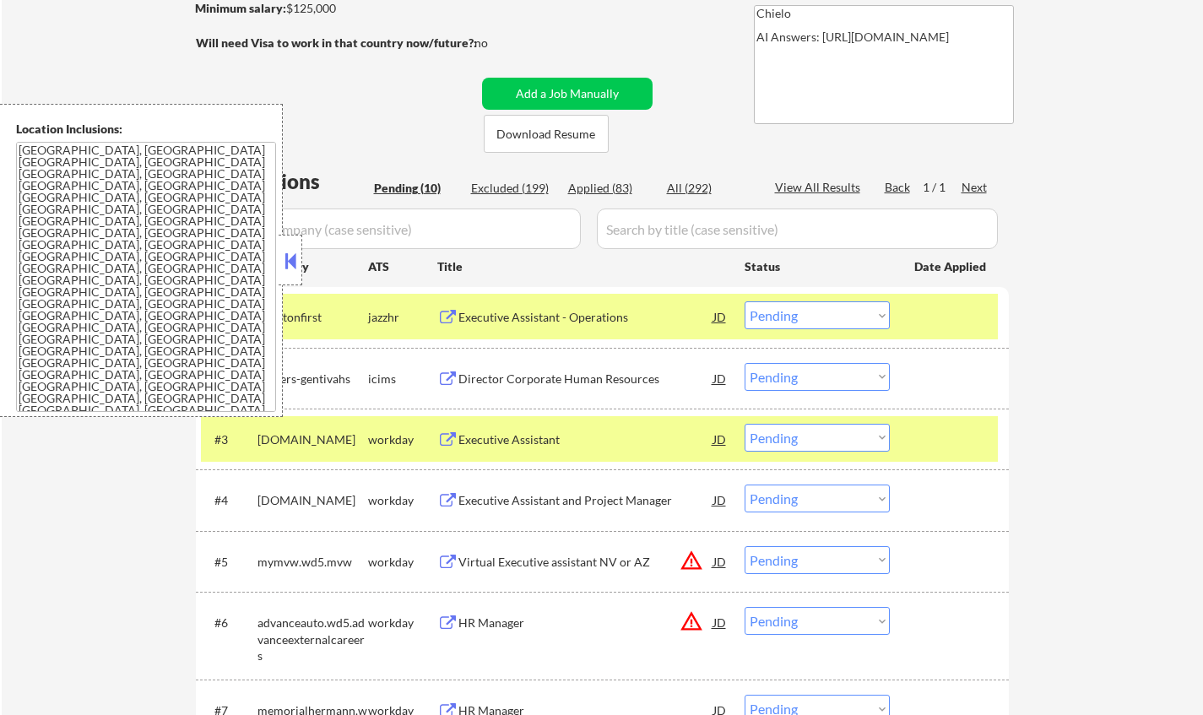
scroll to position [269, 0]
click at [529, 437] on div "Executive Assistant" at bounding box center [585, 440] width 255 height 17
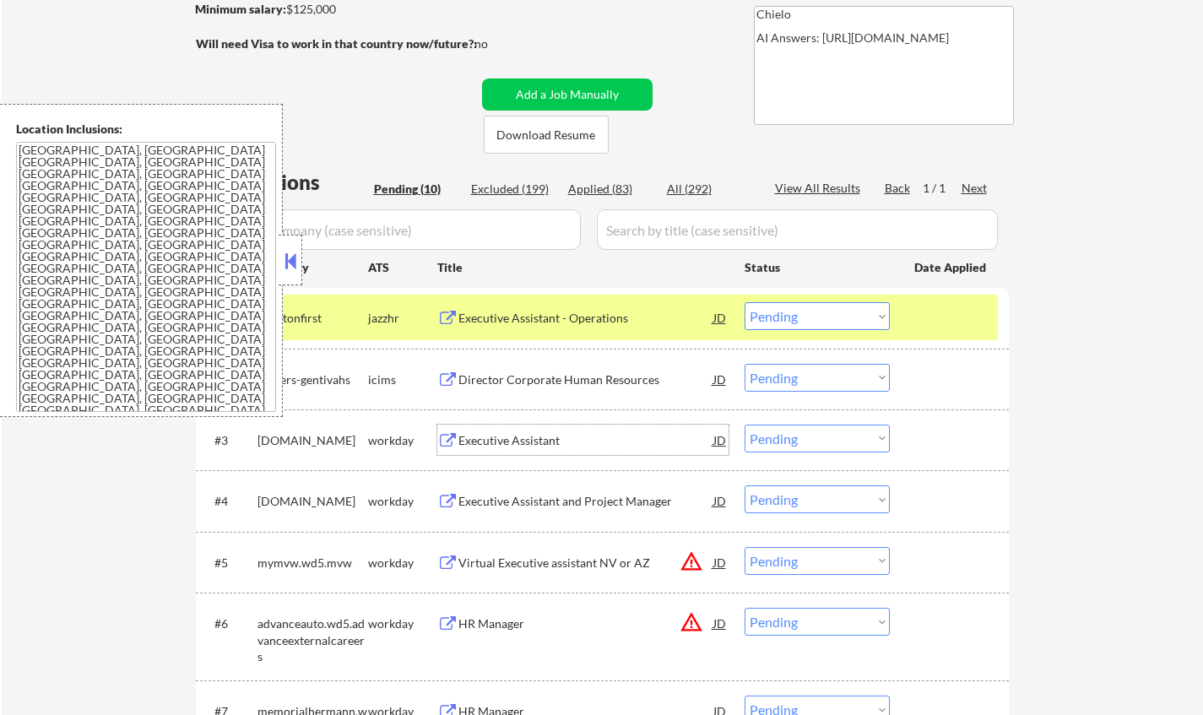
click at [290, 261] on button at bounding box center [290, 260] width 19 height 25
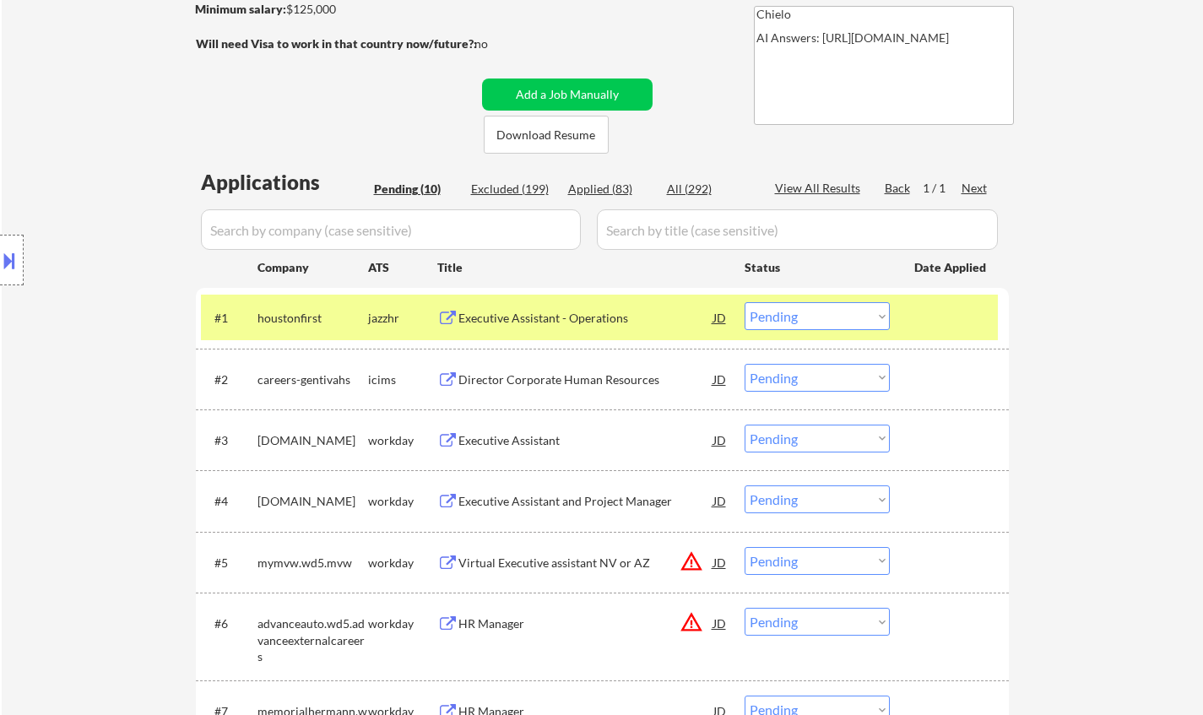
click at [832, 440] on select "Choose an option... Pending Applied Excluded (Questions) Excluded (Expired) Exc…" at bounding box center [817, 439] width 145 height 28
click at [745, 425] on select "Choose an option... Pending Applied Excluded (Questions) Excluded (Expired) Exc…" at bounding box center [817, 439] width 145 height 28
select select ""pending""
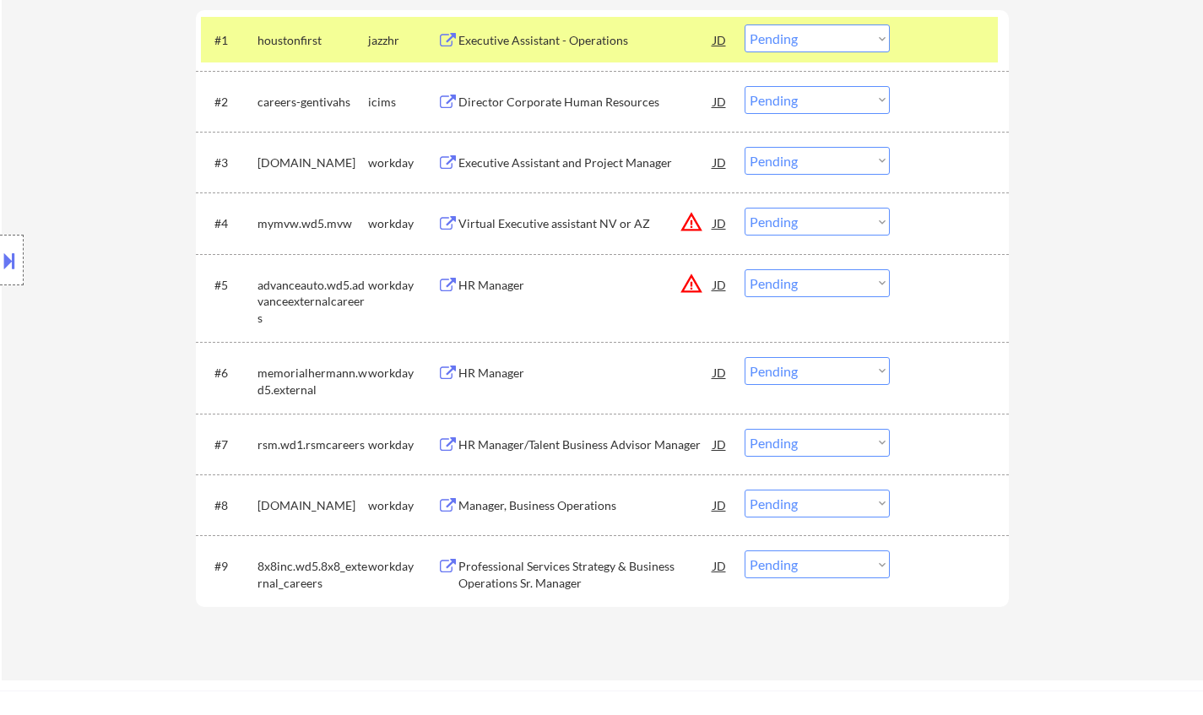
scroll to position [549, 0]
click at [548, 503] on div "Manager, Business Operations" at bounding box center [585, 504] width 255 height 17
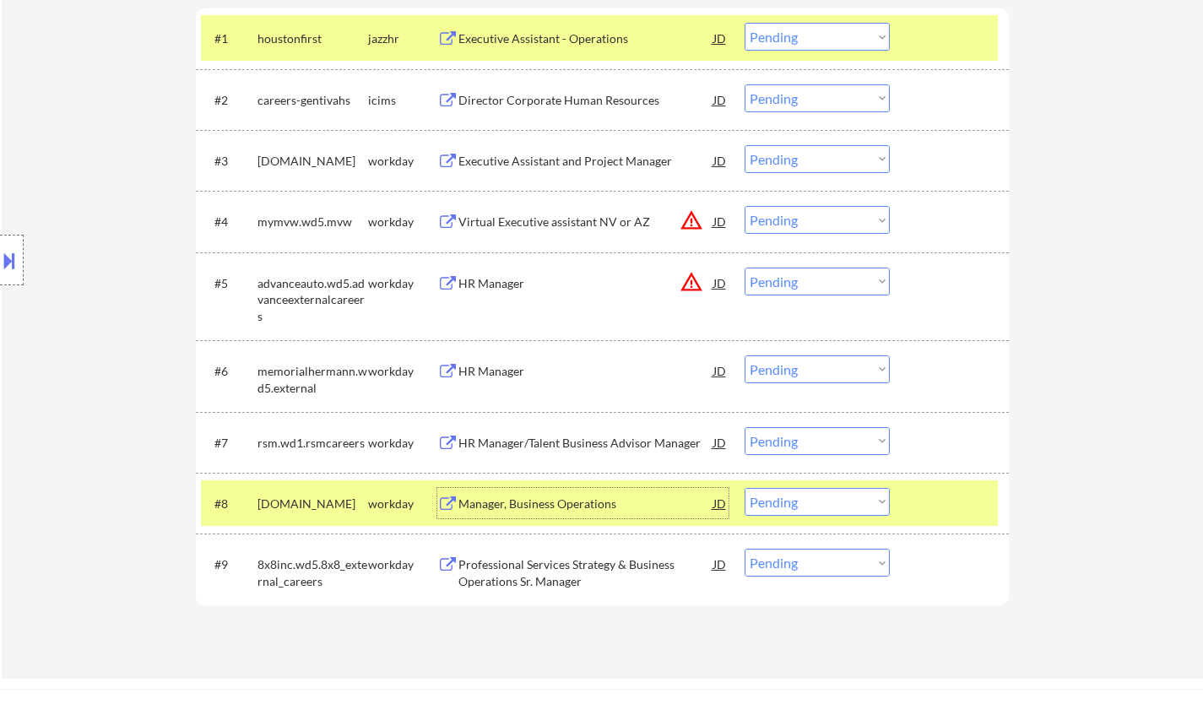
click at [832, 497] on select "Choose an option... Pending Applied Excluded (Questions) Excluded (Expired) Exc…" at bounding box center [817, 502] width 145 height 28
click at [745, 488] on select "Choose an option... Pending Applied Excluded (Questions) Excluded (Expired) Exc…" at bounding box center [817, 502] width 145 height 28
select select ""pending""
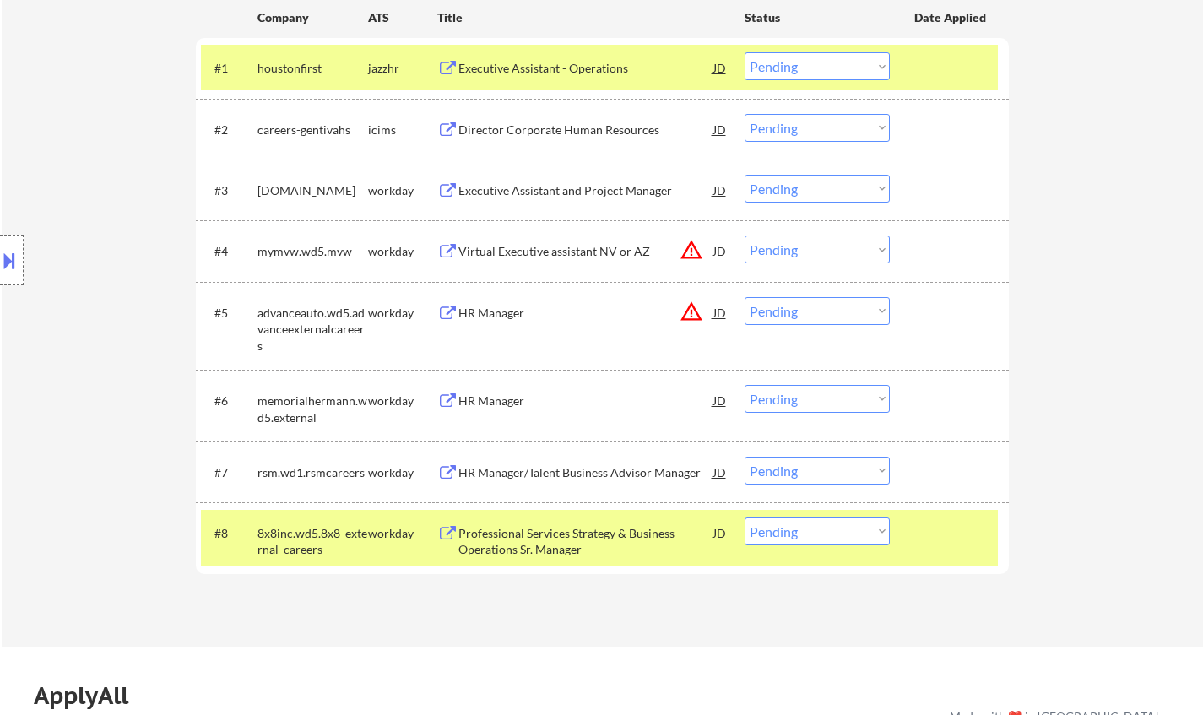
scroll to position [518, 0]
